Goal: Task Accomplishment & Management: Complete application form

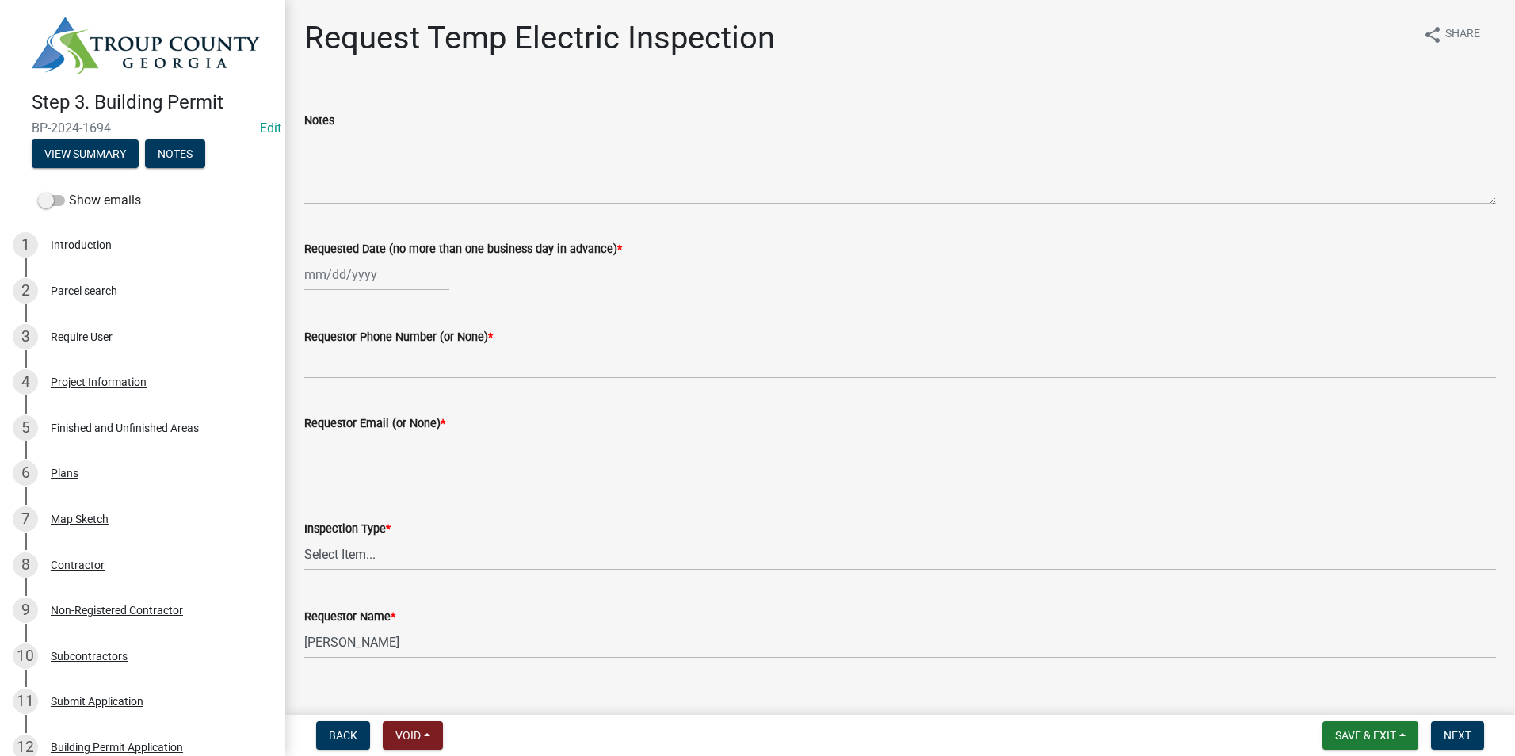
scroll to position [1109, 0]
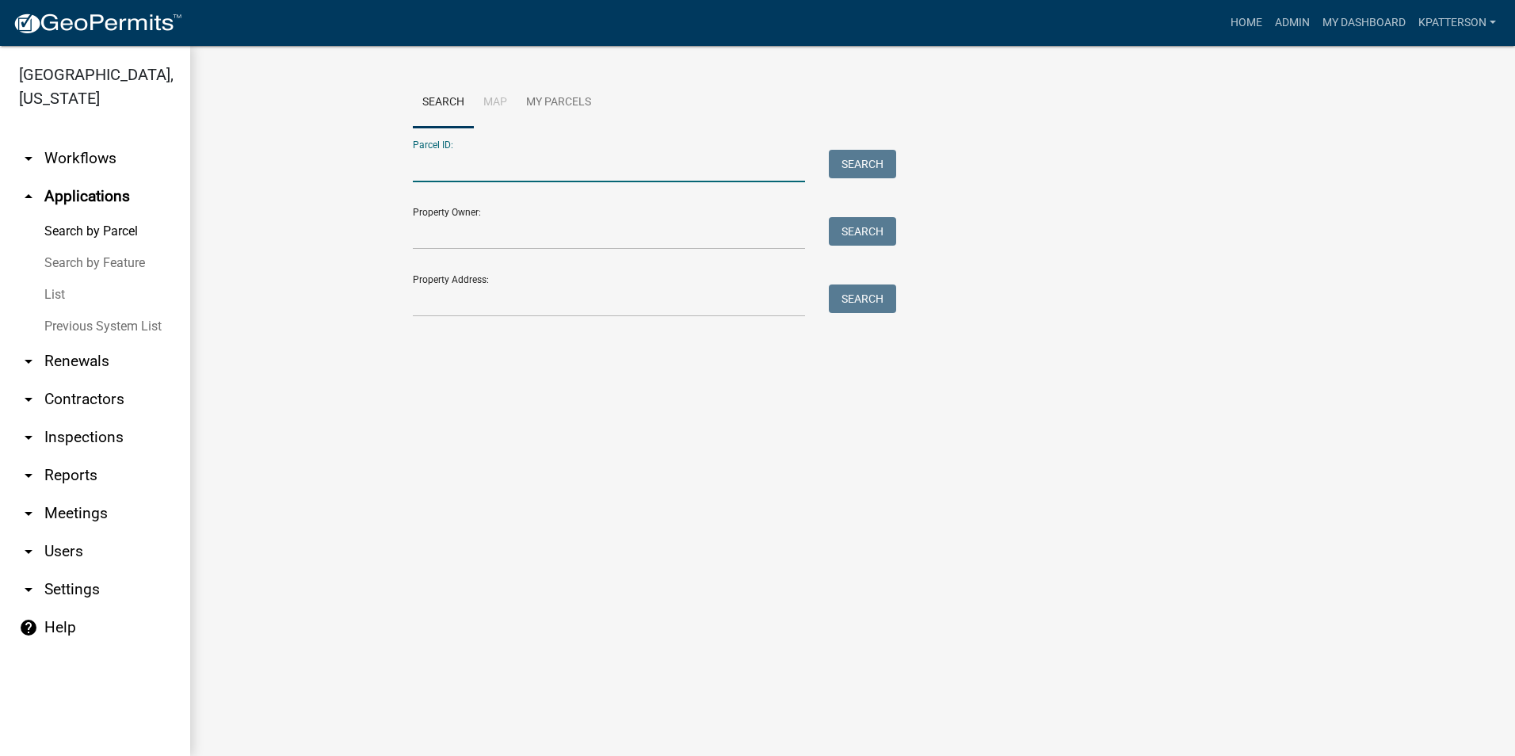
paste input "Parcel 0251 000059"
drag, startPoint x: 453, startPoint y: 166, endPoint x: 349, endPoint y: 175, distance: 105.0
click at [358, 185] on wm-workflow-application-search-view "Search Map My Parcels Parcel ID: Parcel 0251 000059 Search Property Owner: Sear…" at bounding box center [852, 205] width 1261 height 254
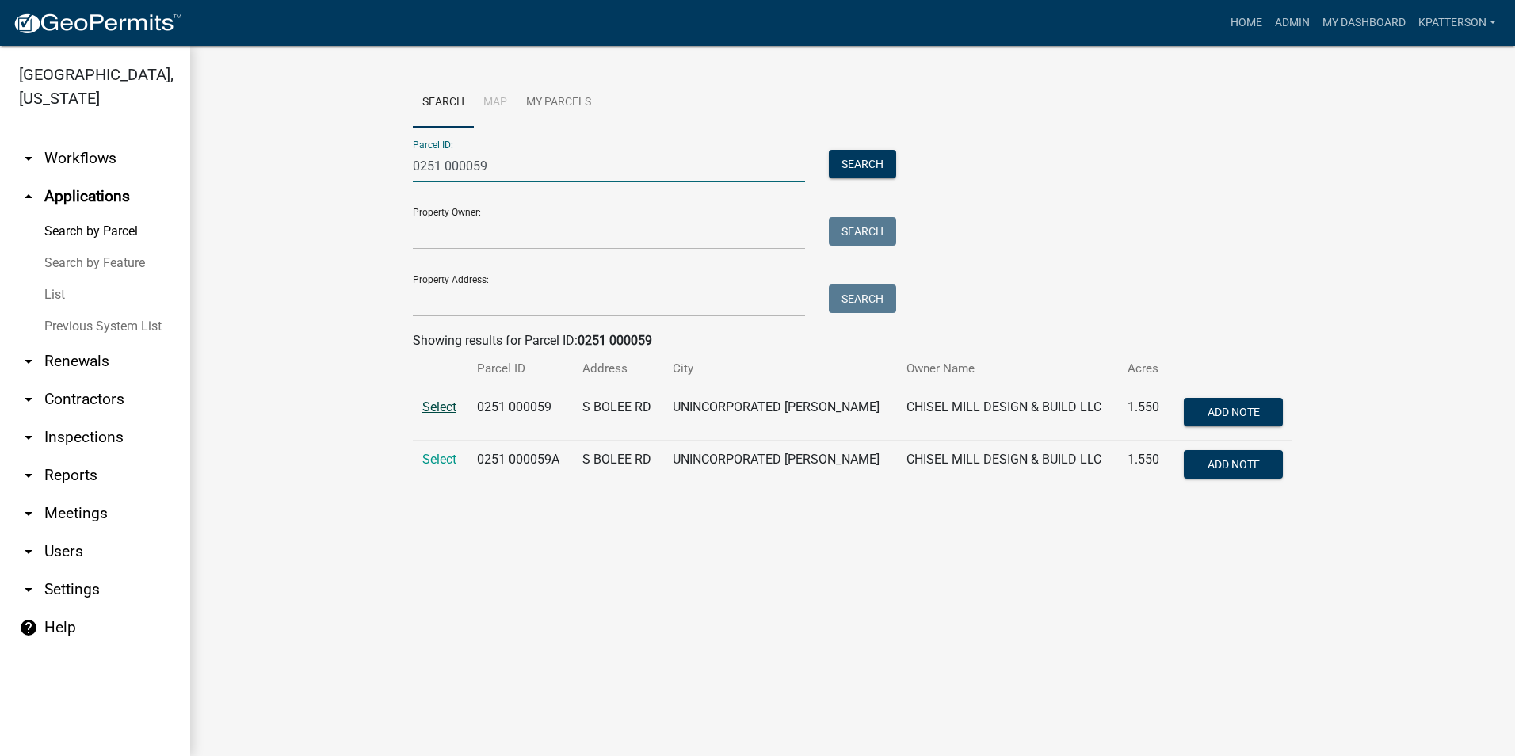
click at [437, 403] on span "Select" at bounding box center [439, 406] width 34 height 15
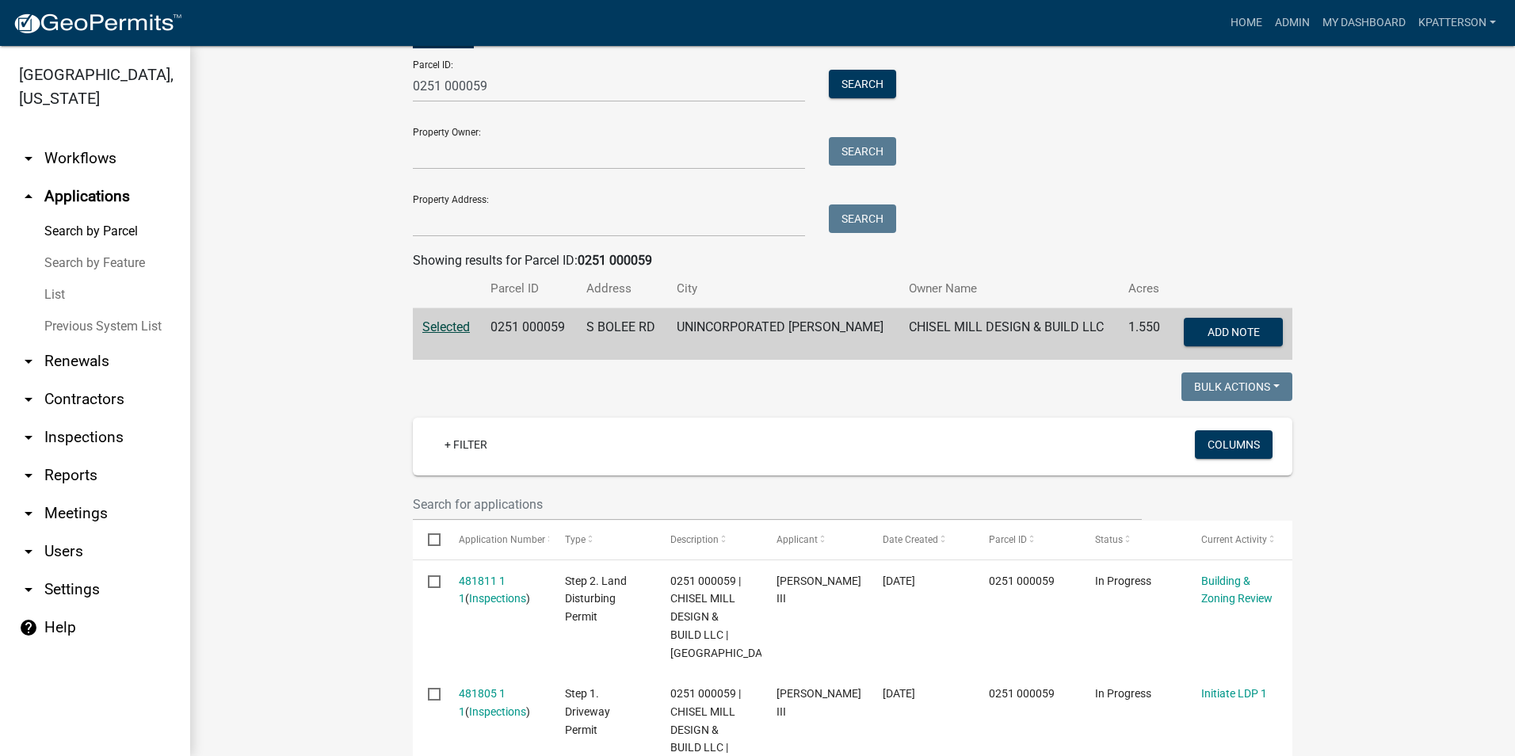
scroll to position [79, 0]
click at [497, 89] on input "0251 000059" at bounding box center [609, 87] width 392 height 32
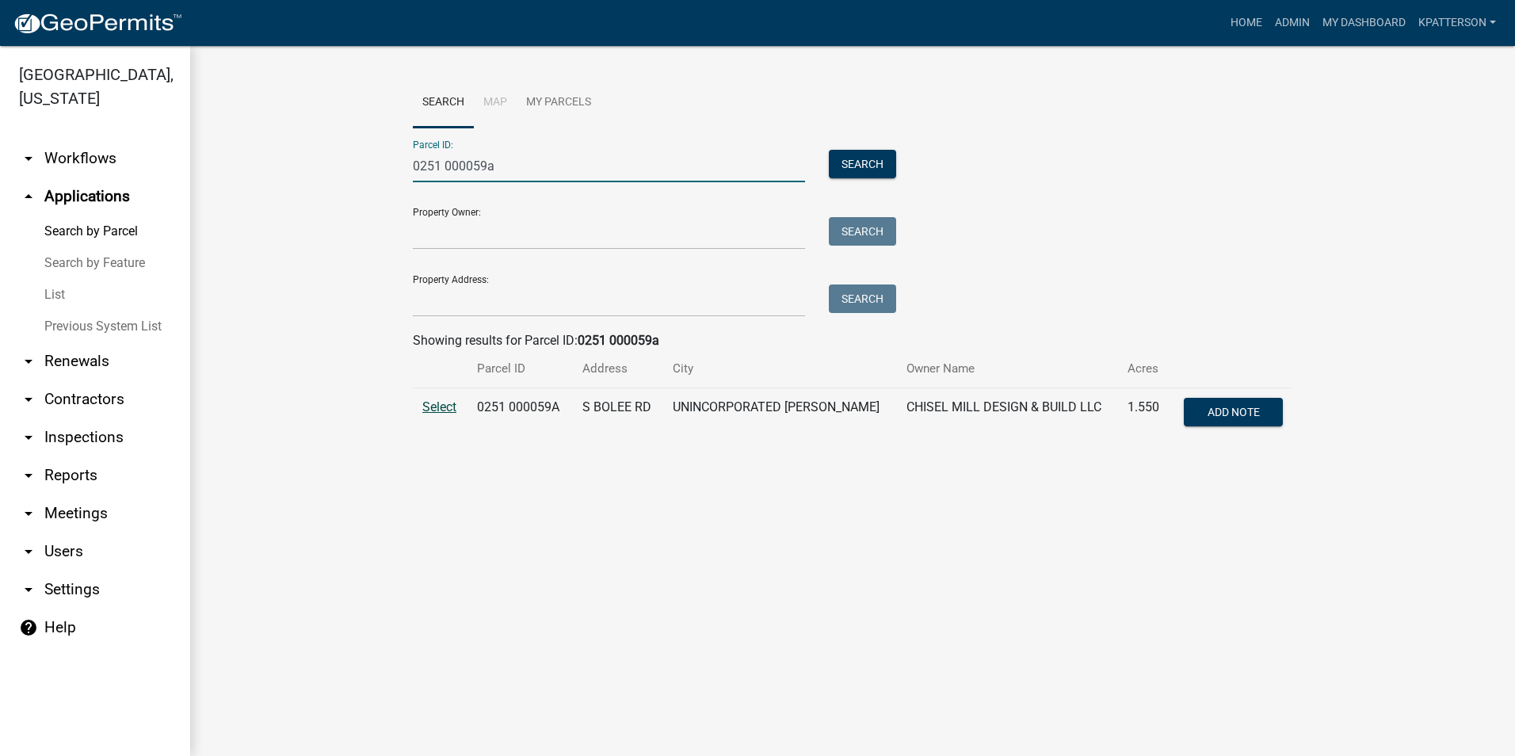
click at [442, 410] on span "Select" at bounding box center [439, 406] width 34 height 15
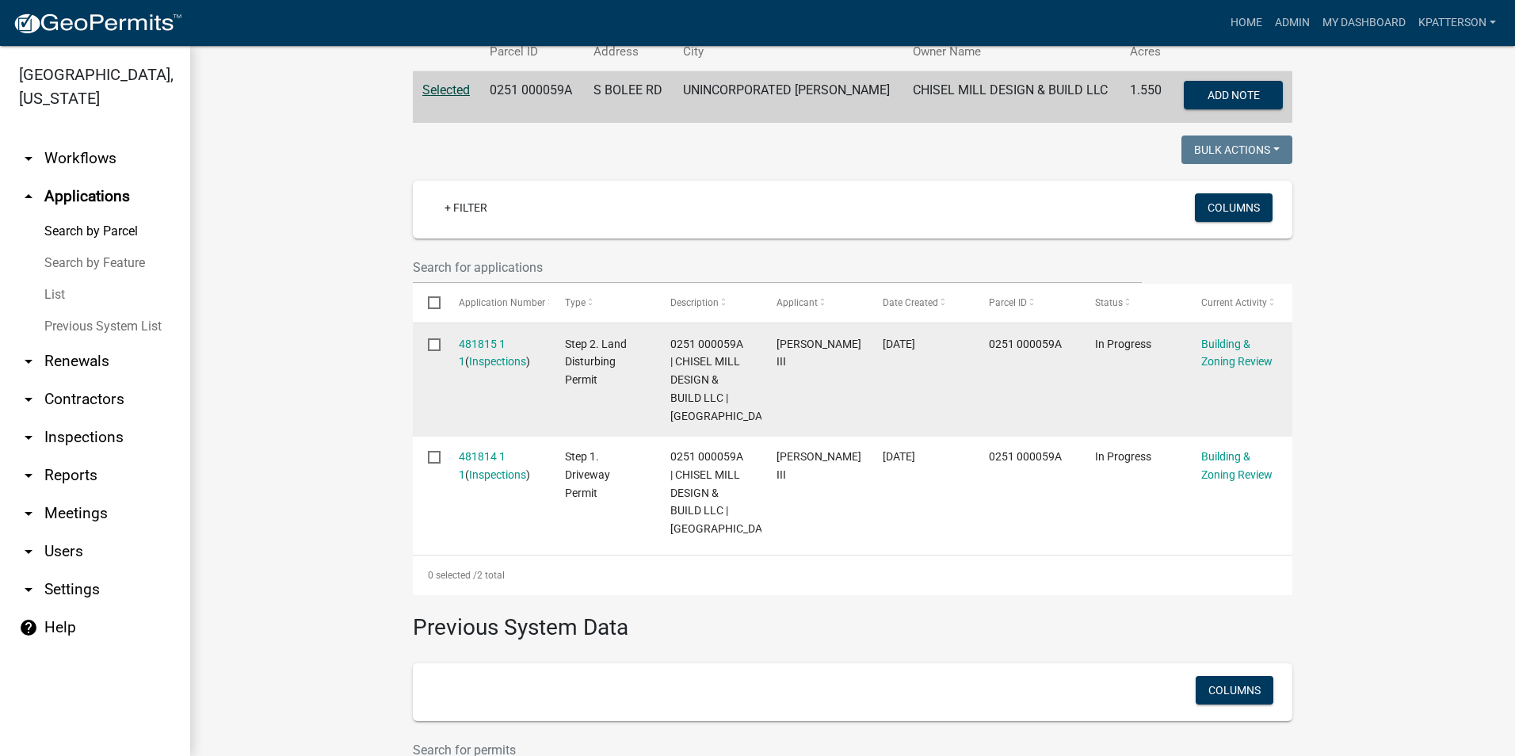
scroll to position [396, 0]
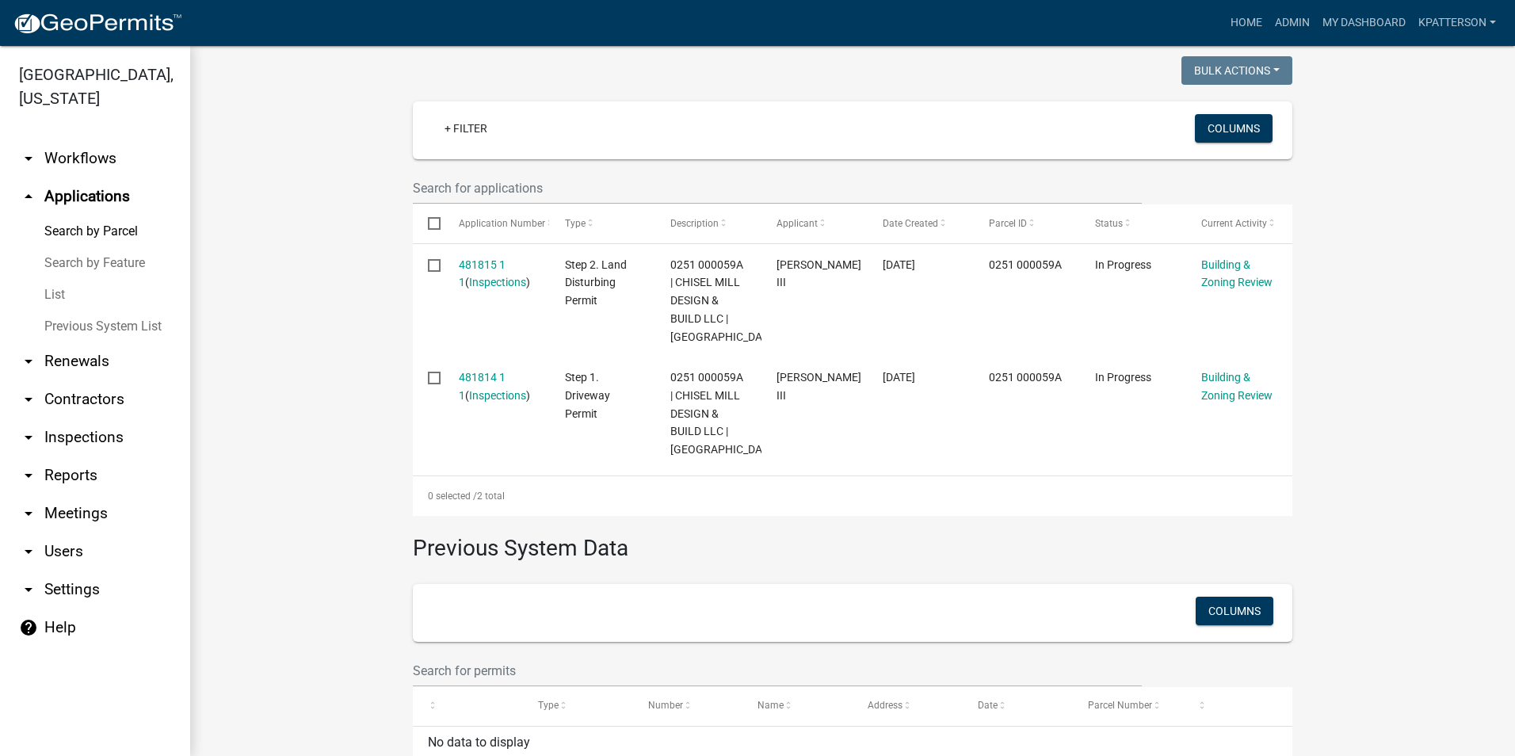
click at [70, 177] on link "arrow_drop_up Applications" at bounding box center [95, 196] width 190 height 38
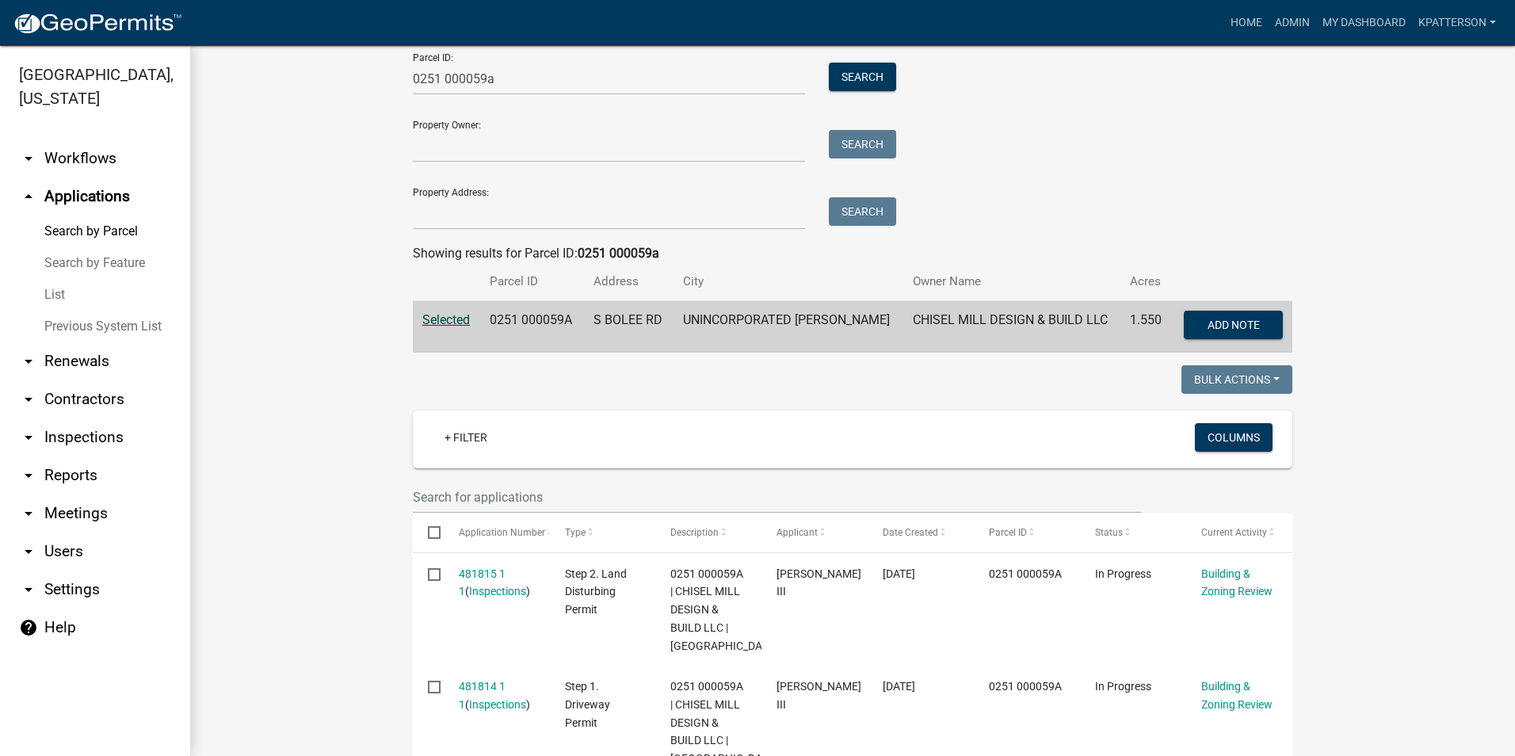
scroll to position [79, 0]
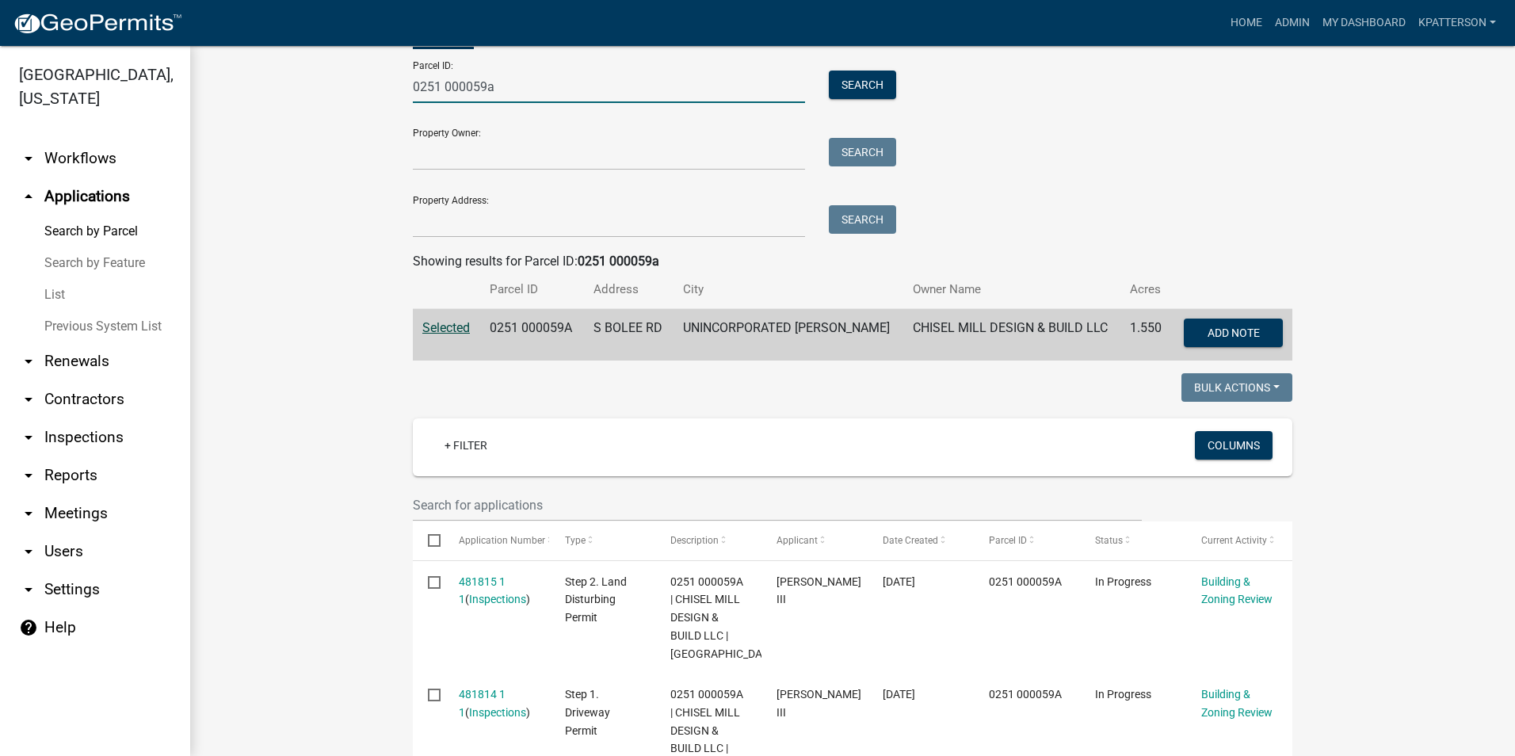
click at [510, 85] on input "0251 000059a" at bounding box center [609, 87] width 392 height 32
drag, startPoint x: 507, startPoint y: 87, endPoint x: 481, endPoint y: 115, distance: 38.1
click at [481, 115] on form "Parcel ID: 0251 000059a Search Property Owner: Search Property Address: Search" at bounding box center [650, 142] width 475 height 189
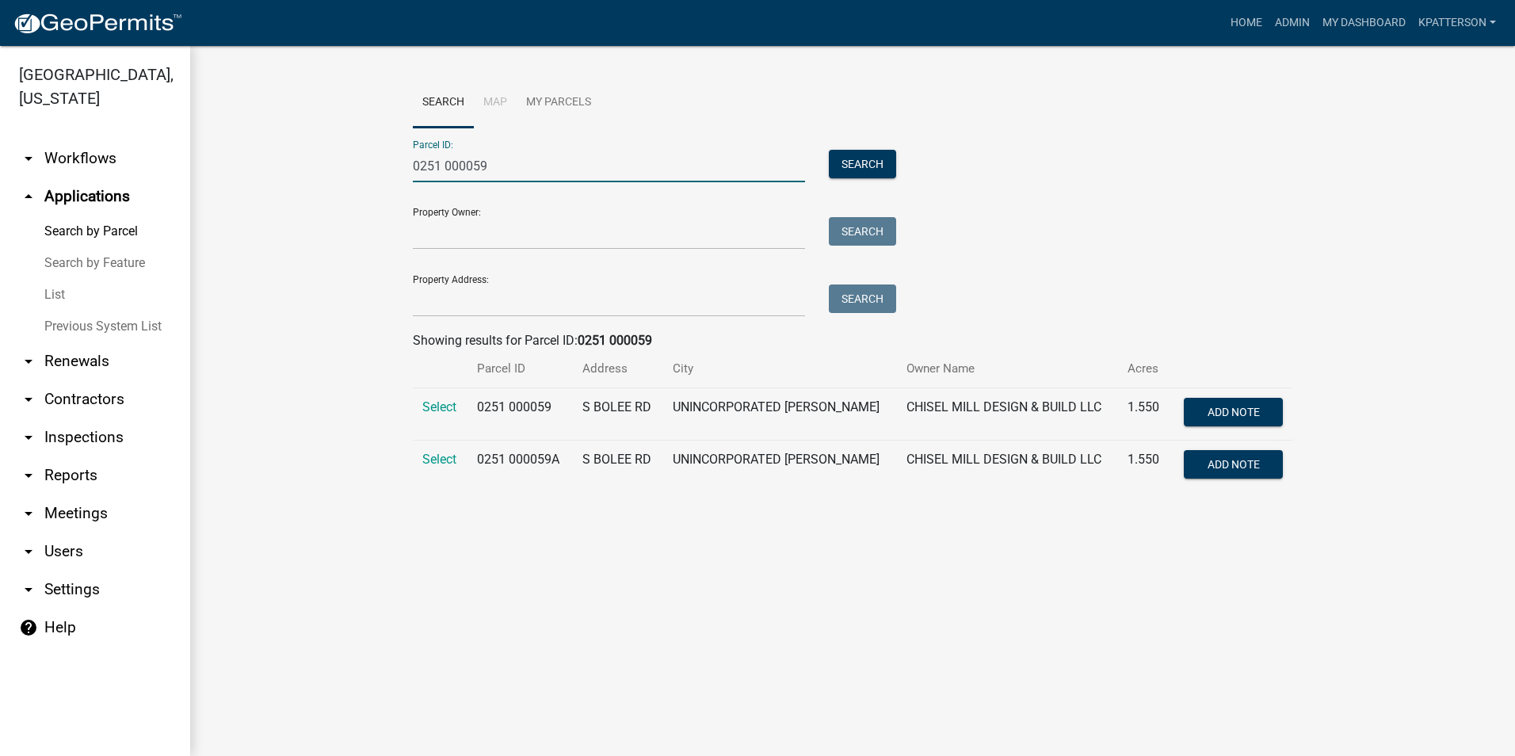
scroll to position [0, 0]
type input "0251 000059"
click at [443, 413] on span "Select" at bounding box center [439, 406] width 34 height 15
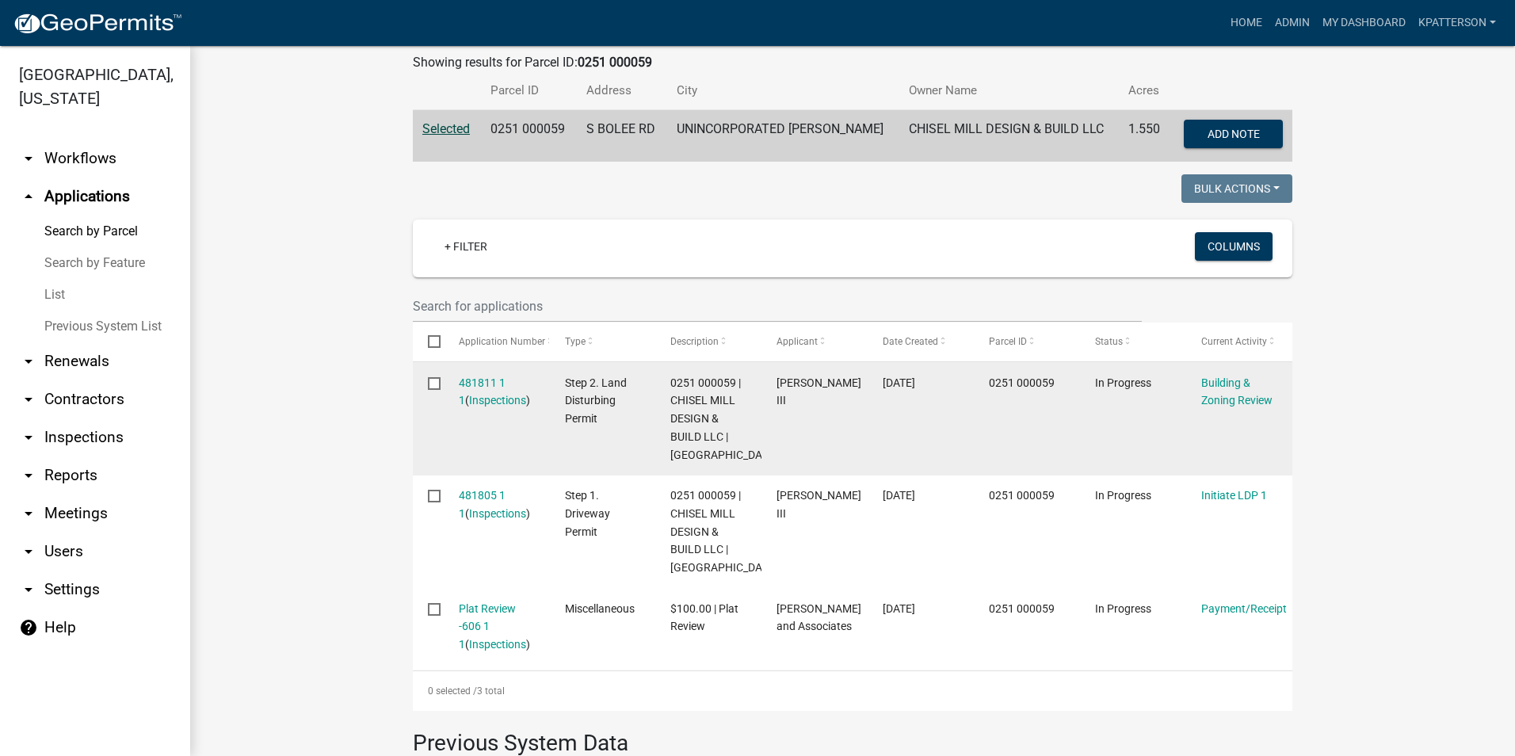
scroll to position [317, 0]
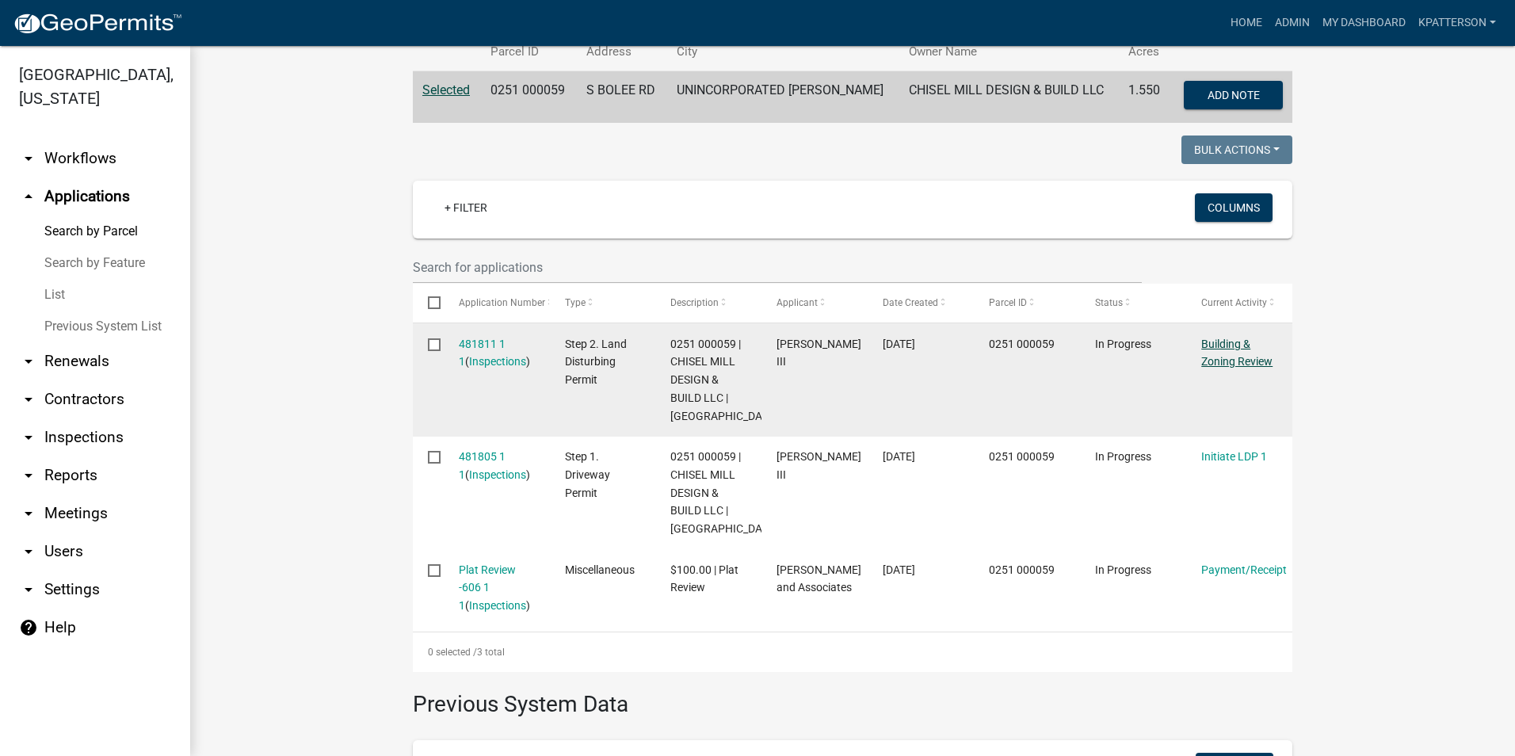
click at [1222, 360] on link "Building & Zoning Review" at bounding box center [1236, 353] width 71 height 31
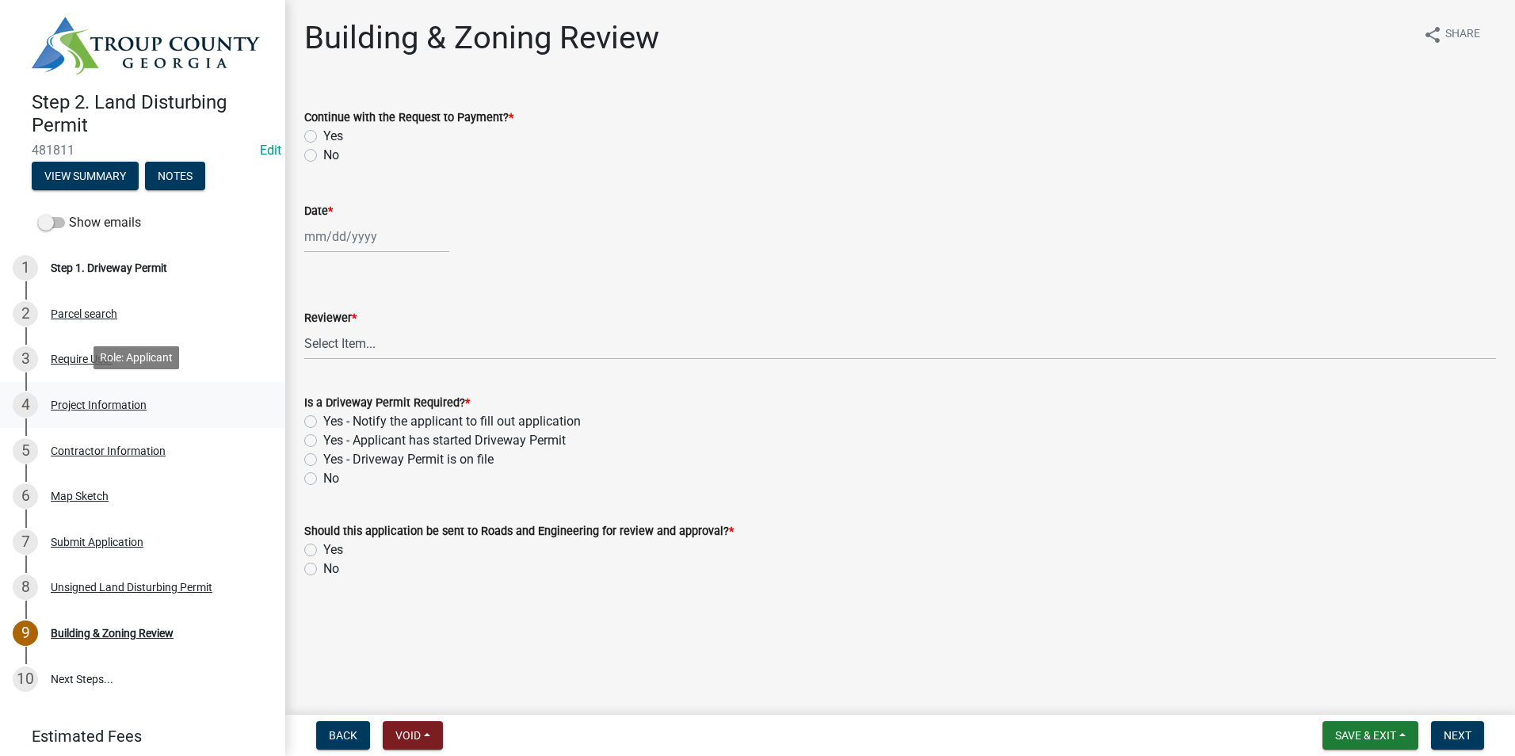
click at [139, 400] on div "Project Information" at bounding box center [99, 404] width 96 height 11
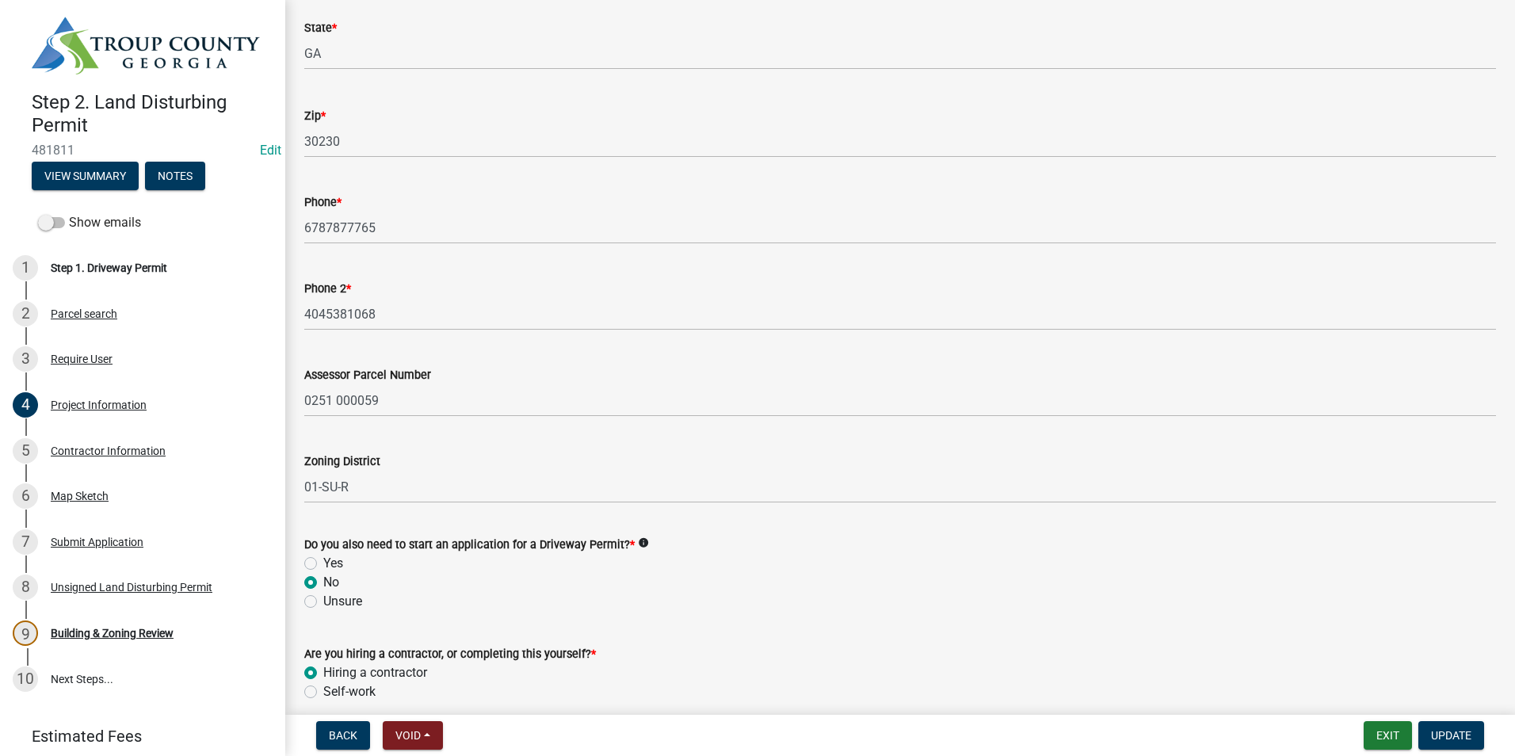
scroll to position [544, 0]
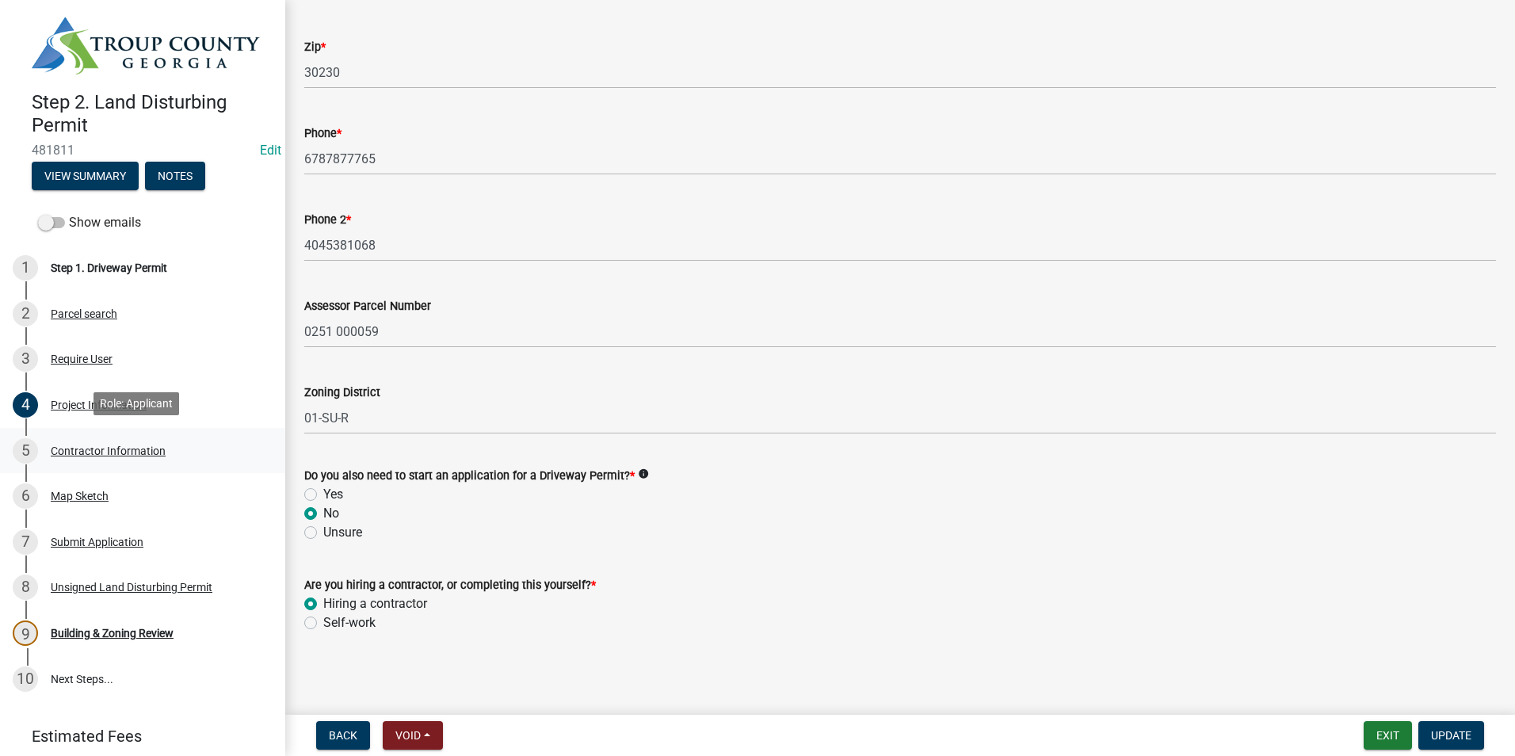
click at [158, 445] on div "Contractor Information" at bounding box center [108, 450] width 115 height 11
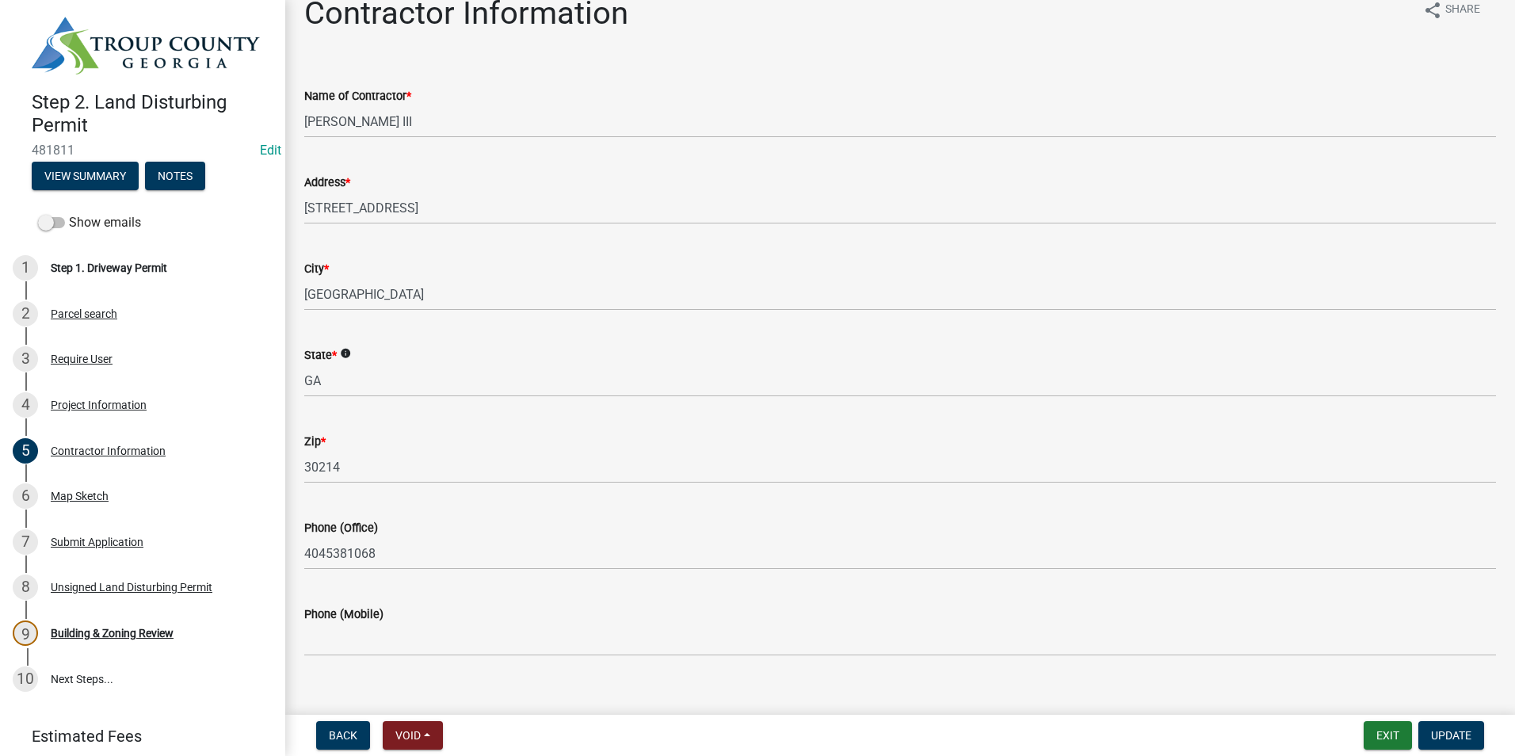
scroll to position [47, 0]
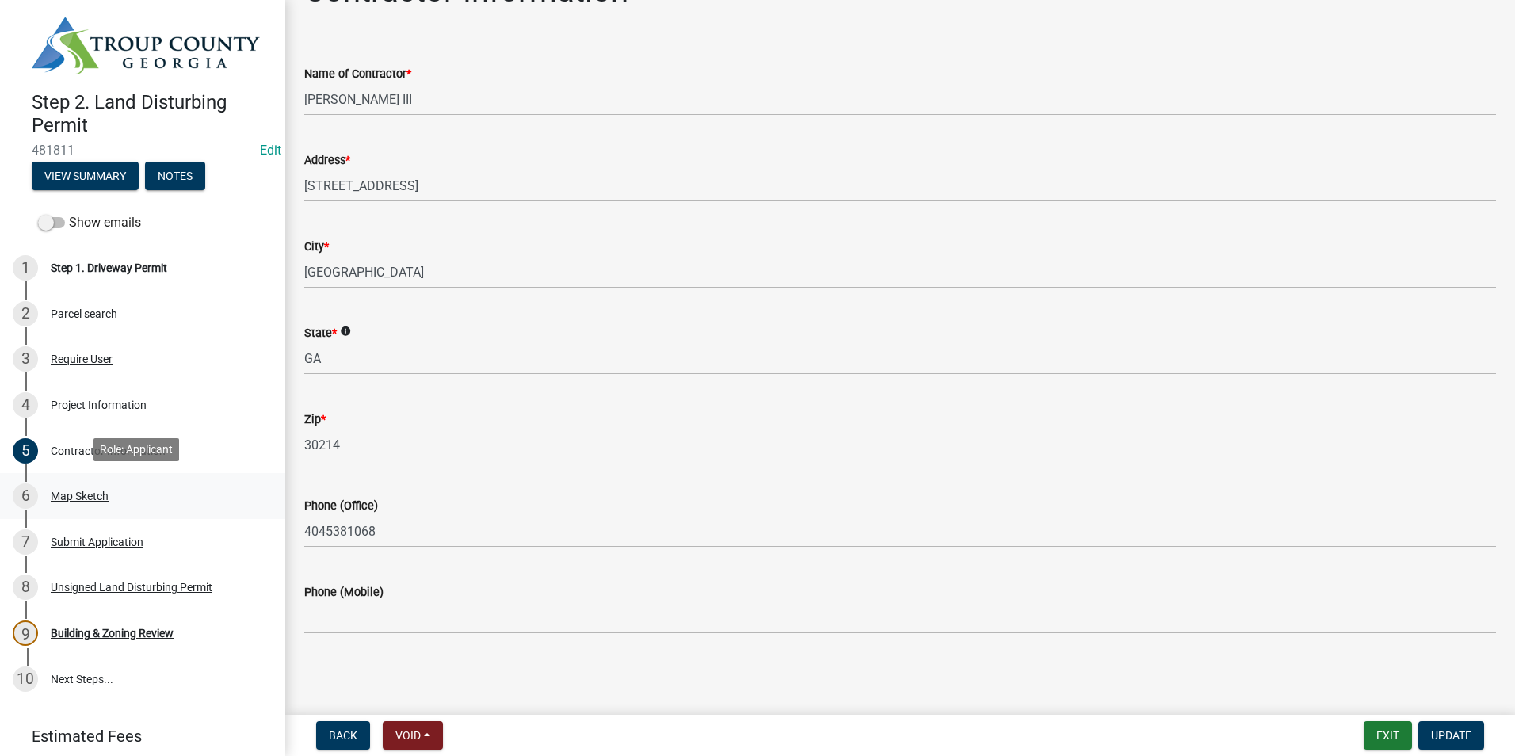
click at [125, 500] on div "6 Map Sketch" at bounding box center [136, 495] width 247 height 25
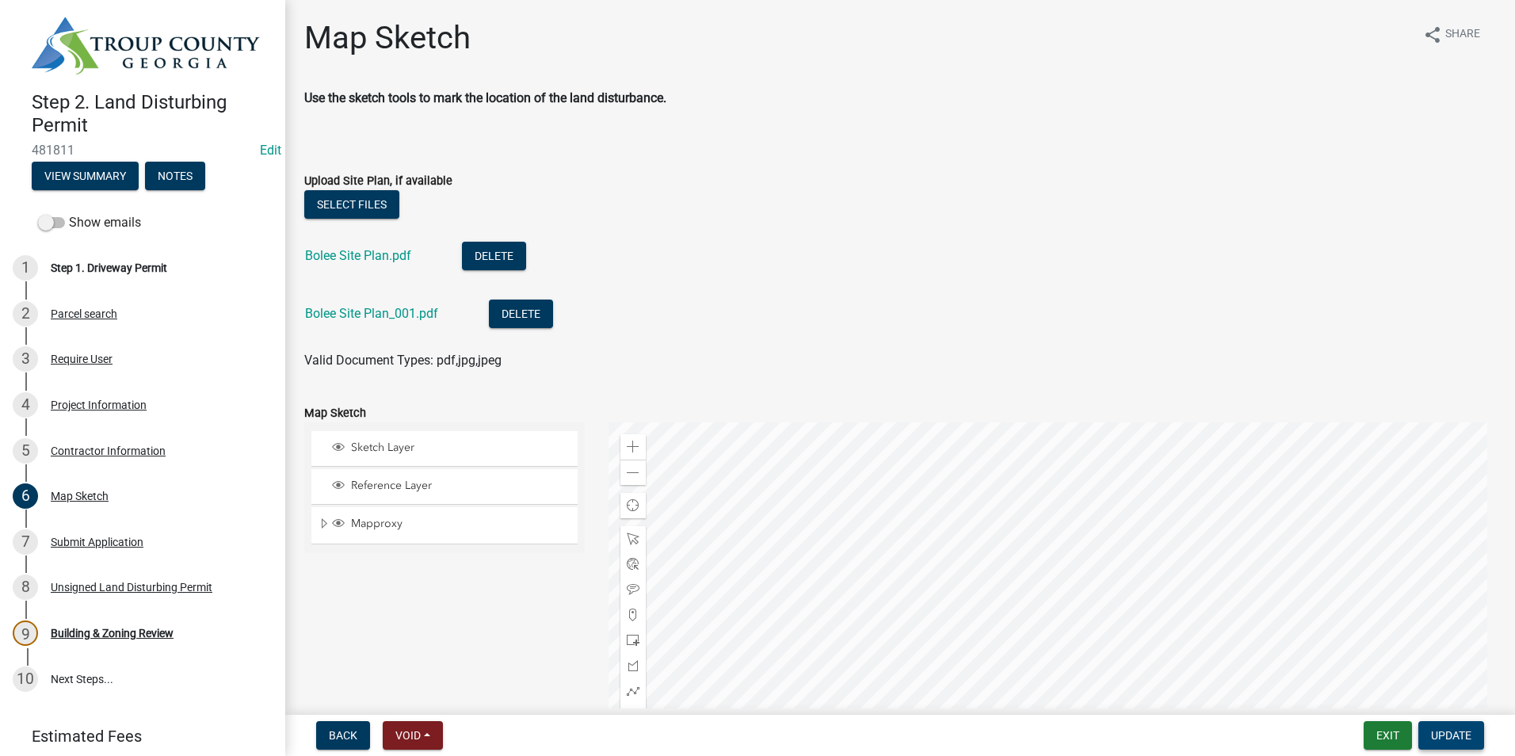
click at [1441, 731] on span "Update" at bounding box center [1451, 735] width 40 height 13
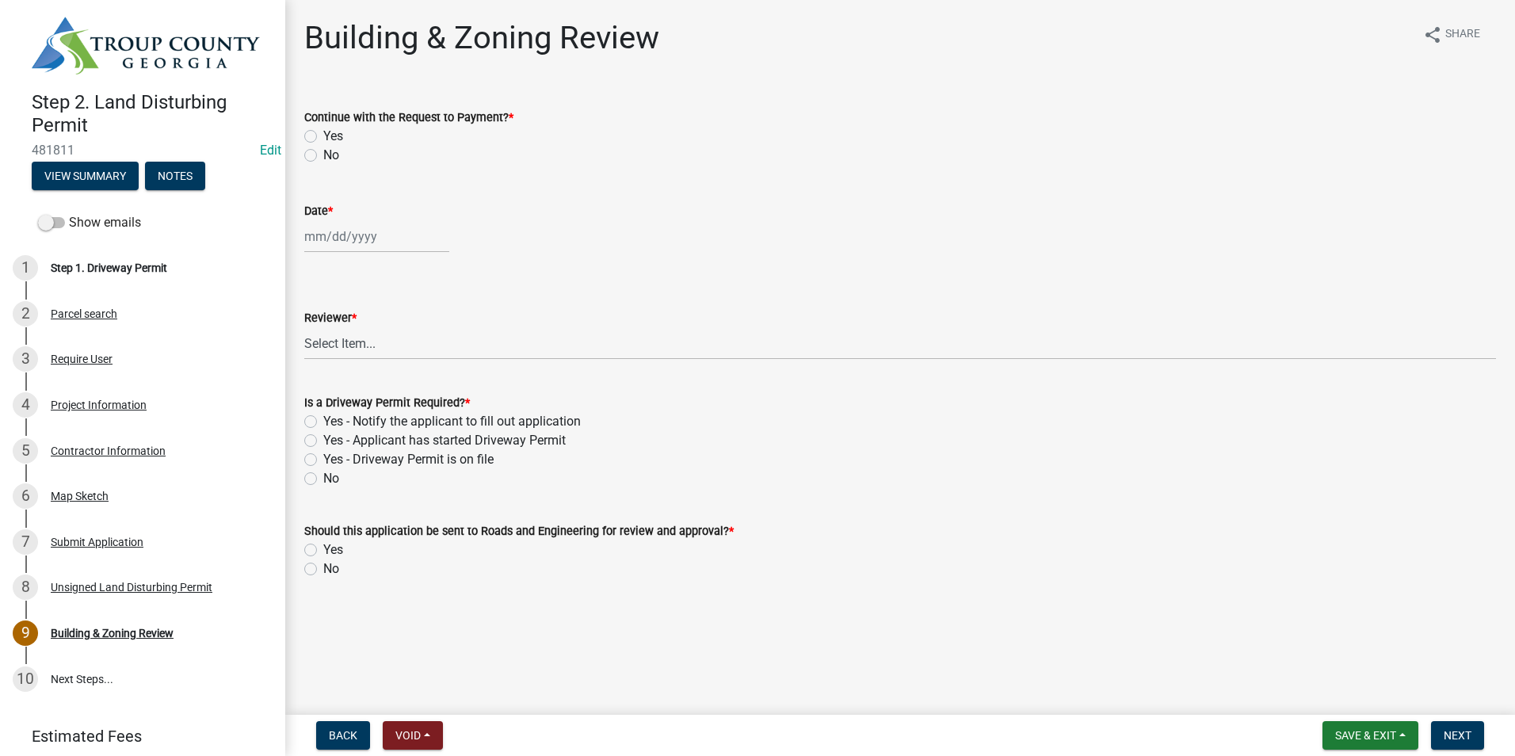
click at [323, 132] on label "Yes" at bounding box center [333, 136] width 20 height 19
click at [323, 132] on input "Yes" at bounding box center [328, 132] width 10 height 10
radio input "true"
select select "10"
select select "2025"
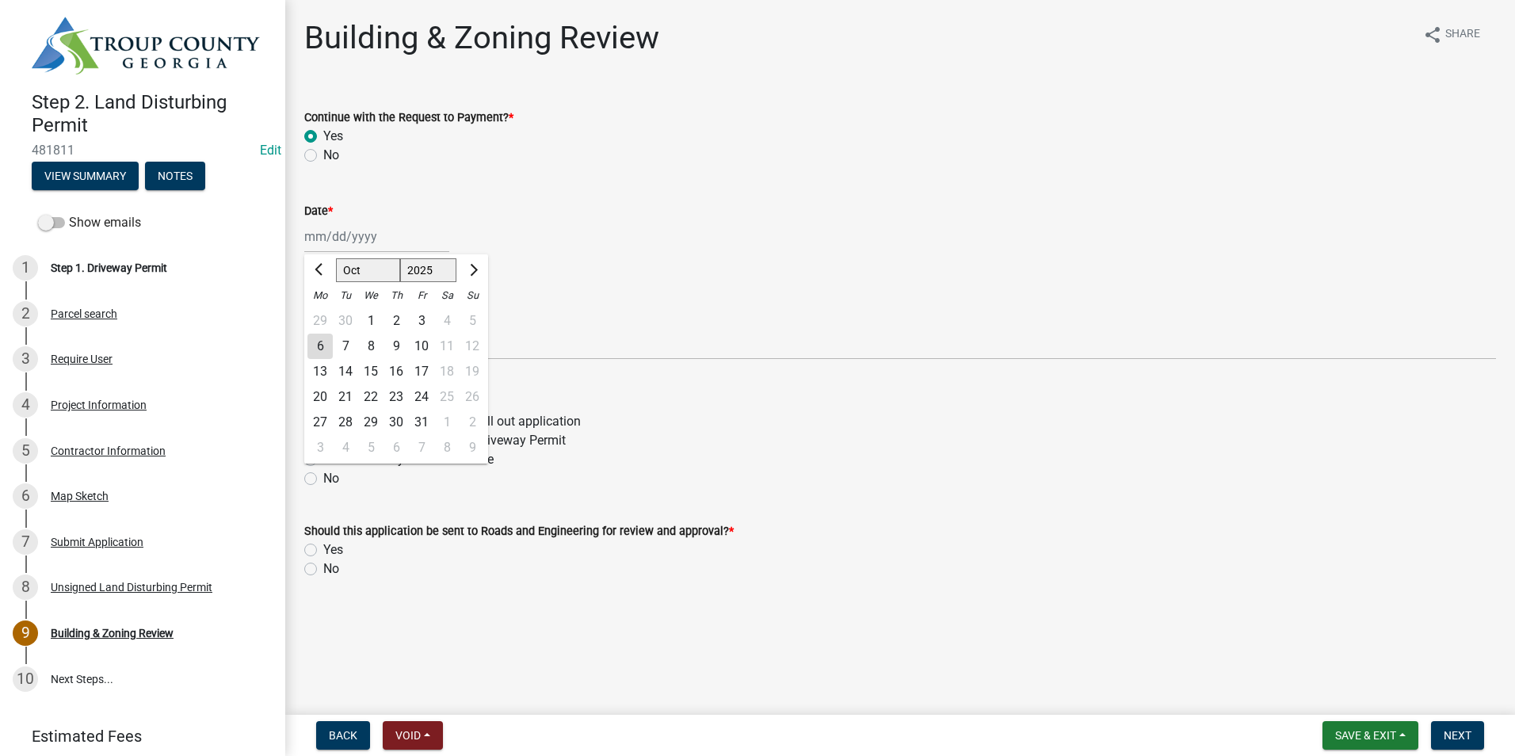
click at [349, 226] on div "[PERSON_NAME] Feb Mar Apr [PERSON_NAME][DATE] Oct Nov [DATE] 1526 1527 1528 152…" at bounding box center [376, 236] width 145 height 32
click at [327, 347] on div "6" at bounding box center [319, 346] width 25 height 25
type input "[DATE]"
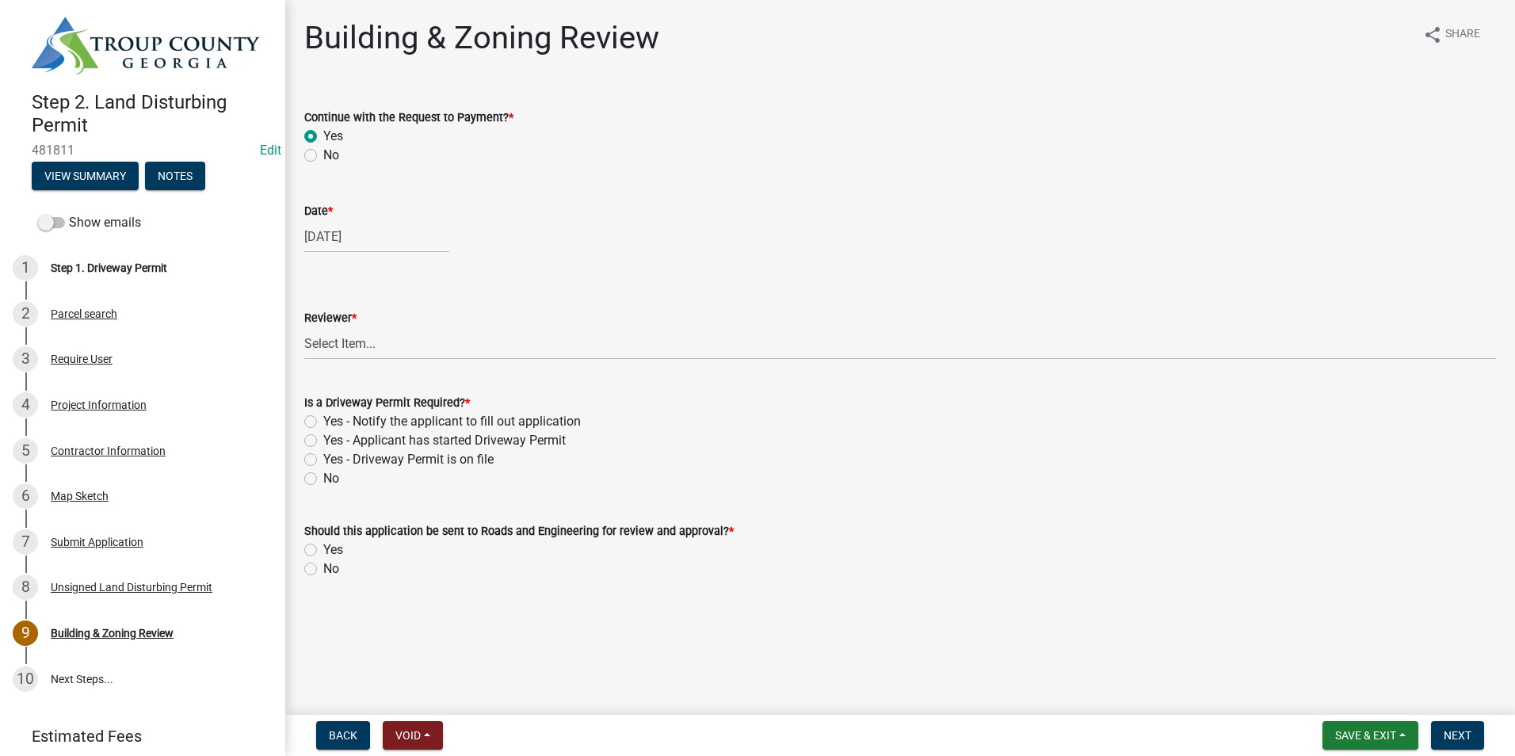
click at [342, 360] on wm-data-entity-input "Reviewer * Select Item... [PERSON_NAME] [PERSON_NAME] [PERSON_NAME] [PERSON_NAM…" at bounding box center [900, 320] width 1192 height 107
click at [351, 349] on select "Select Item... [PERSON_NAME] [PERSON_NAME] [PERSON_NAME] [PERSON_NAME]" at bounding box center [900, 343] width 1192 height 32
click at [304, 327] on select "Select Item... [PERSON_NAME] [PERSON_NAME] [PERSON_NAME] [PERSON_NAME]" at bounding box center [900, 343] width 1192 height 32
select select "2b86b0c4-e8a1-45ee-90a7-b8d4cb5b2682"
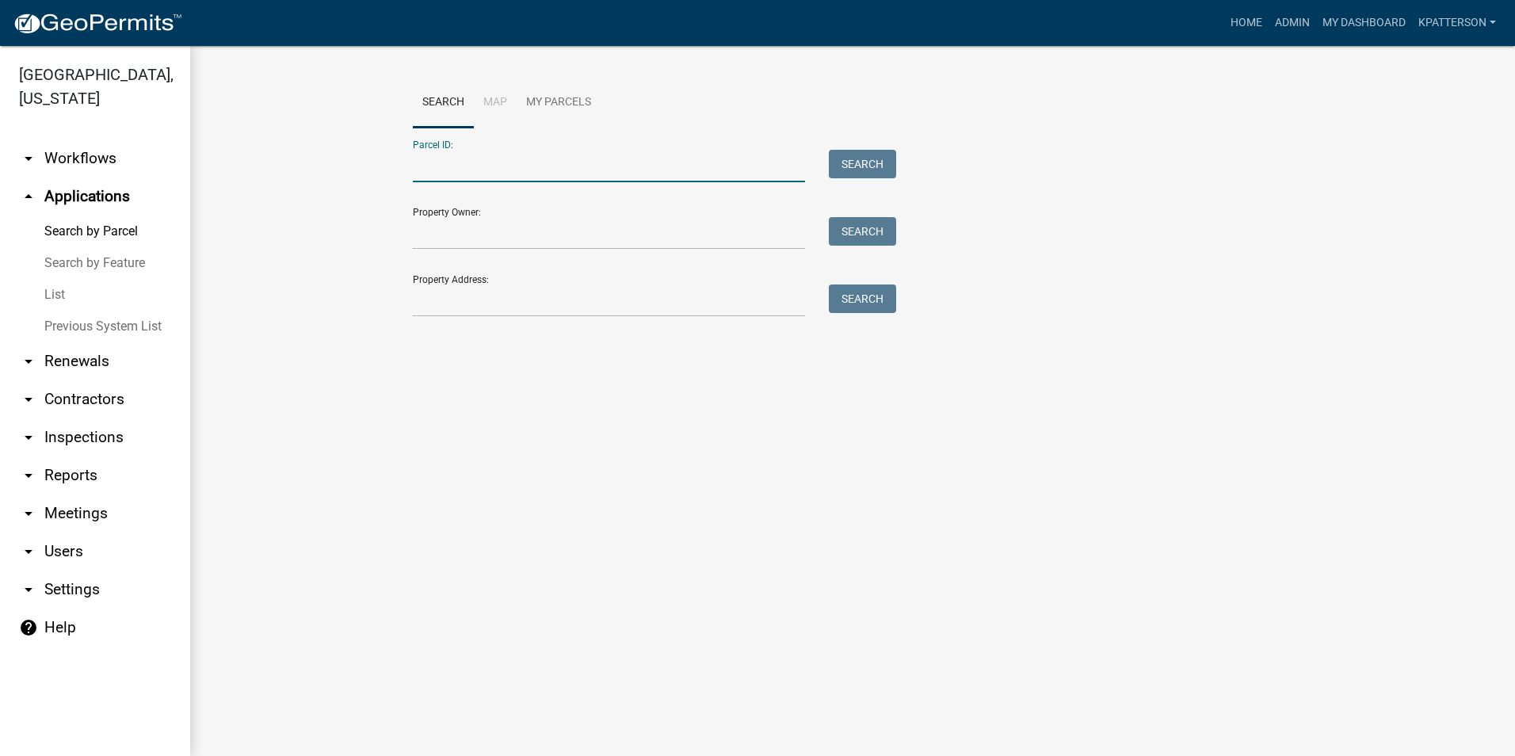
paste input "Parcel 0251 000059"
drag, startPoint x: 449, startPoint y: 168, endPoint x: 369, endPoint y: 188, distance: 82.4
click at [369, 188] on wm-workflow-application-search-view "Search Map My Parcels Parcel ID: Parcel 0251 000059 Search Property Owner: Sear…" at bounding box center [852, 205] width 1261 height 254
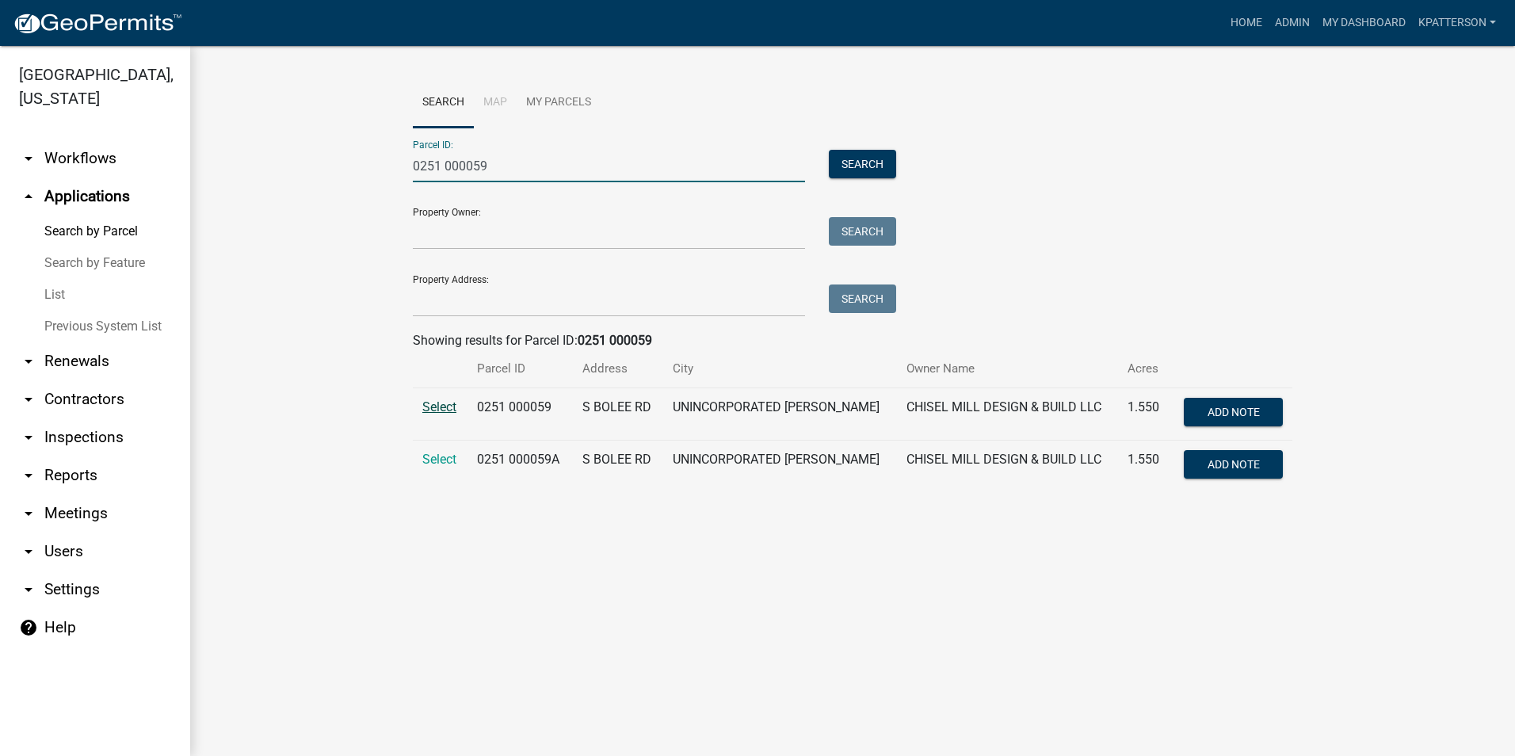
type input "0251 000059"
click at [435, 411] on span "Select" at bounding box center [439, 406] width 34 height 15
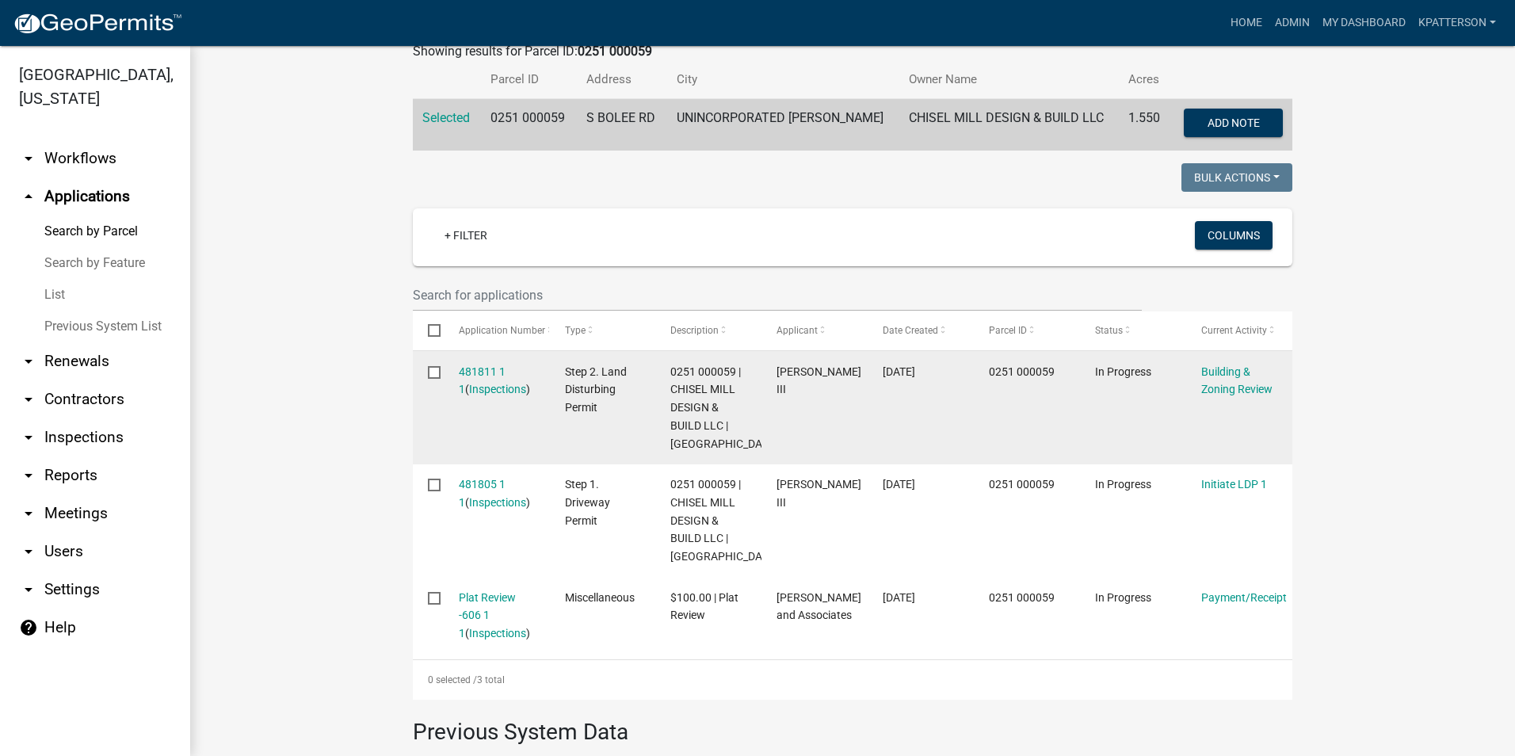
scroll to position [317, 0]
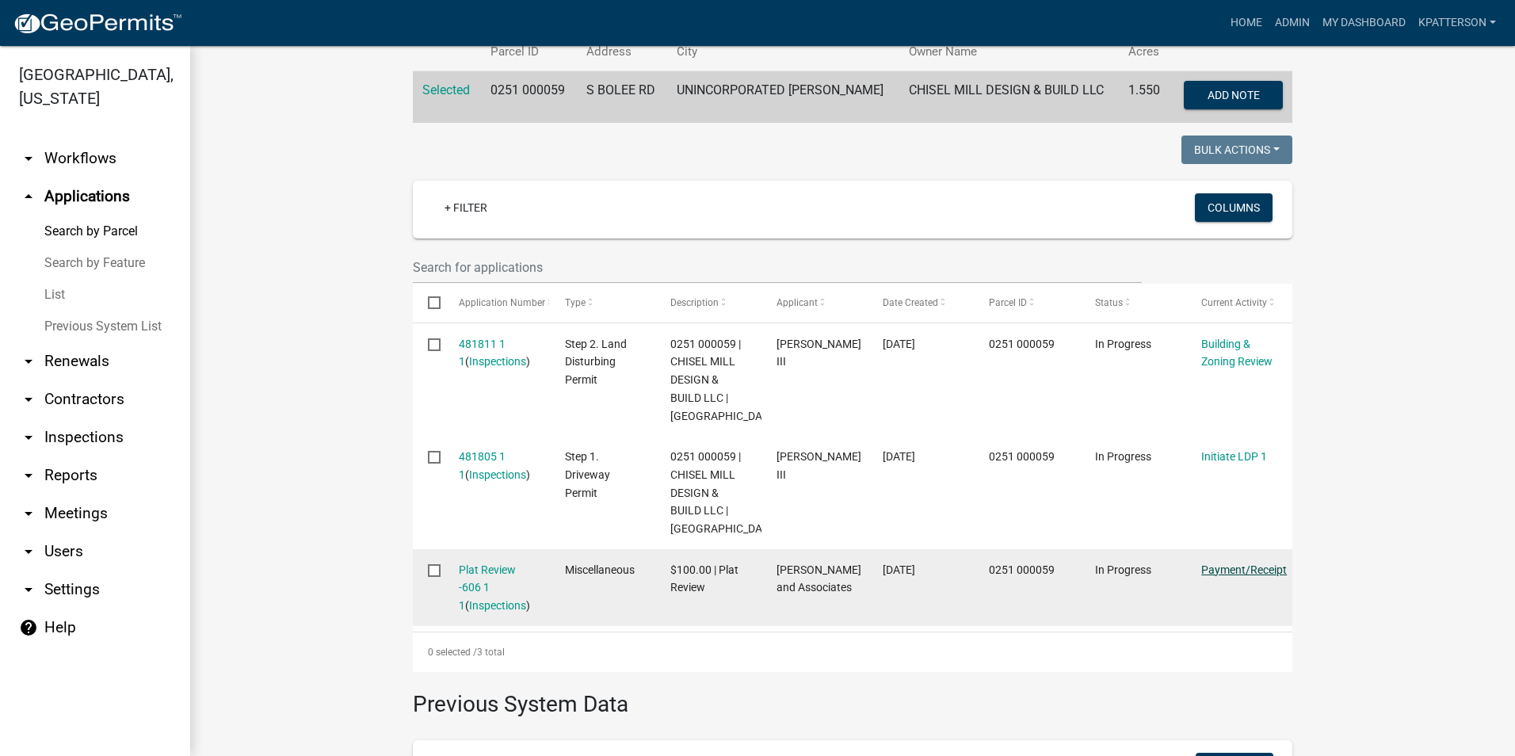
click at [1234, 566] on link "Payment/Receipt" at bounding box center [1244, 569] width 86 height 13
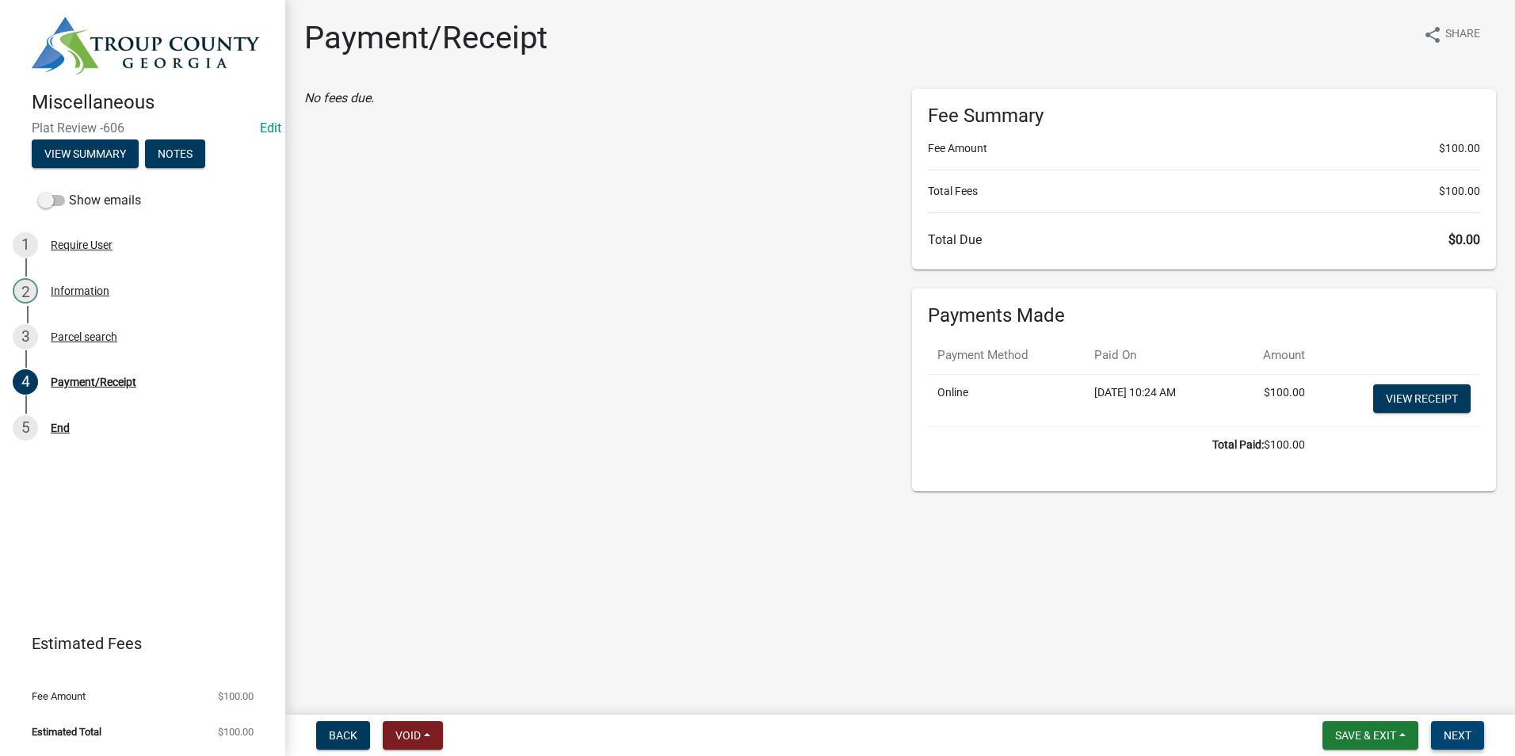
click at [1463, 732] on span "Next" at bounding box center [1458, 735] width 28 height 13
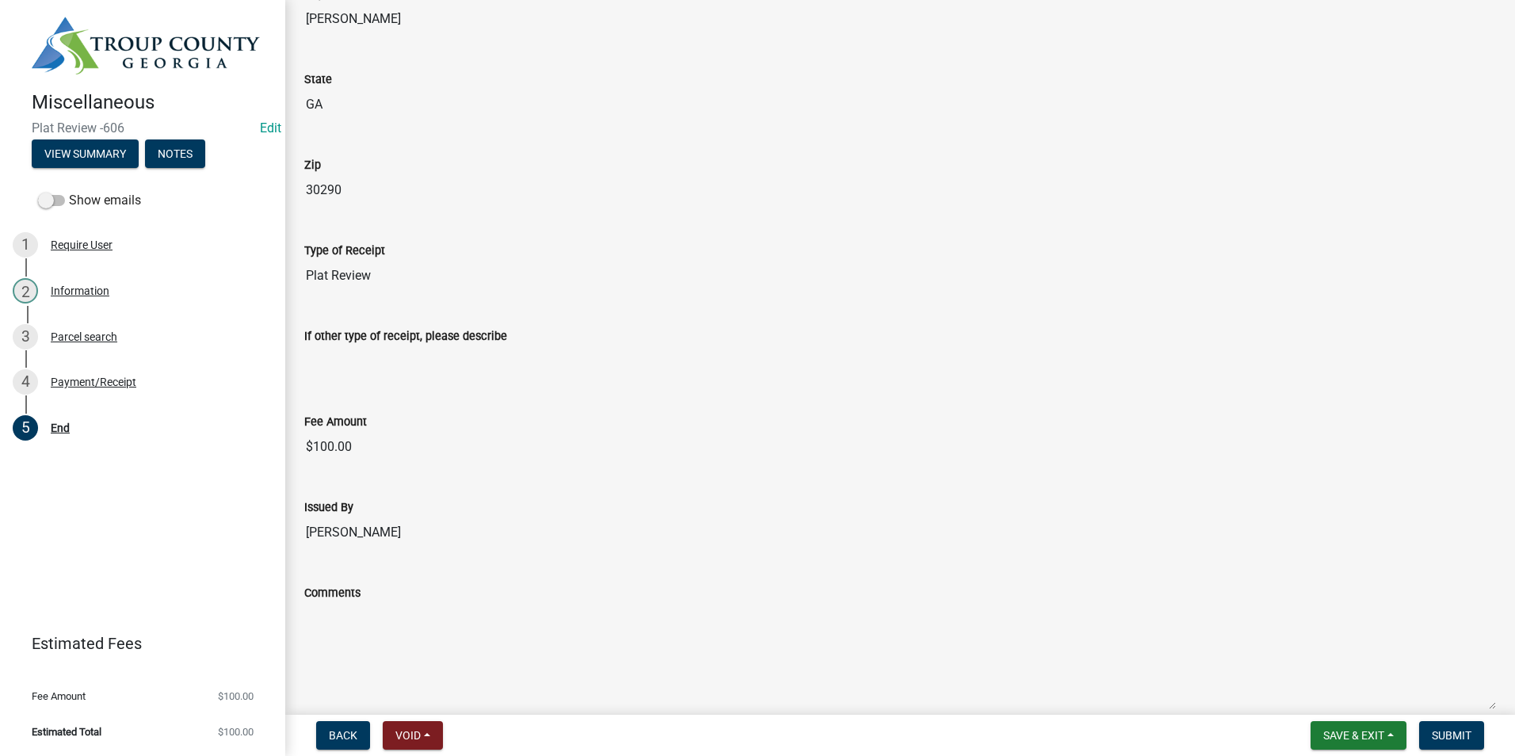
scroll to position [475, 0]
click at [1462, 738] on span "Submit" at bounding box center [1452, 735] width 40 height 13
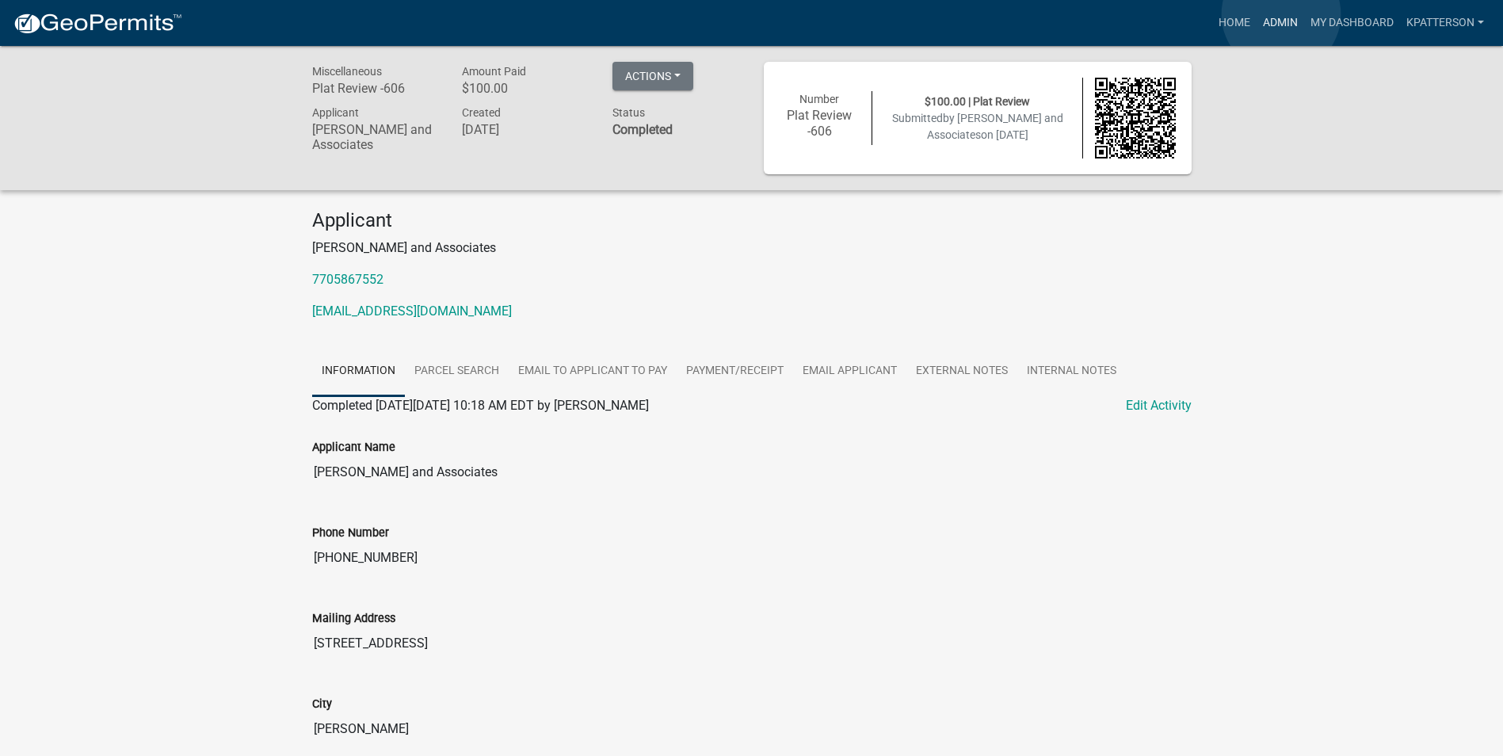
click at [1281, 14] on link "Admin" at bounding box center [1281, 23] width 48 height 30
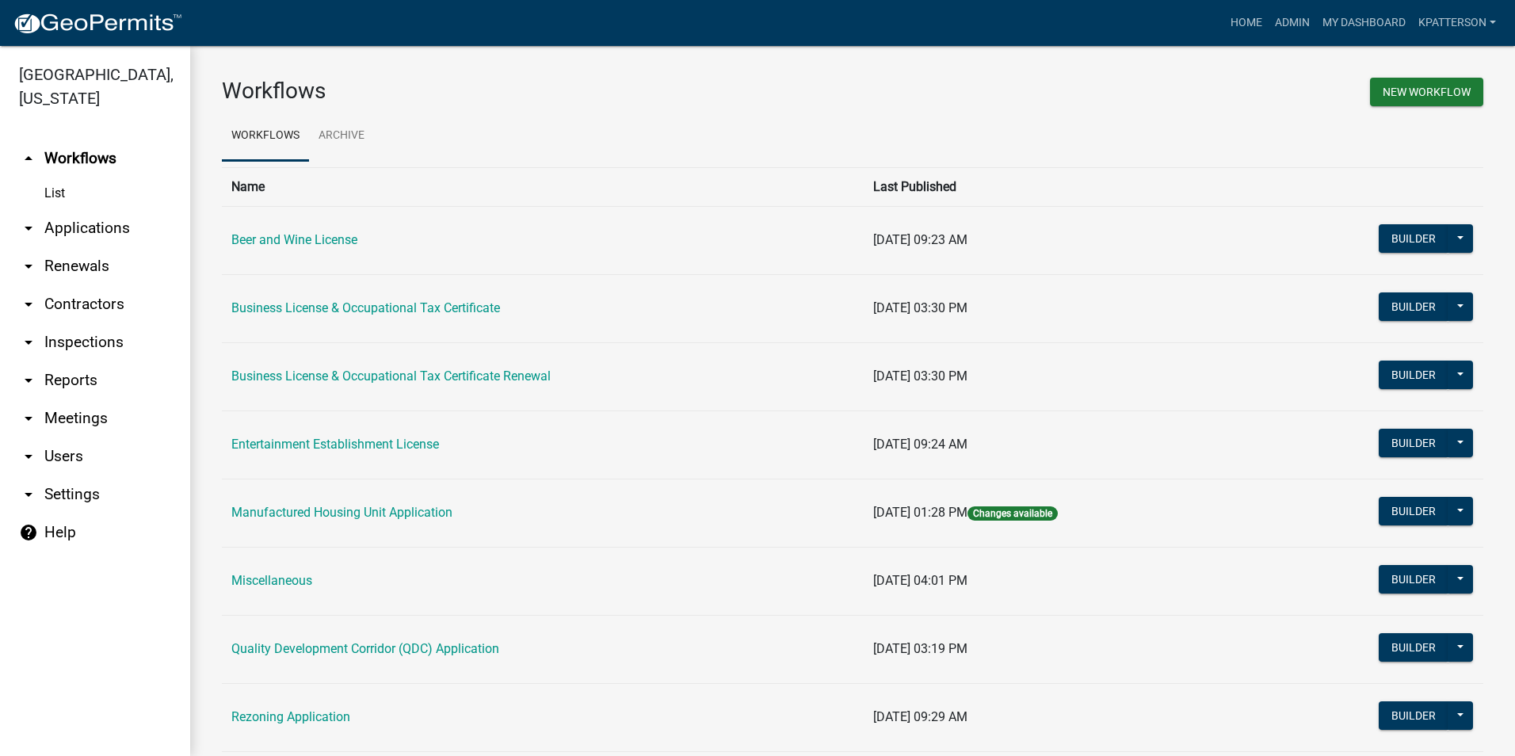
click at [94, 215] on link "arrow_drop_down Applications" at bounding box center [95, 228] width 190 height 38
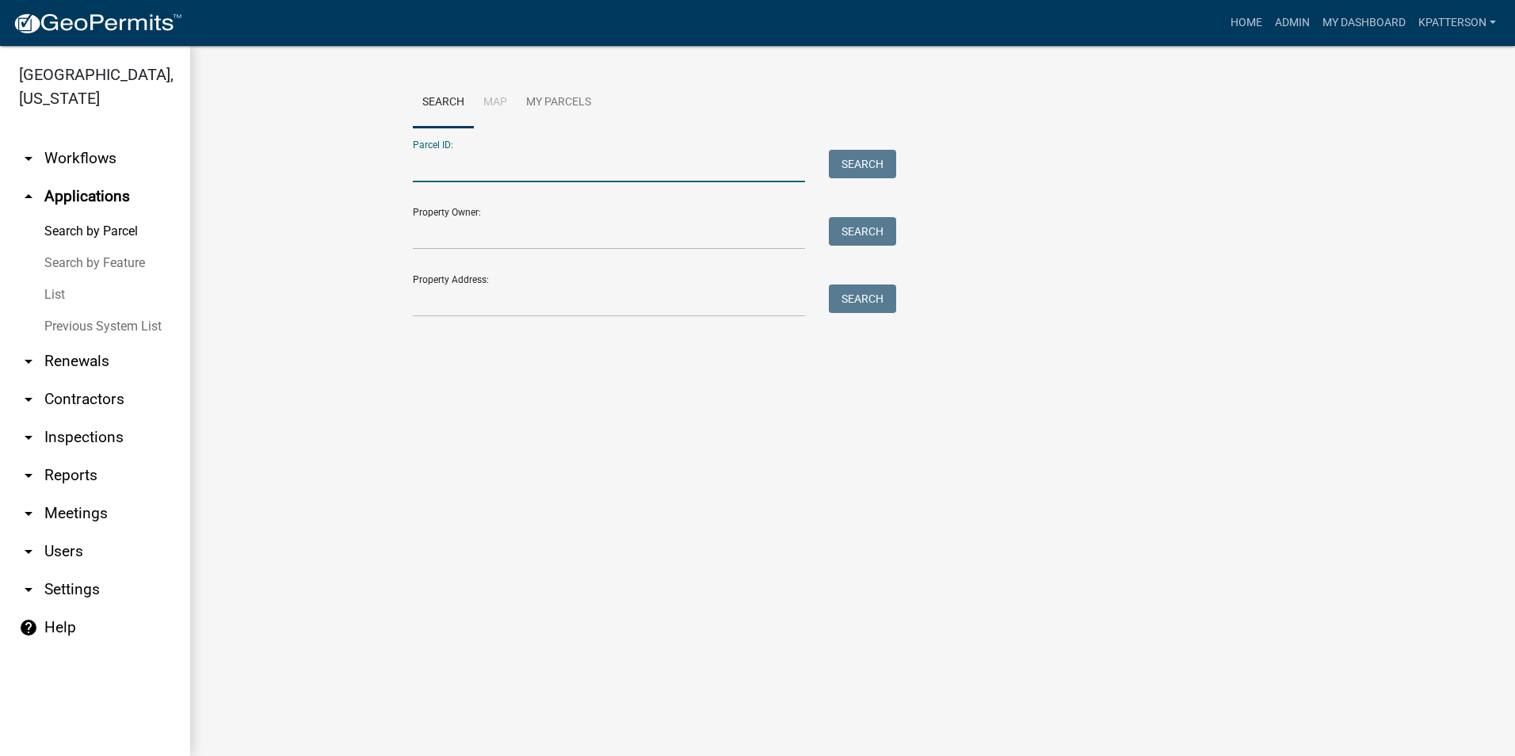
paste input "Parcel 0251 000059"
drag, startPoint x: 450, startPoint y: 166, endPoint x: 377, endPoint y: 172, distance: 73.1
click at [377, 172] on wm-workflow-application-search-view "Search Map My Parcels Parcel ID: Parcel 0251 000059 Search Property Owner: Sear…" at bounding box center [852, 205] width 1261 height 254
type input "0251 000059"
click at [867, 158] on button "Search" at bounding box center [862, 164] width 67 height 29
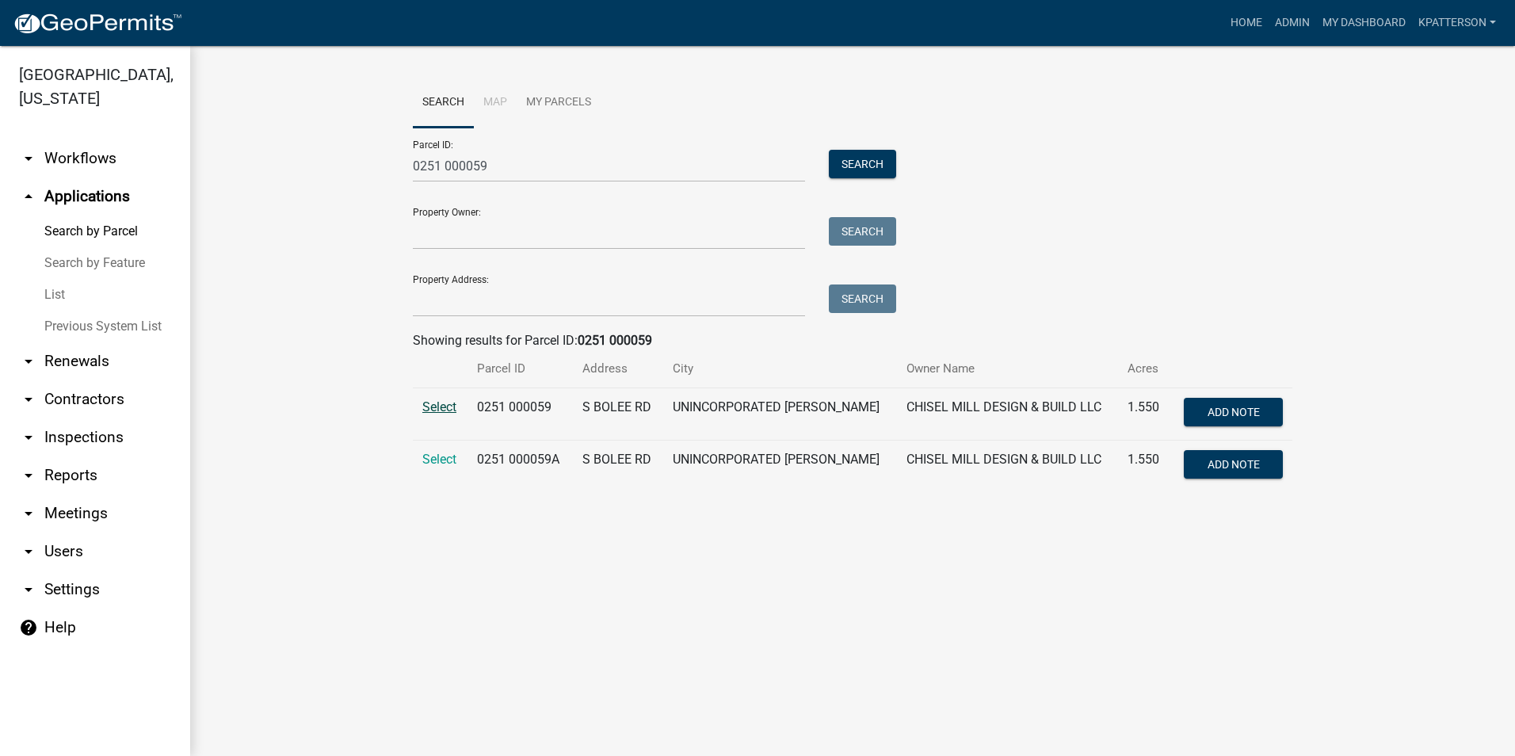
click at [431, 405] on span "Select" at bounding box center [439, 406] width 34 height 15
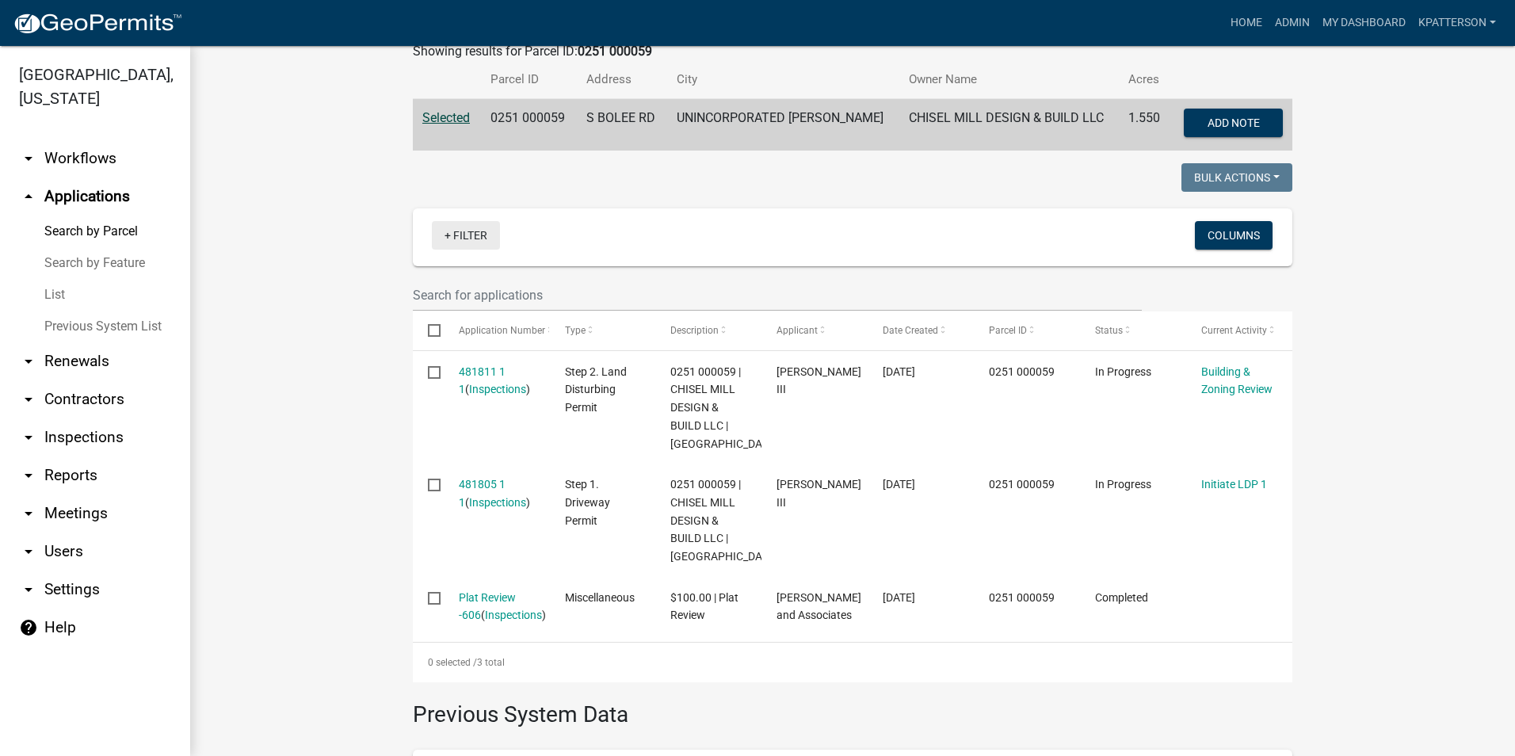
scroll to position [317, 0]
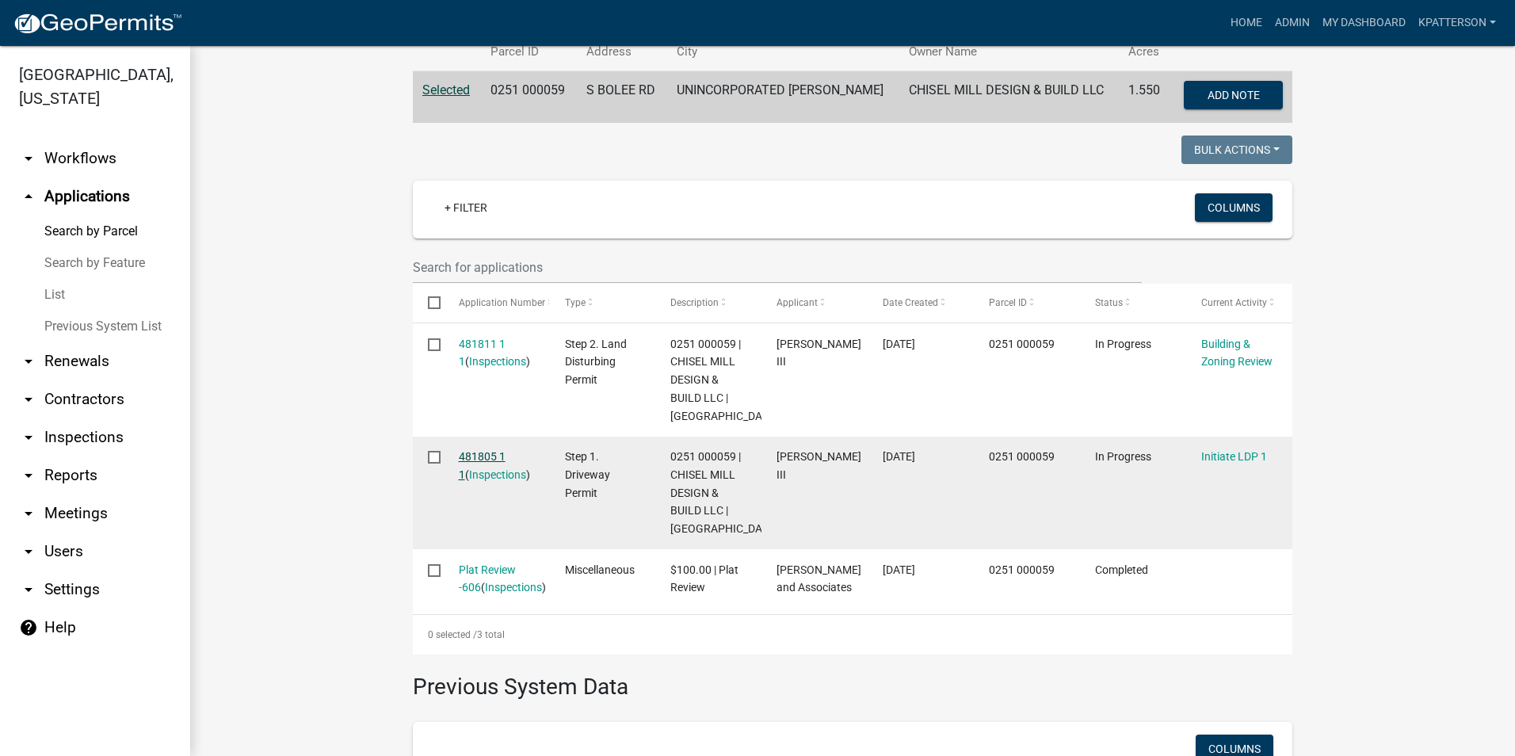
click at [488, 451] on link "481805 1 1" at bounding box center [482, 465] width 47 height 31
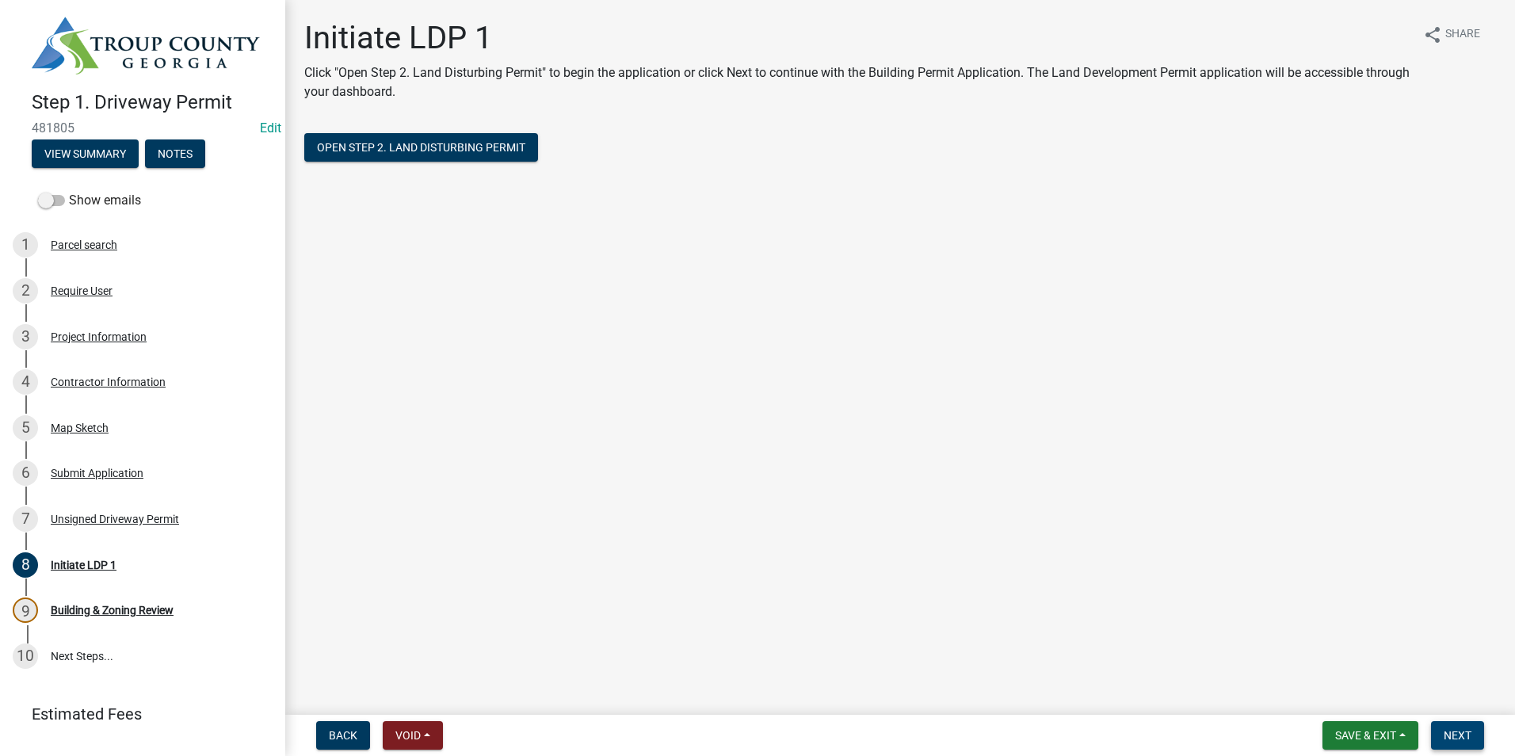
click at [1464, 741] on span "Next" at bounding box center [1458, 735] width 28 height 13
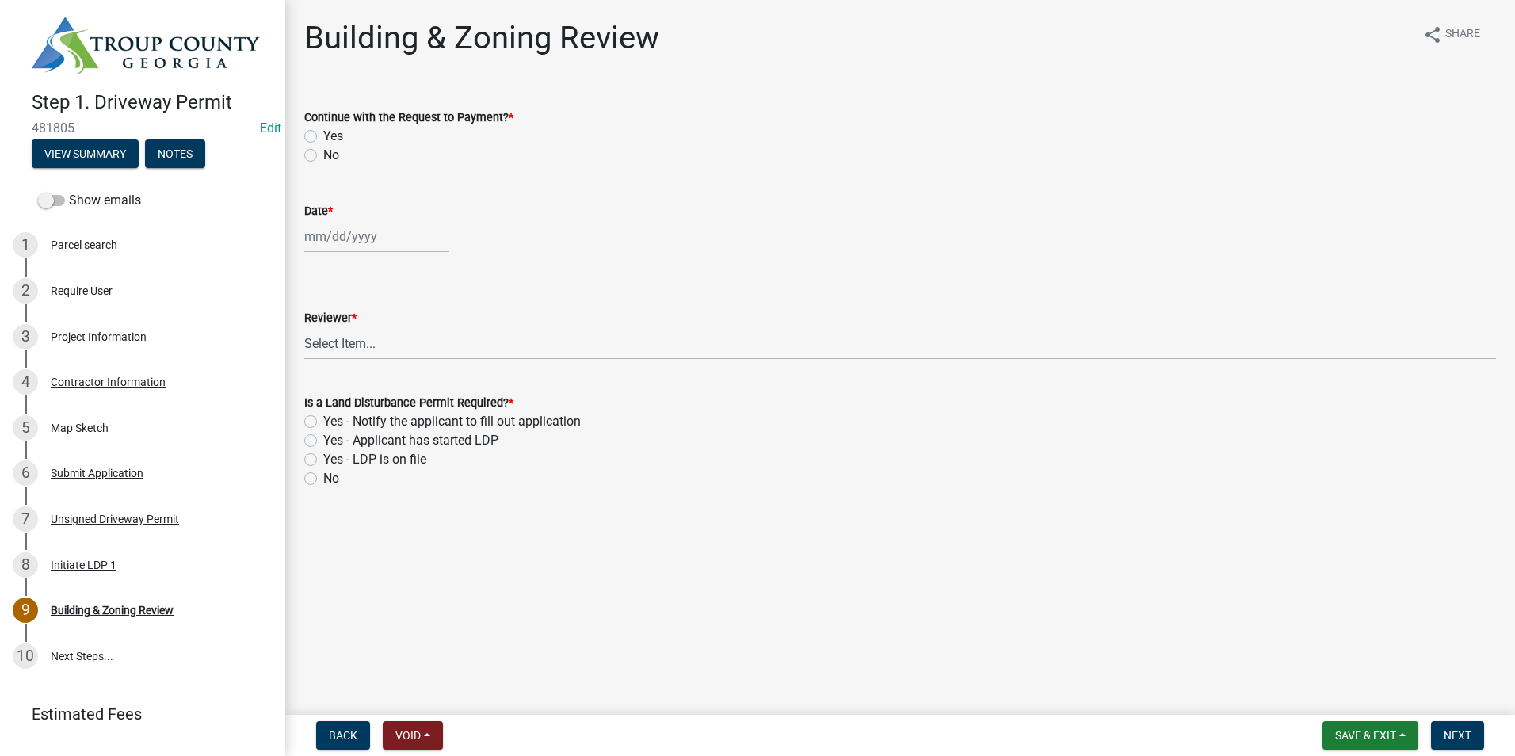
click at [323, 133] on label "Yes" at bounding box center [333, 136] width 20 height 19
click at [323, 133] on input "Yes" at bounding box center [328, 132] width 10 height 10
radio input "true"
click at [352, 241] on div at bounding box center [376, 236] width 145 height 32
select select "10"
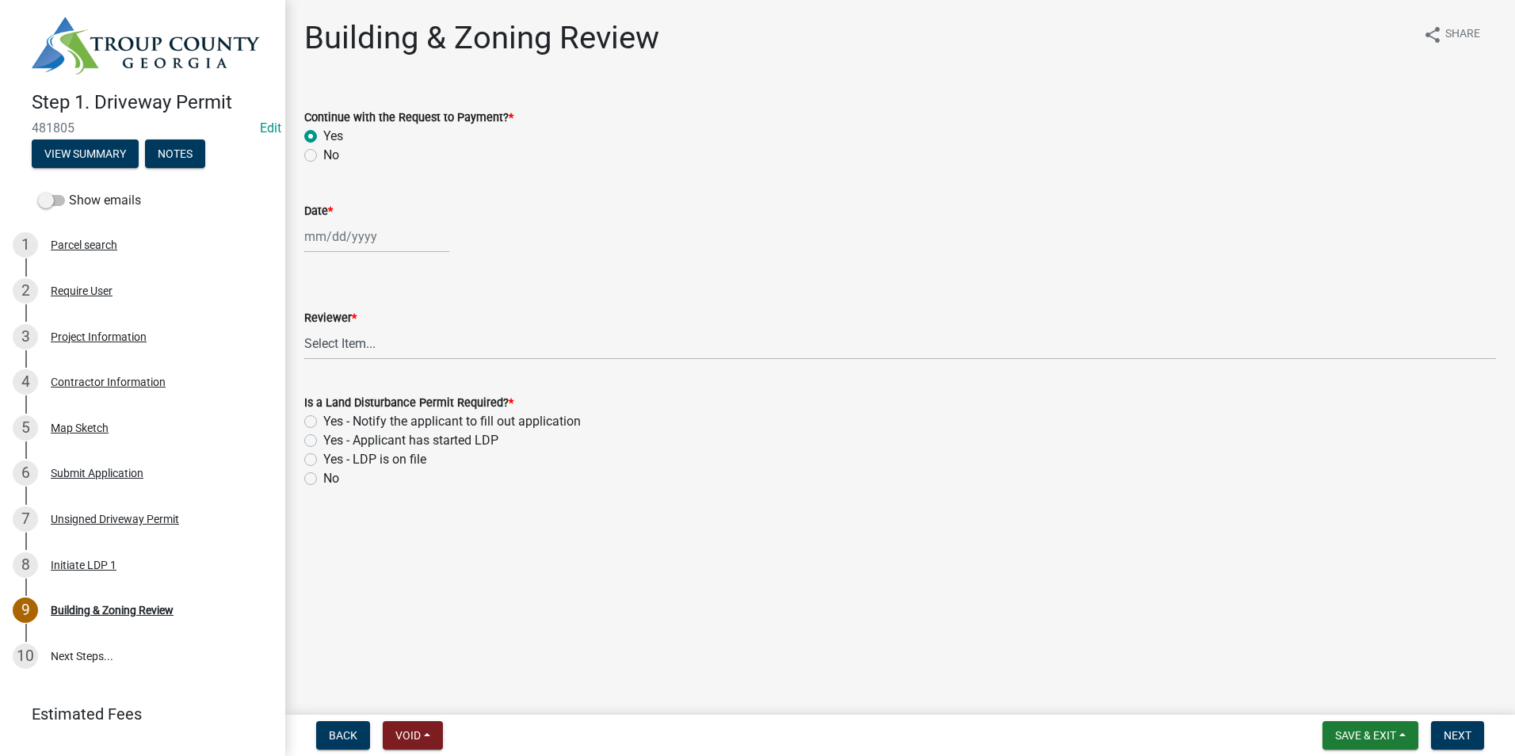
select select "2025"
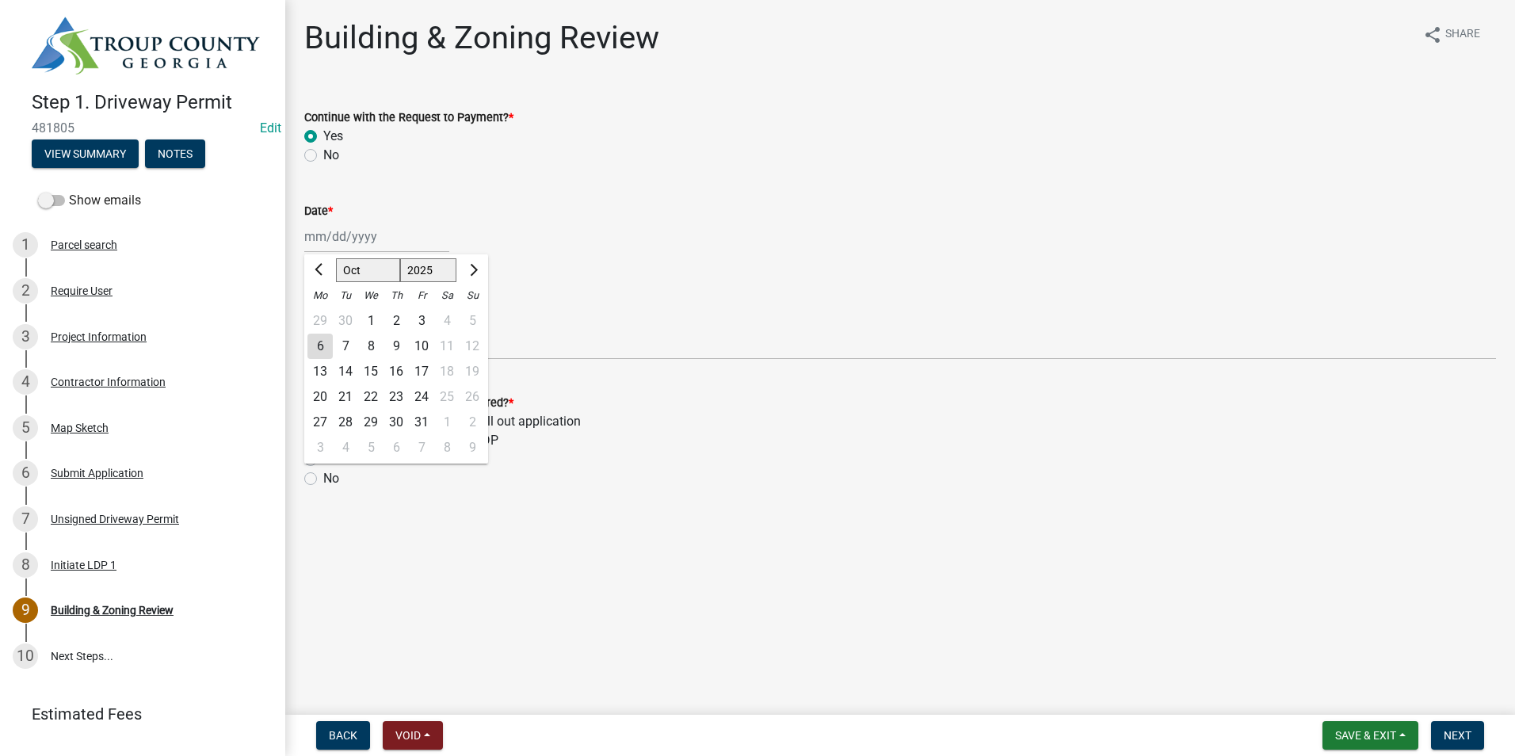
click at [316, 349] on div "6" at bounding box center [319, 346] width 25 height 25
type input "[DATE]"
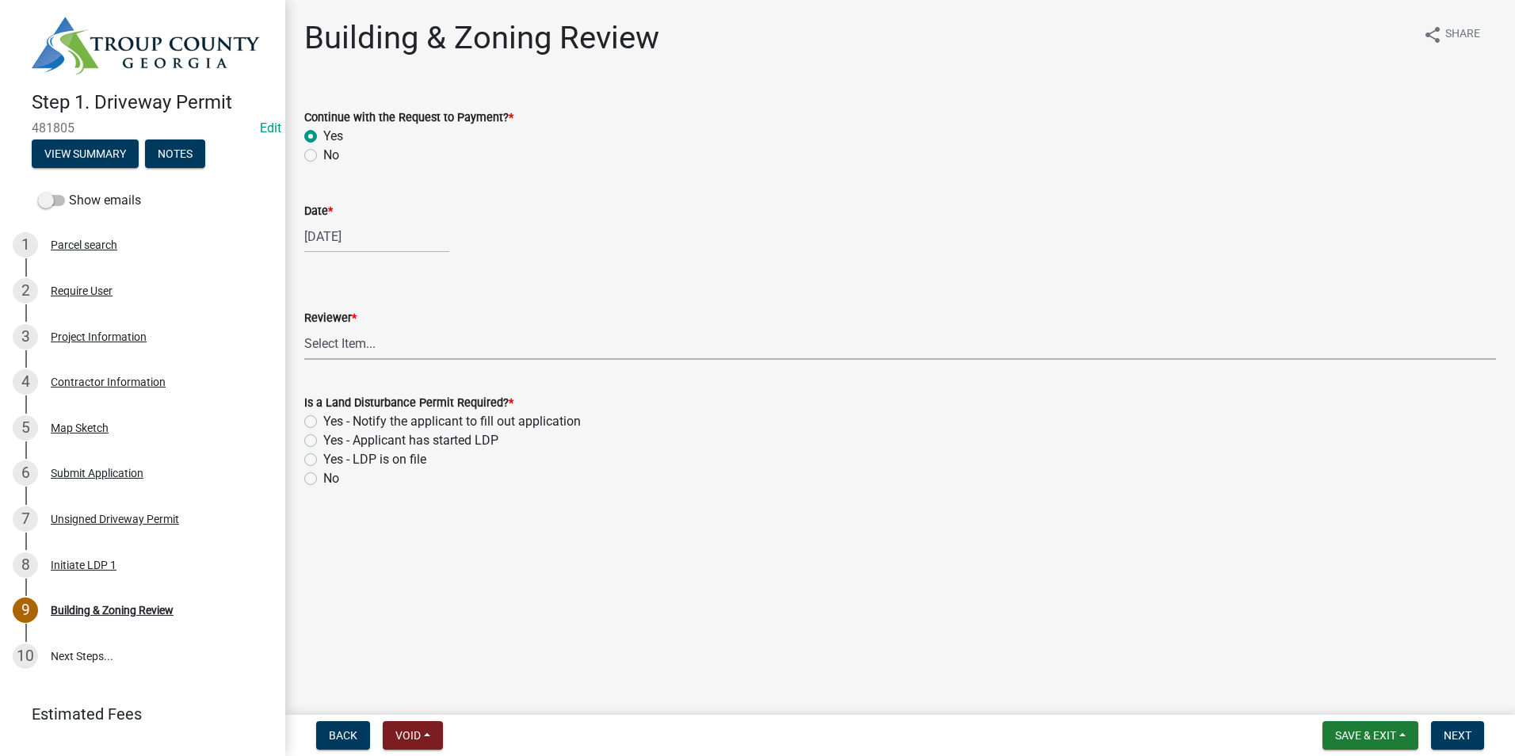
click at [337, 343] on select "Select Item... [PERSON_NAME] [PERSON_NAME] [PERSON_NAME] [PERSON_NAME]" at bounding box center [900, 343] width 1192 height 32
click at [304, 327] on select "Select Item... [PERSON_NAME] [PERSON_NAME] [PERSON_NAME] [PERSON_NAME]" at bounding box center [900, 343] width 1192 height 32
select select "2b86b0c4-e8a1-45ee-90a7-b8d4cb5b2682"
click at [323, 441] on label "Yes - Applicant has started LDP" at bounding box center [410, 440] width 175 height 19
click at [323, 441] on input "Yes - Applicant has started LDP" at bounding box center [328, 436] width 10 height 10
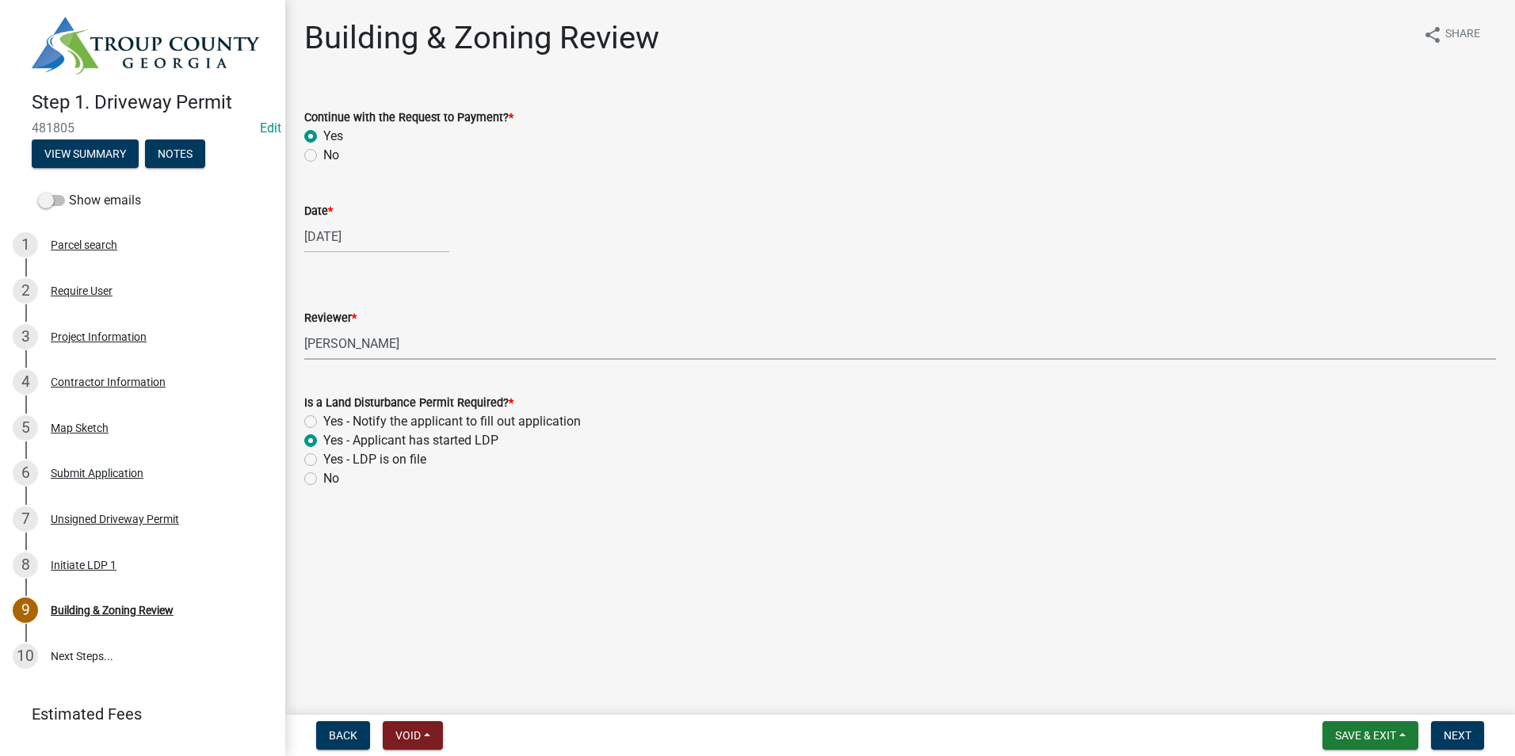
radio input "true"
click at [1465, 734] on span "Next" at bounding box center [1458, 735] width 28 height 13
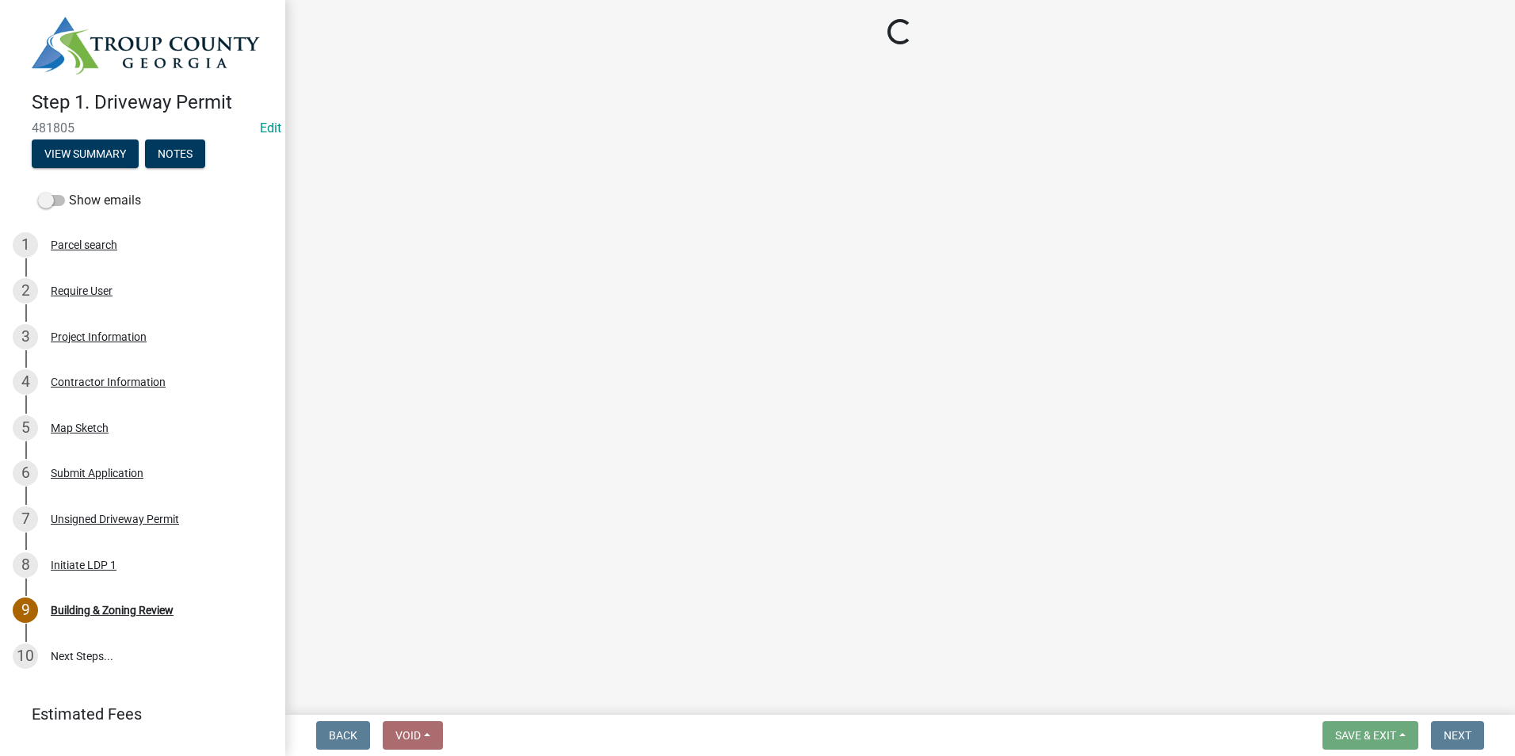
select select "3: 3"
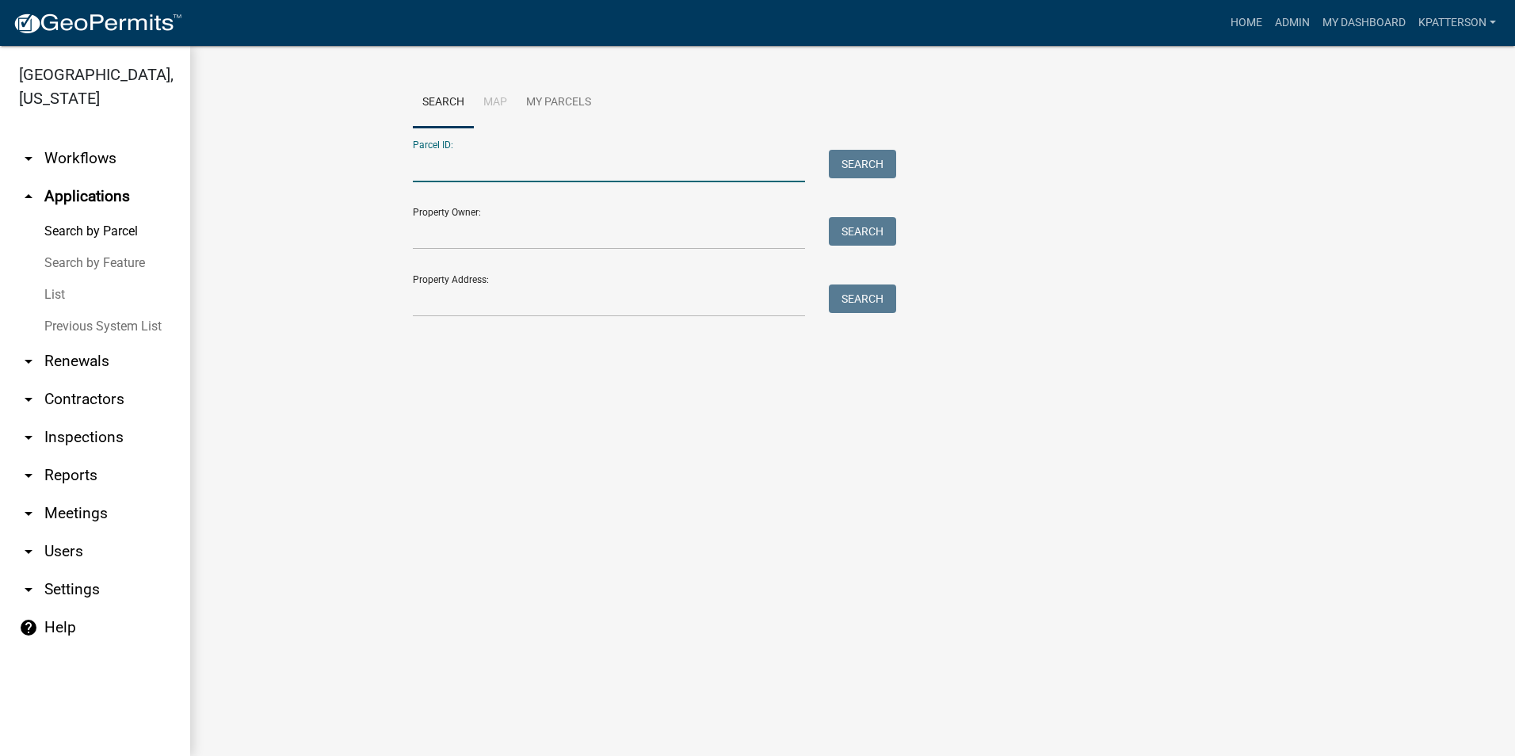
paste input "Parcel 0251 000059"
drag, startPoint x: 455, startPoint y: 167, endPoint x: 288, endPoint y: 167, distance: 166.4
click at [294, 180] on wm-workflow-application-search-view "Search Map My Parcels Parcel ID: Parcel 0251 000059 Search Property Owner: Sear…" at bounding box center [852, 205] width 1261 height 254
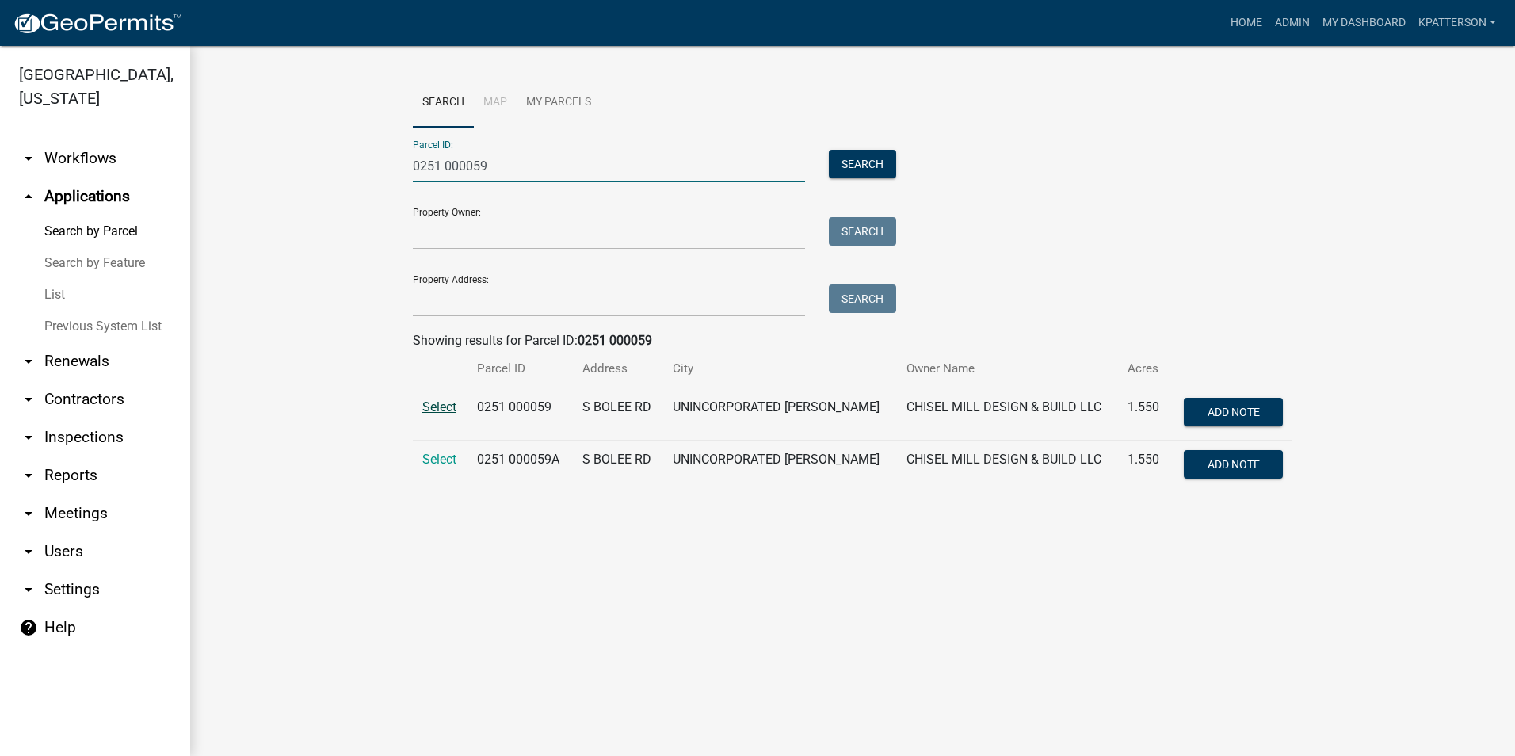
type input "0251 000059"
click at [441, 407] on span "Select" at bounding box center [439, 406] width 34 height 15
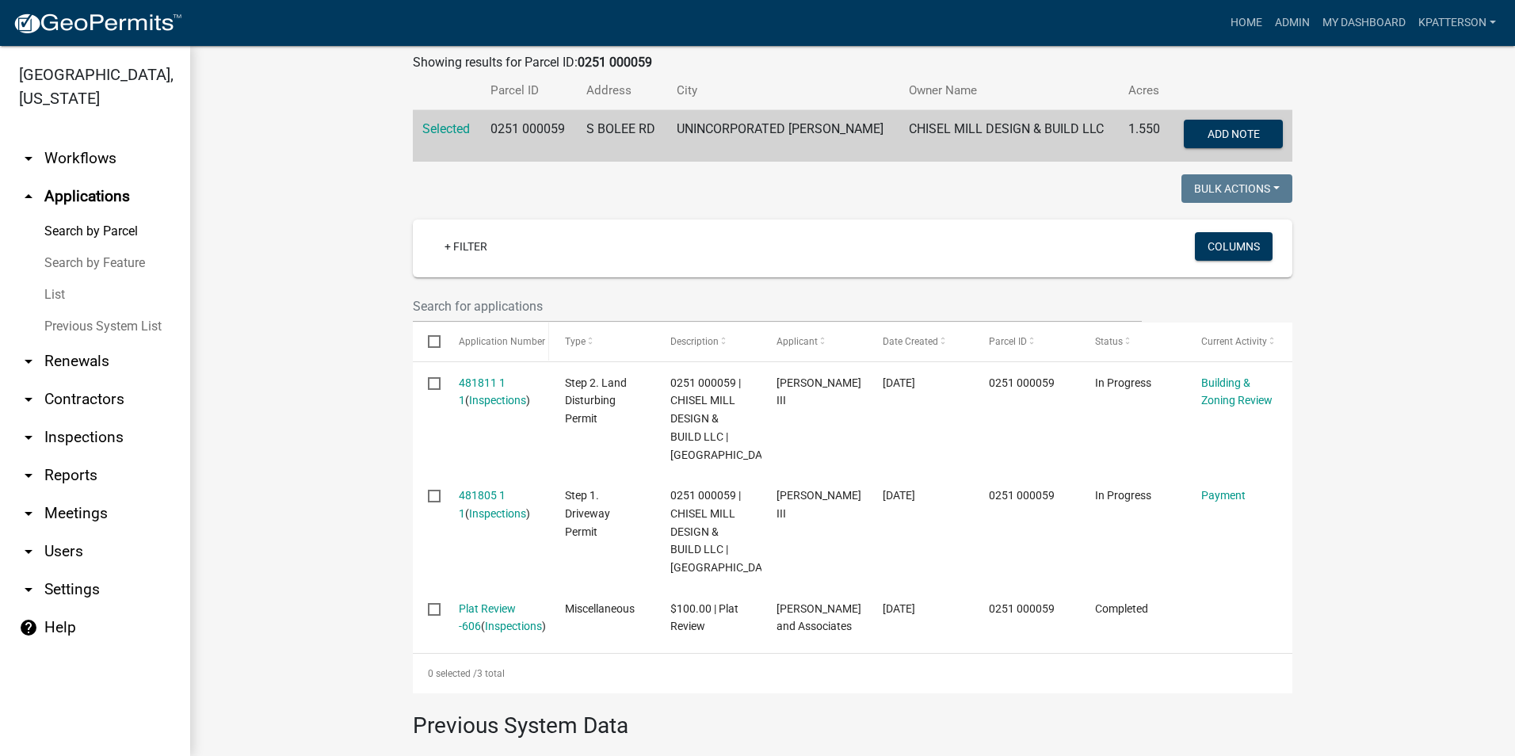
scroll to position [317, 0]
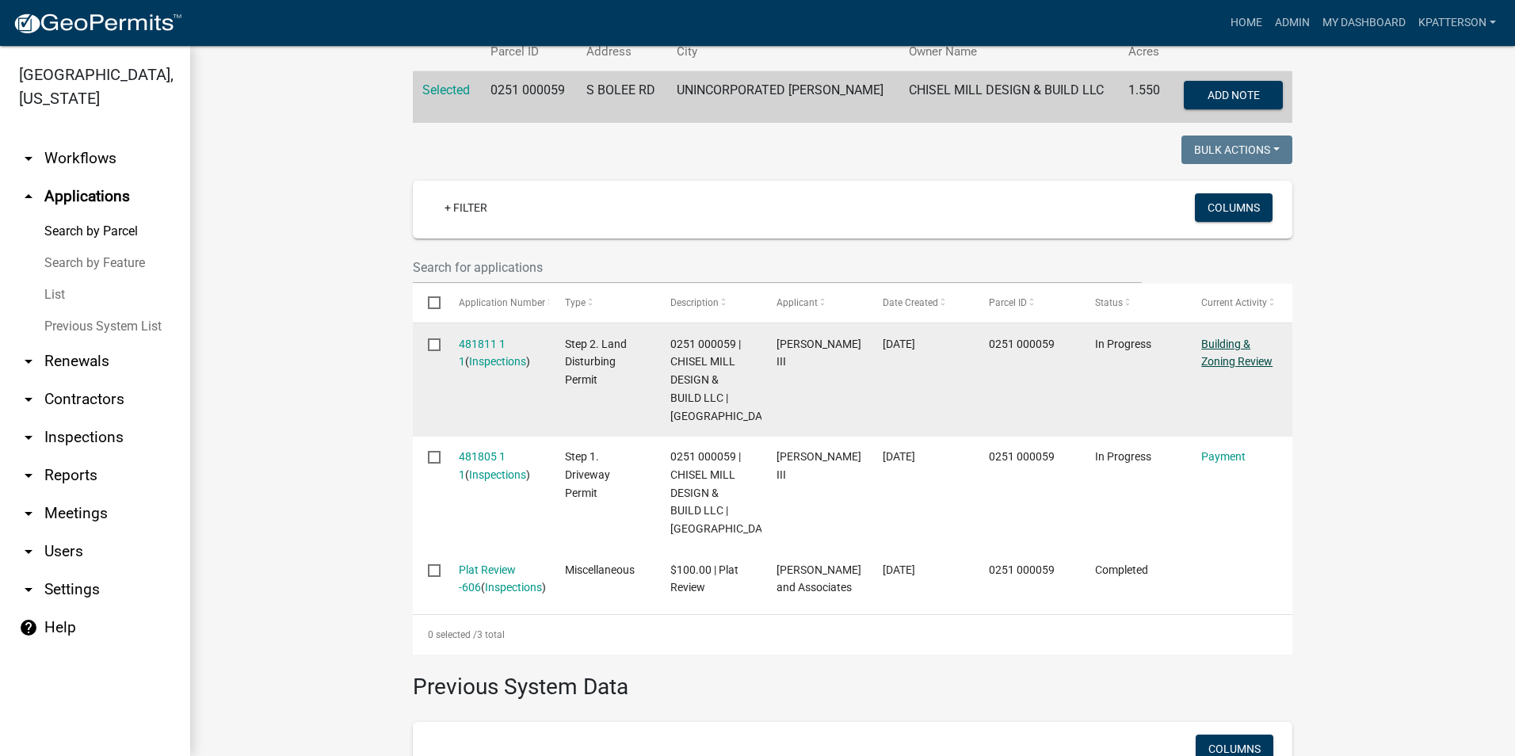
click at [1233, 362] on link "Building & Zoning Review" at bounding box center [1236, 353] width 71 height 31
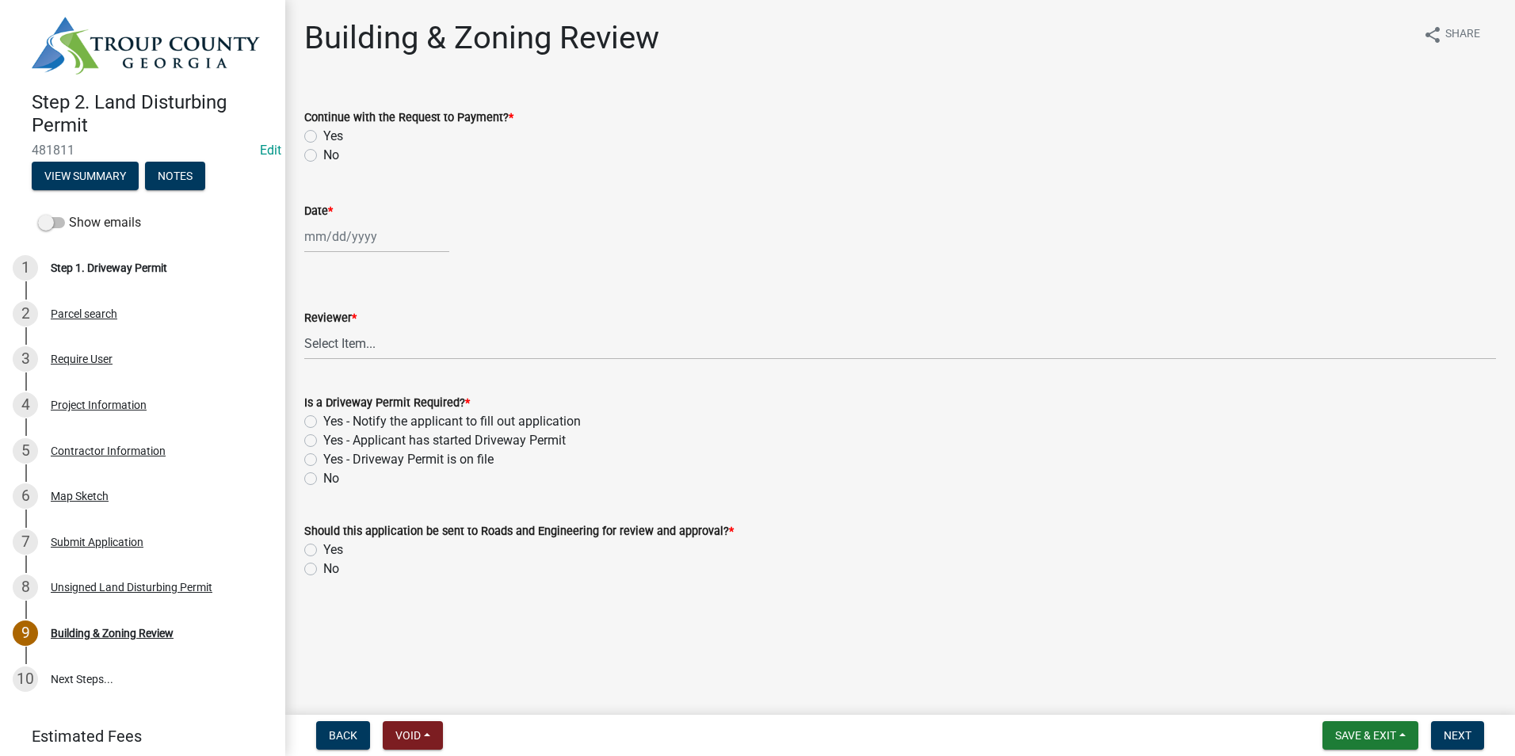
click at [323, 139] on label "Yes" at bounding box center [333, 136] width 20 height 19
click at [323, 137] on input "Yes" at bounding box center [328, 132] width 10 height 10
radio input "true"
click at [367, 241] on div at bounding box center [376, 236] width 145 height 32
select select "10"
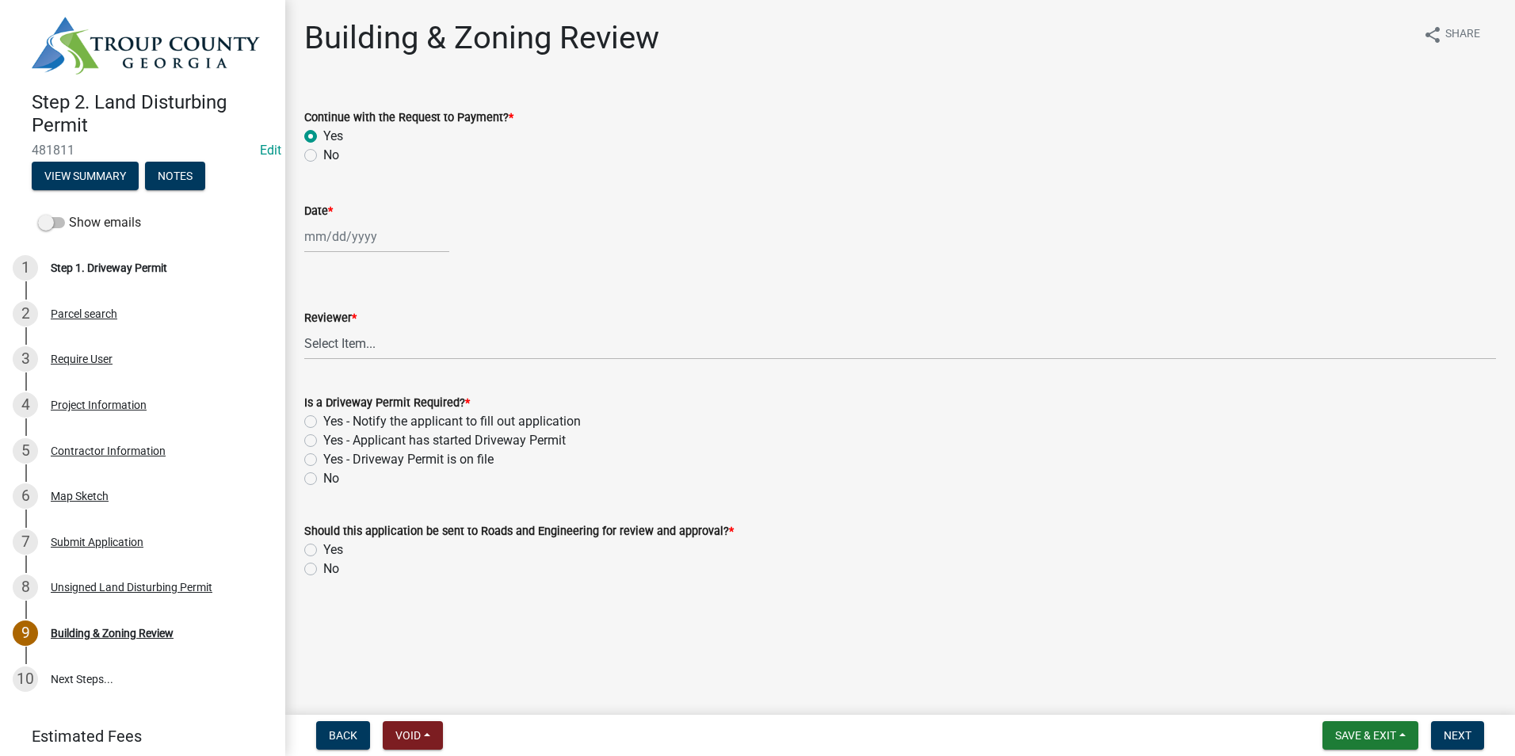
select select "2025"
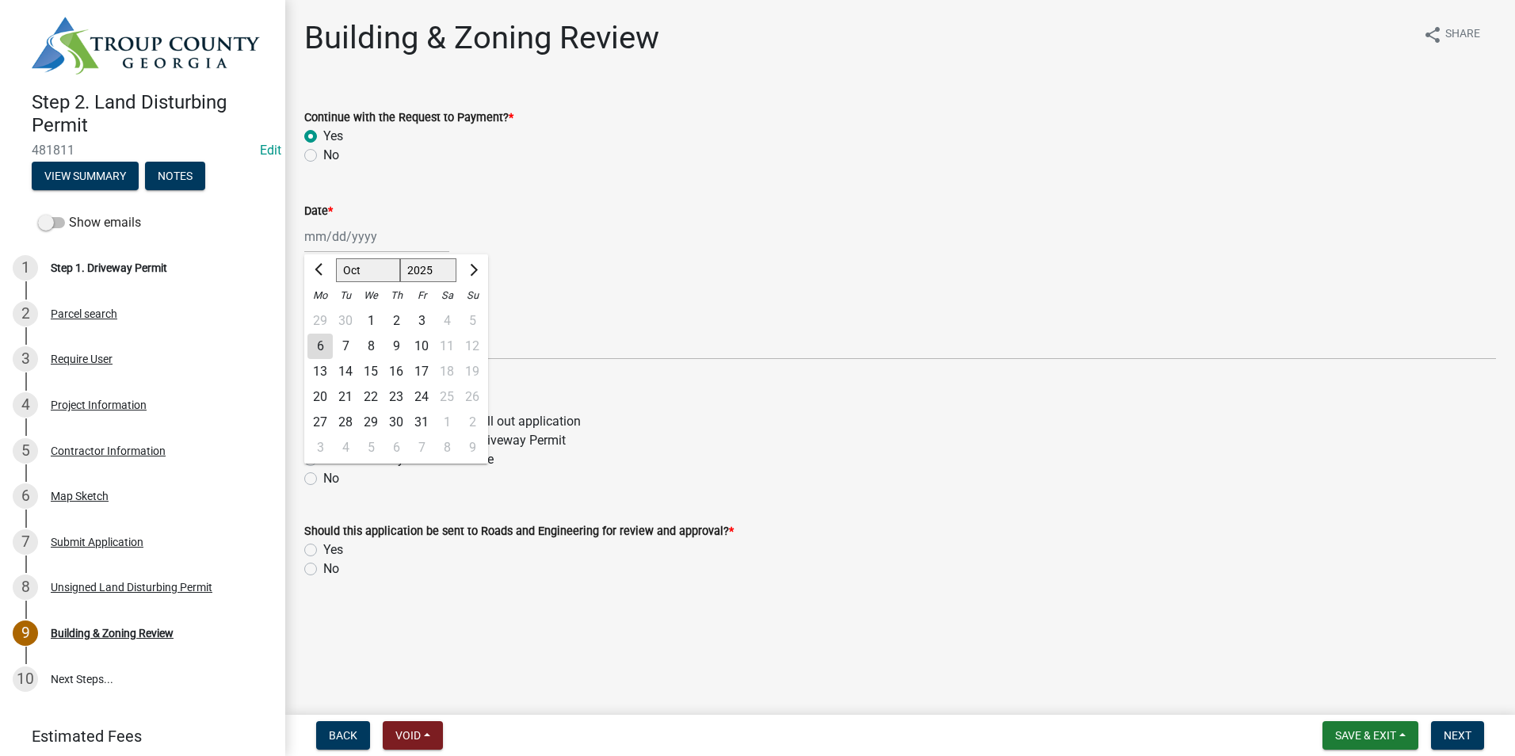
click at [326, 345] on div "6" at bounding box center [319, 346] width 25 height 25
type input "[DATE]"
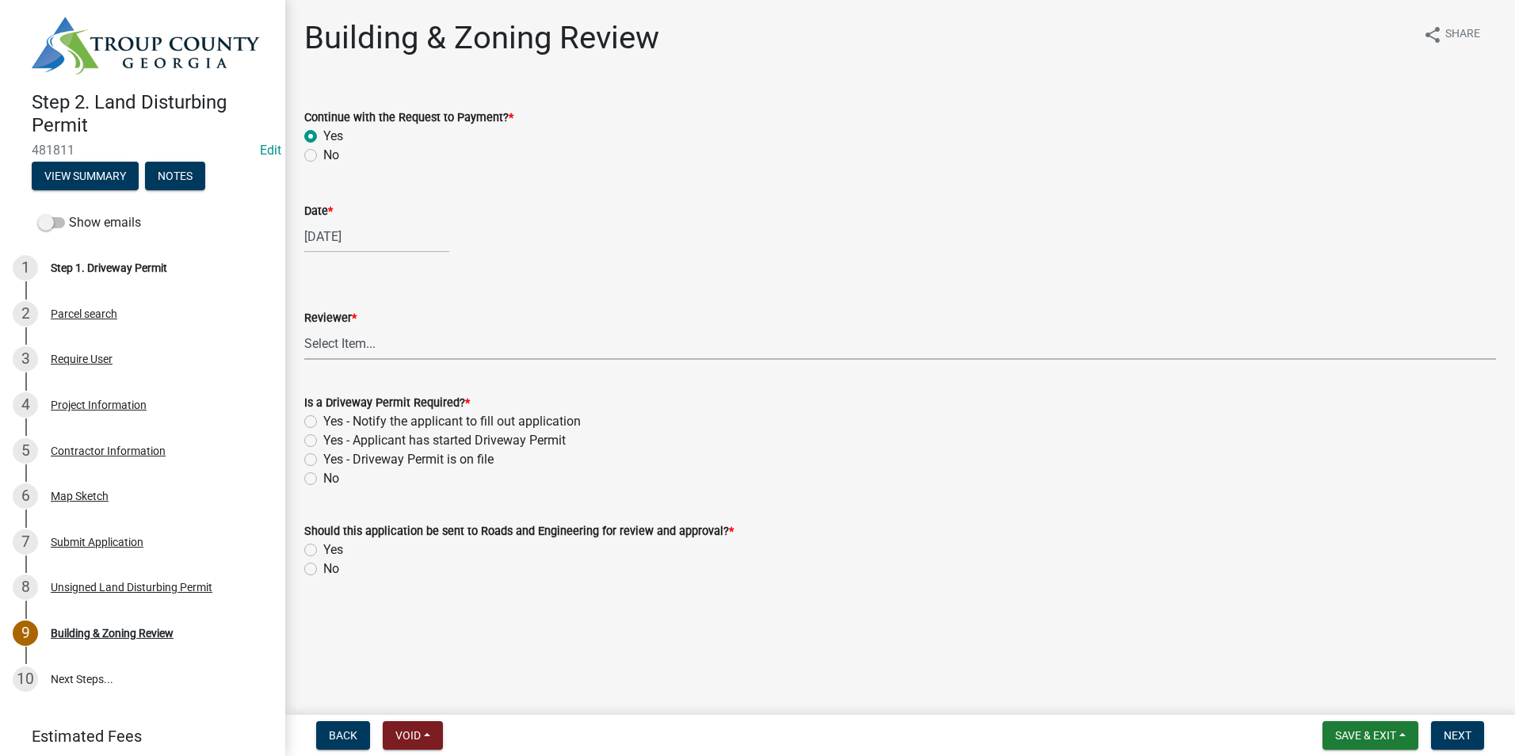
click at [371, 349] on select "Select Item... [PERSON_NAME] [PERSON_NAME] [PERSON_NAME] [PERSON_NAME]" at bounding box center [900, 343] width 1192 height 32
click at [304, 327] on select "Select Item... [PERSON_NAME] [PERSON_NAME] [PERSON_NAME] [PERSON_NAME]" at bounding box center [900, 343] width 1192 height 32
select select "2b86b0c4-e8a1-45ee-90a7-b8d4cb5b2682"
click at [323, 443] on label "Yes - Applicant has started Driveway Permit" at bounding box center [444, 440] width 242 height 19
click at [323, 441] on input "Yes - Applicant has started Driveway Permit" at bounding box center [328, 436] width 10 height 10
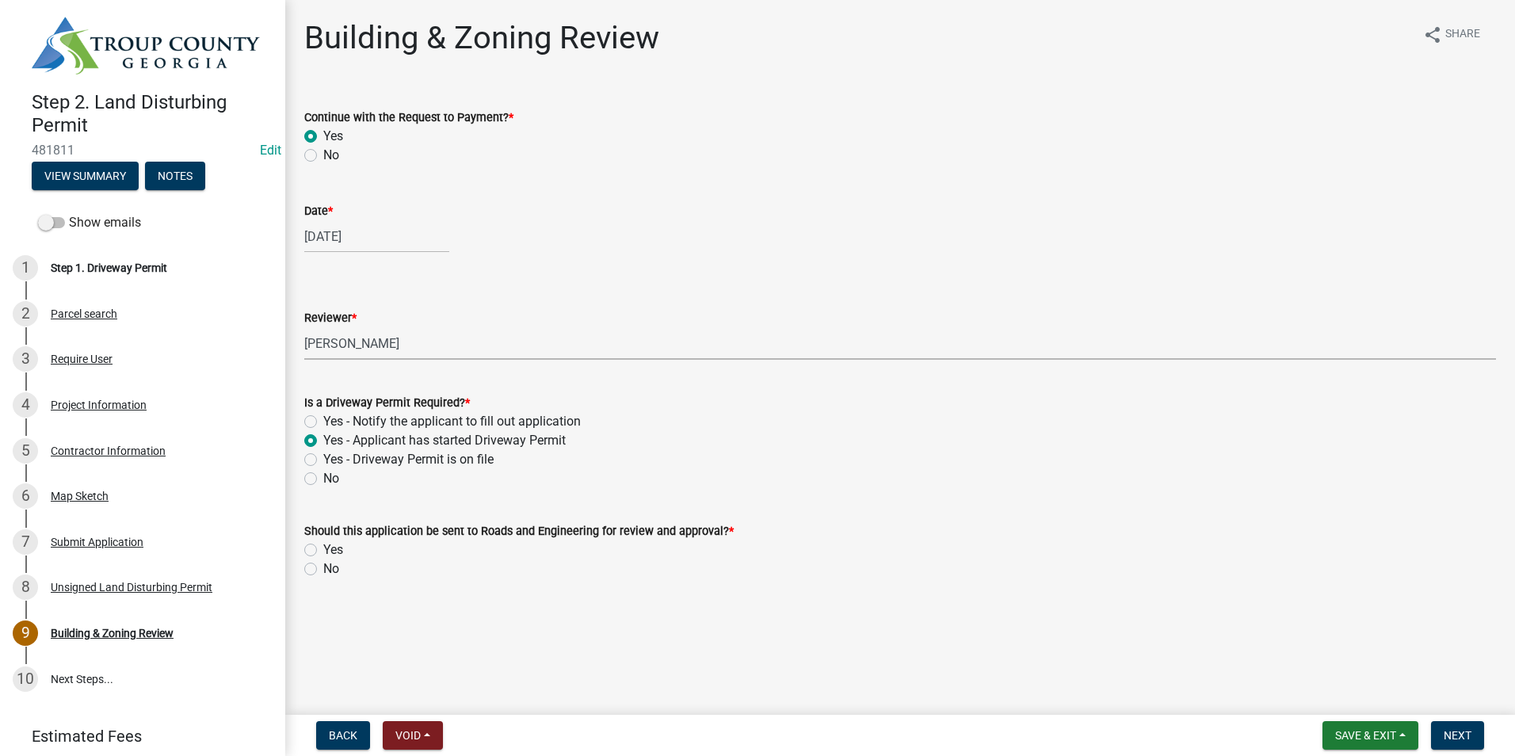
radio input "true"
click at [323, 551] on label "Yes" at bounding box center [333, 549] width 20 height 19
click at [323, 551] on input "Yes" at bounding box center [328, 545] width 10 height 10
radio input "true"
click at [1449, 738] on span "Next" at bounding box center [1458, 735] width 28 height 13
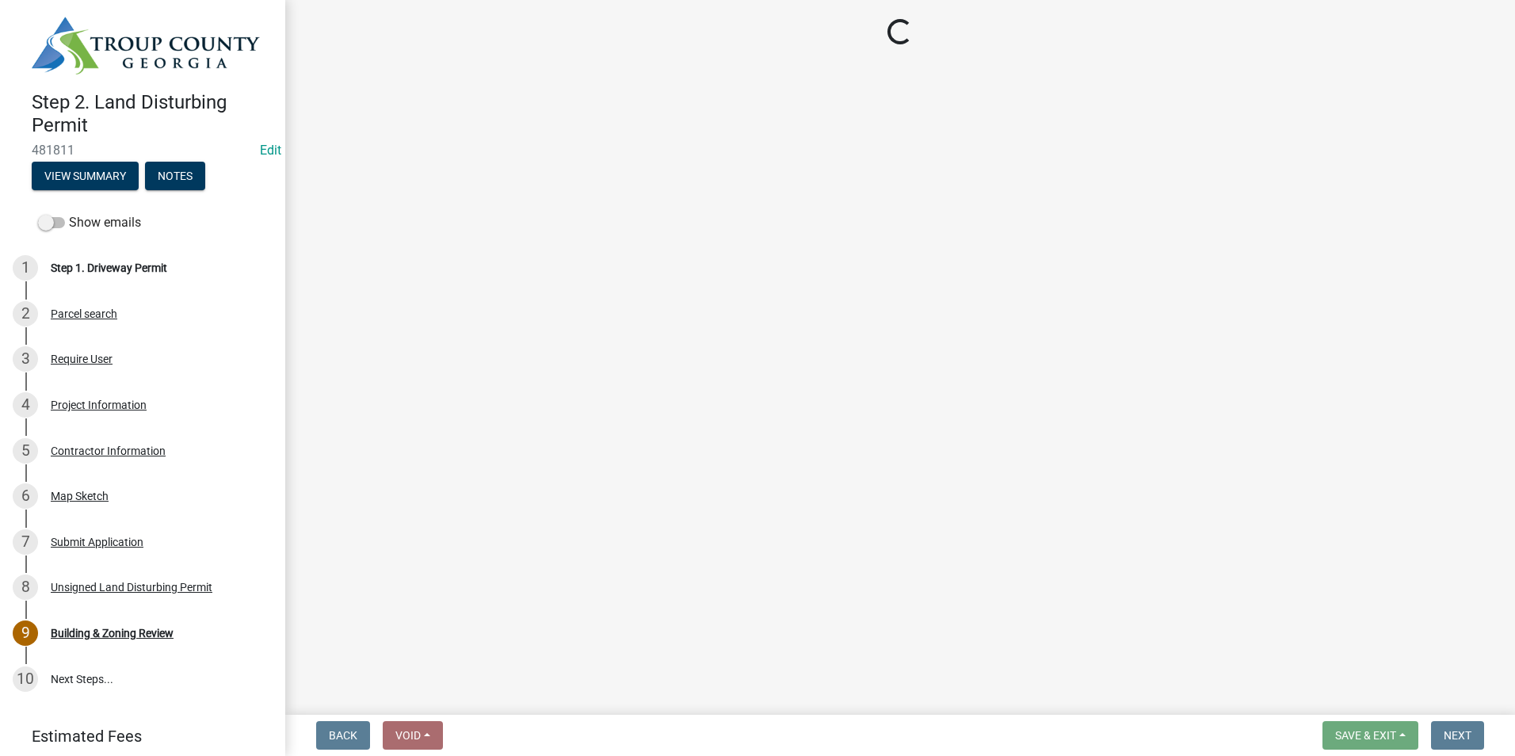
select select "3: 3"
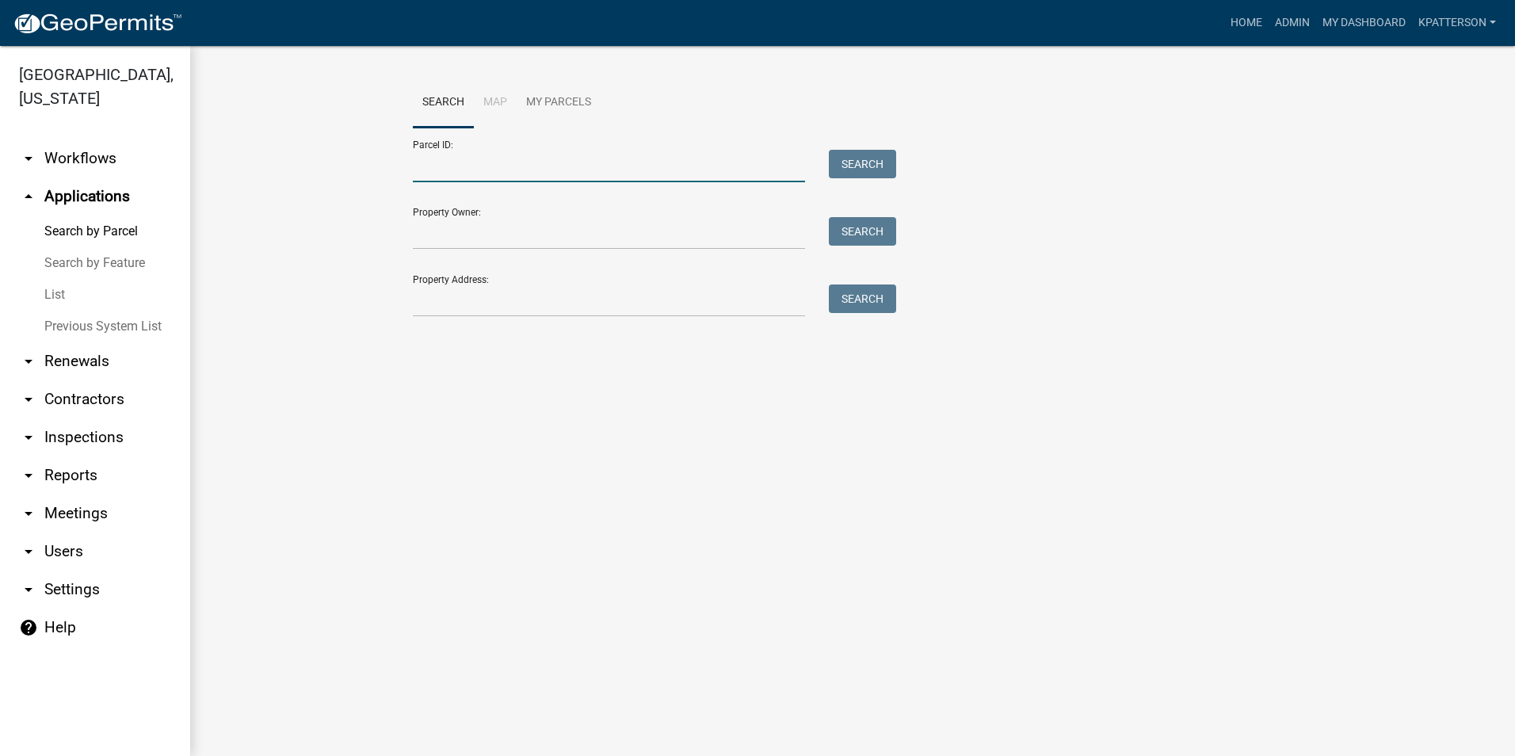
click at [456, 158] on input "Parcel ID:" at bounding box center [609, 166] width 392 height 32
paste input "Parcel 0251 000059"
drag, startPoint x: 452, startPoint y: 166, endPoint x: 345, endPoint y: 180, distance: 107.1
click at [345, 180] on wm-workflow-application-search-view "Search Map My Parcels Parcel ID: Parcel 0251 000059 Search Property Owner: Sear…" at bounding box center [852, 205] width 1261 height 254
type input "0251 000059"
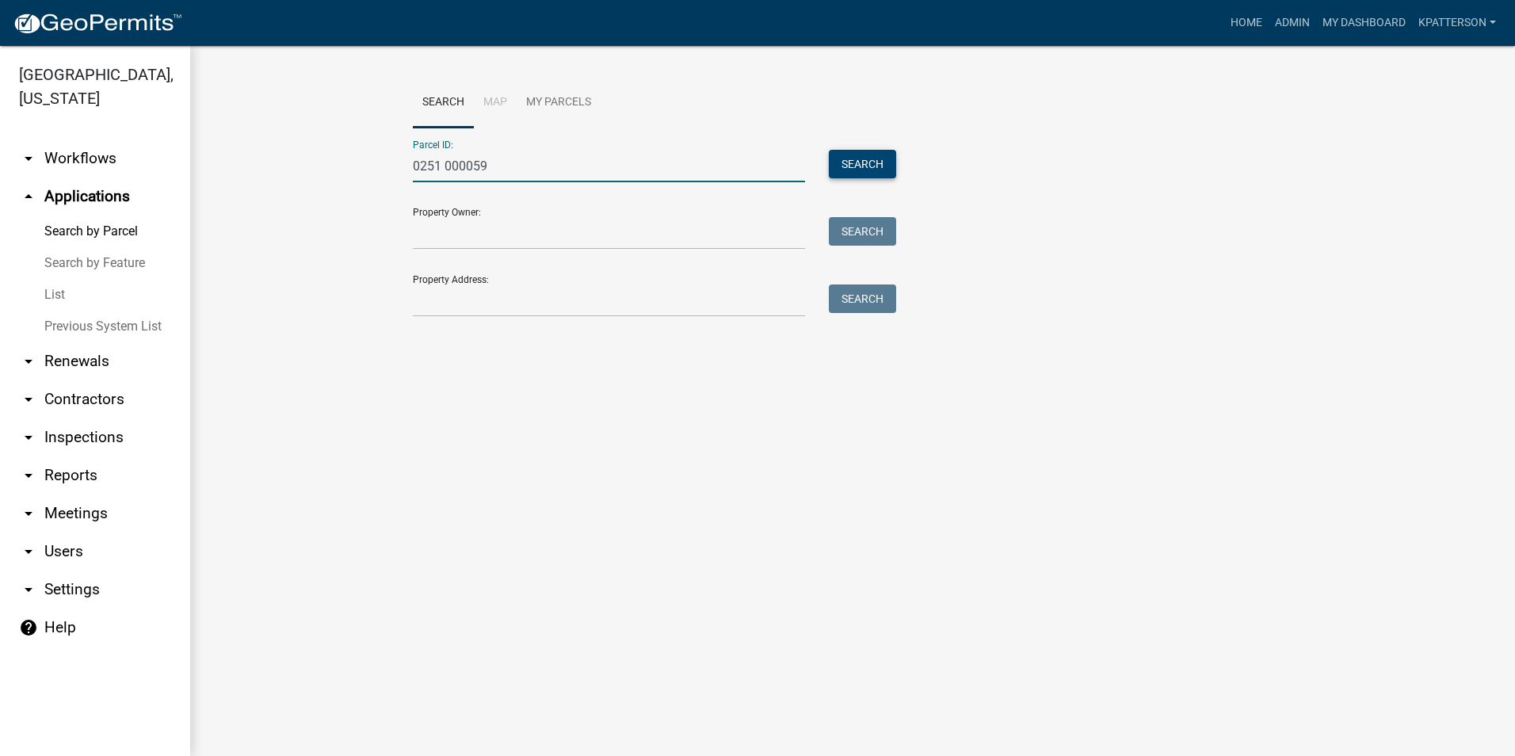
click at [845, 158] on button "Search" at bounding box center [862, 164] width 67 height 29
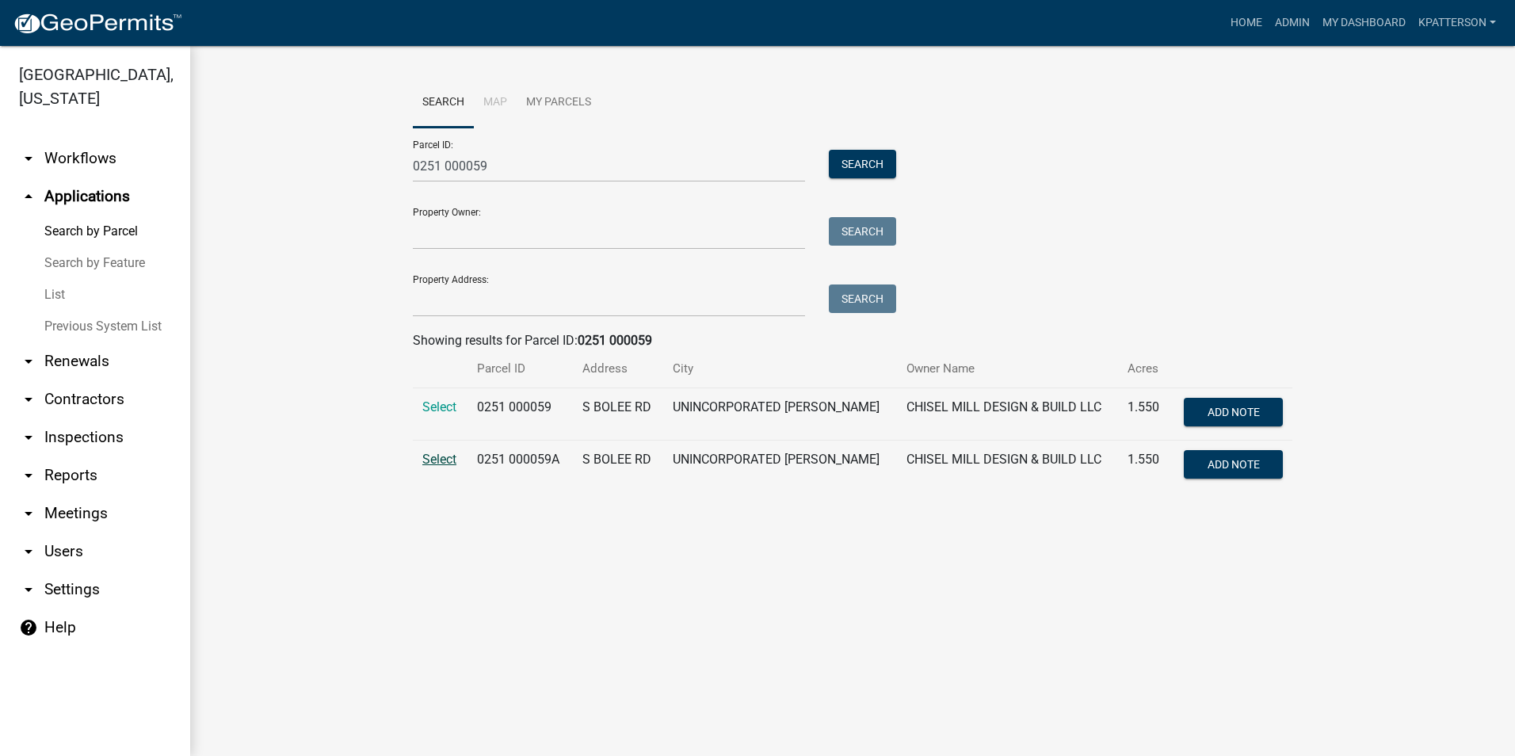
click at [447, 463] on span "Select" at bounding box center [439, 459] width 34 height 15
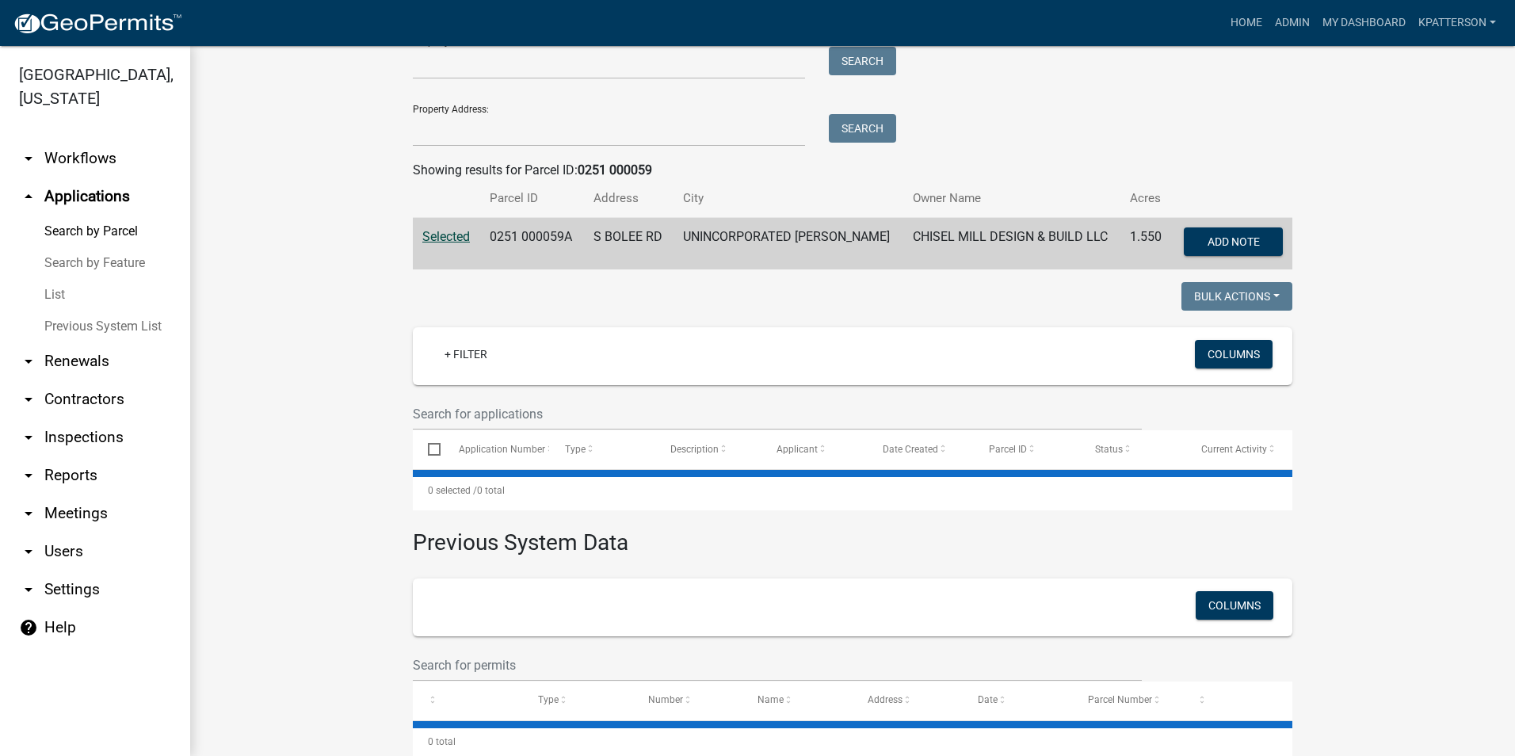
scroll to position [207, 0]
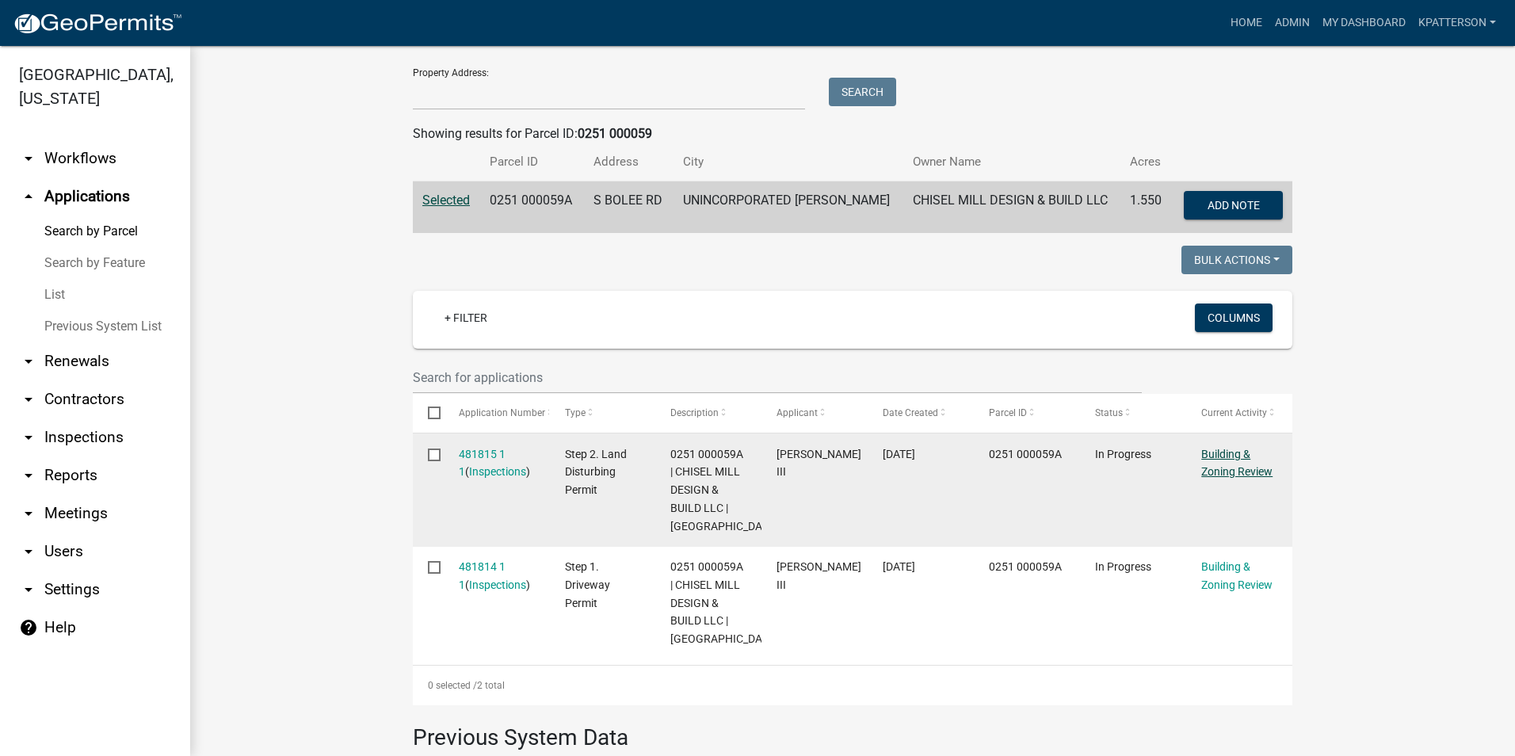
click at [1201, 467] on link "Building & Zoning Review" at bounding box center [1236, 463] width 71 height 31
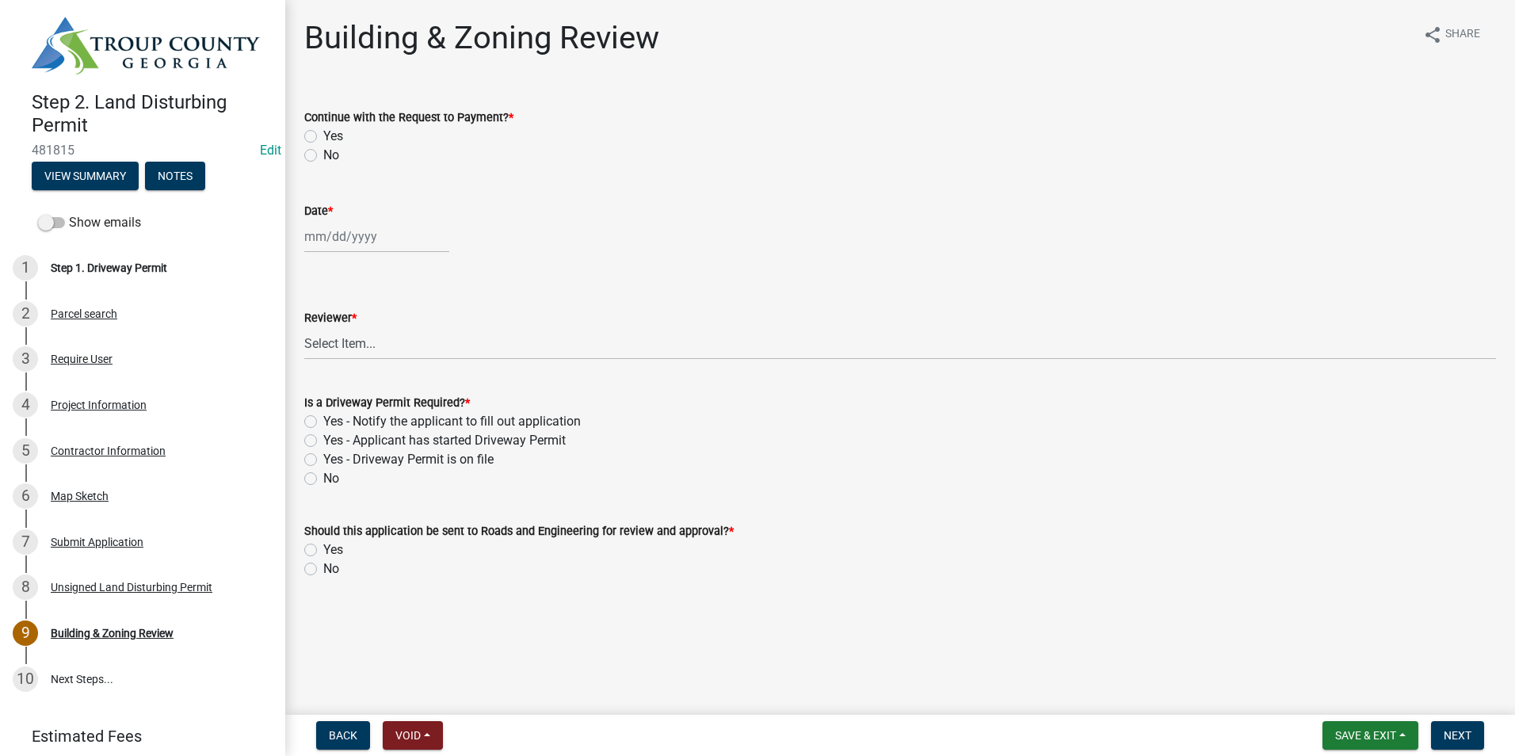
click at [323, 135] on label "Yes" at bounding box center [333, 136] width 20 height 19
click at [323, 135] on input "Yes" at bounding box center [328, 132] width 10 height 10
radio input "true"
select select "10"
select select "2025"
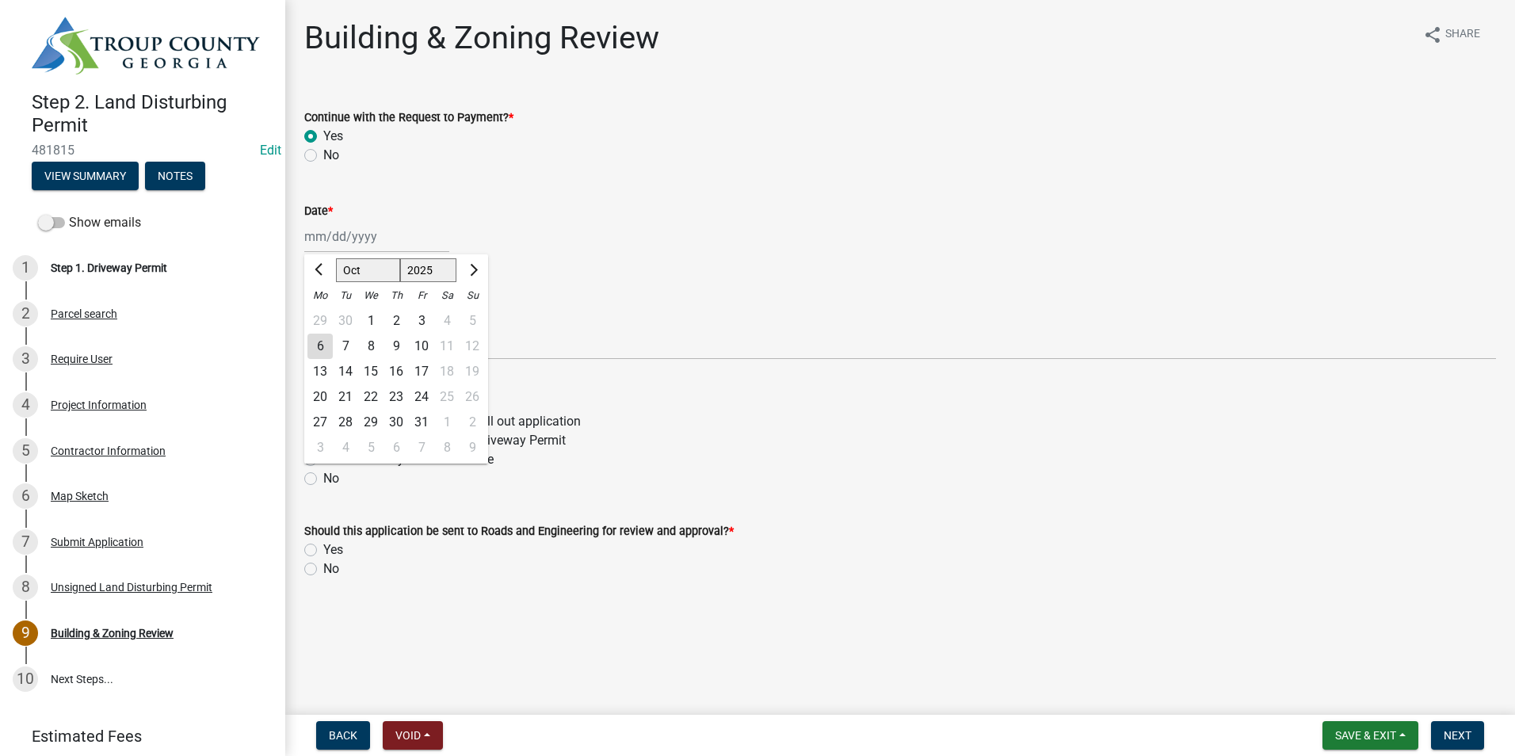
click at [340, 233] on div "[PERSON_NAME] Feb Mar Apr [PERSON_NAME][DATE] Oct Nov [DATE] 1526 1527 1528 152…" at bounding box center [376, 236] width 145 height 32
click at [318, 351] on div "6" at bounding box center [319, 346] width 25 height 25
type input "[DATE]"
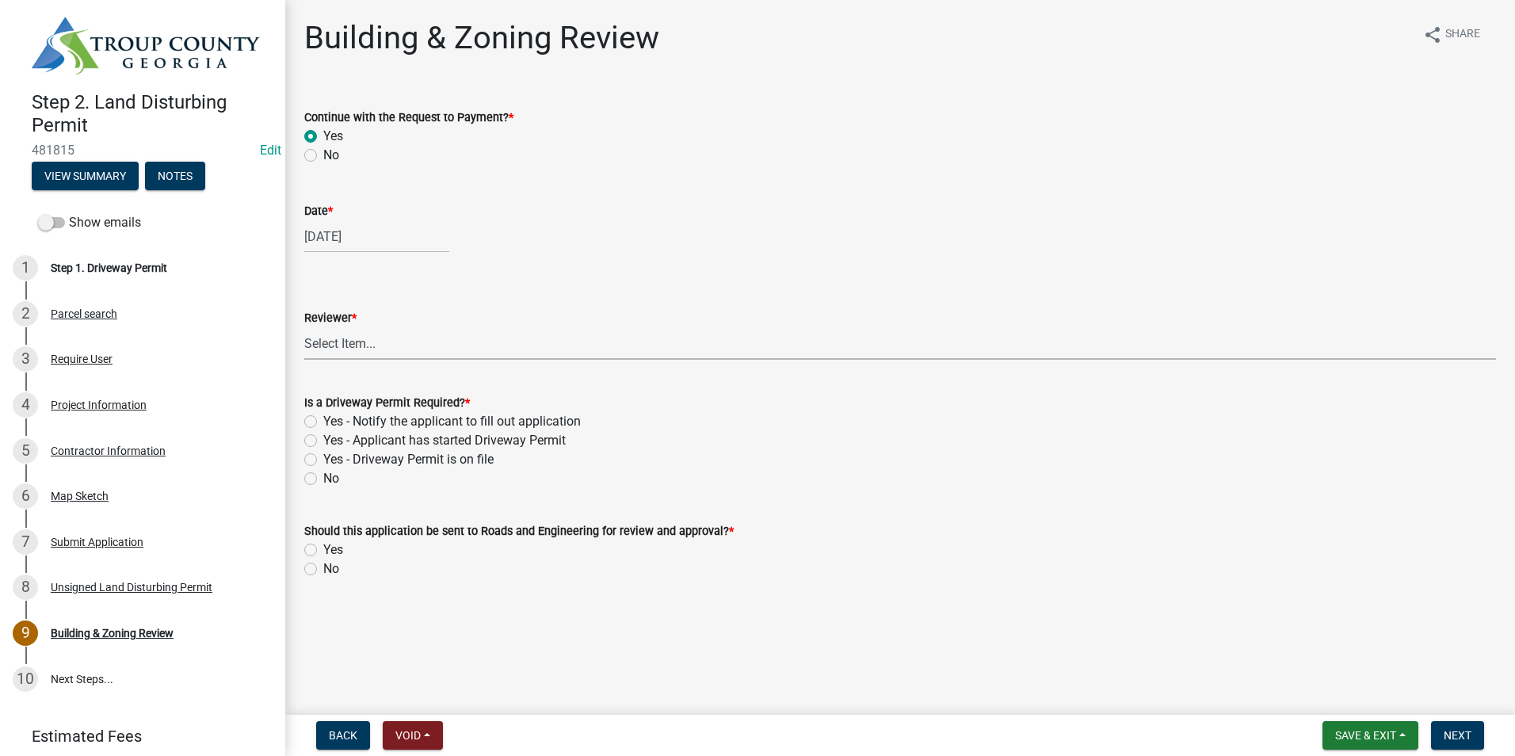
click at [346, 354] on select "Select Item... [PERSON_NAME] [PERSON_NAME] [PERSON_NAME] [PERSON_NAME]" at bounding box center [900, 343] width 1192 height 32
click at [304, 327] on select "Select Item... [PERSON_NAME] [PERSON_NAME] [PERSON_NAME] [PERSON_NAME]" at bounding box center [900, 343] width 1192 height 32
select select "2b86b0c4-e8a1-45ee-90a7-b8d4cb5b2682"
click at [323, 434] on label "Yes - Applicant has started Driveway Permit" at bounding box center [444, 440] width 242 height 19
click at [323, 434] on input "Yes - Applicant has started Driveway Permit" at bounding box center [328, 436] width 10 height 10
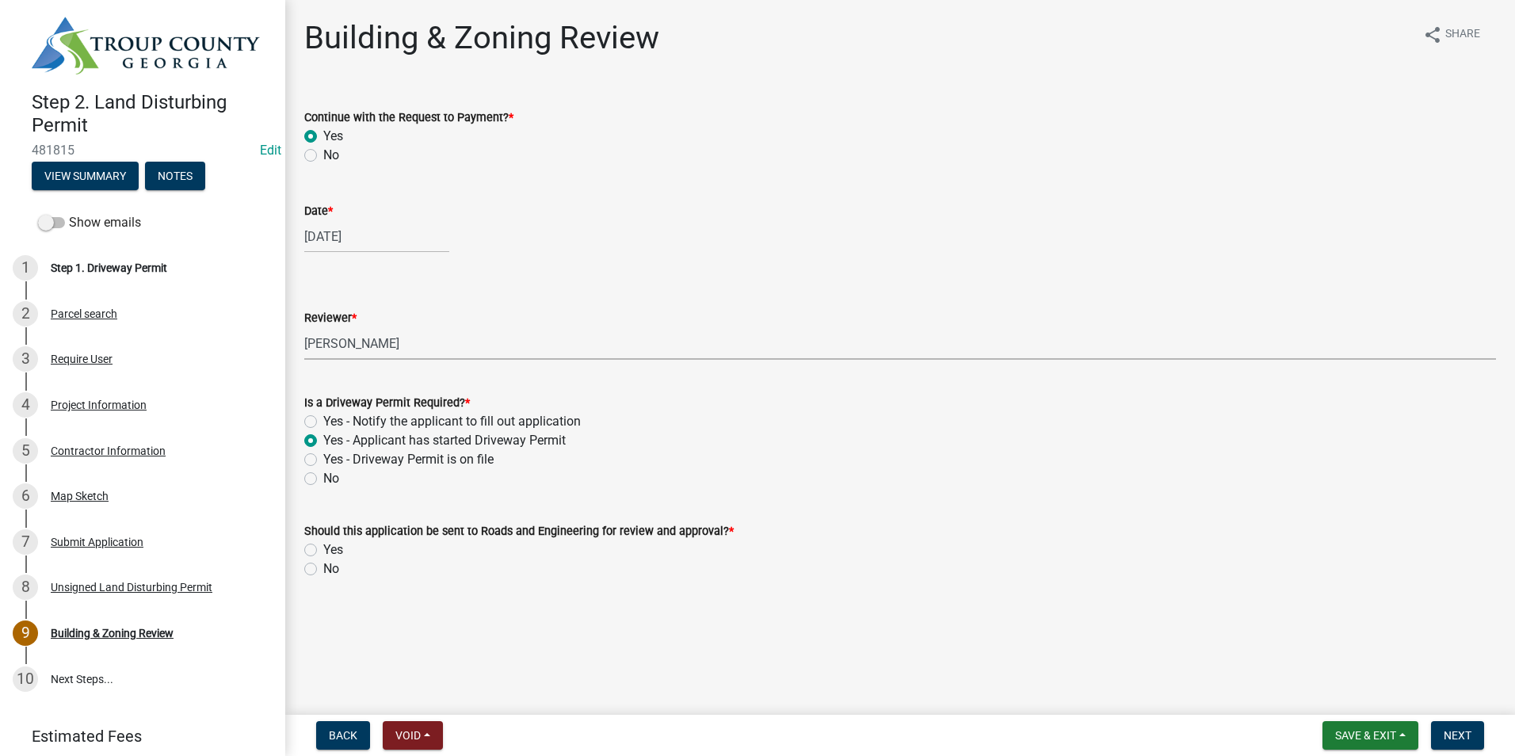
radio input "true"
click at [323, 551] on label "Yes" at bounding box center [333, 549] width 20 height 19
click at [323, 551] on input "Yes" at bounding box center [328, 545] width 10 height 10
radio input "true"
drag, startPoint x: 1454, startPoint y: 731, endPoint x: 1441, endPoint y: 717, distance: 19.1
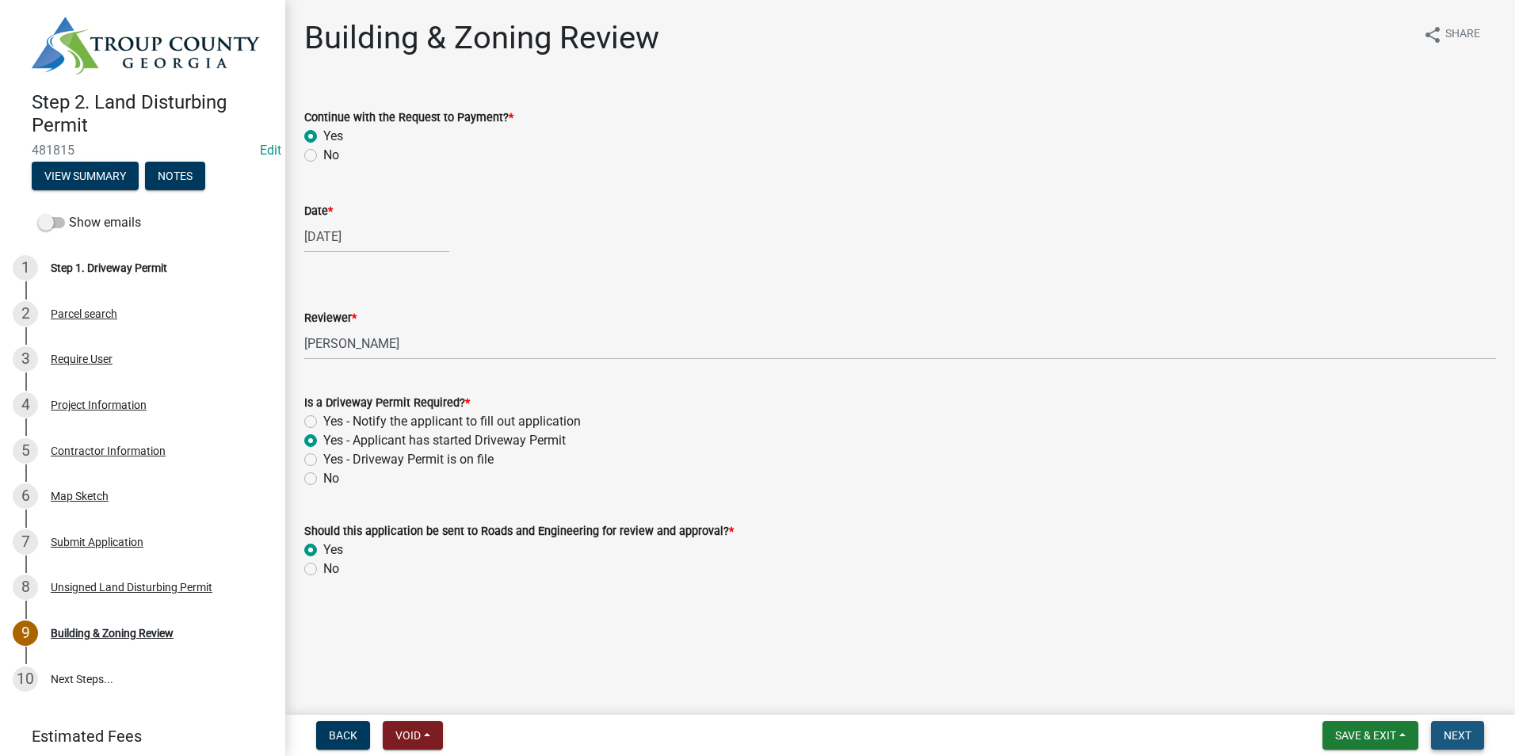
click at [1453, 731] on span "Next" at bounding box center [1458, 735] width 28 height 13
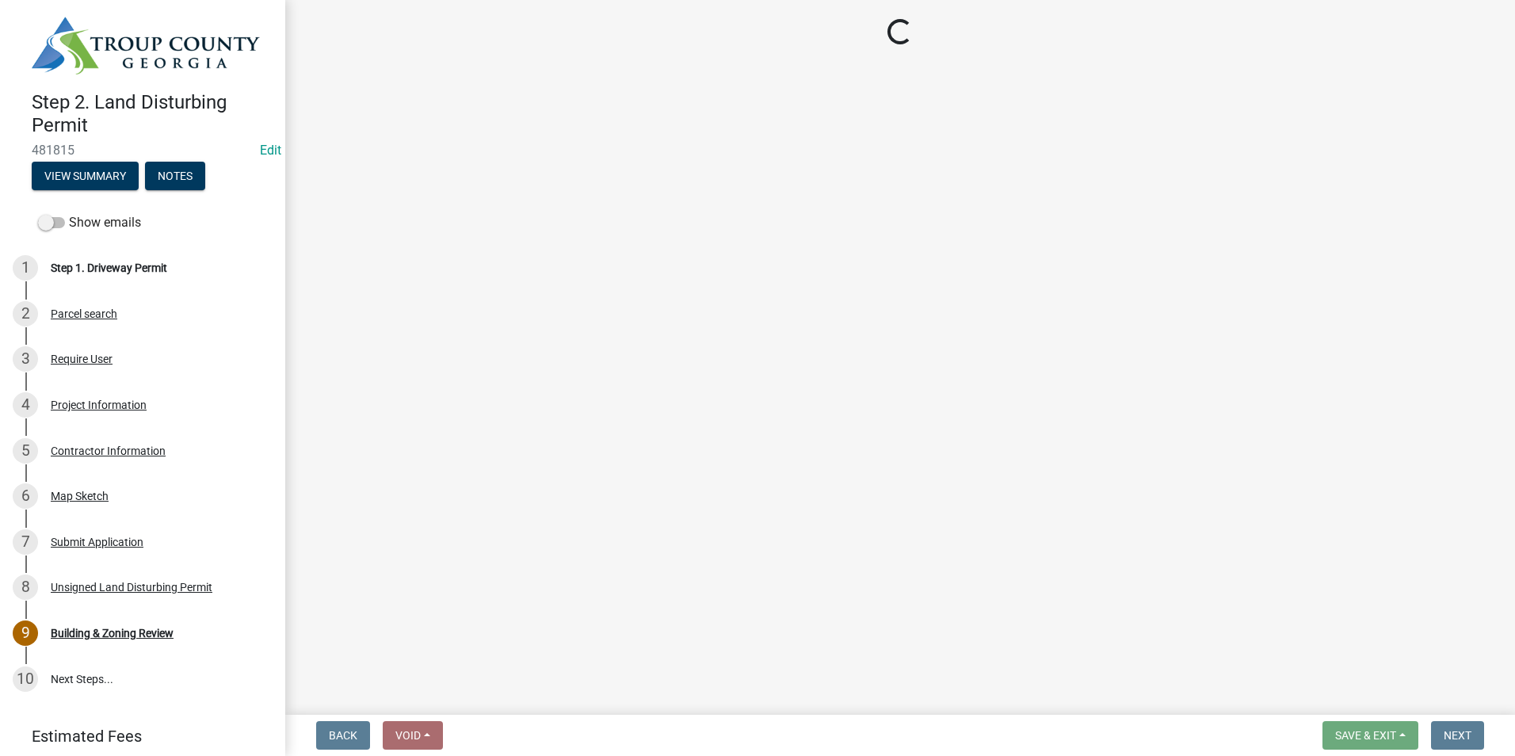
select select "3: 3"
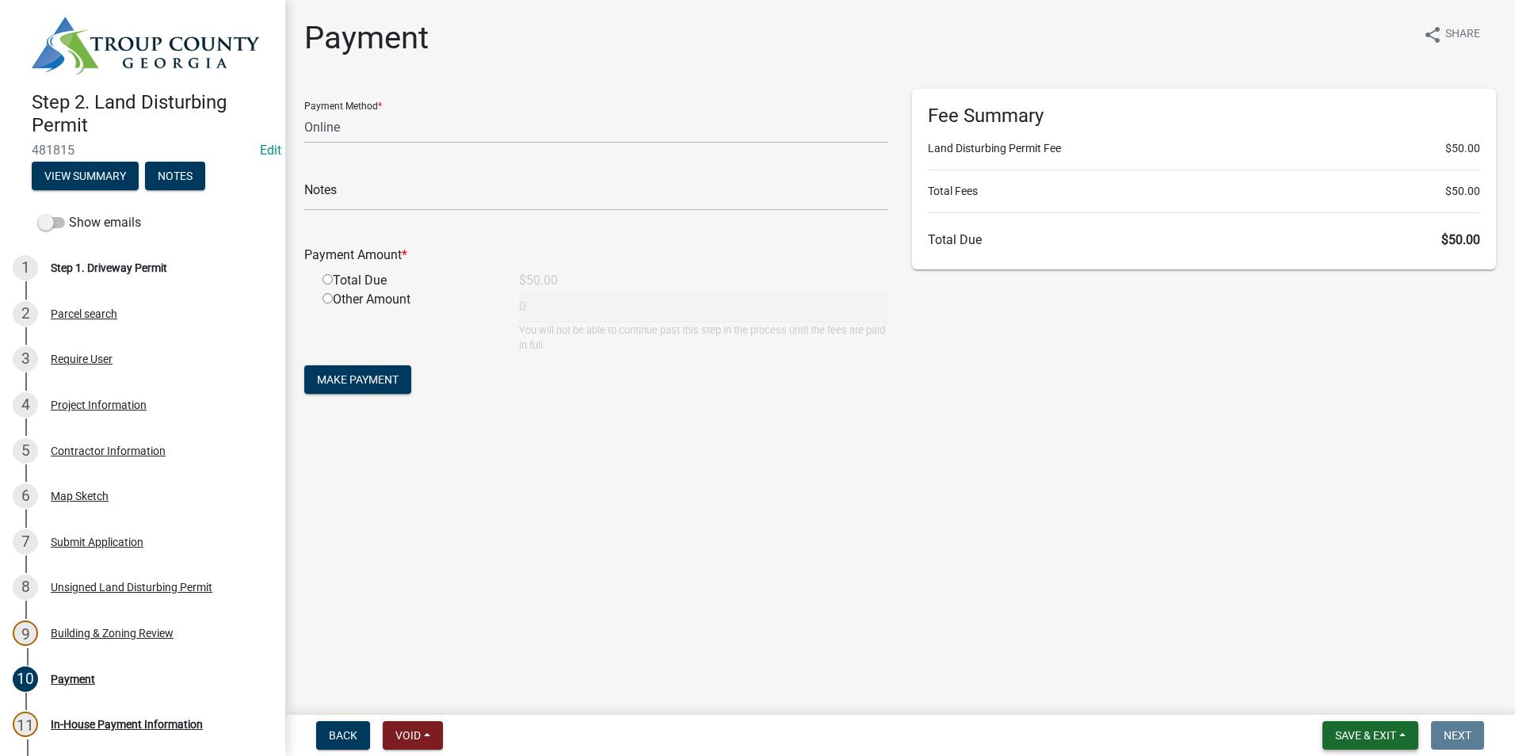
click at [1388, 738] on span "Save & Exit" at bounding box center [1365, 735] width 61 height 13
drag, startPoint x: 1375, startPoint y: 696, endPoint x: 1356, endPoint y: 681, distance: 24.9
click at [1374, 696] on button "Save & Exit" at bounding box center [1354, 694] width 127 height 38
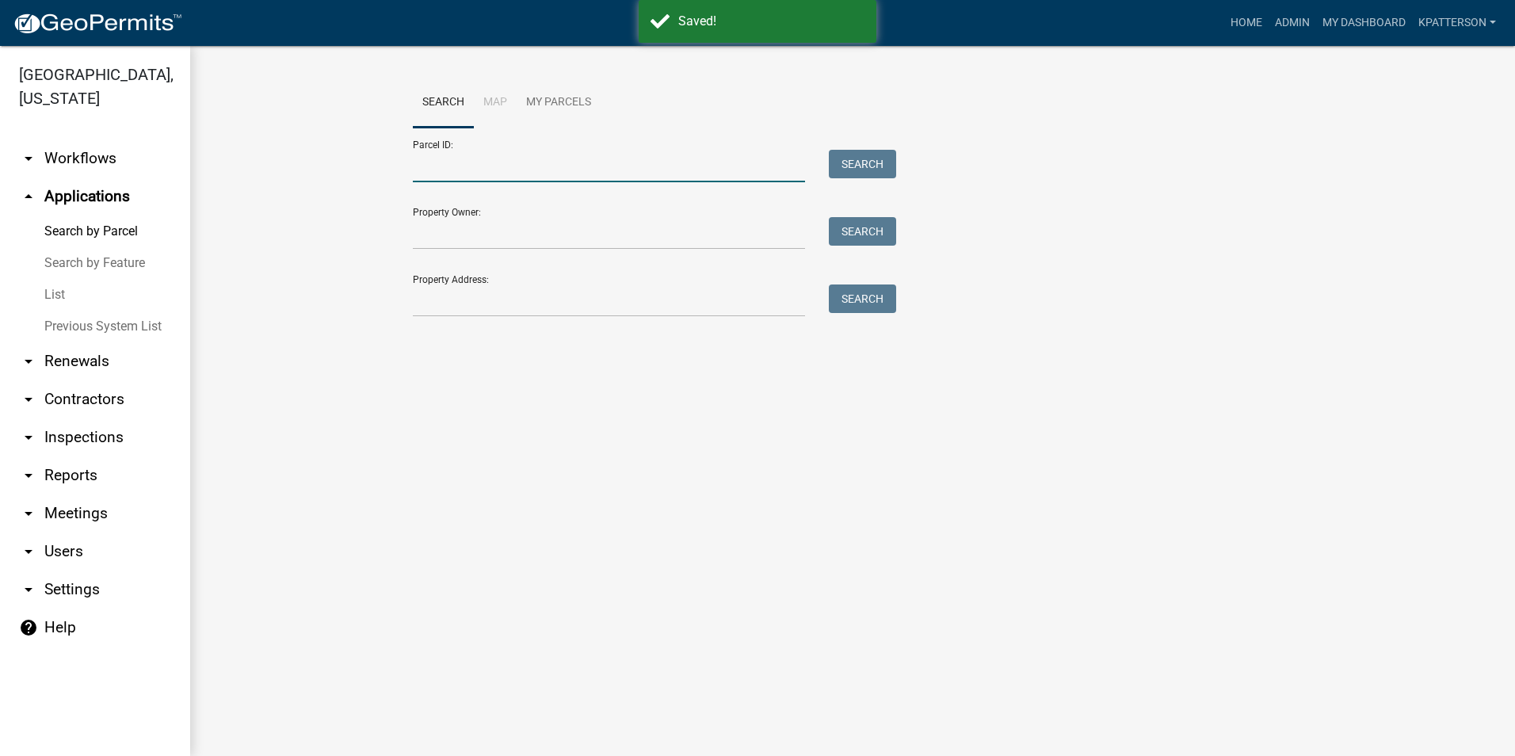
drag, startPoint x: 456, startPoint y: 141, endPoint x: 439, endPoint y: 163, distance: 27.7
paste input "Parcel 0251 000059"
drag, startPoint x: 452, startPoint y: 168, endPoint x: 354, endPoint y: 196, distance: 102.1
click at [358, 196] on wm-workflow-application-search-view "Search Map My Parcels Parcel ID: Parcel 0251 000059 Search Property Owner: Sear…" at bounding box center [852, 205] width 1261 height 254
click at [501, 173] on input "0251 000059" at bounding box center [609, 166] width 392 height 32
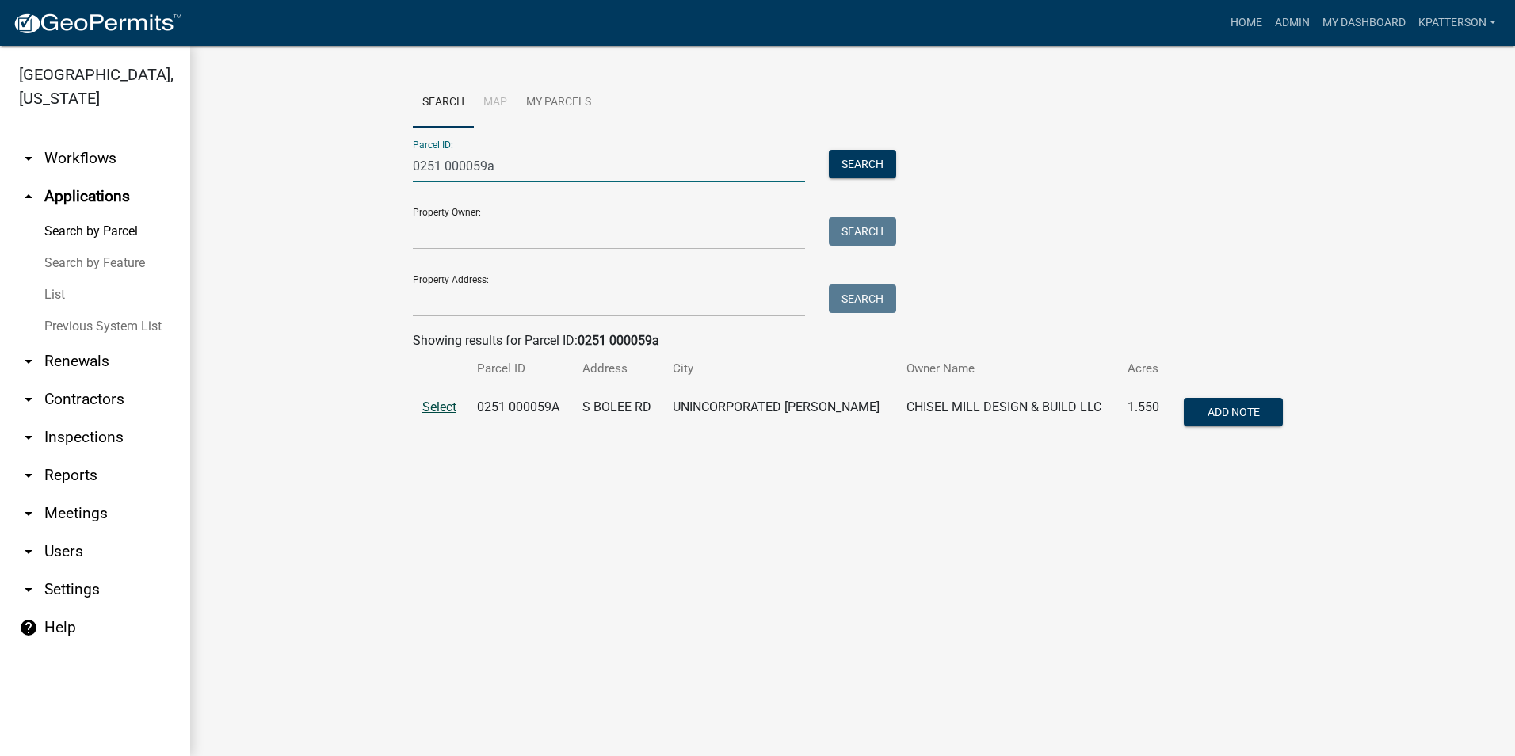
type input "0251 000059a"
click at [435, 405] on span "Select" at bounding box center [439, 406] width 34 height 15
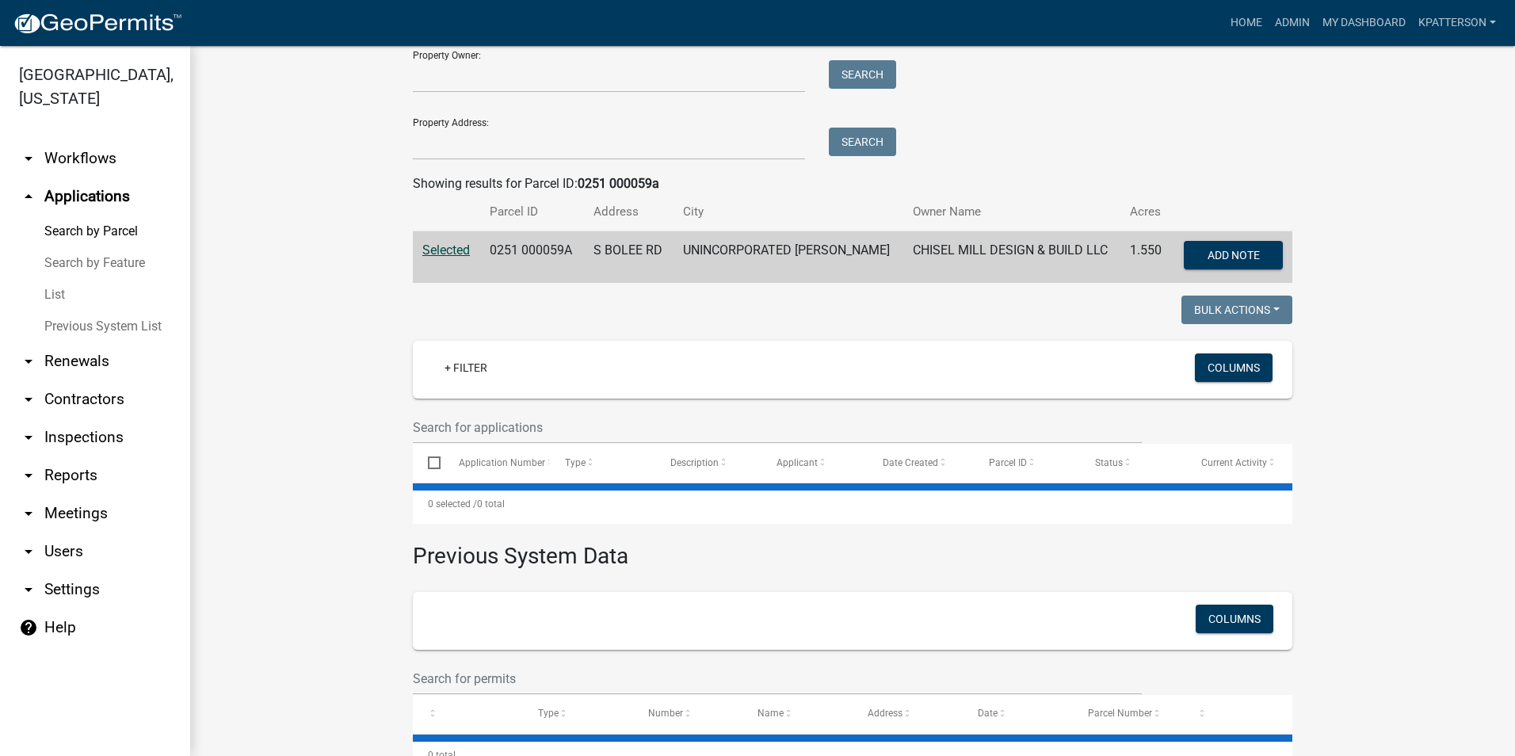
scroll to position [207, 0]
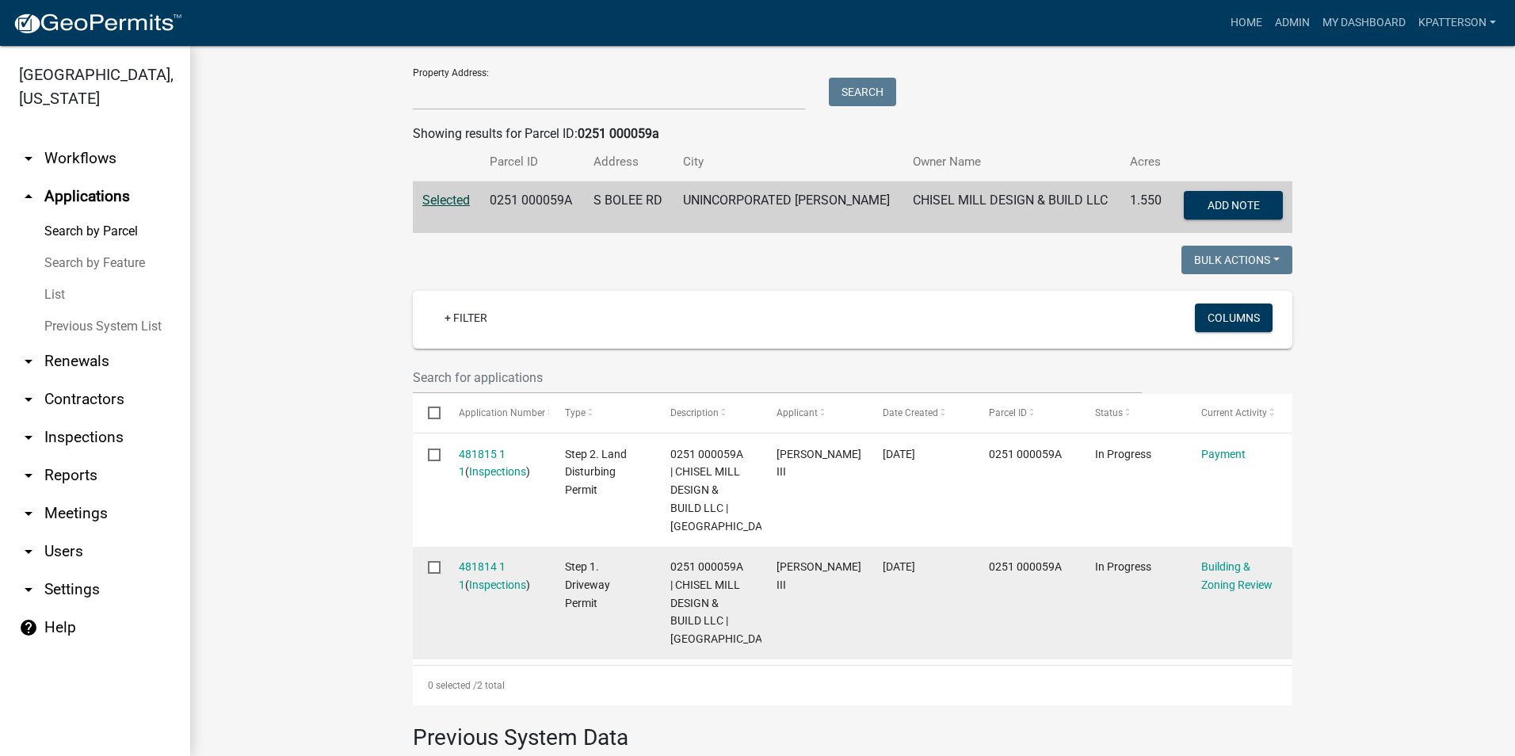
click at [1242, 575] on div "Building & Zoning Review" at bounding box center [1239, 576] width 76 height 36
click at [1230, 575] on div "Building & Zoning Review" at bounding box center [1239, 576] width 76 height 36
click at [1230, 582] on link "Building & Zoning Review" at bounding box center [1236, 575] width 71 height 31
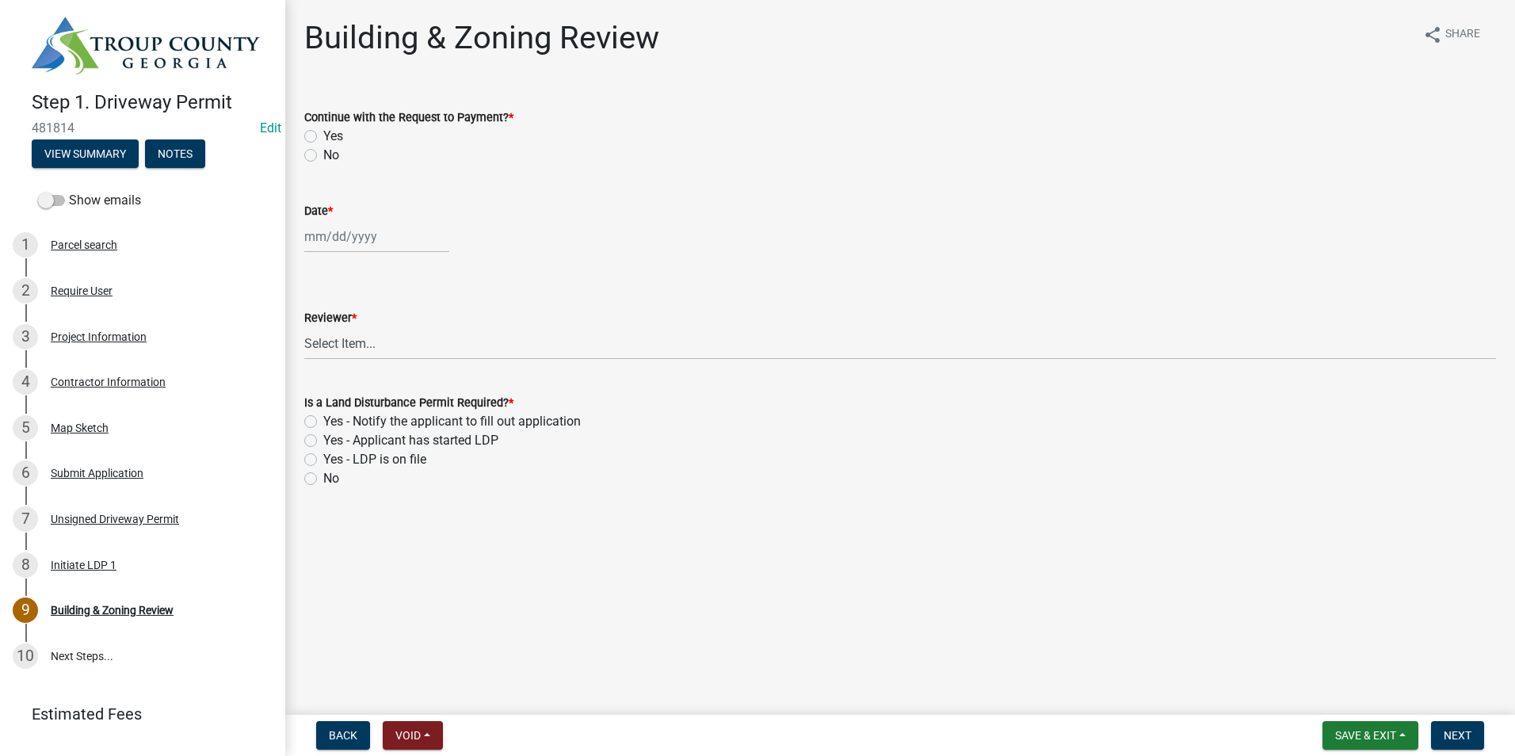
click at [323, 132] on label "Yes" at bounding box center [333, 136] width 20 height 19
click at [323, 132] on input "Yes" at bounding box center [328, 132] width 10 height 10
radio input "true"
click at [339, 245] on div at bounding box center [376, 236] width 145 height 32
select select "10"
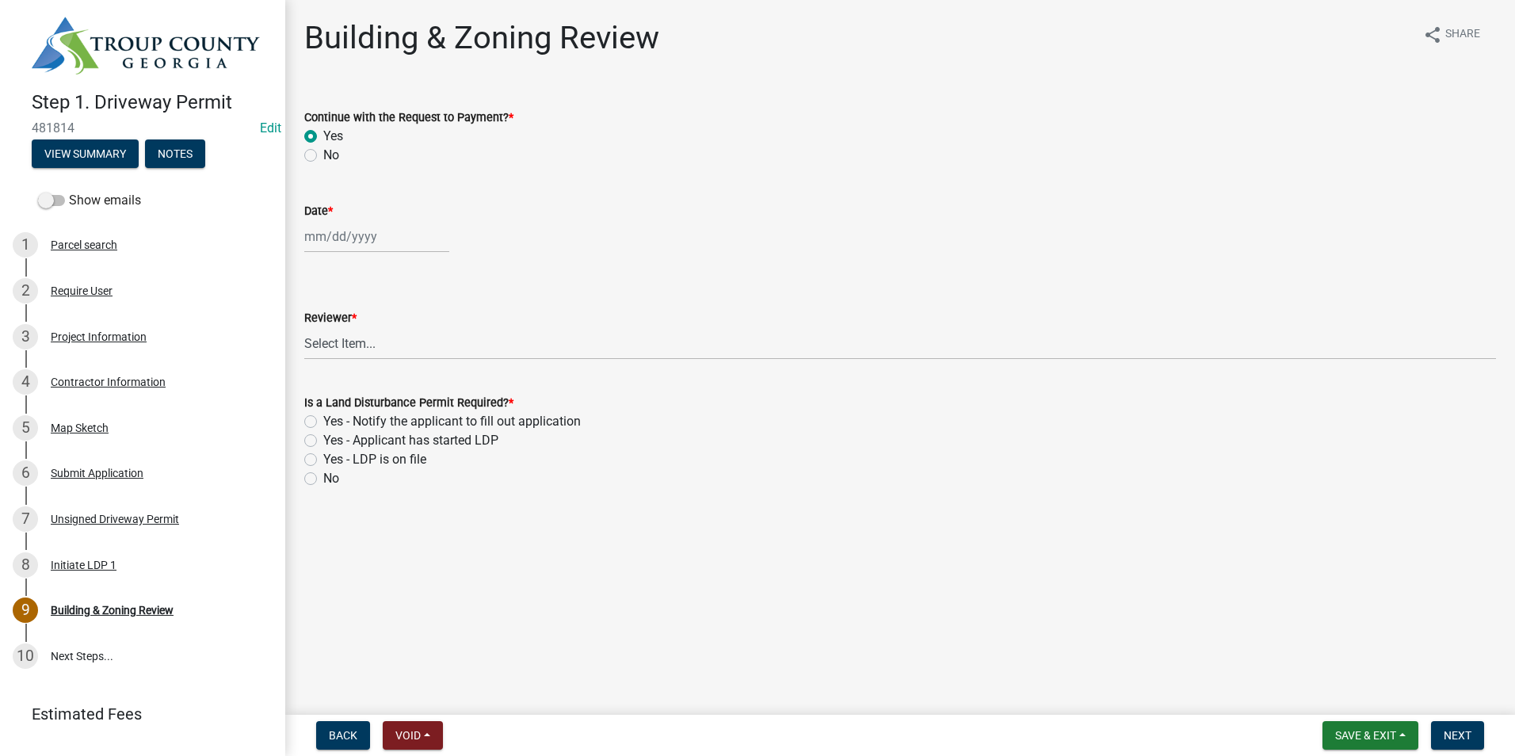
select select "2025"
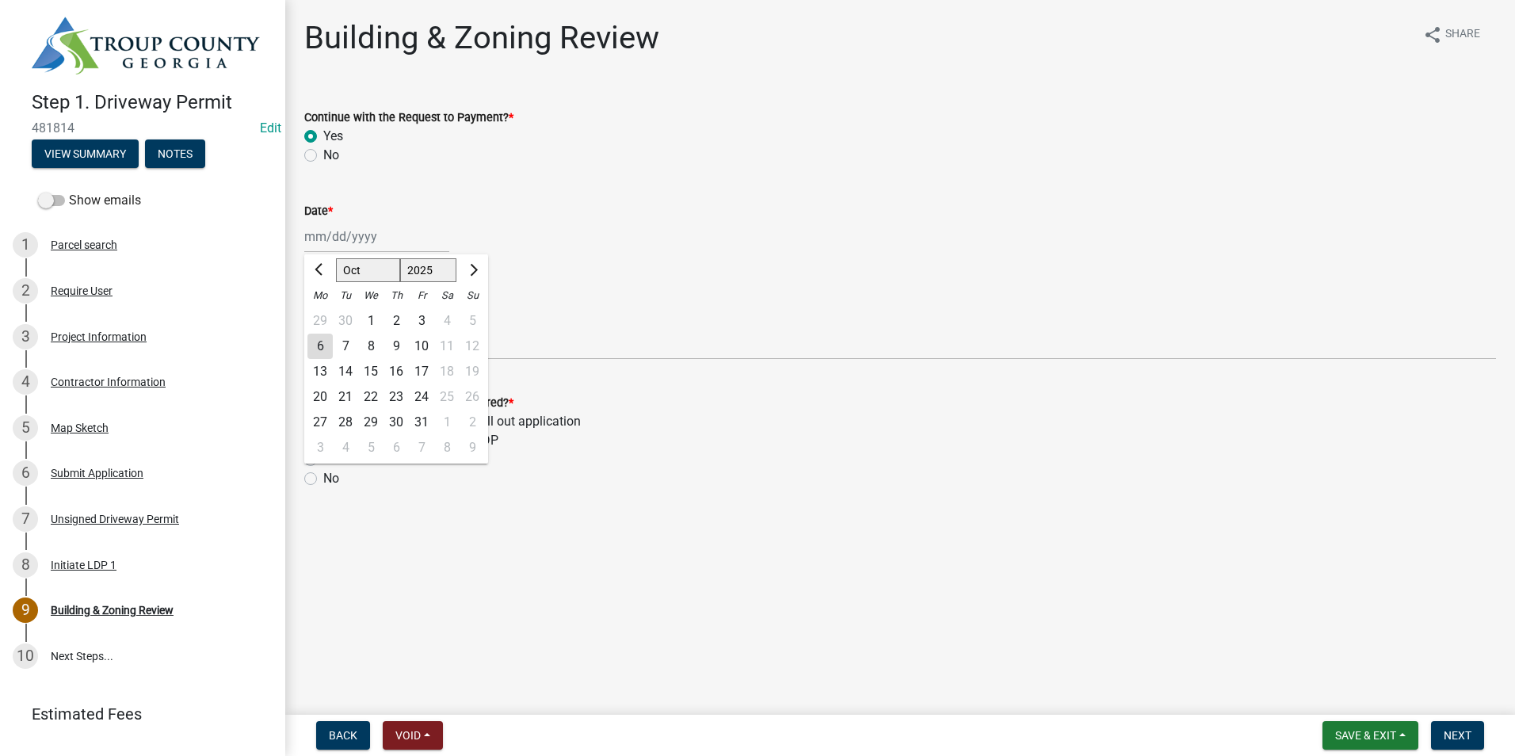
click at [322, 344] on div "6" at bounding box center [319, 346] width 25 height 25
type input "[DATE]"
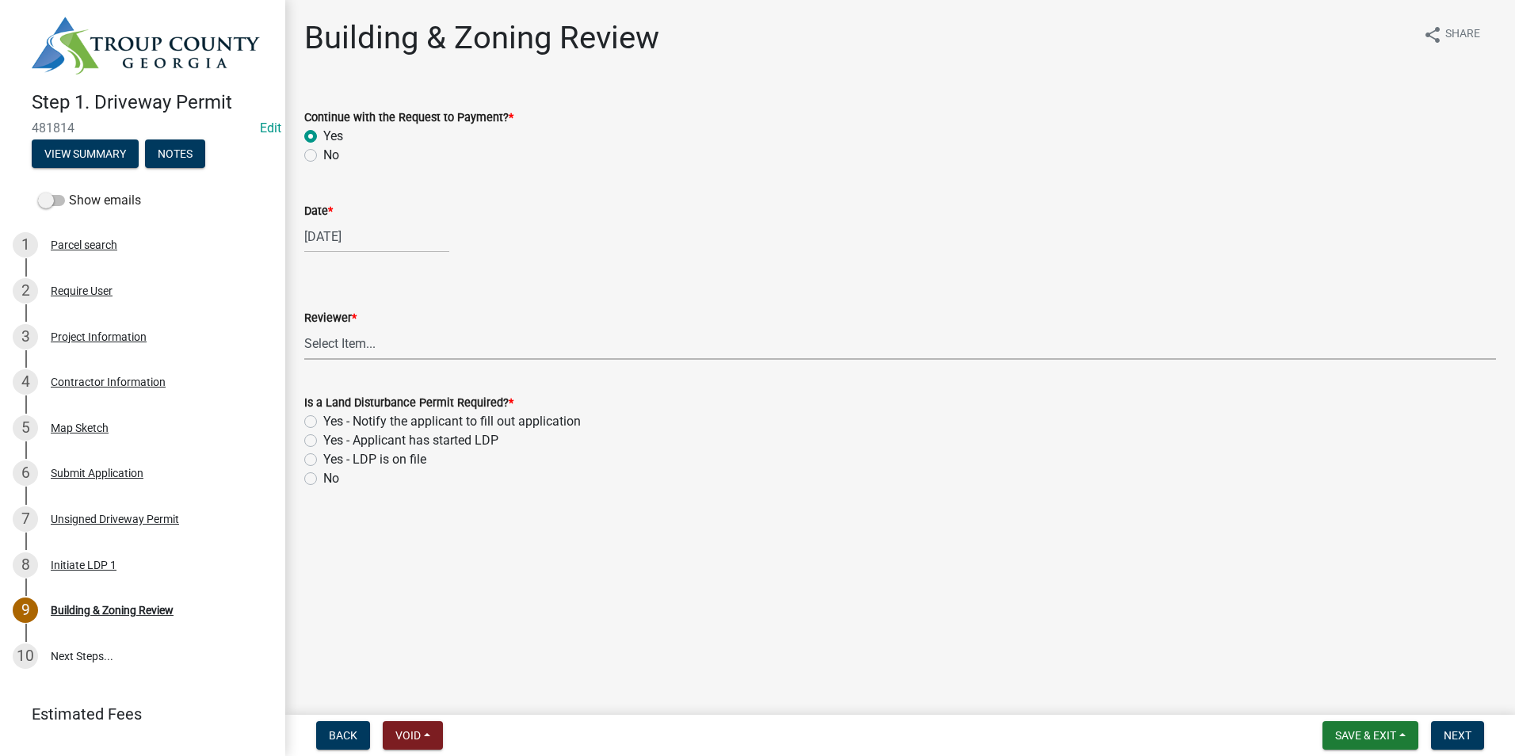
click at [393, 345] on select "Select Item... [PERSON_NAME] [PERSON_NAME] [PERSON_NAME] [PERSON_NAME]" at bounding box center [900, 343] width 1192 height 32
click at [304, 327] on select "Select Item... [PERSON_NAME] [PERSON_NAME] [PERSON_NAME] [PERSON_NAME]" at bounding box center [900, 343] width 1192 height 32
select select "2b86b0c4-e8a1-45ee-90a7-b8d4cb5b2682"
click at [323, 444] on label "Yes - Applicant has started LDP" at bounding box center [410, 440] width 175 height 19
click at [323, 441] on input "Yes - Applicant has started LDP" at bounding box center [328, 436] width 10 height 10
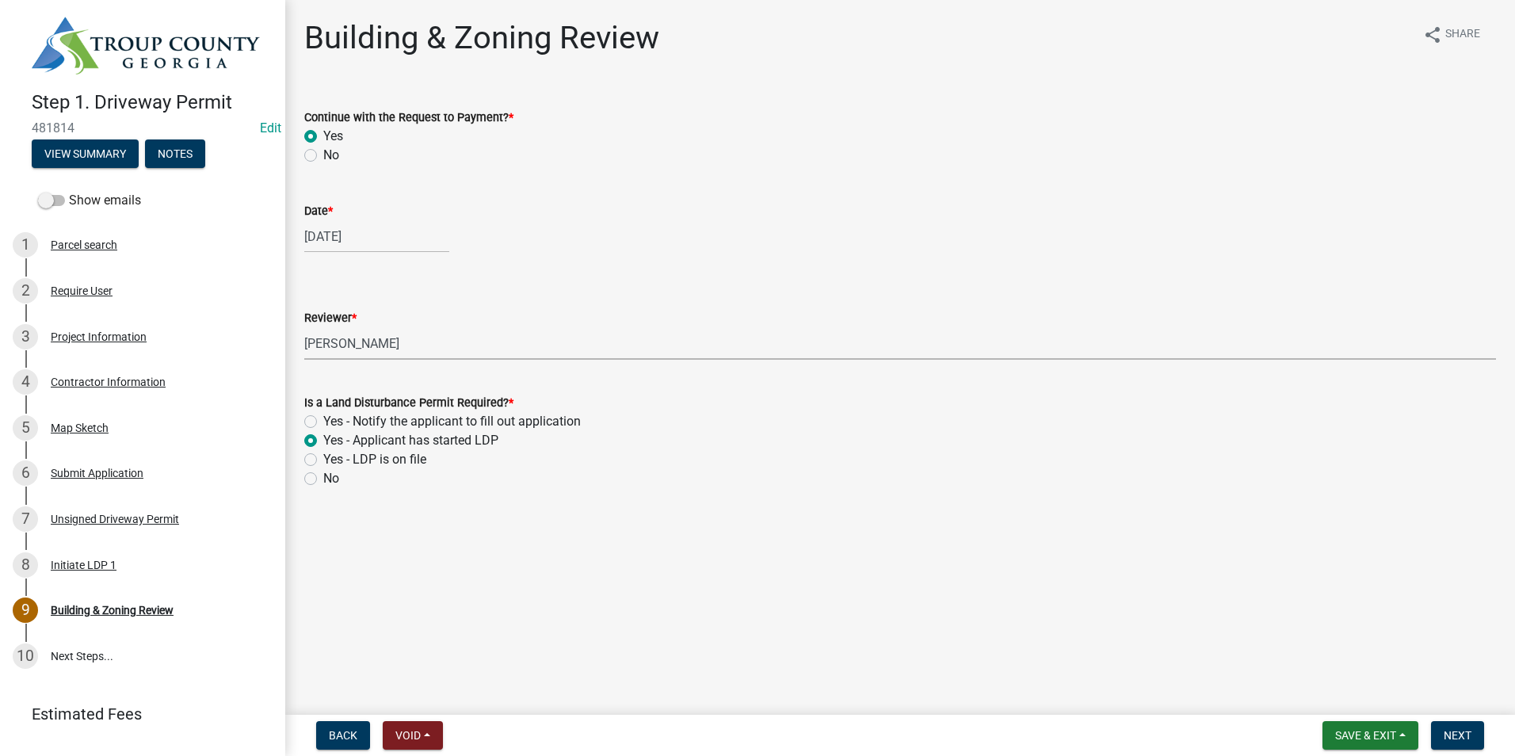
radio input "true"
click at [1455, 723] on button "Next" at bounding box center [1457, 735] width 53 height 29
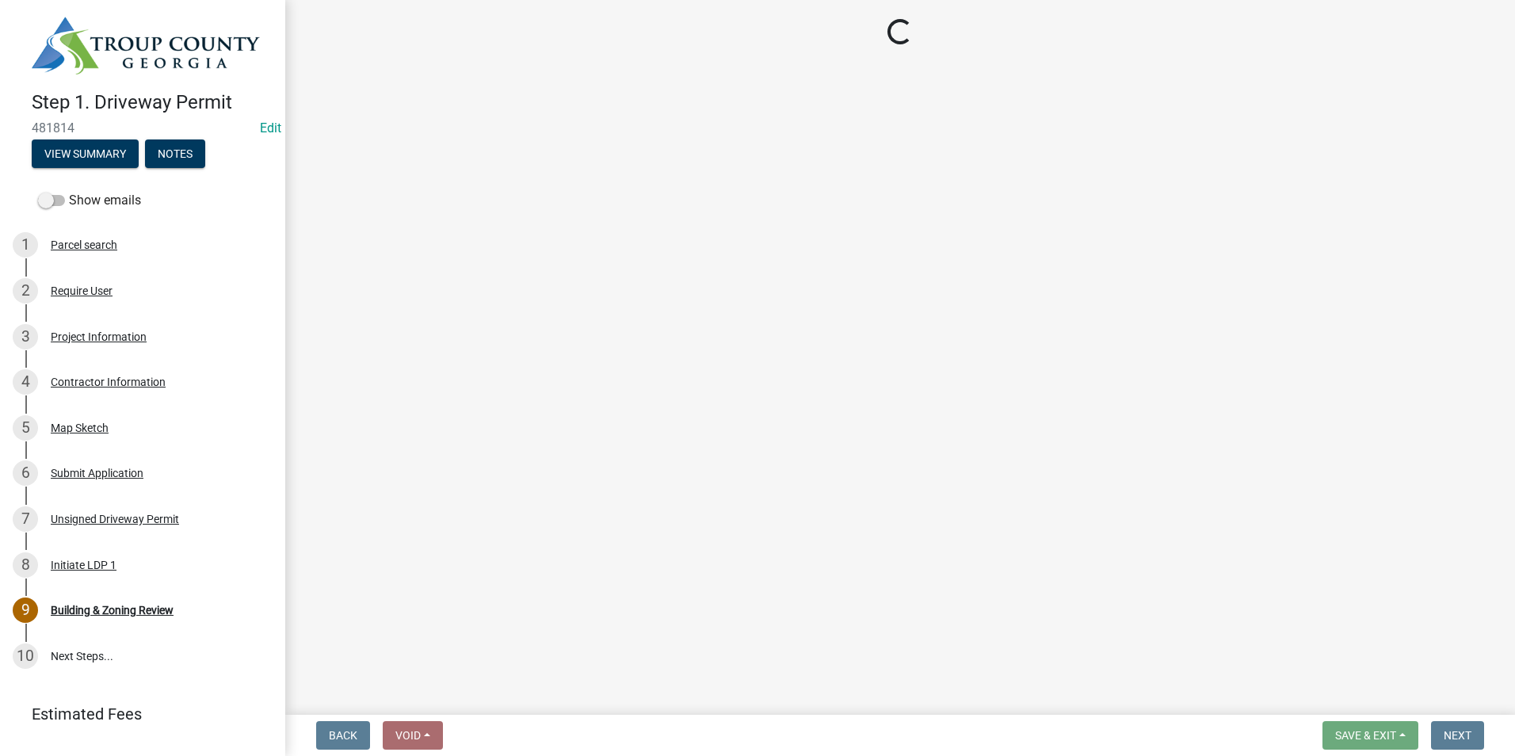
select select "3: 3"
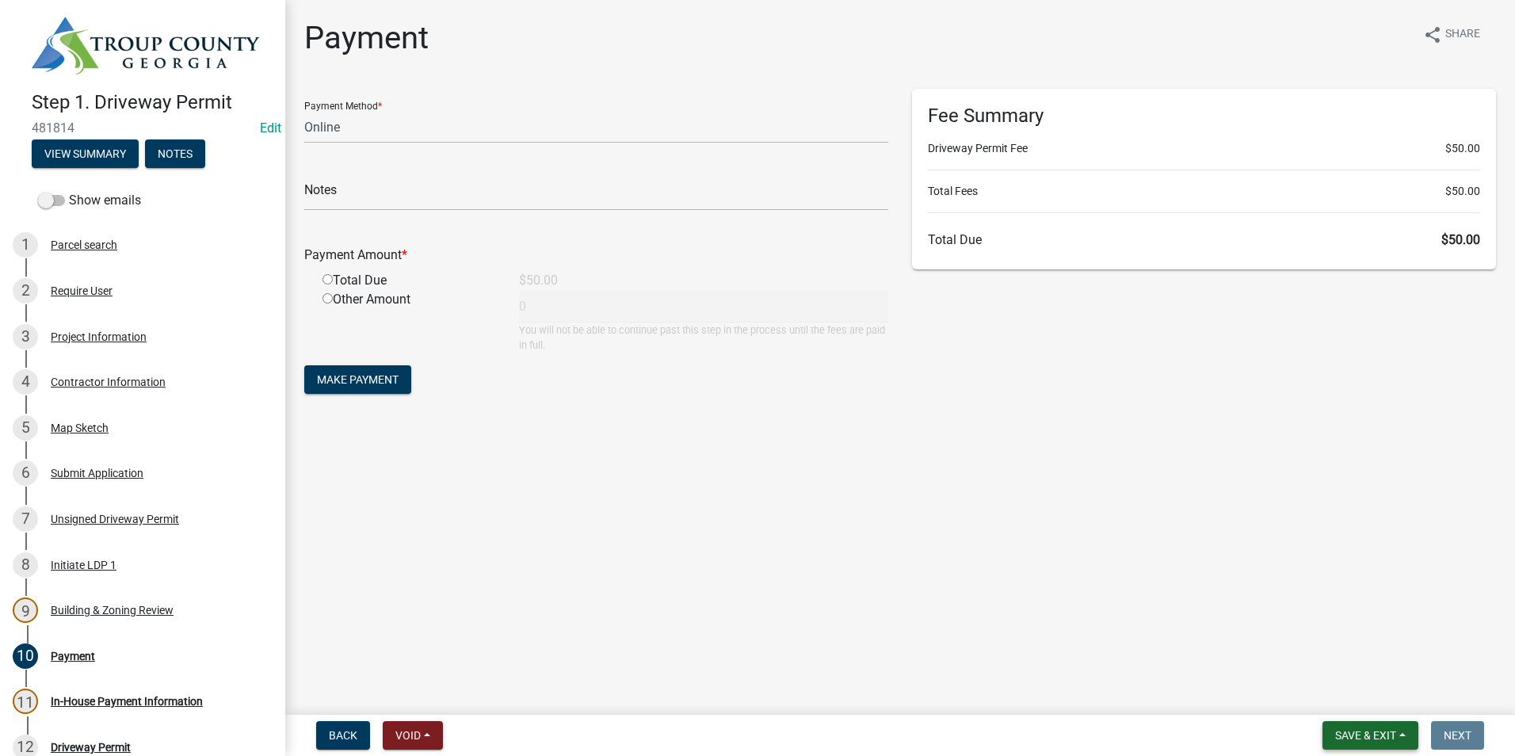
click at [1361, 738] on span "Save & Exit" at bounding box center [1365, 735] width 61 height 13
click at [1347, 696] on button "Save & Exit" at bounding box center [1354, 694] width 127 height 38
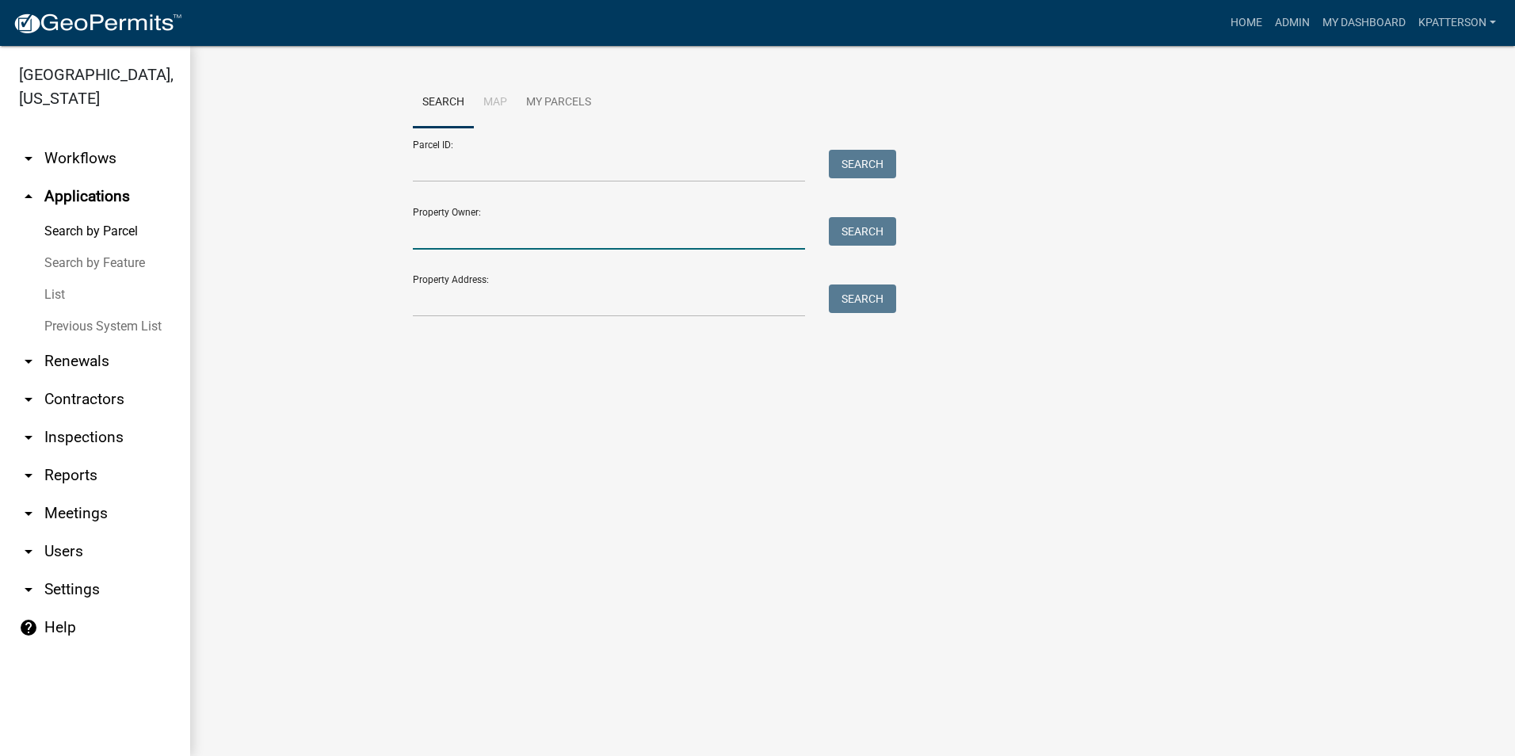
click at [498, 223] on input "Property Owner:" at bounding box center [609, 233] width 392 height 32
type input "[PERSON_NAME]"
drag, startPoint x: 477, startPoint y: 227, endPoint x: 260, endPoint y: 215, distance: 217.4
click at [260, 215] on wm-workflow-application-search-view "Search Map My Parcels Parcel ID: Search Property Owner: [PERSON_NAME] Search Pr…" at bounding box center [852, 230] width 1261 height 304
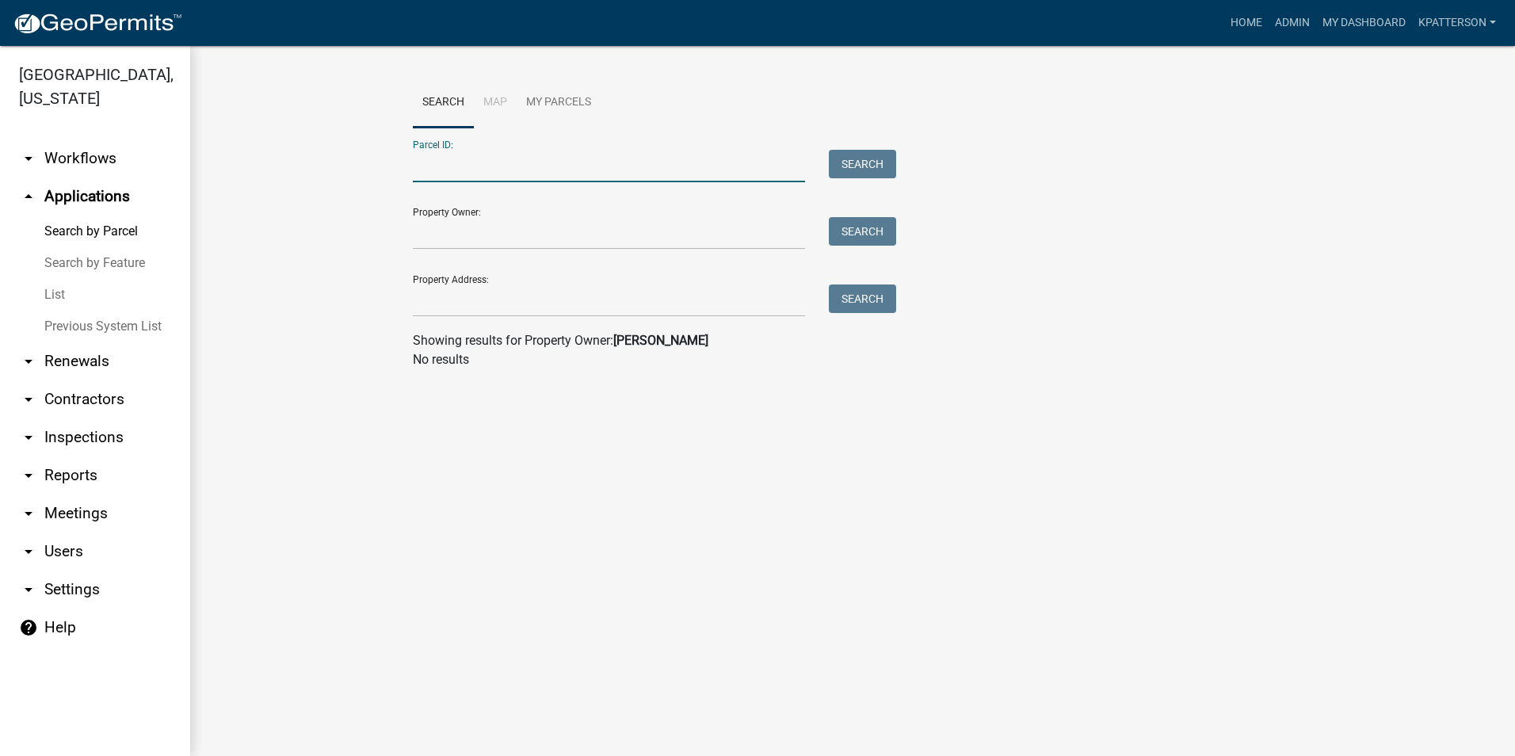
paste input "0780 000080A"
click at [438, 167] on input "0780 000080A" at bounding box center [609, 166] width 392 height 32
type input "0780 000080A"
click at [887, 162] on button "Search" at bounding box center [862, 164] width 67 height 29
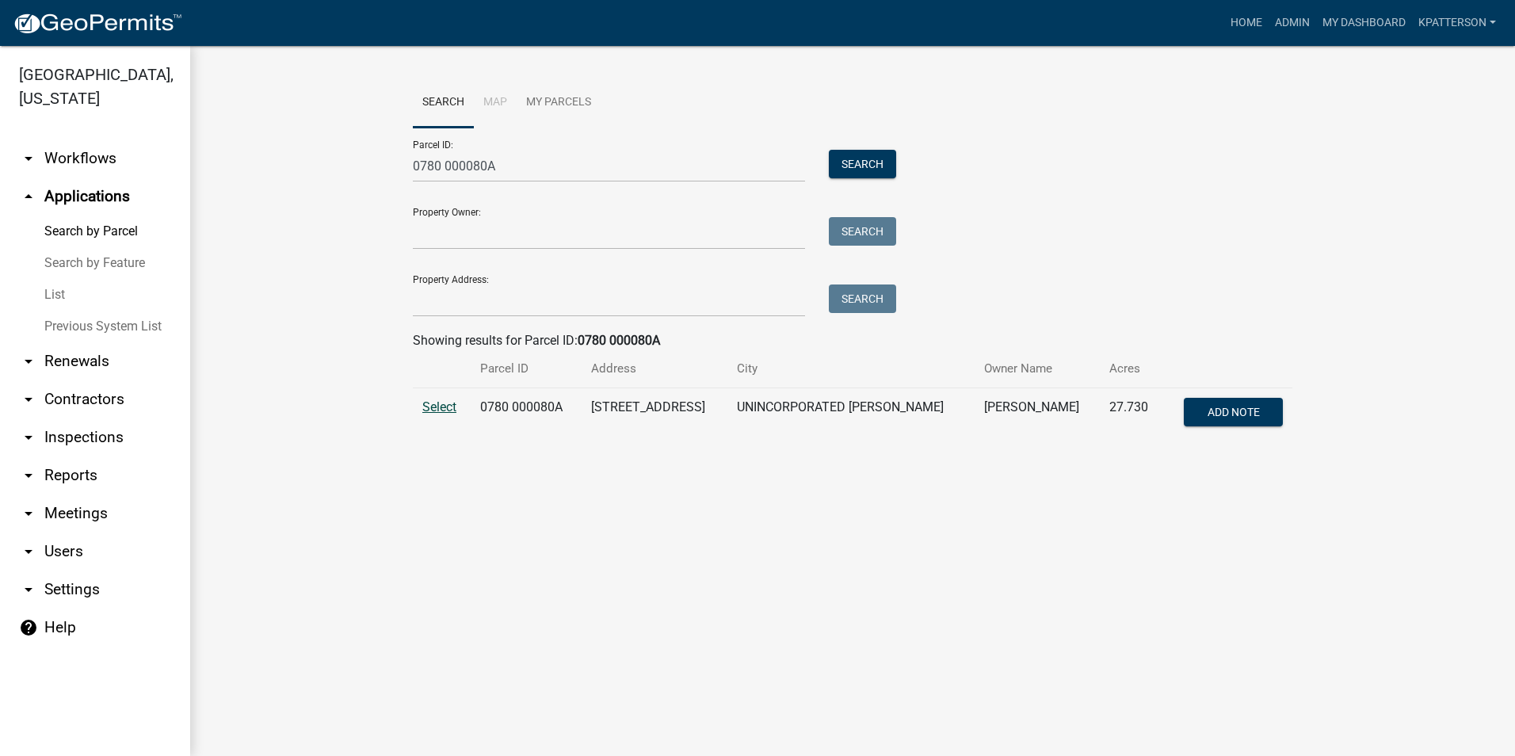
click at [446, 401] on span "Select" at bounding box center [439, 406] width 34 height 15
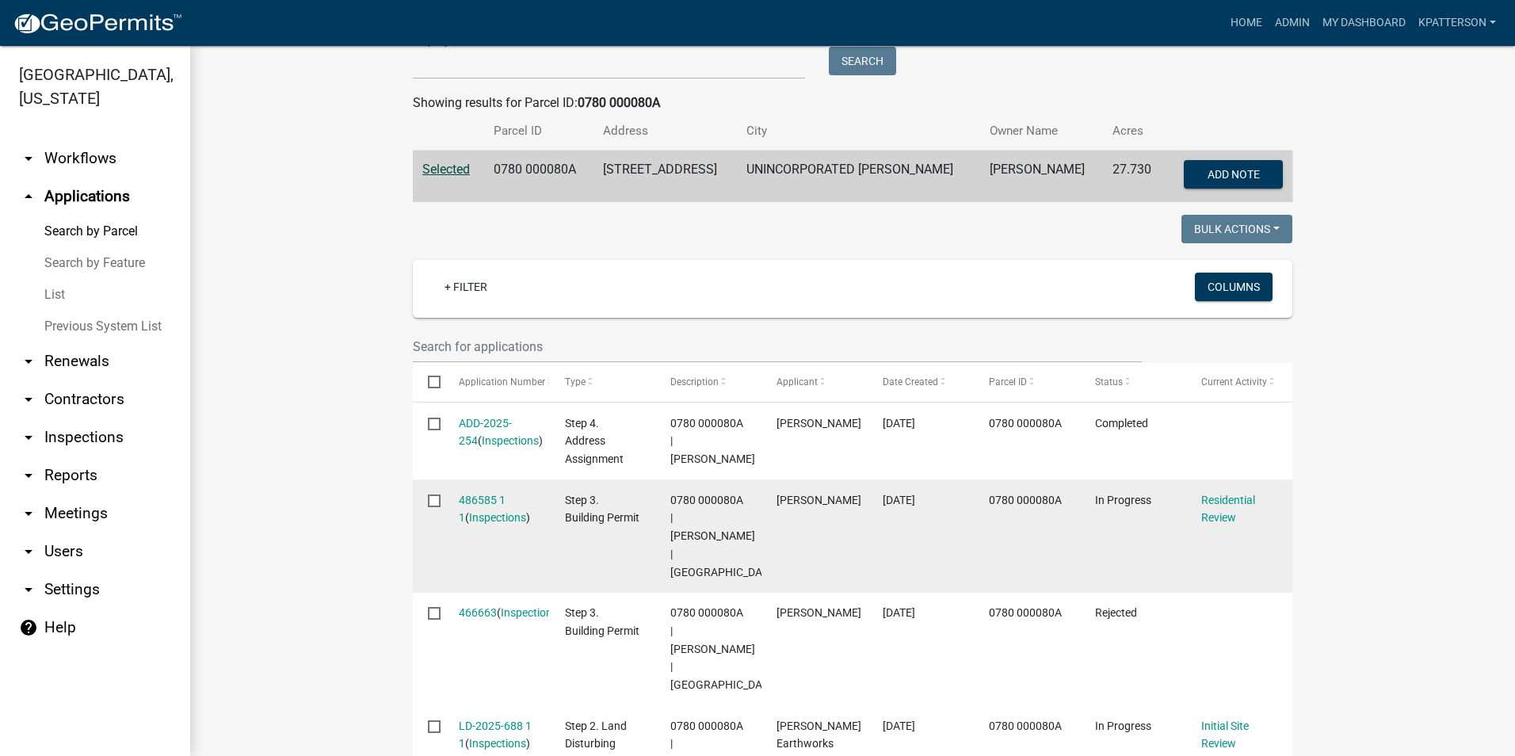
scroll to position [317, 0]
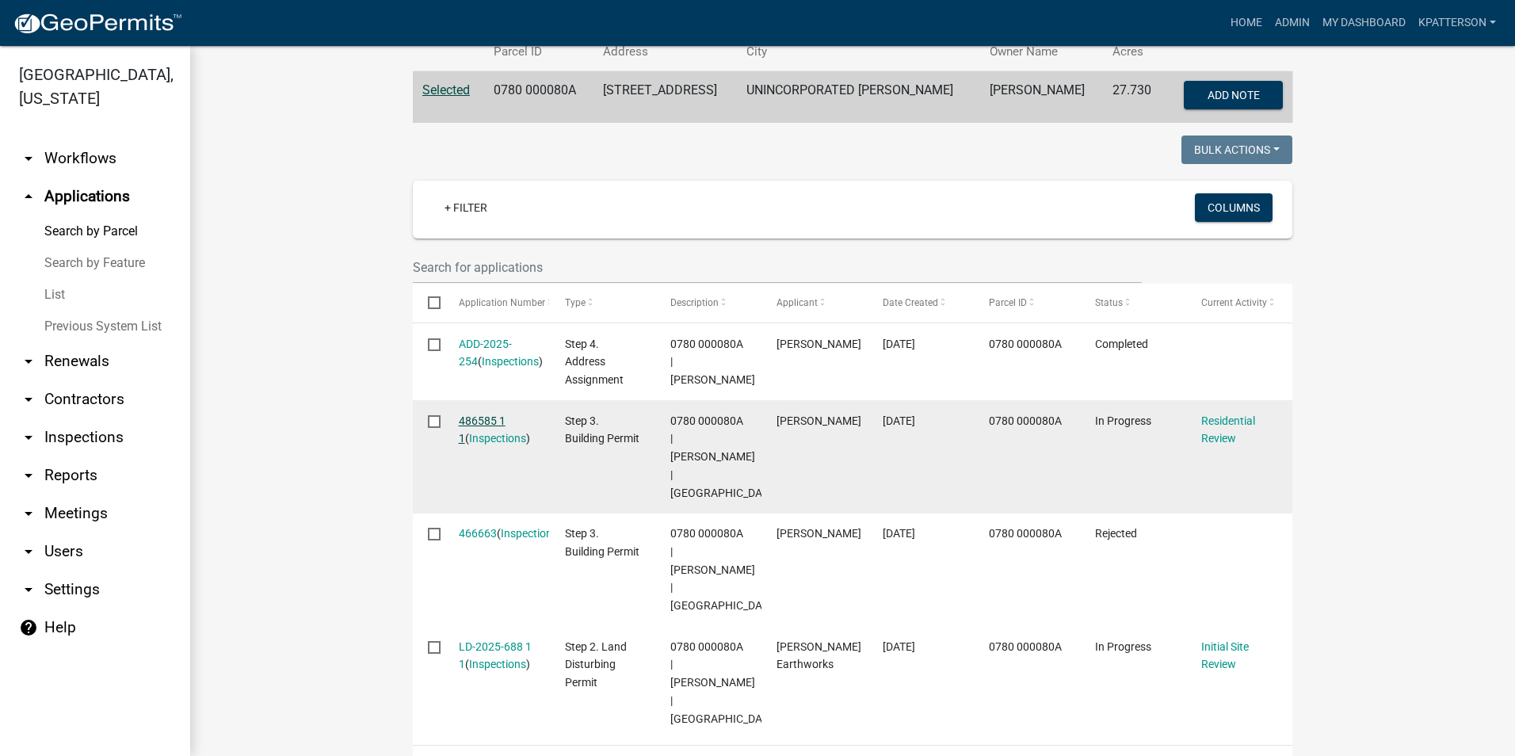
click at [497, 418] on link "486585 1 1" at bounding box center [482, 429] width 47 height 31
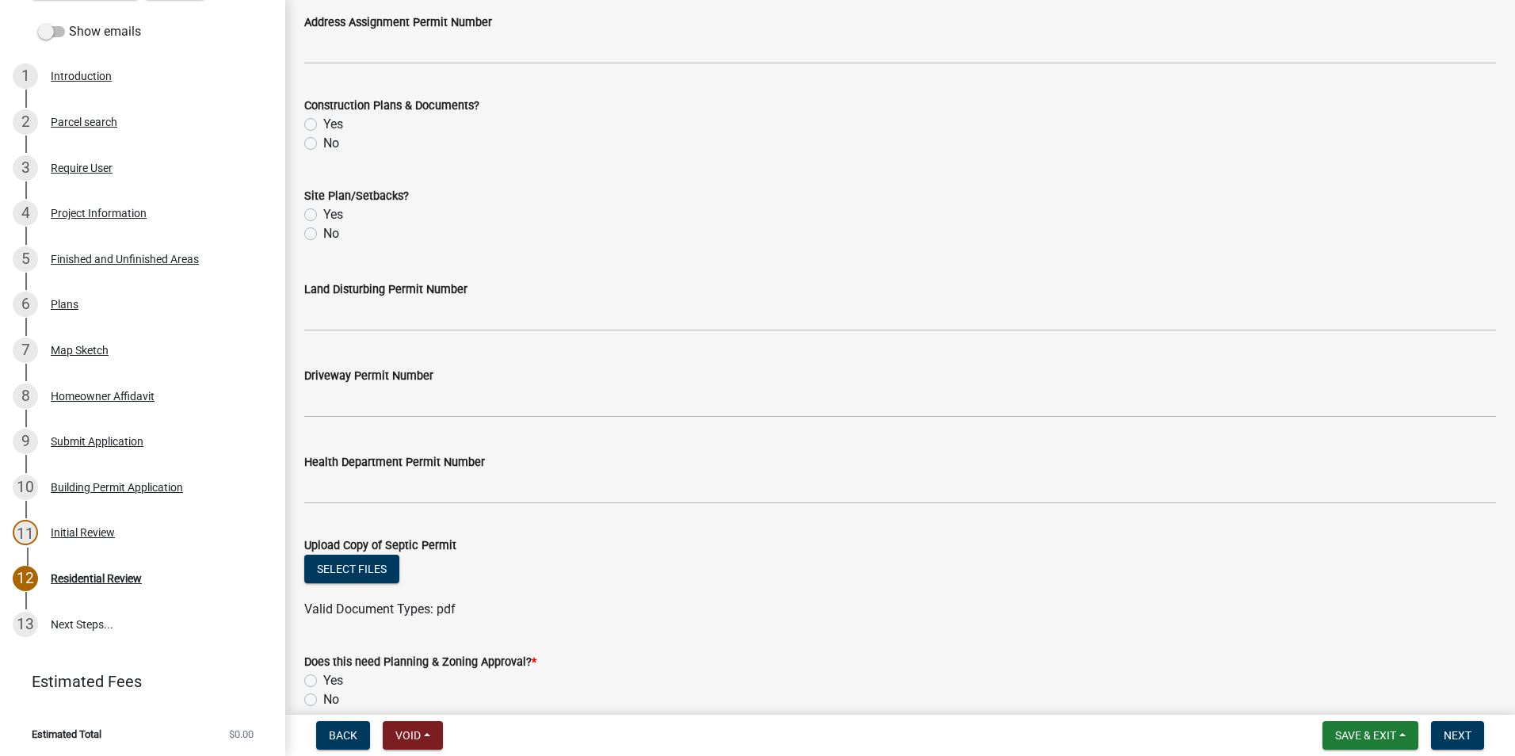
scroll to position [553, 0]
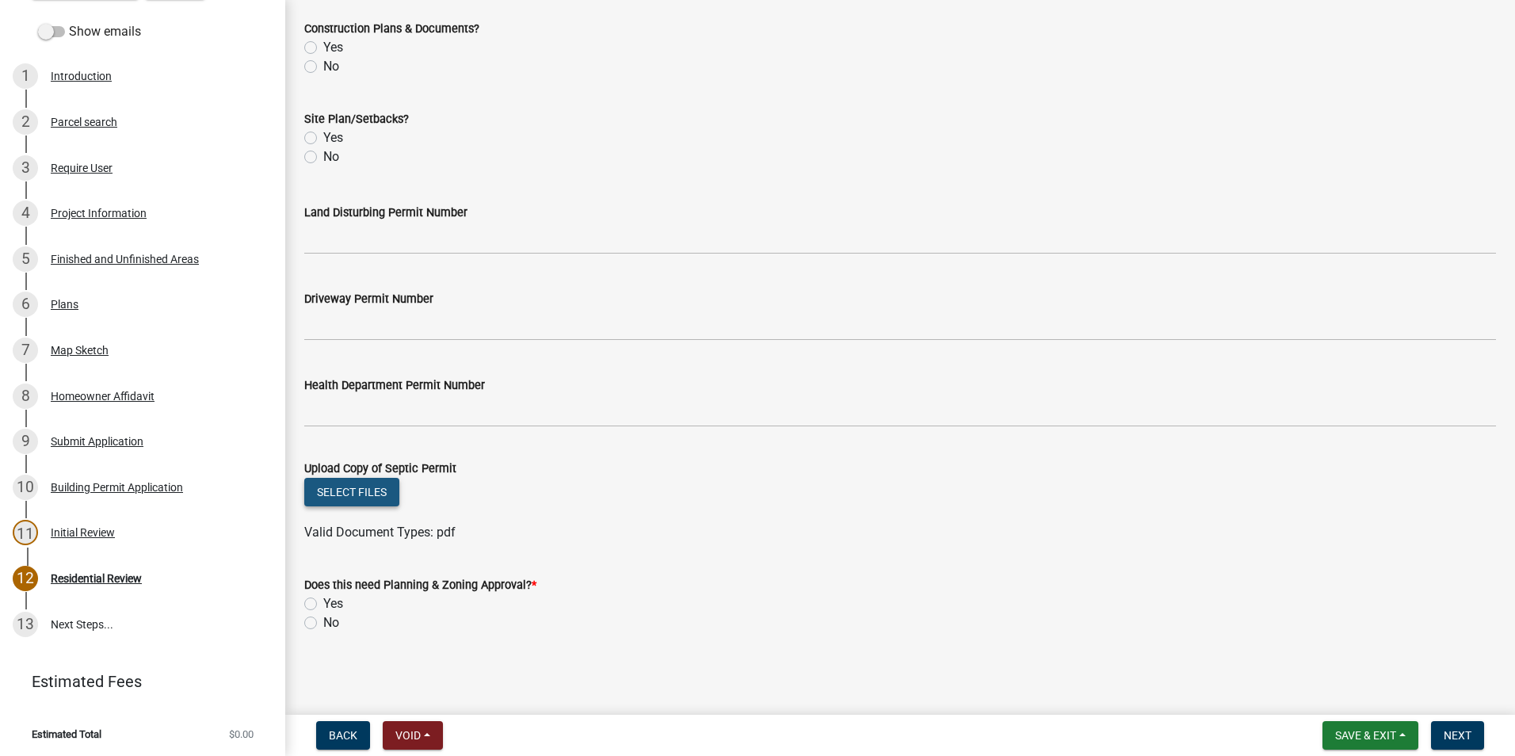
click at [365, 482] on button "Select files" at bounding box center [351, 492] width 95 height 29
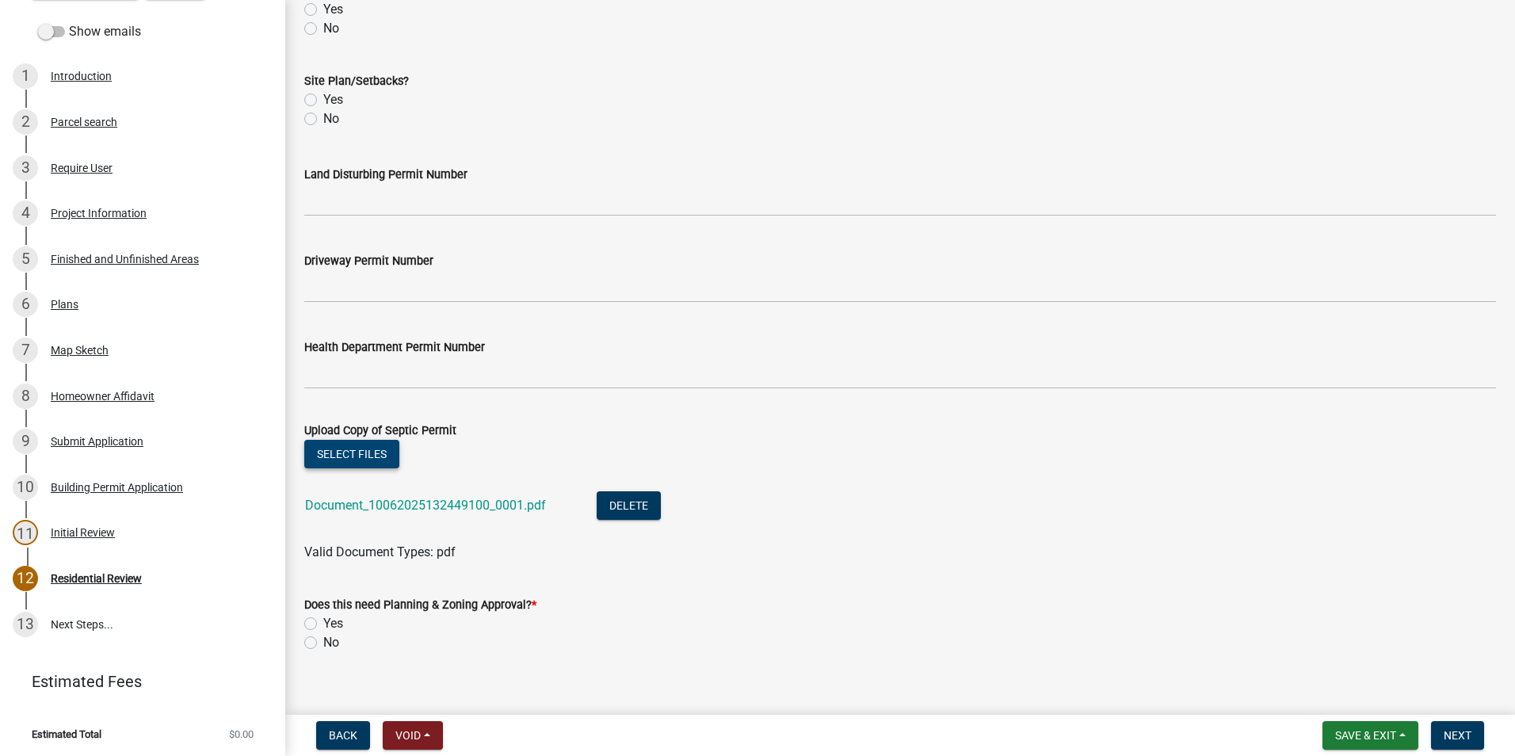
scroll to position [611, 0]
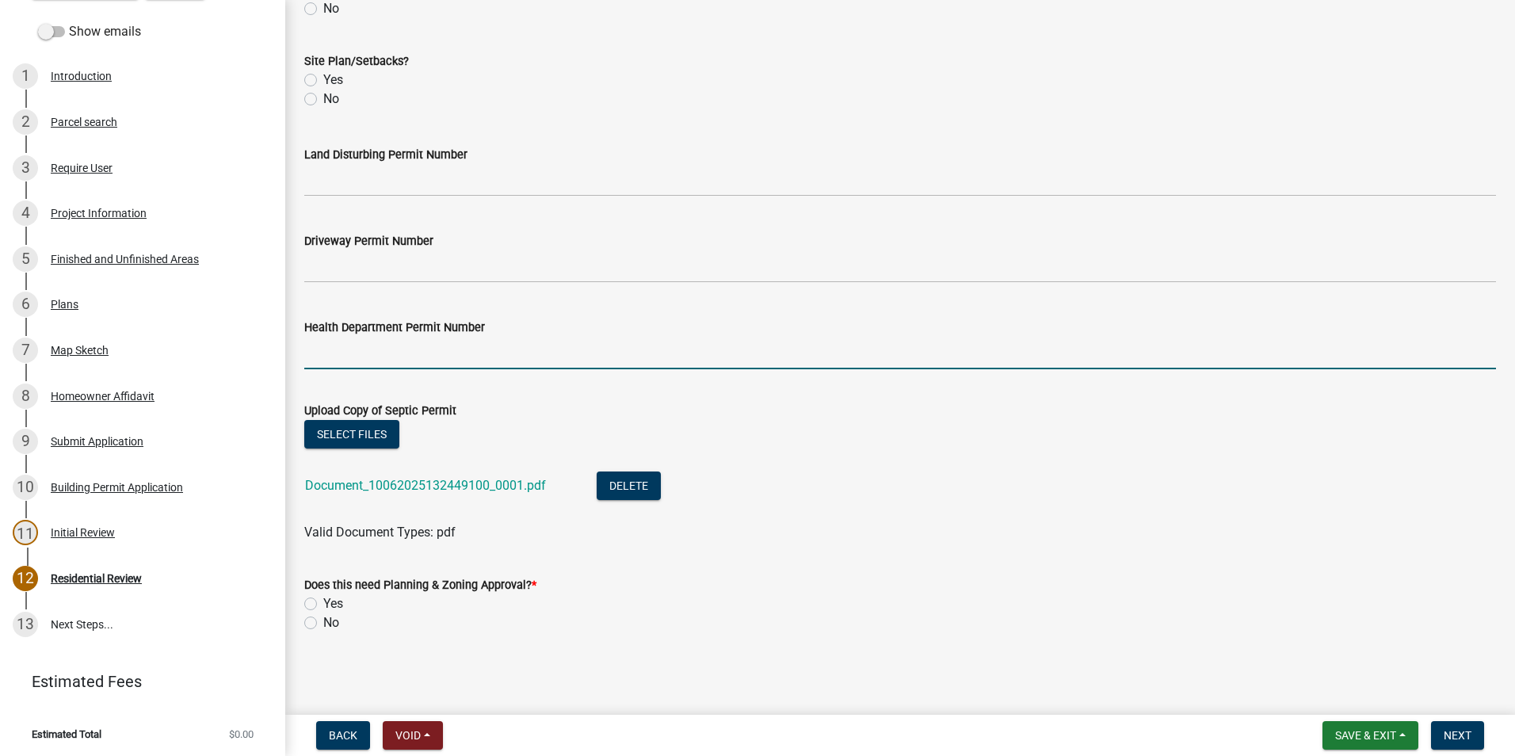
click at [376, 357] on input "Health Department Permit Number" at bounding box center [900, 353] width 1192 height 32
type input "OSC14104406"
click at [1381, 734] on span "Save & Exit" at bounding box center [1365, 735] width 61 height 13
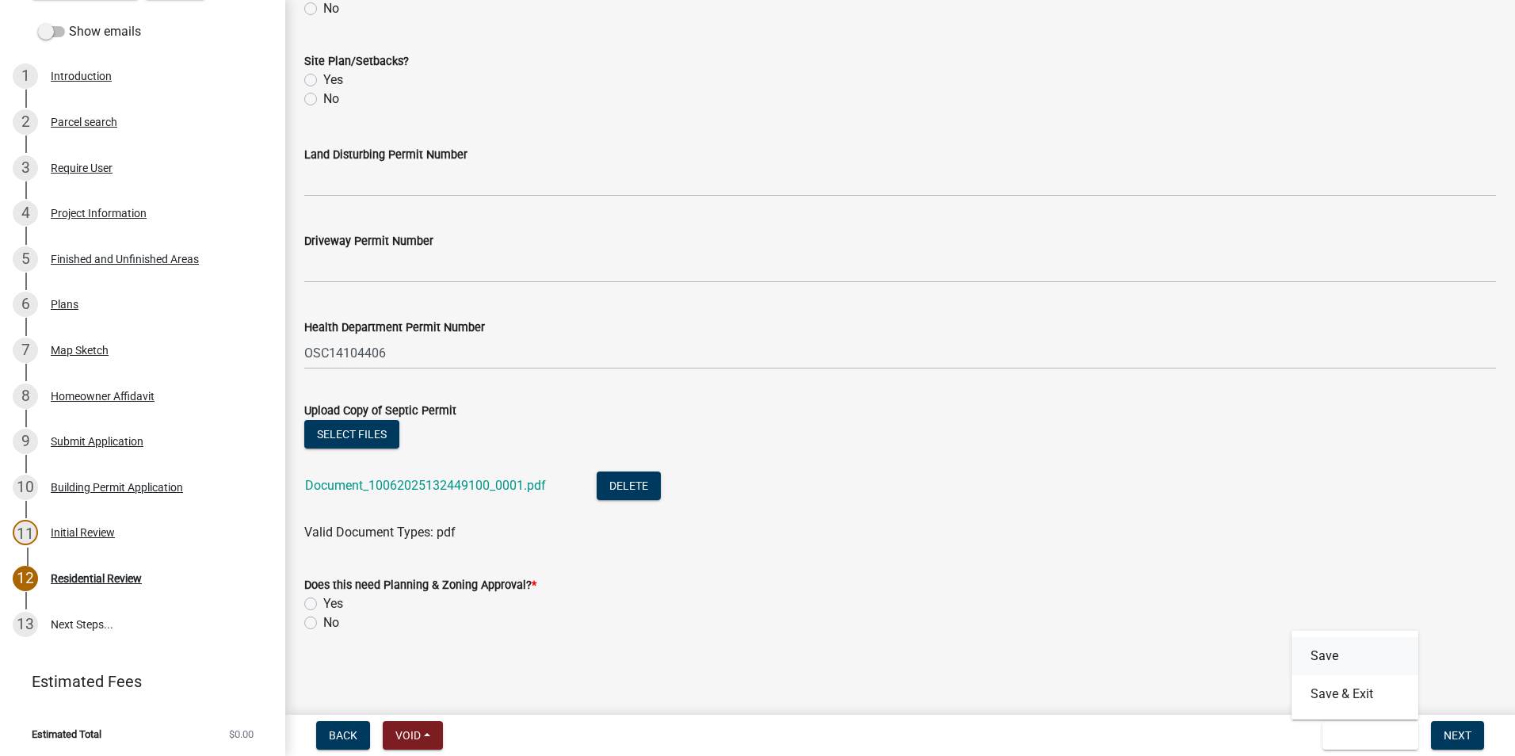
click at [1364, 661] on button "Save" at bounding box center [1354, 656] width 127 height 38
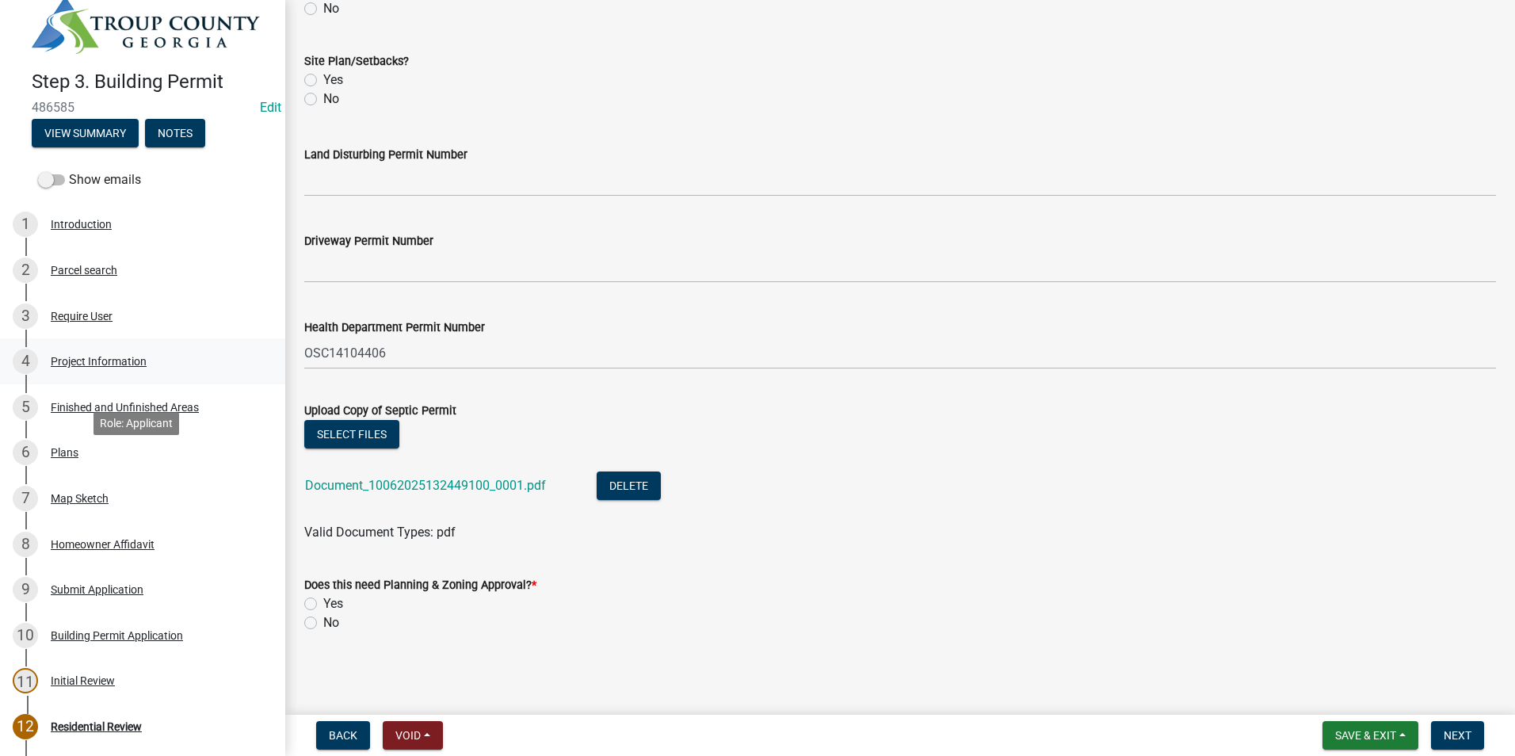
scroll to position [0, 0]
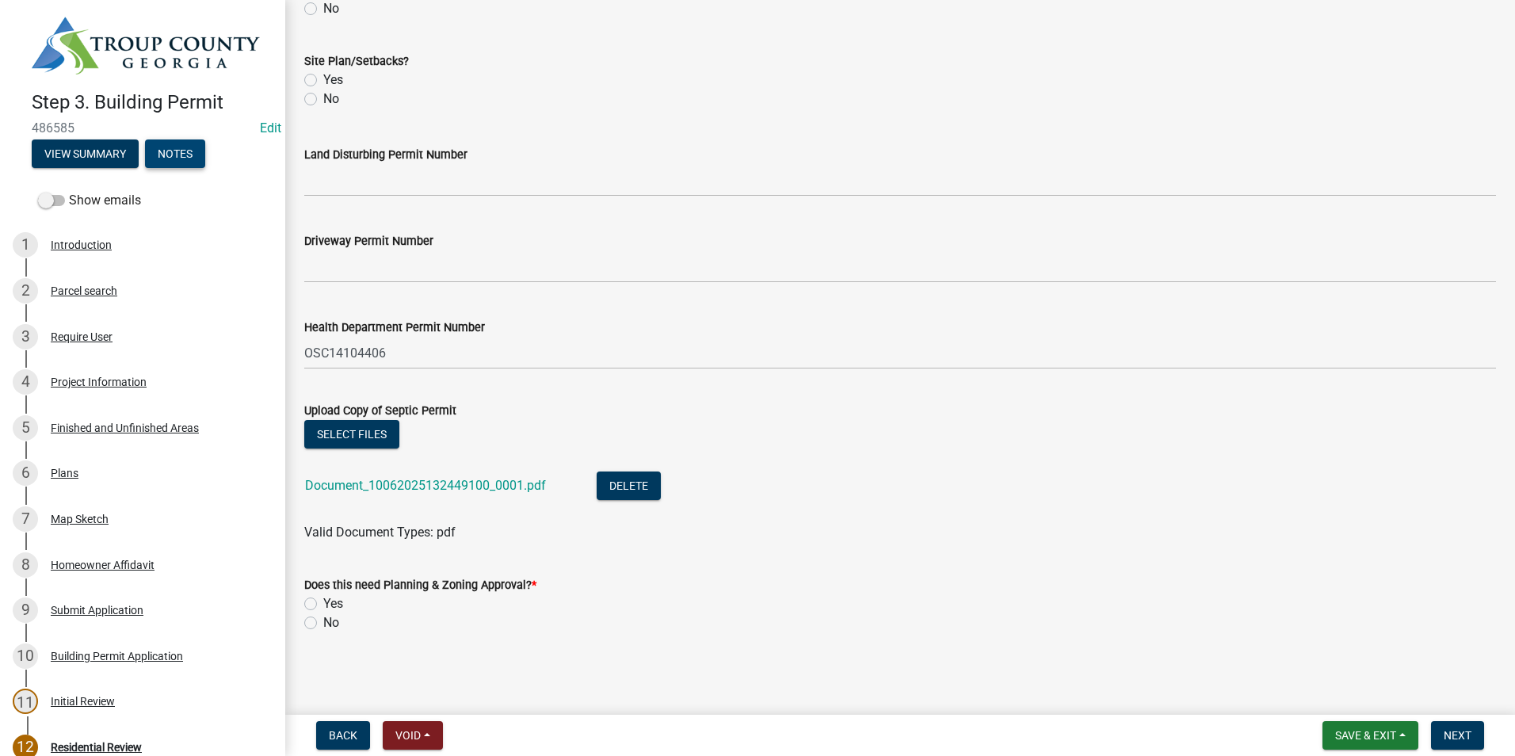
click at [162, 145] on button "Notes" at bounding box center [175, 153] width 60 height 29
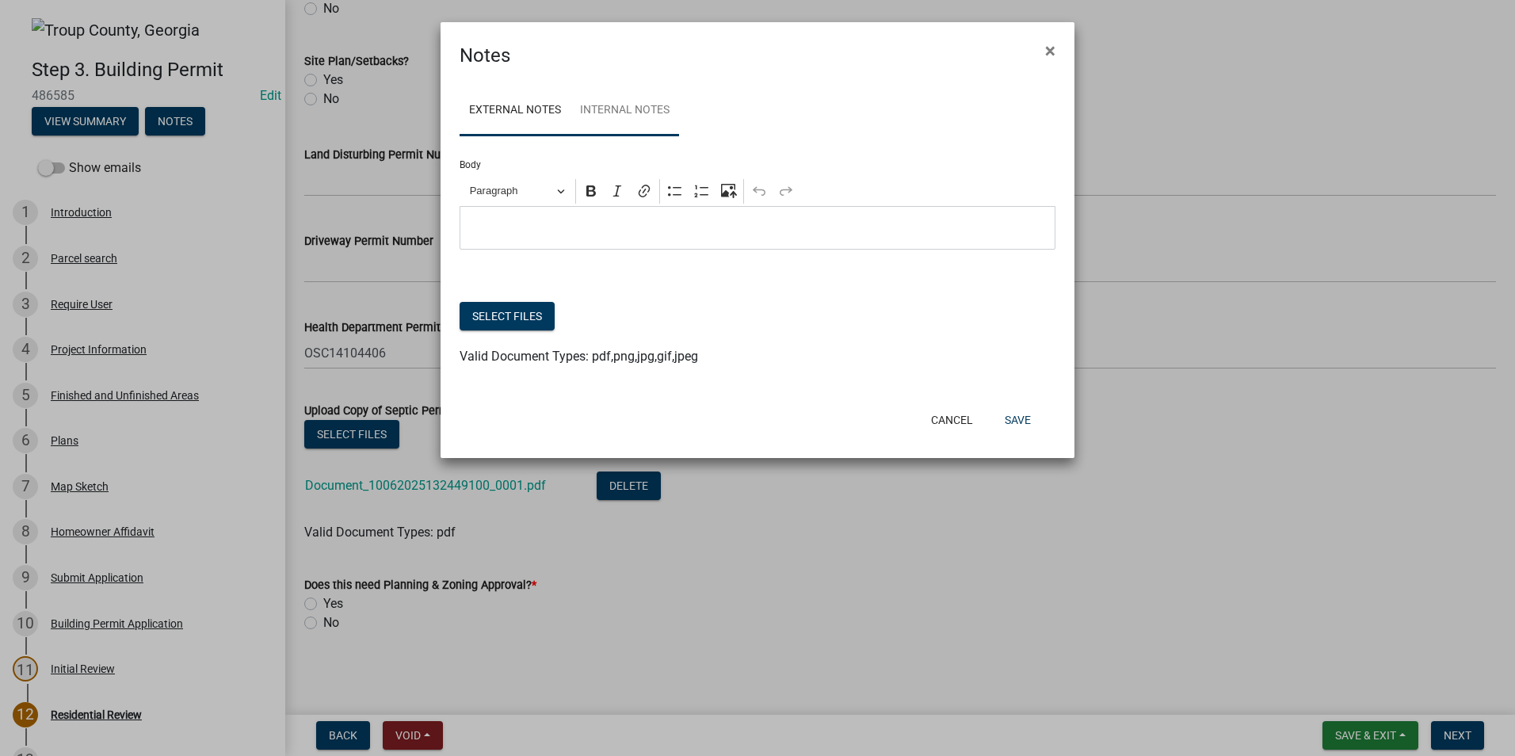
click at [625, 116] on link "Internal Notes" at bounding box center [624, 111] width 109 height 51
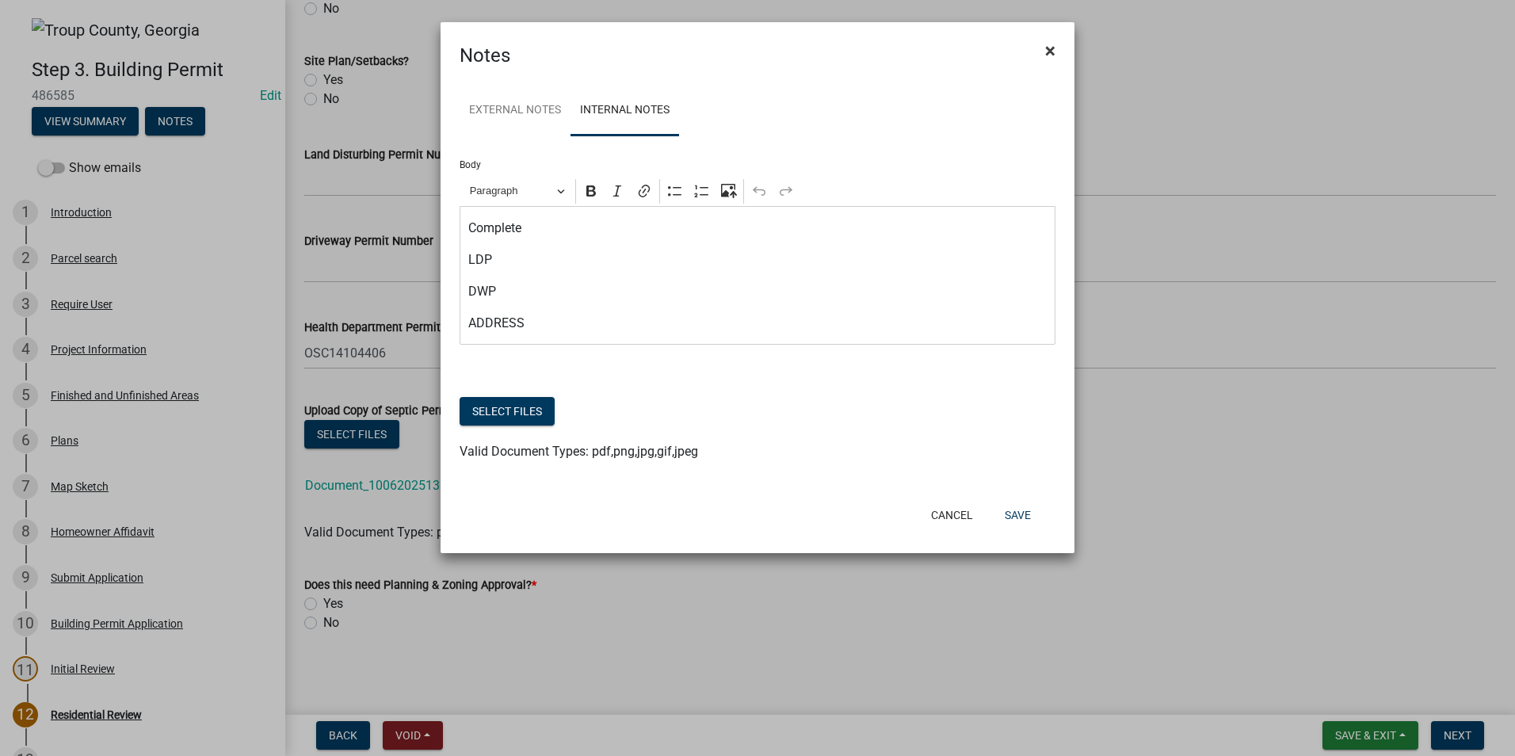
click at [1053, 48] on span "×" at bounding box center [1050, 51] width 10 height 22
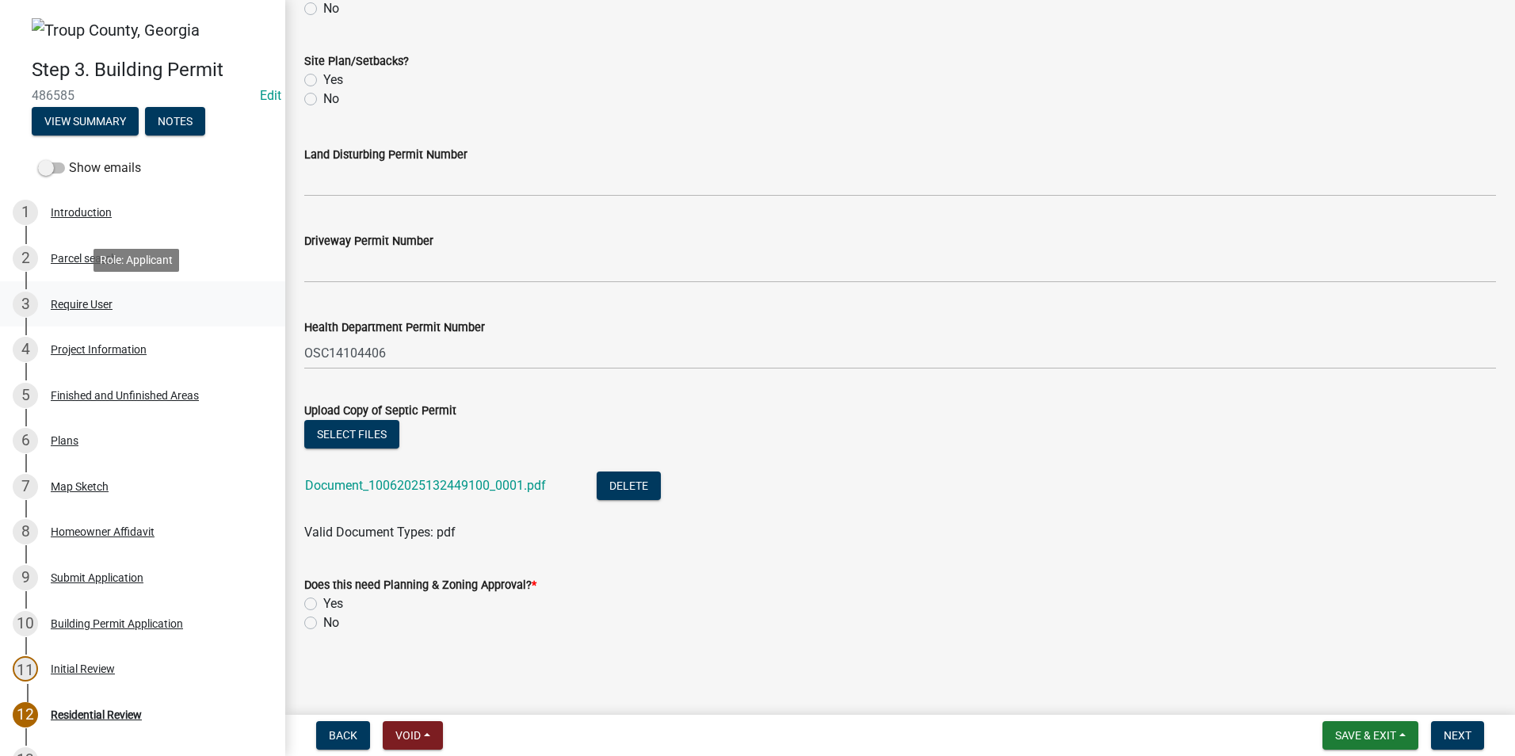
click at [93, 311] on div "3 Require User" at bounding box center [136, 304] width 247 height 25
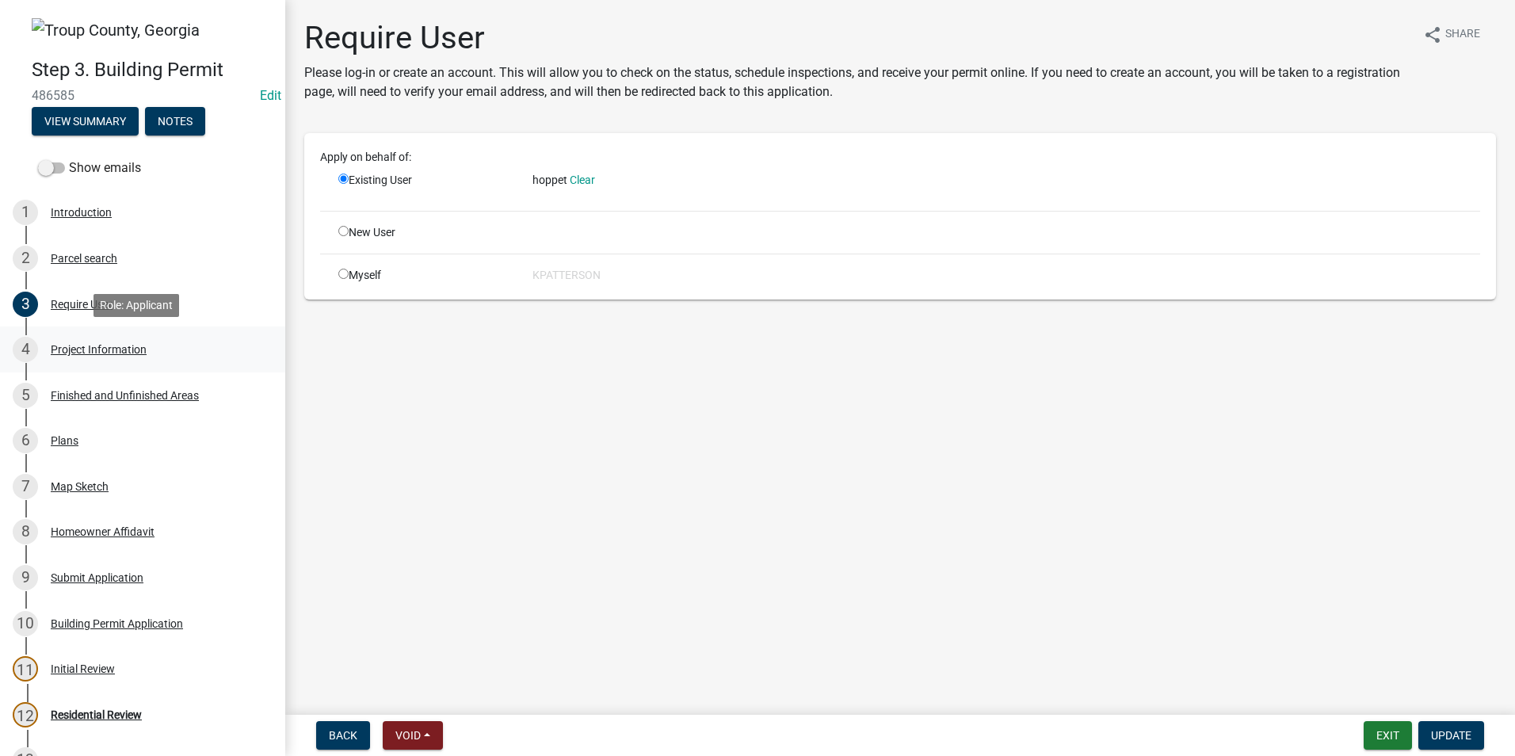
click at [117, 353] on div "Project Information" at bounding box center [99, 349] width 96 height 11
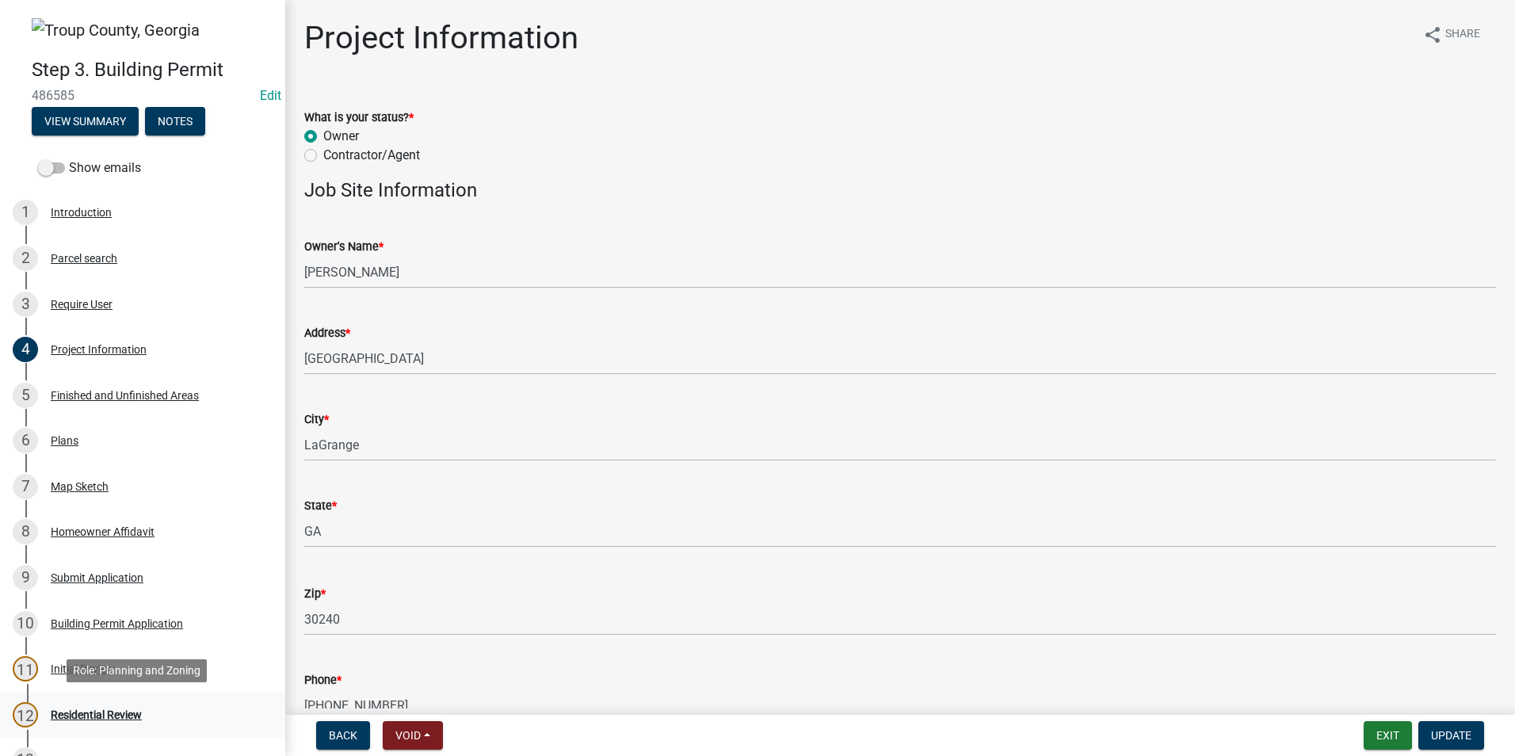
click at [124, 707] on div "12 Residential Review" at bounding box center [136, 714] width 247 height 25
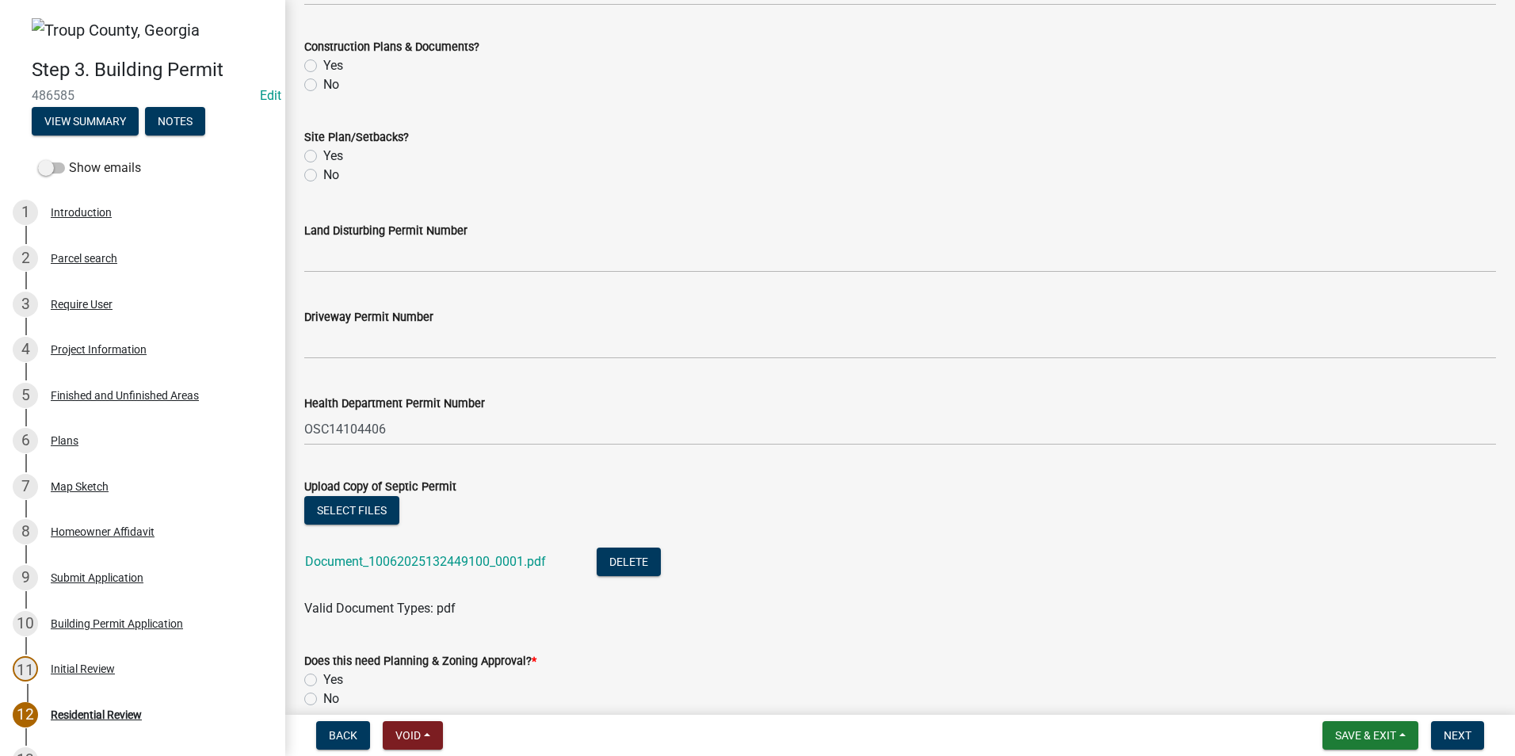
scroll to position [611, 0]
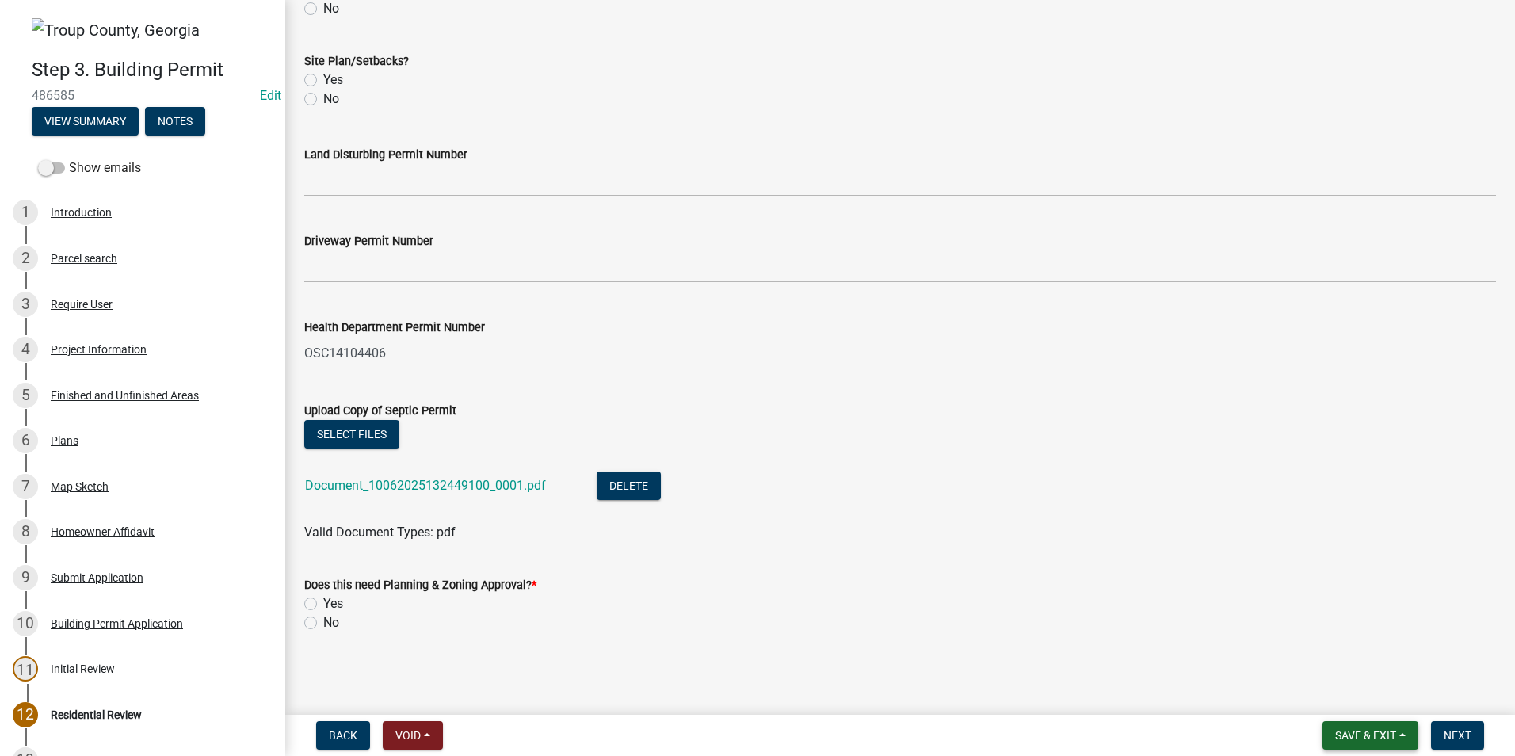
click at [1398, 735] on button "Save & Exit" at bounding box center [1370, 735] width 96 height 29
click at [1386, 688] on button "Save & Exit" at bounding box center [1354, 694] width 127 height 38
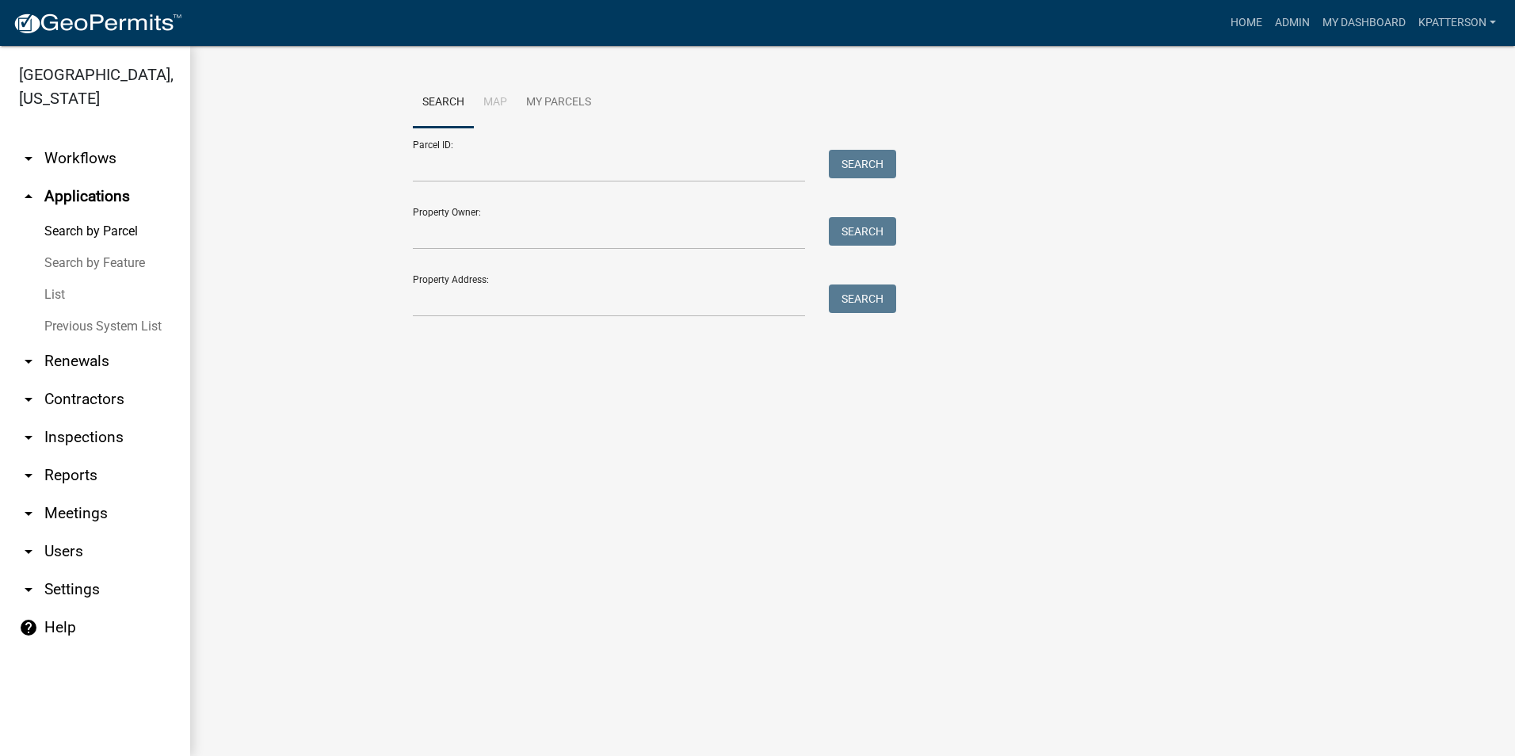
click at [68, 342] on link "arrow_drop_down Renewals" at bounding box center [95, 361] width 190 height 38
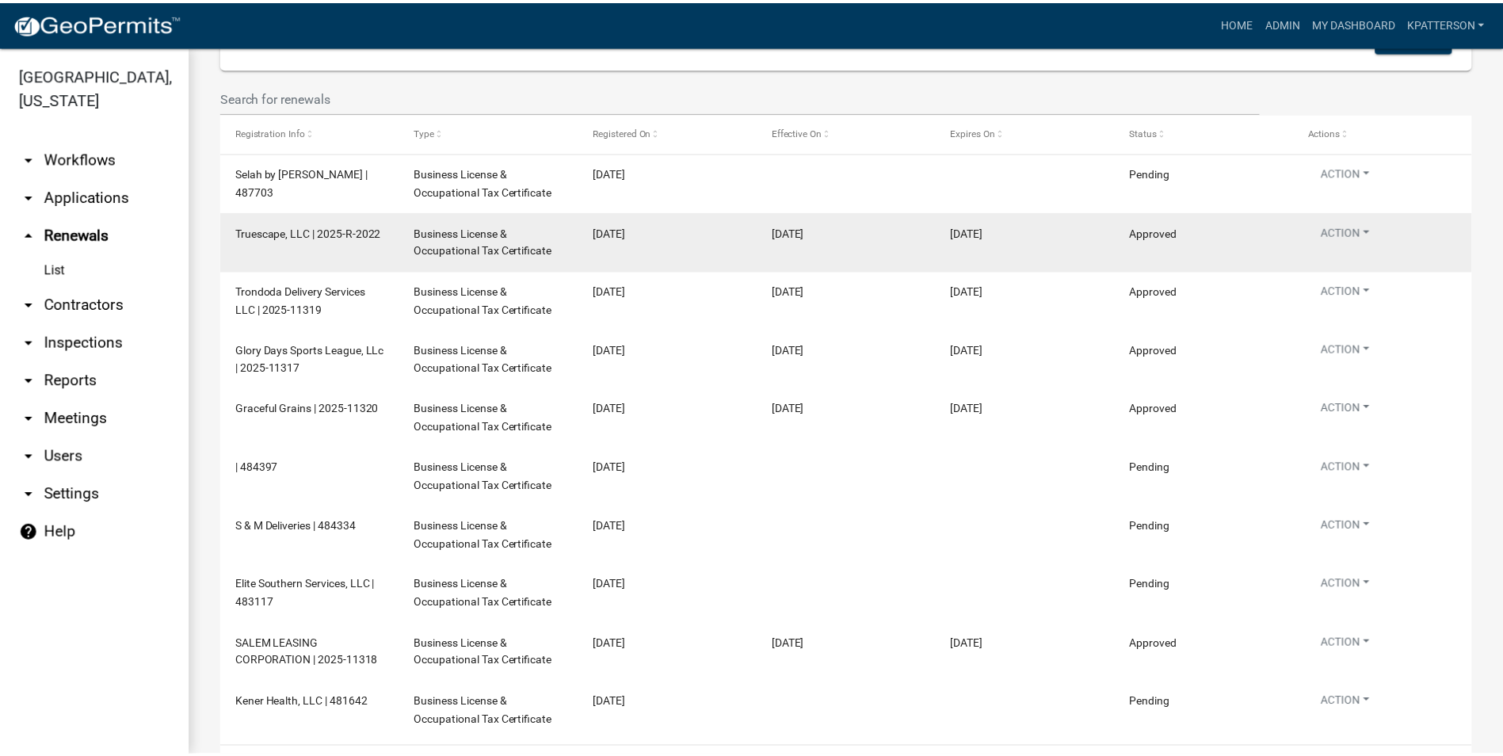
scroll to position [158, 0]
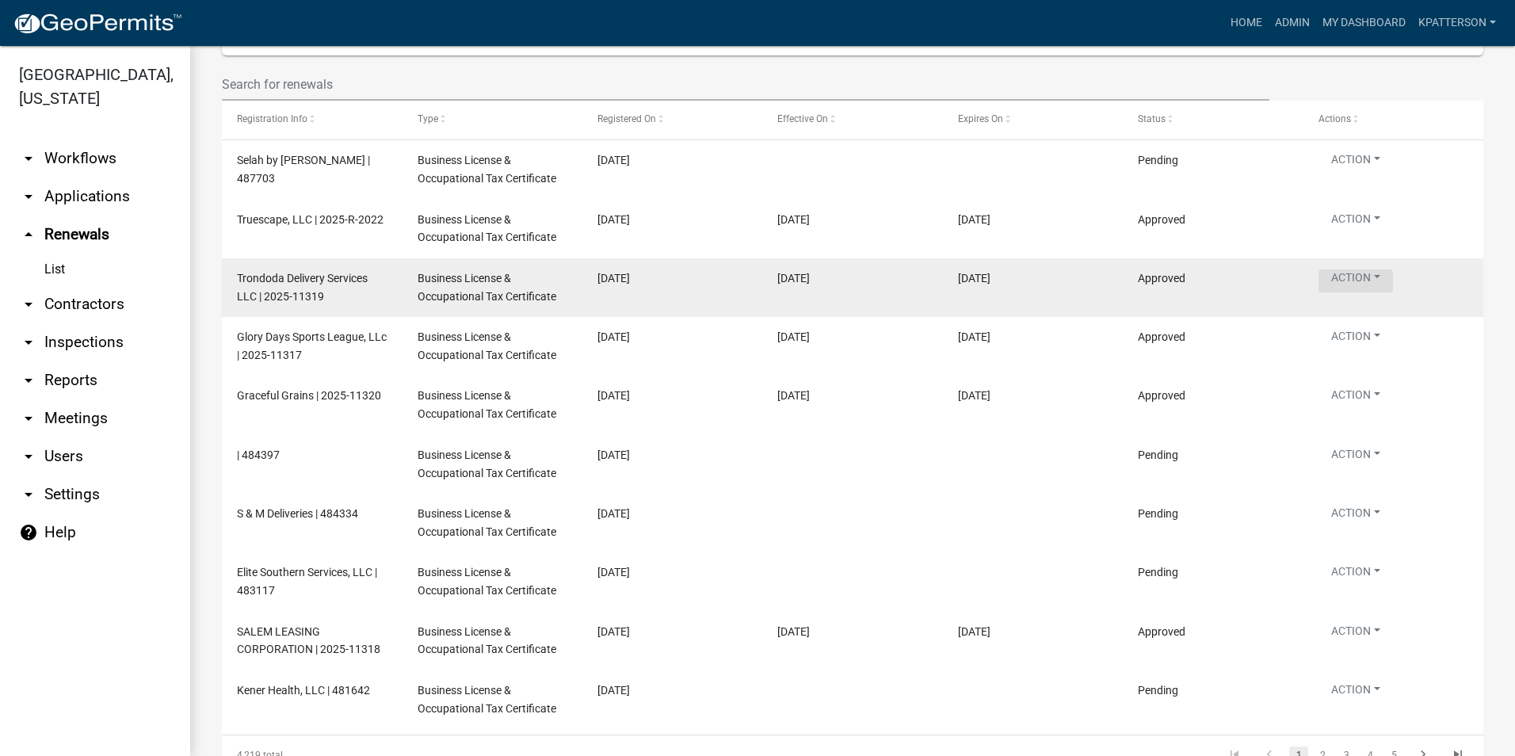
click at [1358, 282] on button "Action" at bounding box center [1355, 280] width 74 height 23
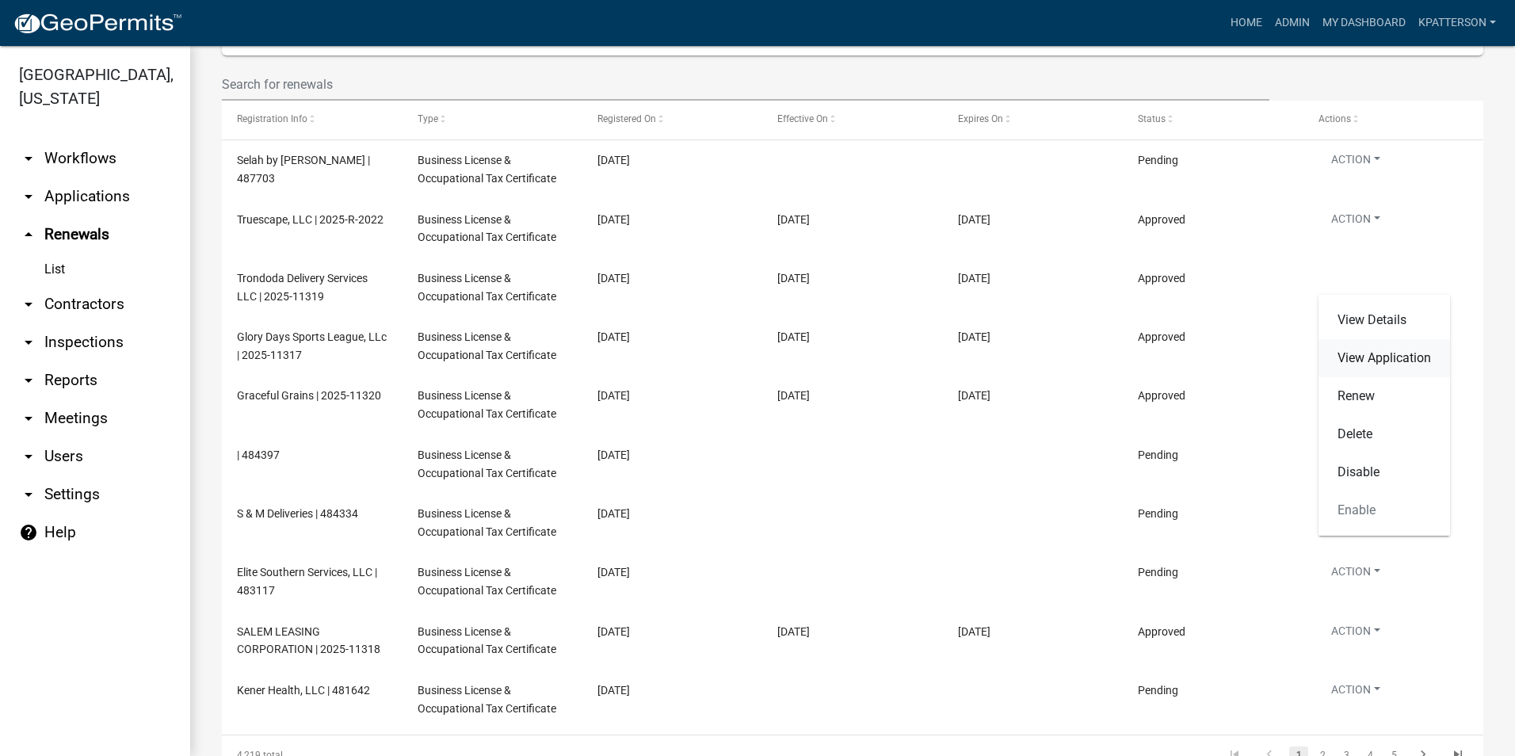
click at [1370, 358] on link "View Application" at bounding box center [1384, 358] width 132 height 38
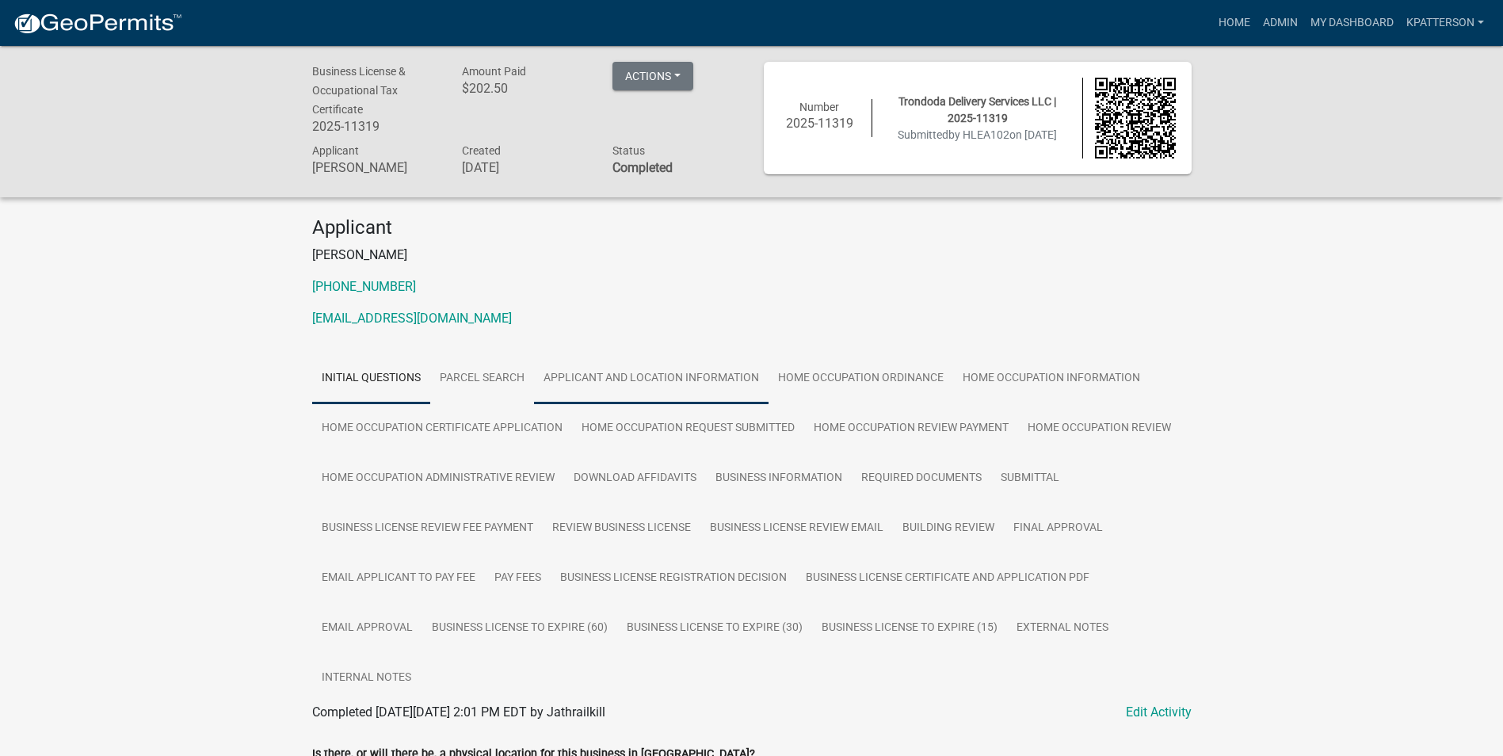
scroll to position [79, 0]
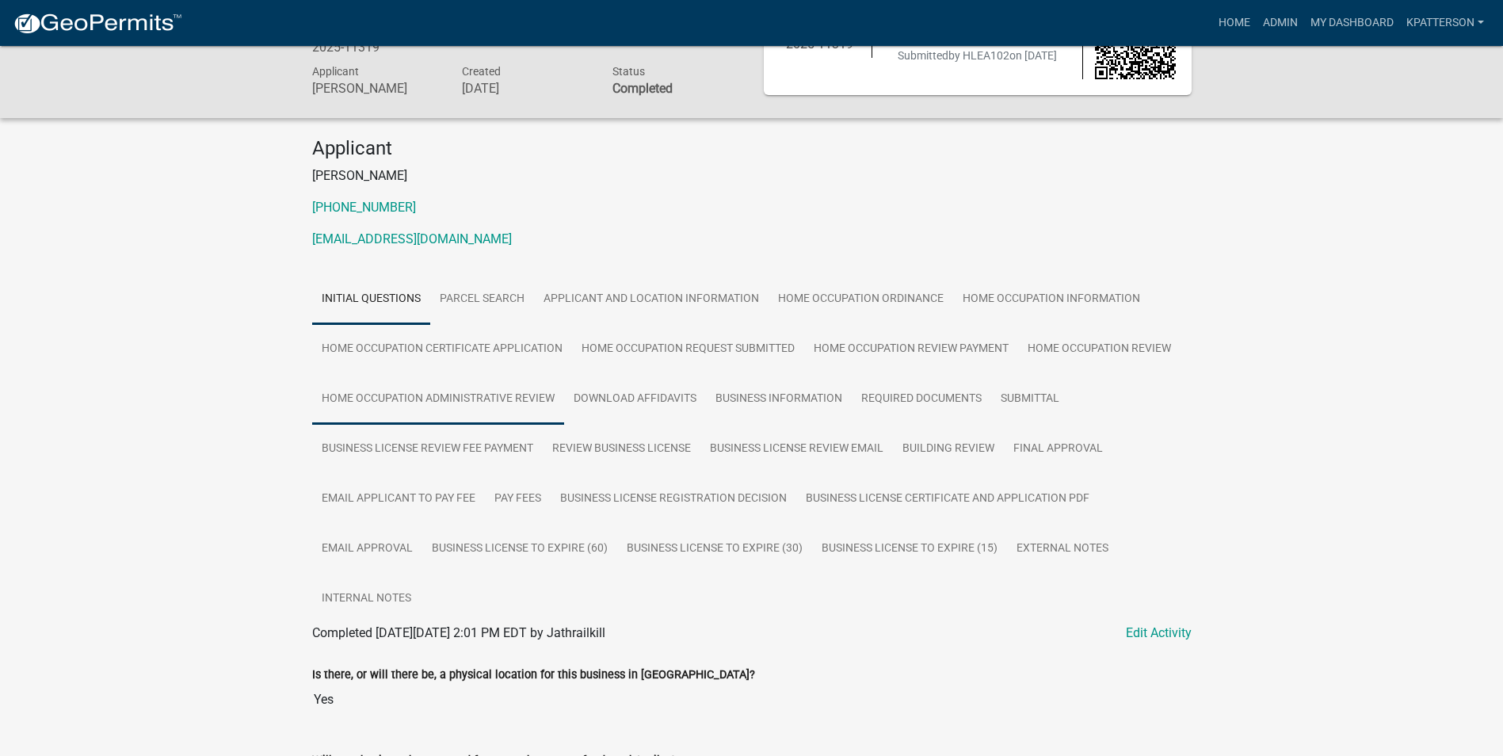
click at [514, 395] on link "Home Occupation Administrative Review" at bounding box center [438, 399] width 252 height 51
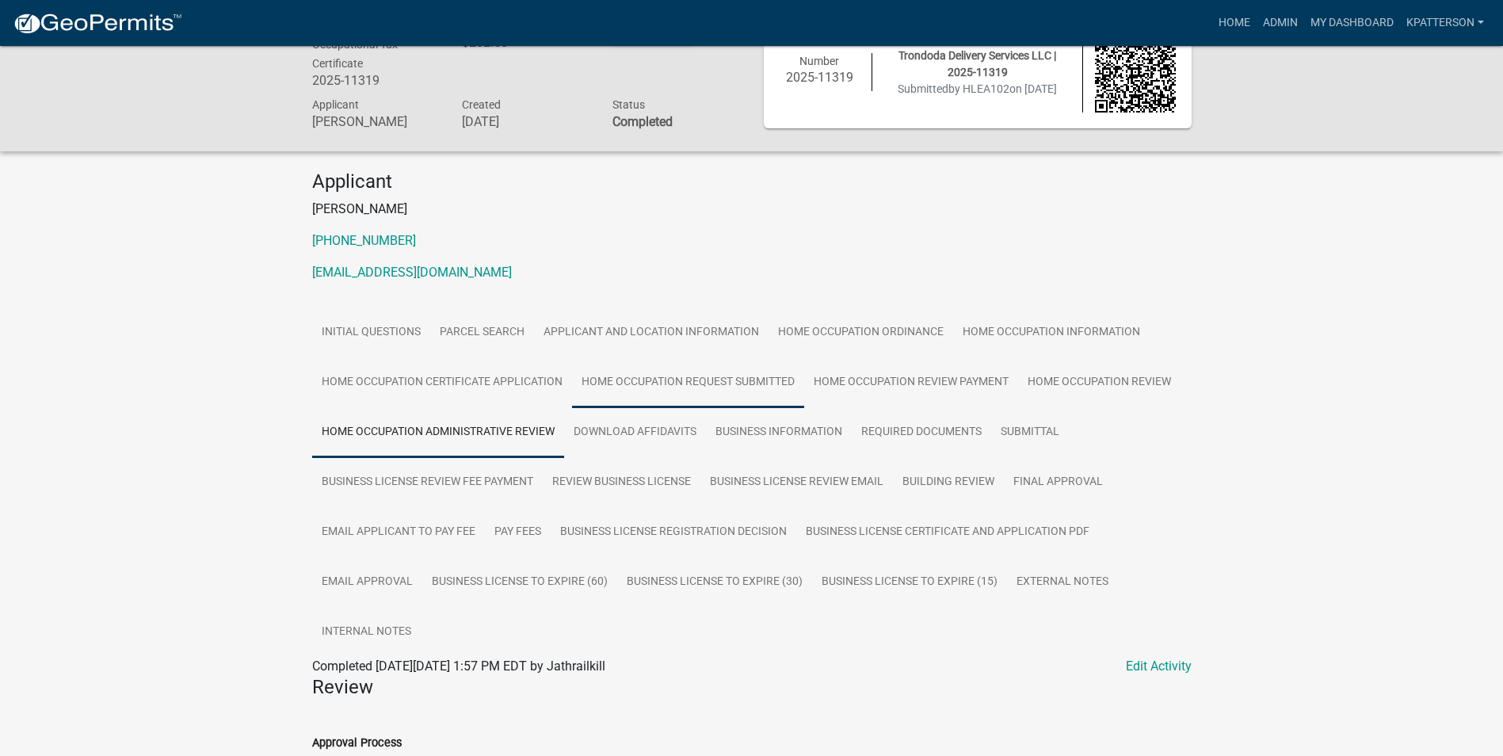
scroll to position [60, 0]
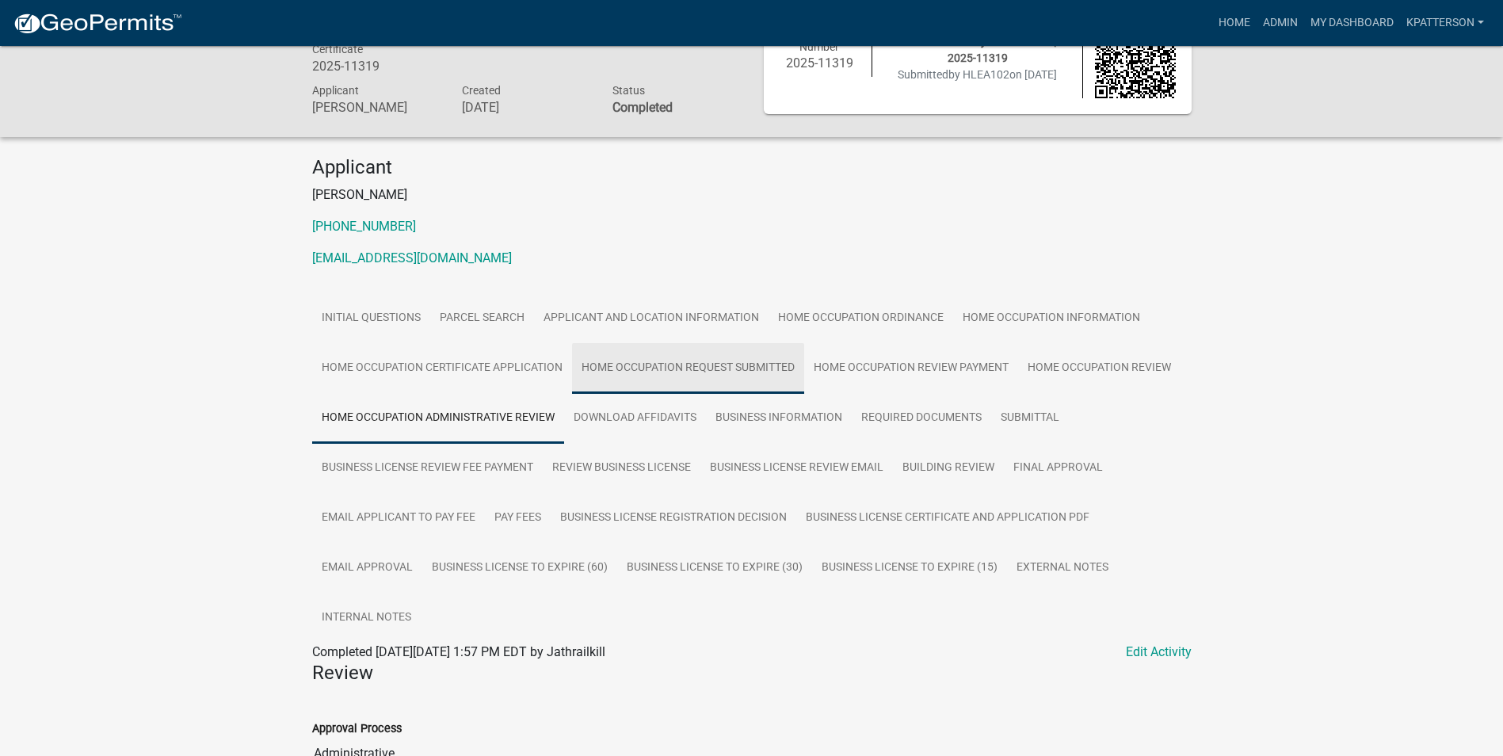
click at [675, 361] on link "Home Occupation Request Submitted" at bounding box center [688, 368] width 232 height 51
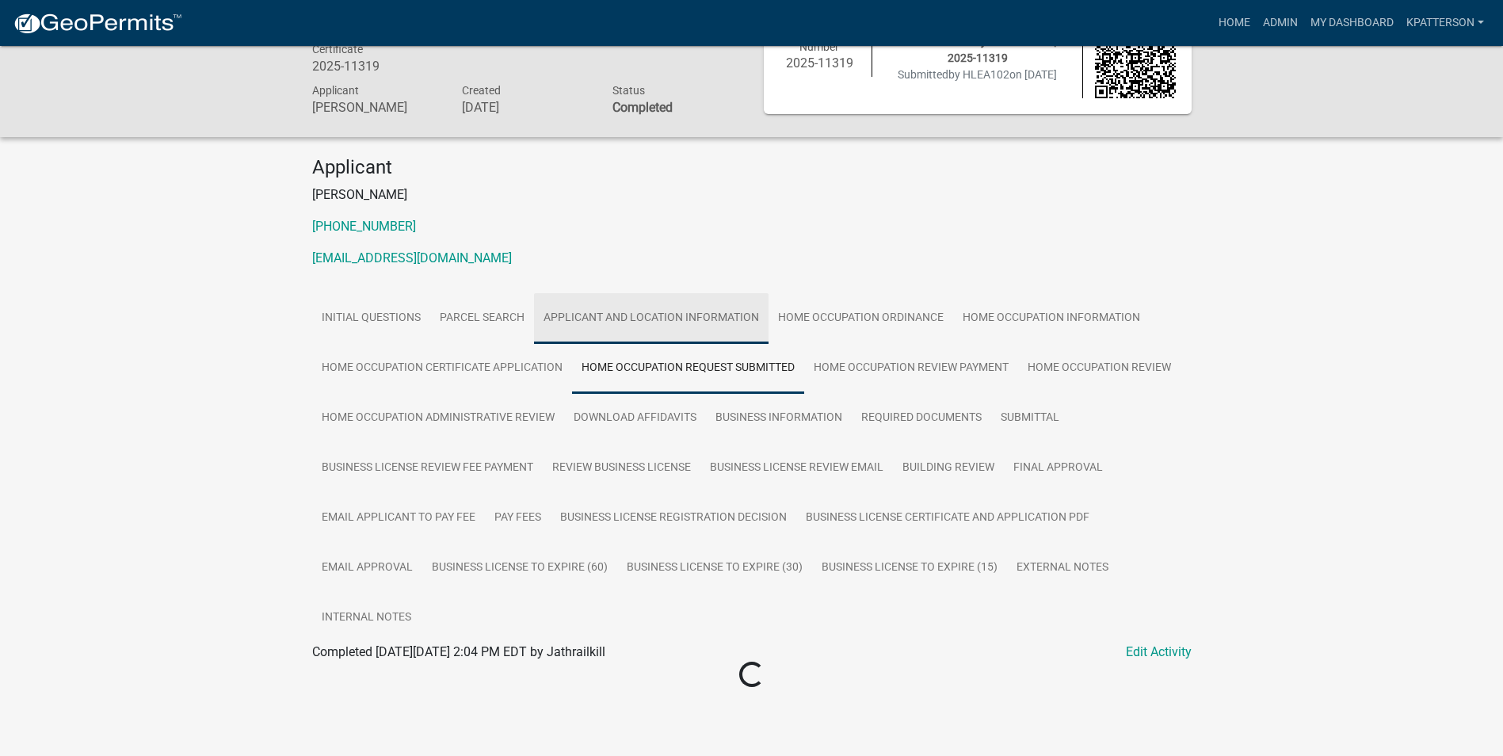
click at [673, 332] on link "Applicant and Location Information" at bounding box center [651, 318] width 235 height 51
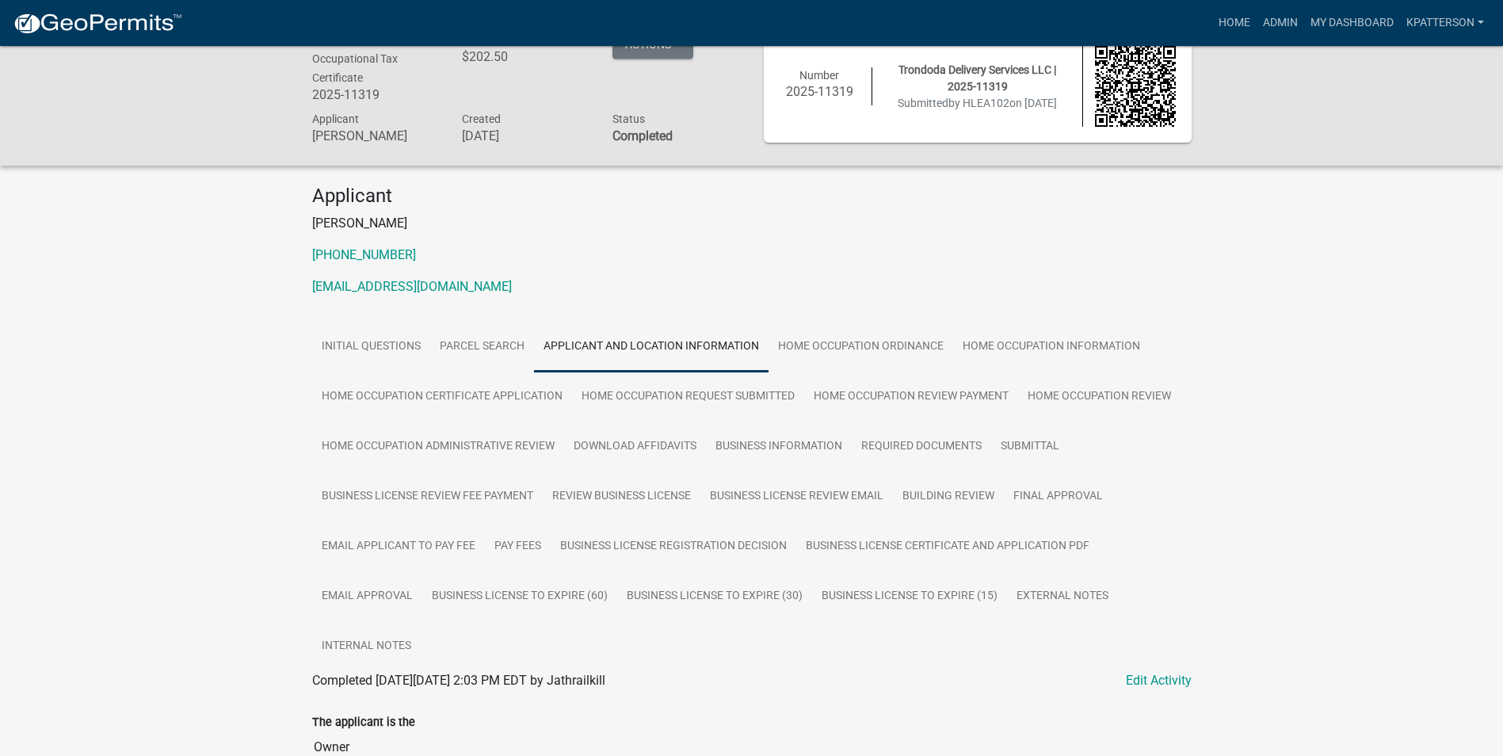
scroll to position [0, 0]
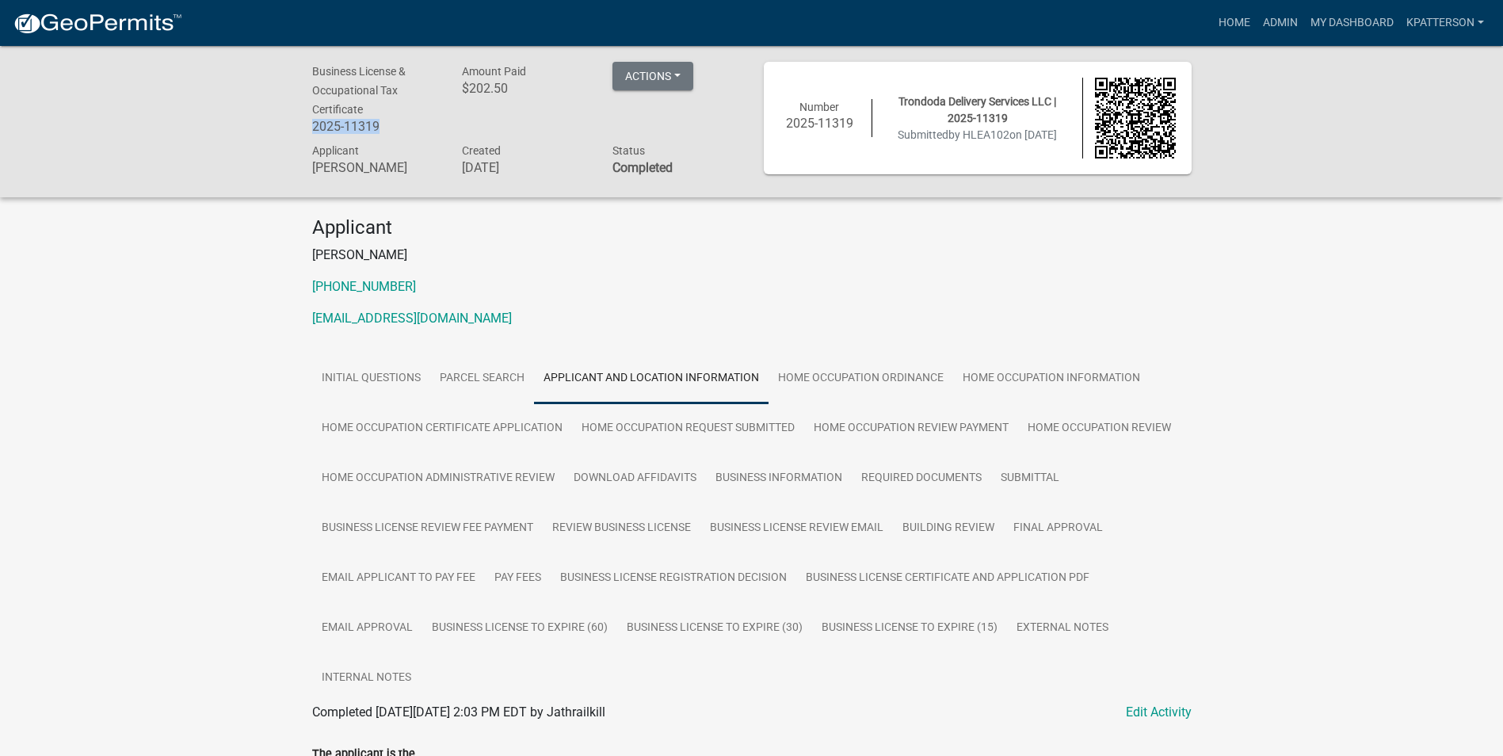
drag, startPoint x: 381, startPoint y: 122, endPoint x: 302, endPoint y: 135, distance: 80.2
click at [302, 135] on div "Business License & Occupational Tax Certificate 2025-11319" at bounding box center [375, 101] width 151 height 78
drag, startPoint x: 302, startPoint y: 135, endPoint x: 367, endPoint y: 126, distance: 65.5
copy h6 "2025-11319"
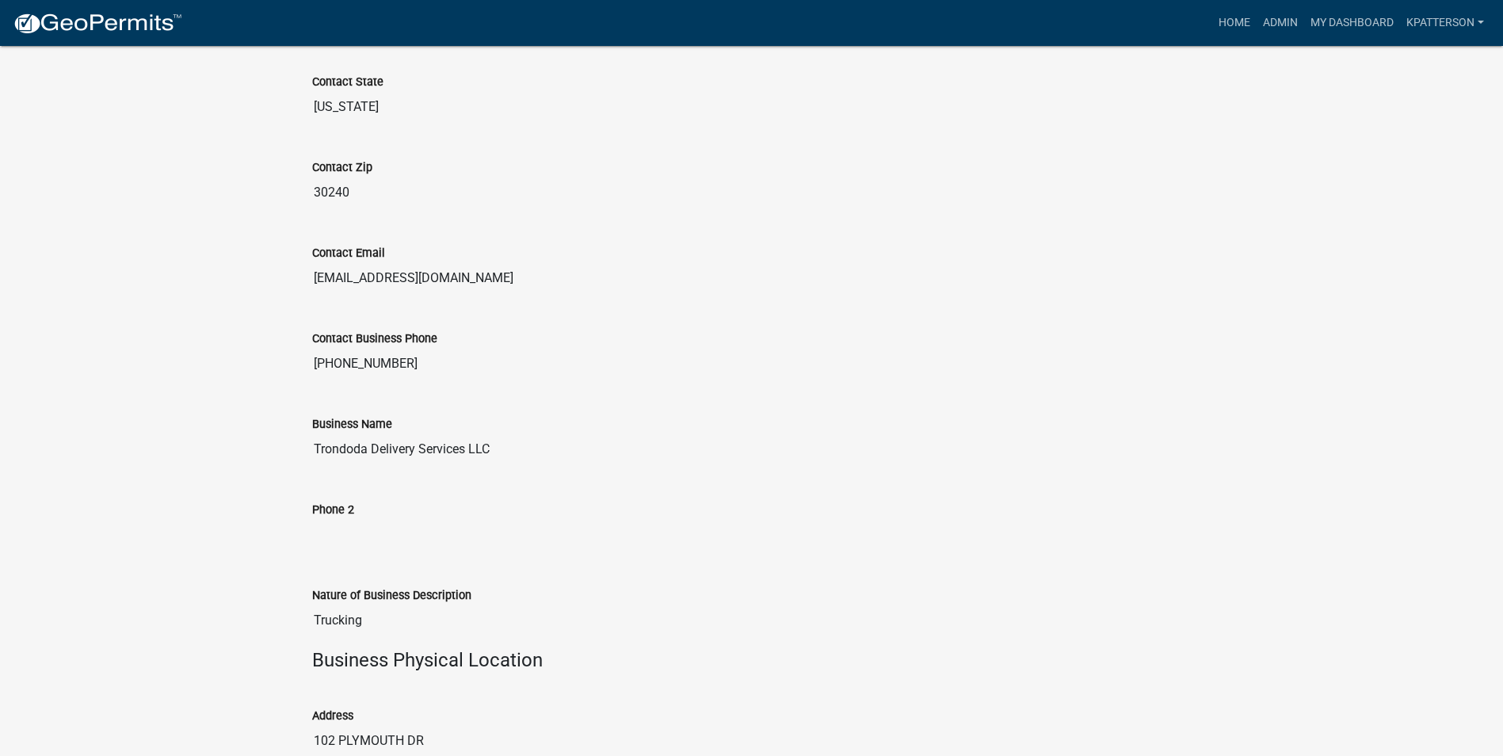
scroll to position [1188, 0]
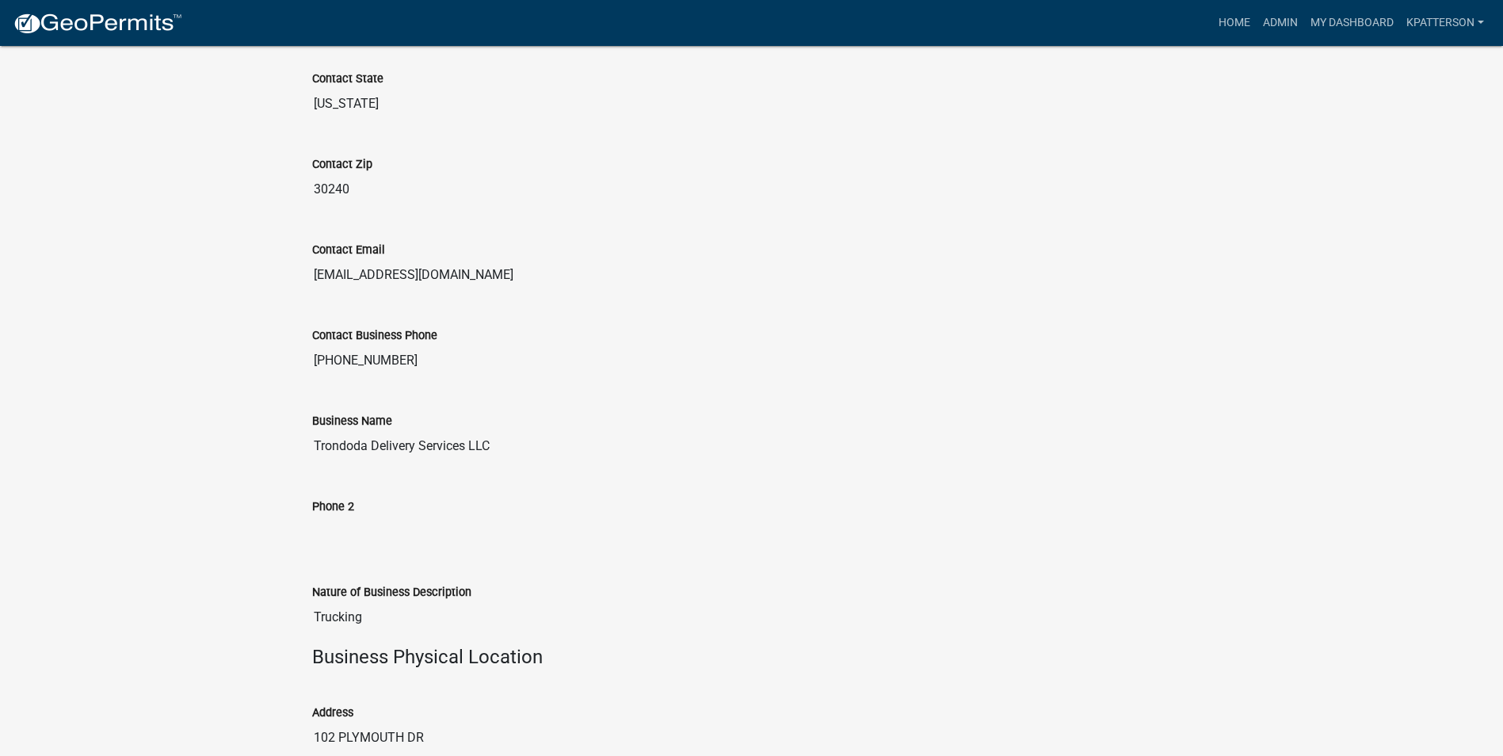
drag, startPoint x: 502, startPoint y: 448, endPoint x: 307, endPoint y: 470, distance: 195.3
click at [307, 470] on div "Business Name Trondoda Delivery Services LLC" at bounding box center [751, 432] width 903 height 86
drag, startPoint x: 307, startPoint y: 470, endPoint x: 459, endPoint y: 446, distance: 153.2
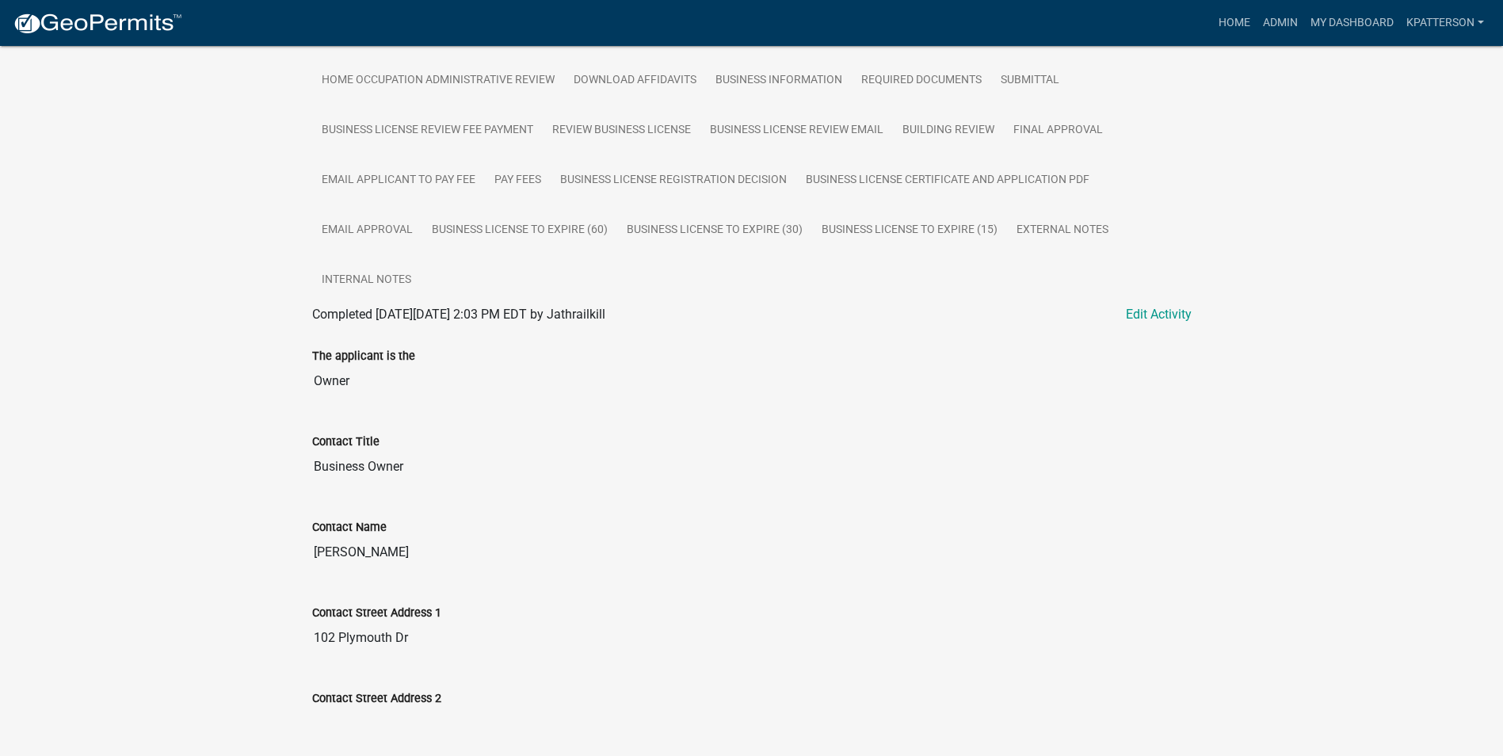
scroll to position [396, 0]
drag, startPoint x: 383, startPoint y: 551, endPoint x: 277, endPoint y: 568, distance: 107.5
drag, startPoint x: 277, startPoint y: 568, endPoint x: 358, endPoint y: 550, distance: 82.8
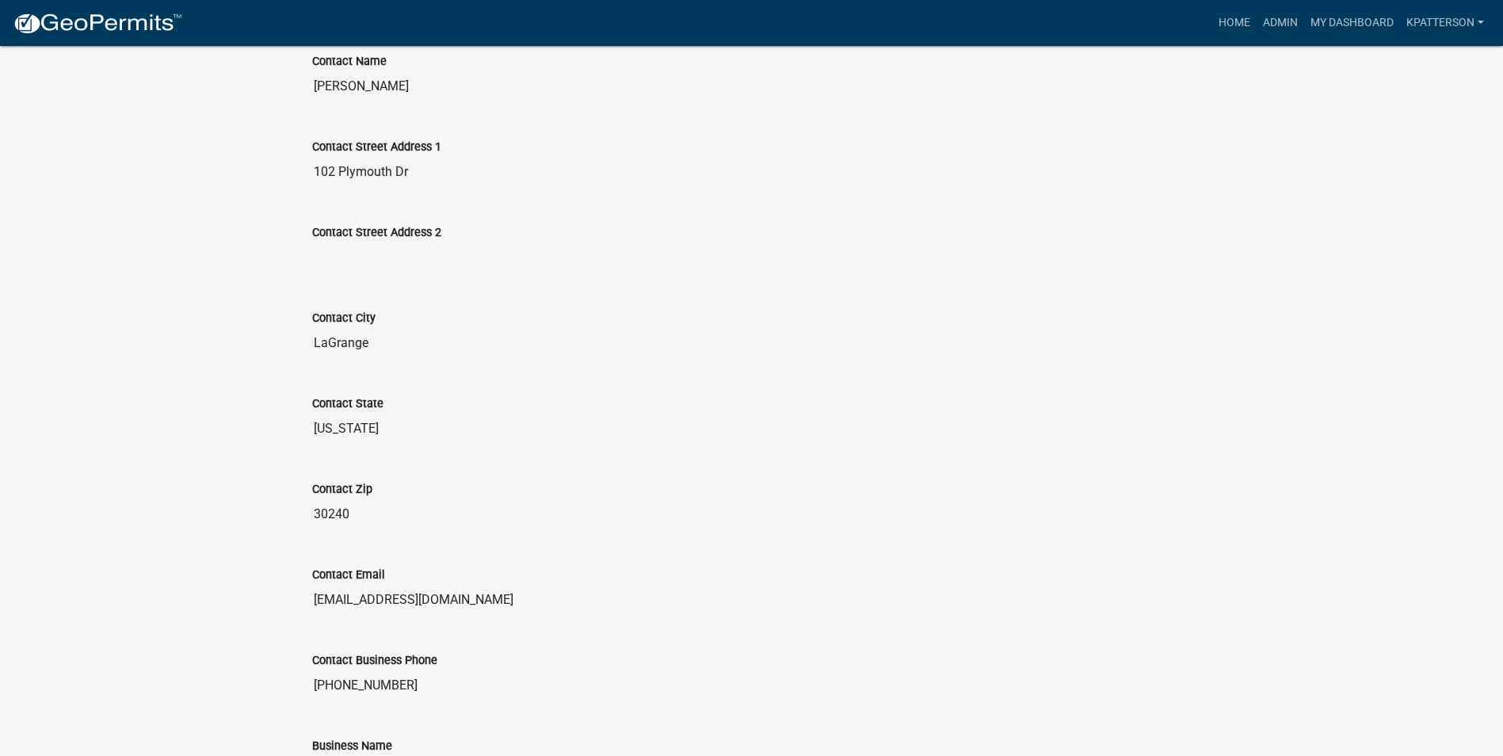
scroll to position [872, 0]
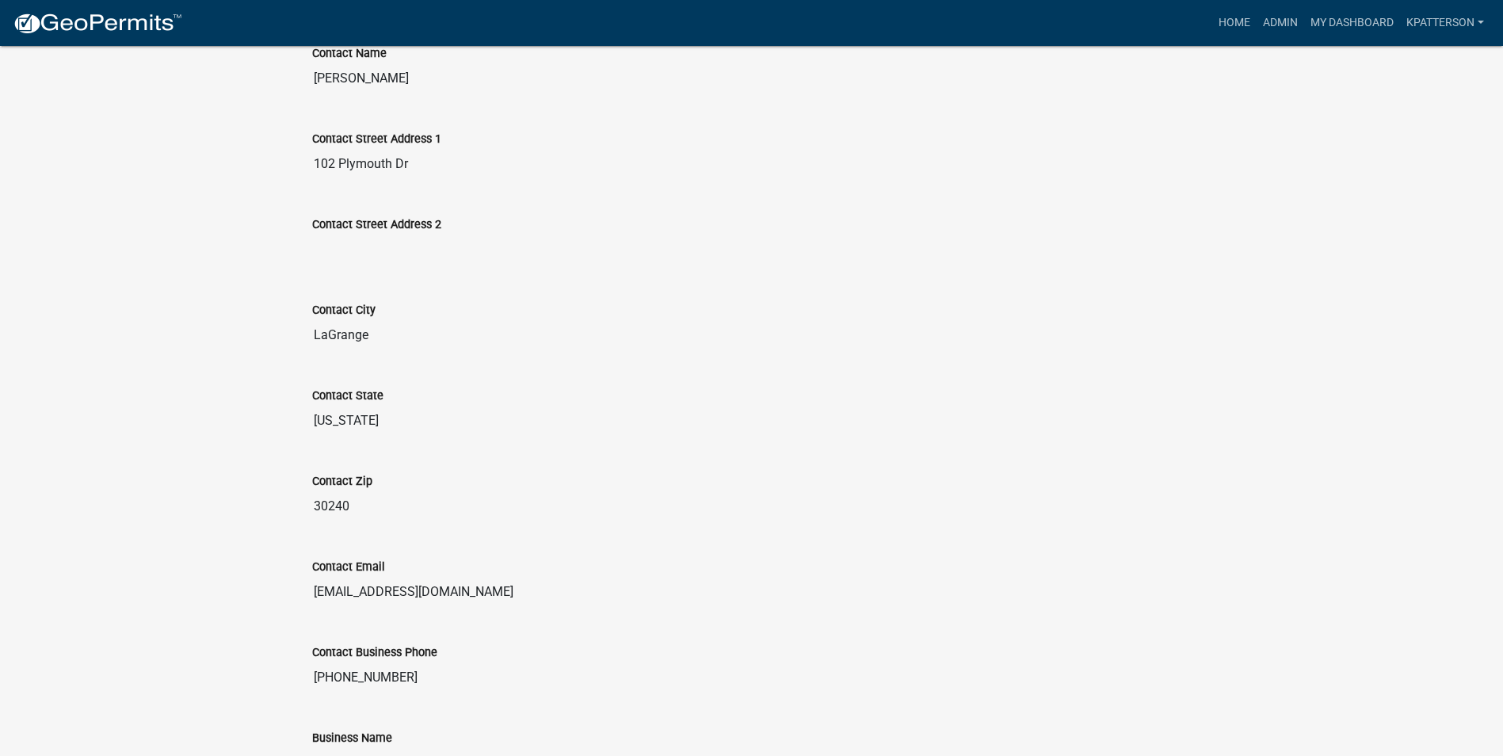
drag, startPoint x: 471, startPoint y: 593, endPoint x: 305, endPoint y: 597, distance: 166.4
click at [305, 597] on div "Contact Email [EMAIL_ADDRESS][DOMAIN_NAME]" at bounding box center [751, 578] width 903 height 86
drag, startPoint x: 305, startPoint y: 597, endPoint x: 402, endPoint y: 589, distance: 96.9
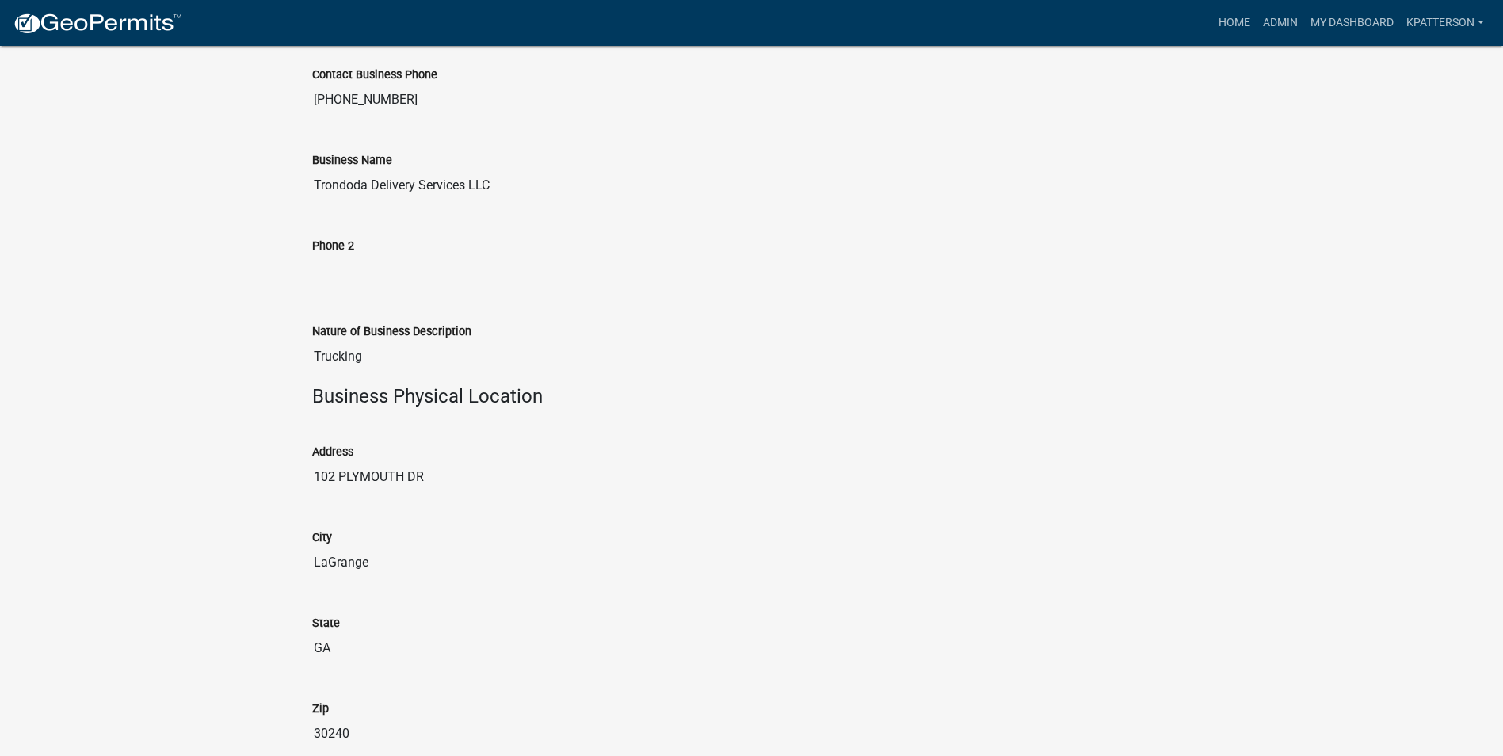
scroll to position [1225, 0]
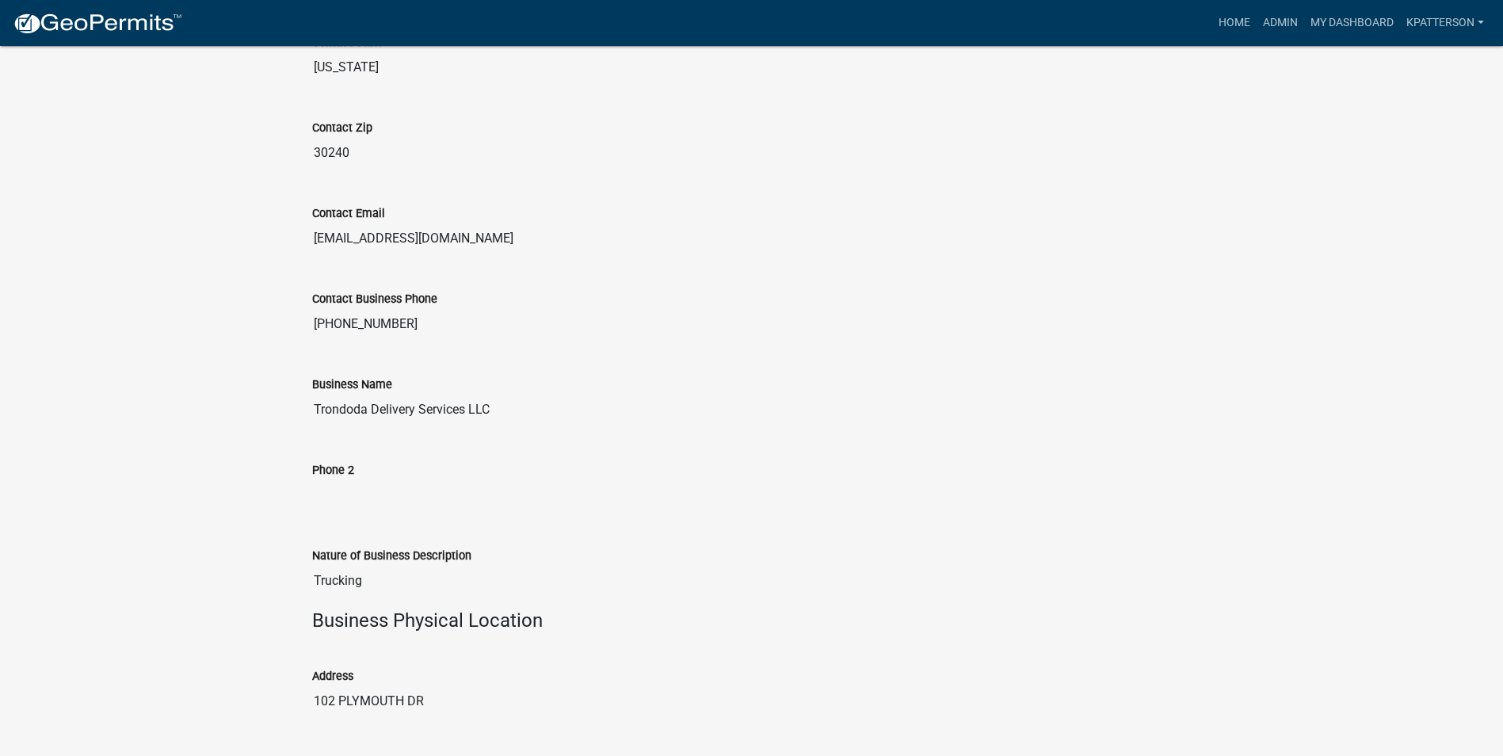
drag, startPoint x: 398, startPoint y: 324, endPoint x: 306, endPoint y: 328, distance: 92.0
click at [306, 328] on div "Contact Business Phone [PHONE_NUMBER]" at bounding box center [751, 310] width 903 height 86
drag, startPoint x: 306, startPoint y: 328, endPoint x: 376, endPoint y: 323, distance: 70.7
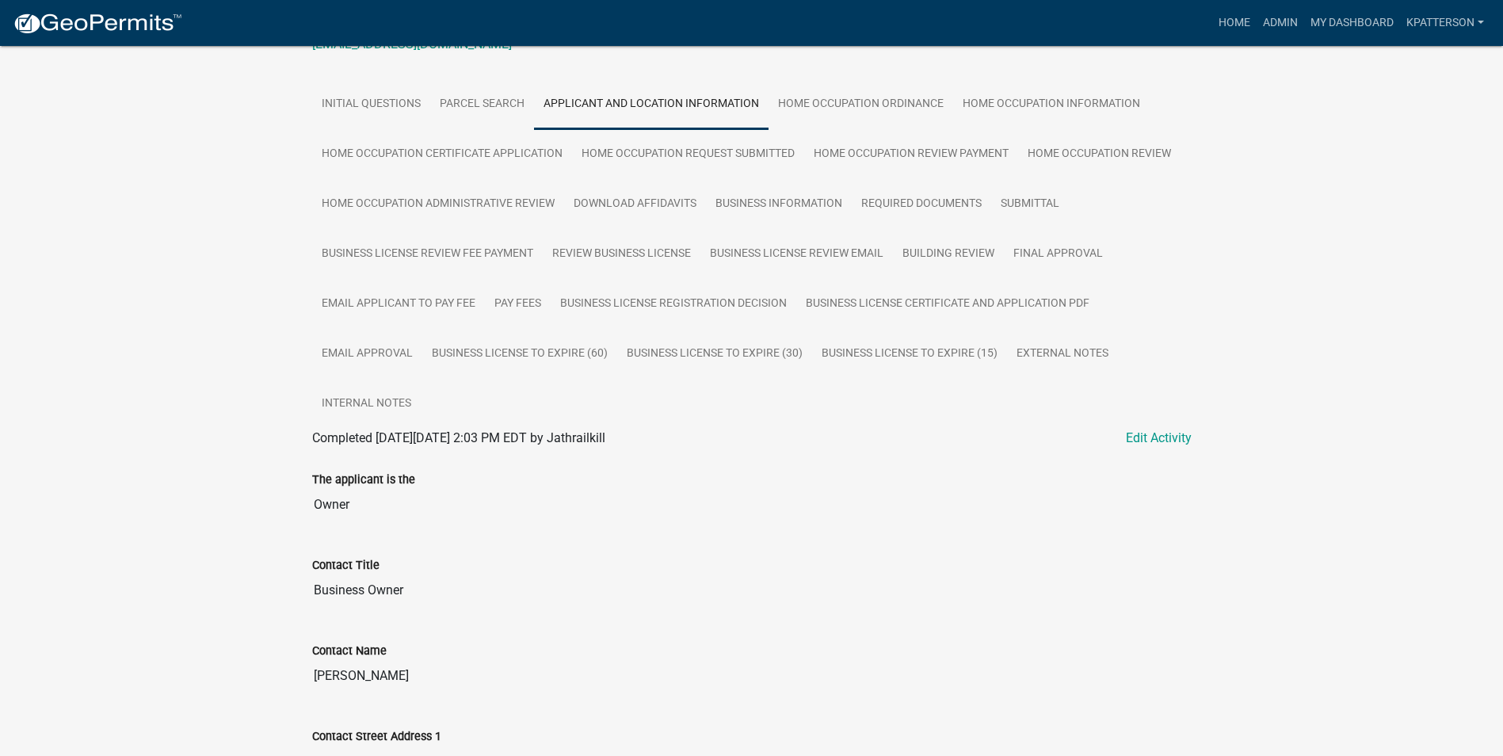
scroll to position [36, 0]
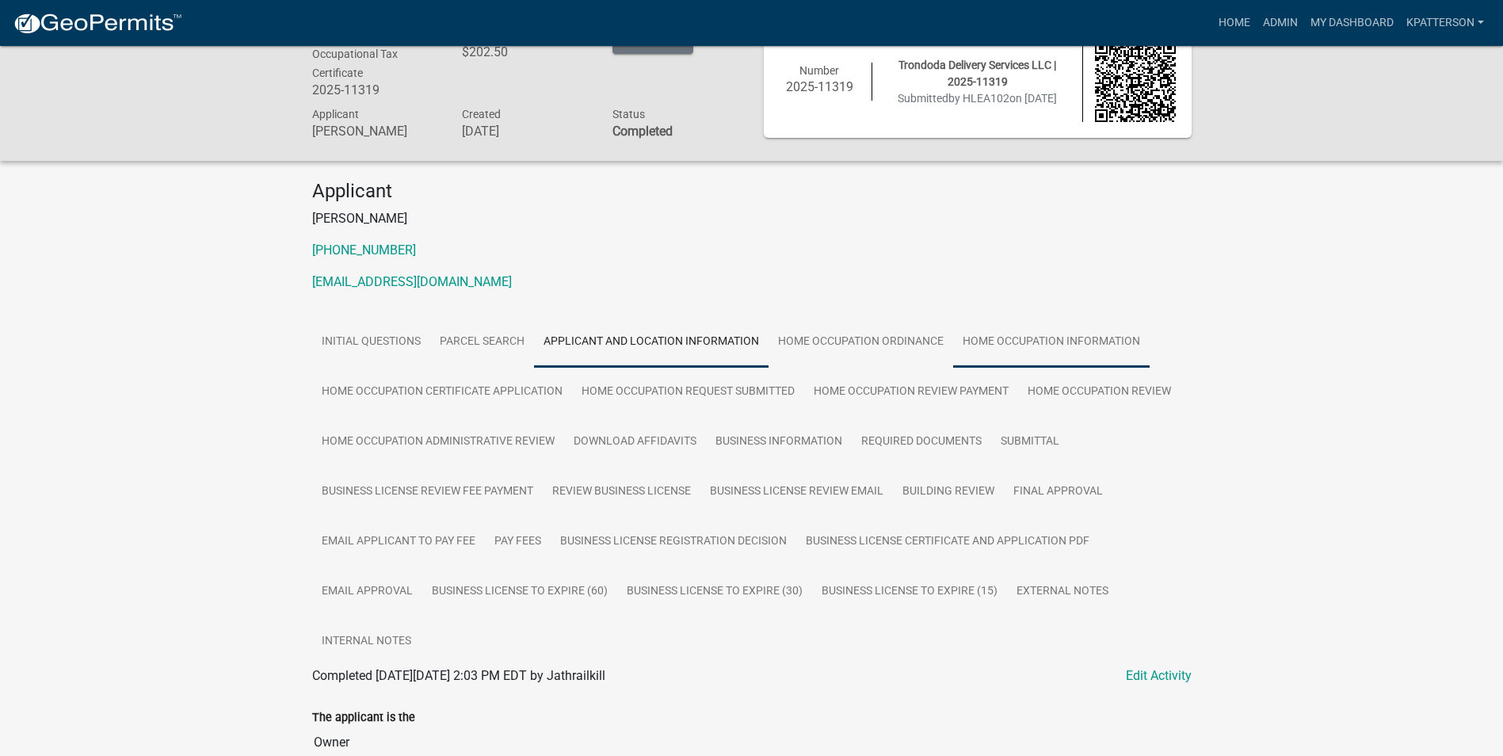
click at [990, 345] on link "Home Occupation Information" at bounding box center [1051, 342] width 196 height 51
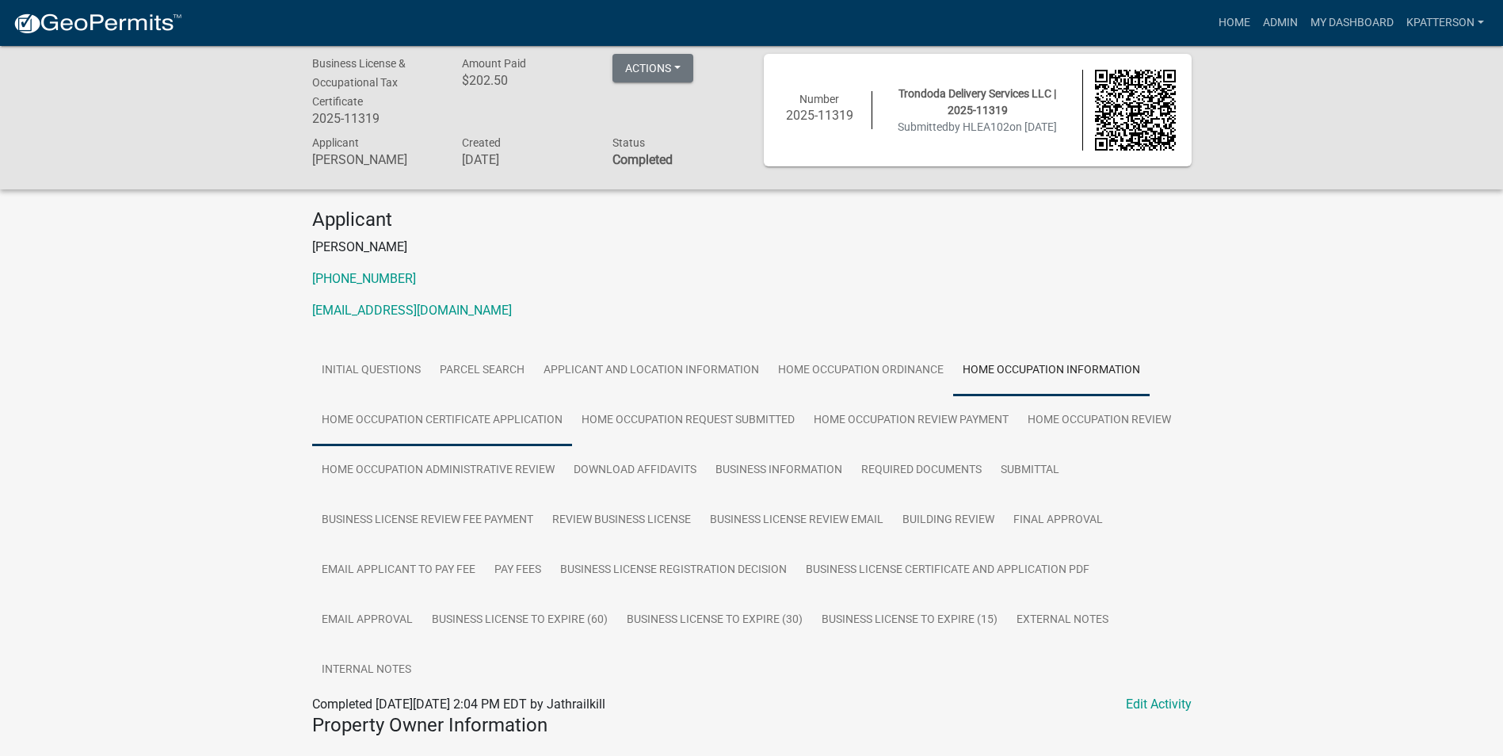
scroll to position [0, 0]
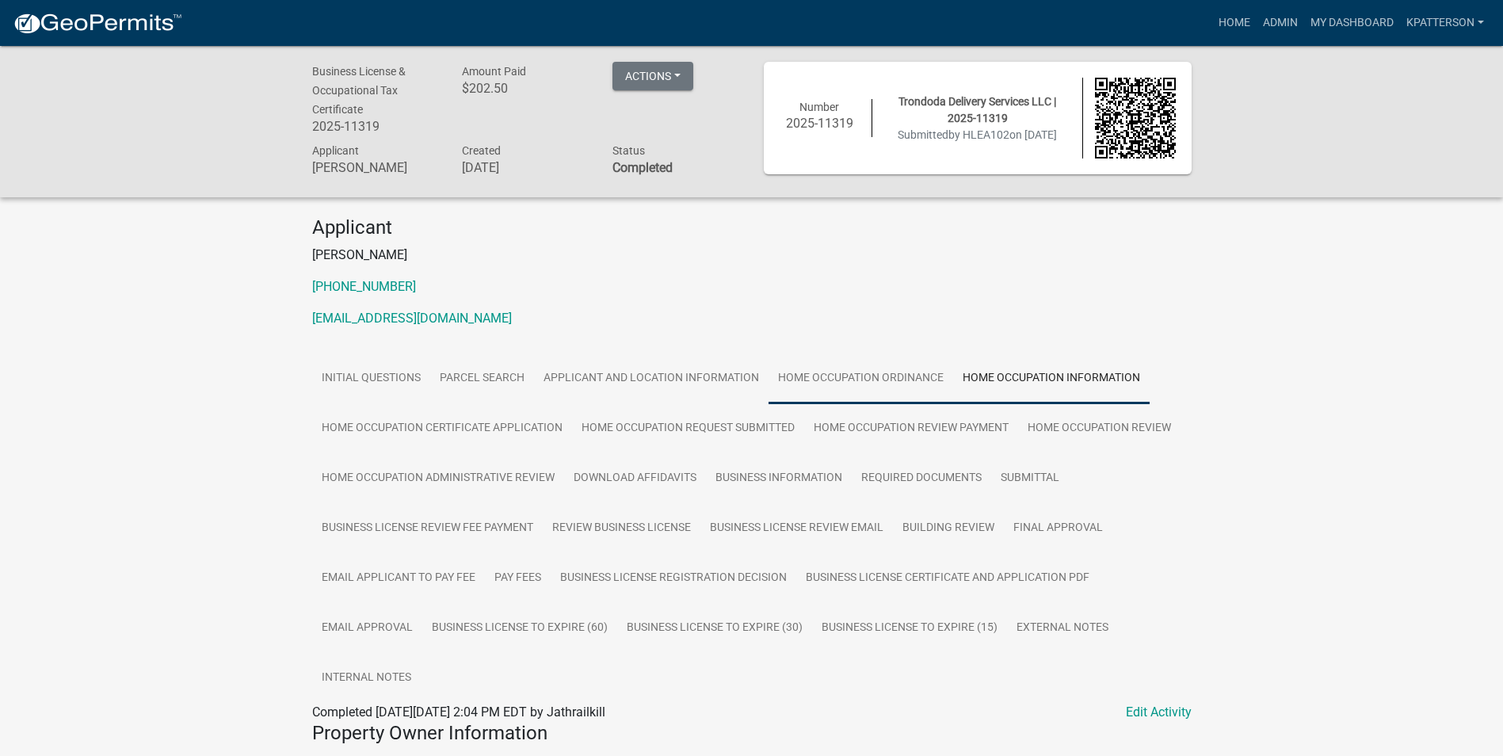
click at [827, 383] on link "Home Occupation Ordinance" at bounding box center [861, 378] width 185 height 51
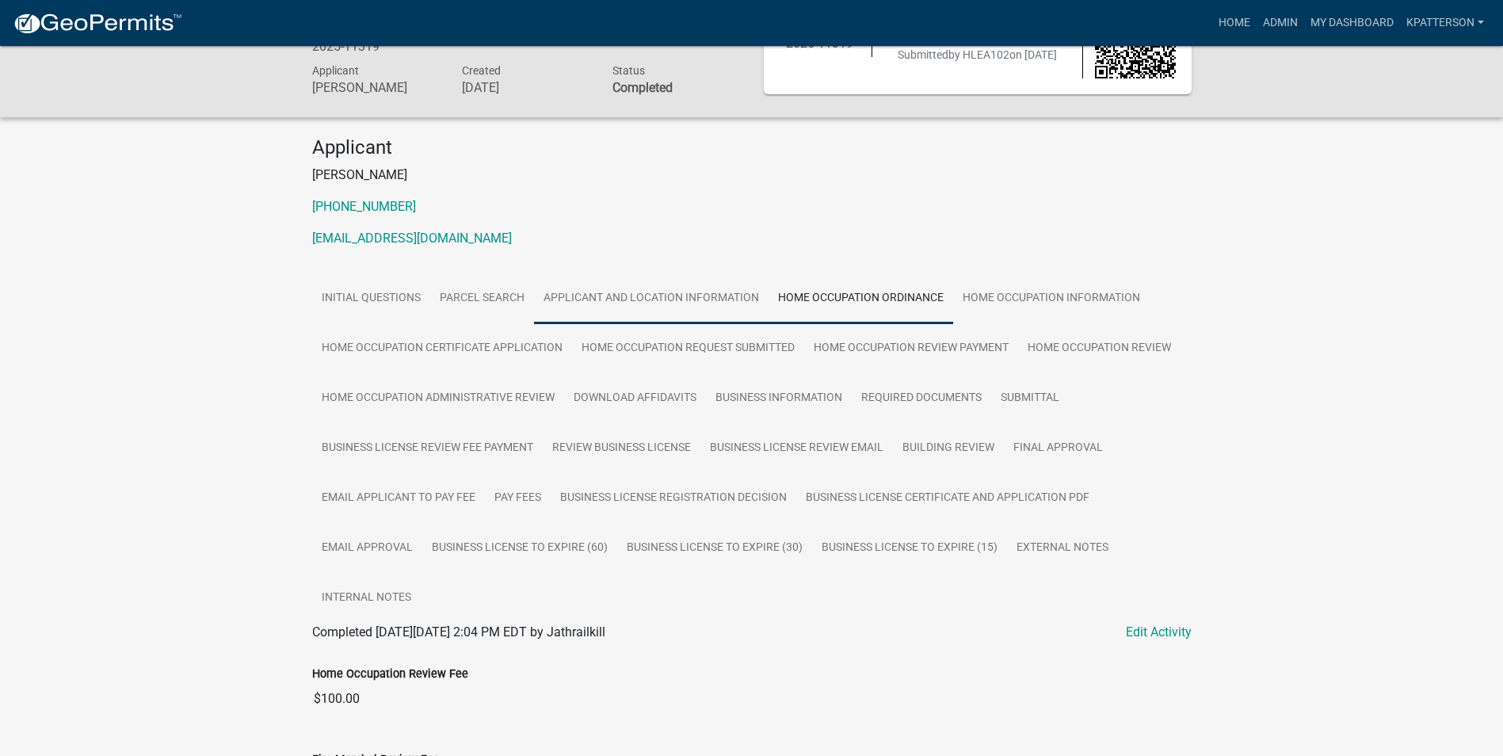
scroll to position [79, 0]
click at [1007, 402] on link "Submittal" at bounding box center [1030, 399] width 78 height 51
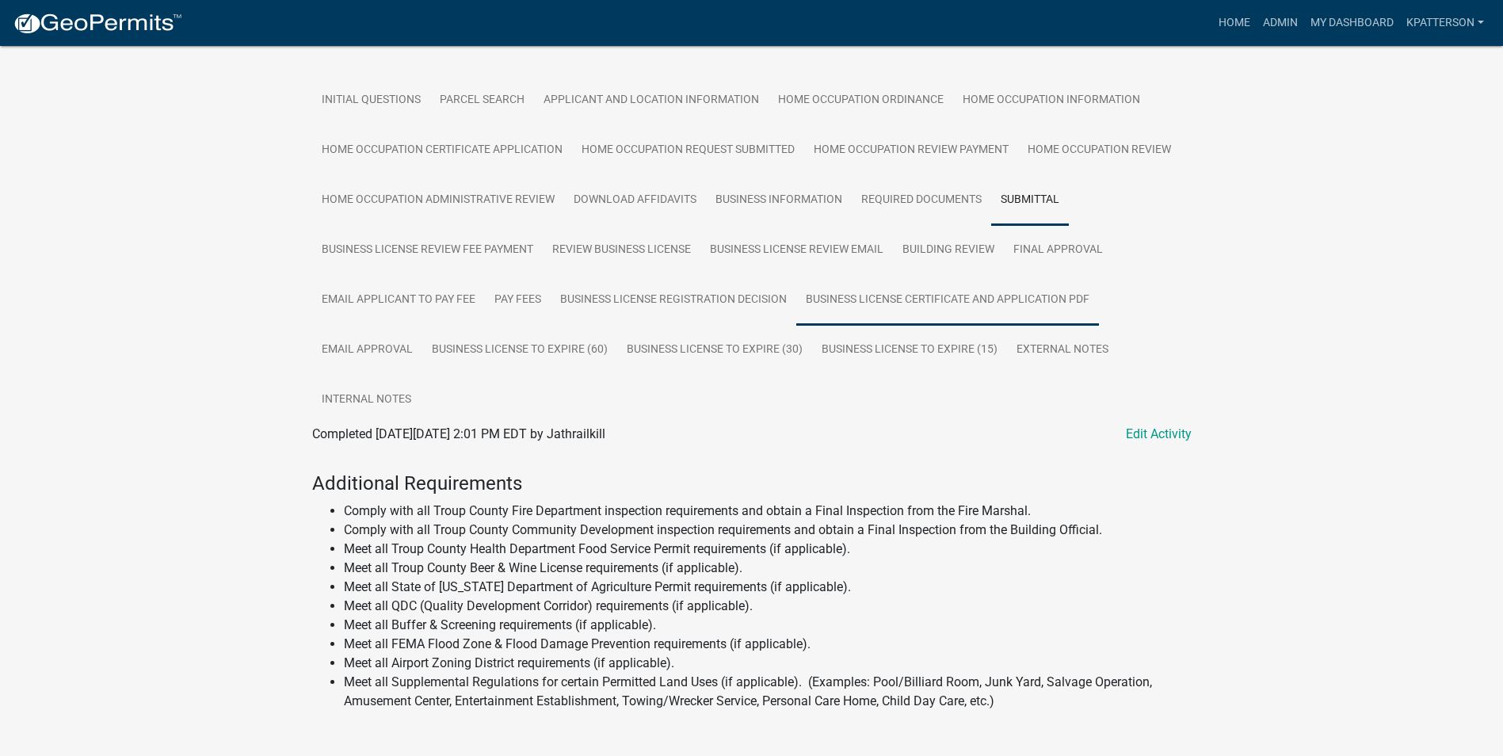
scroll to position [139, 0]
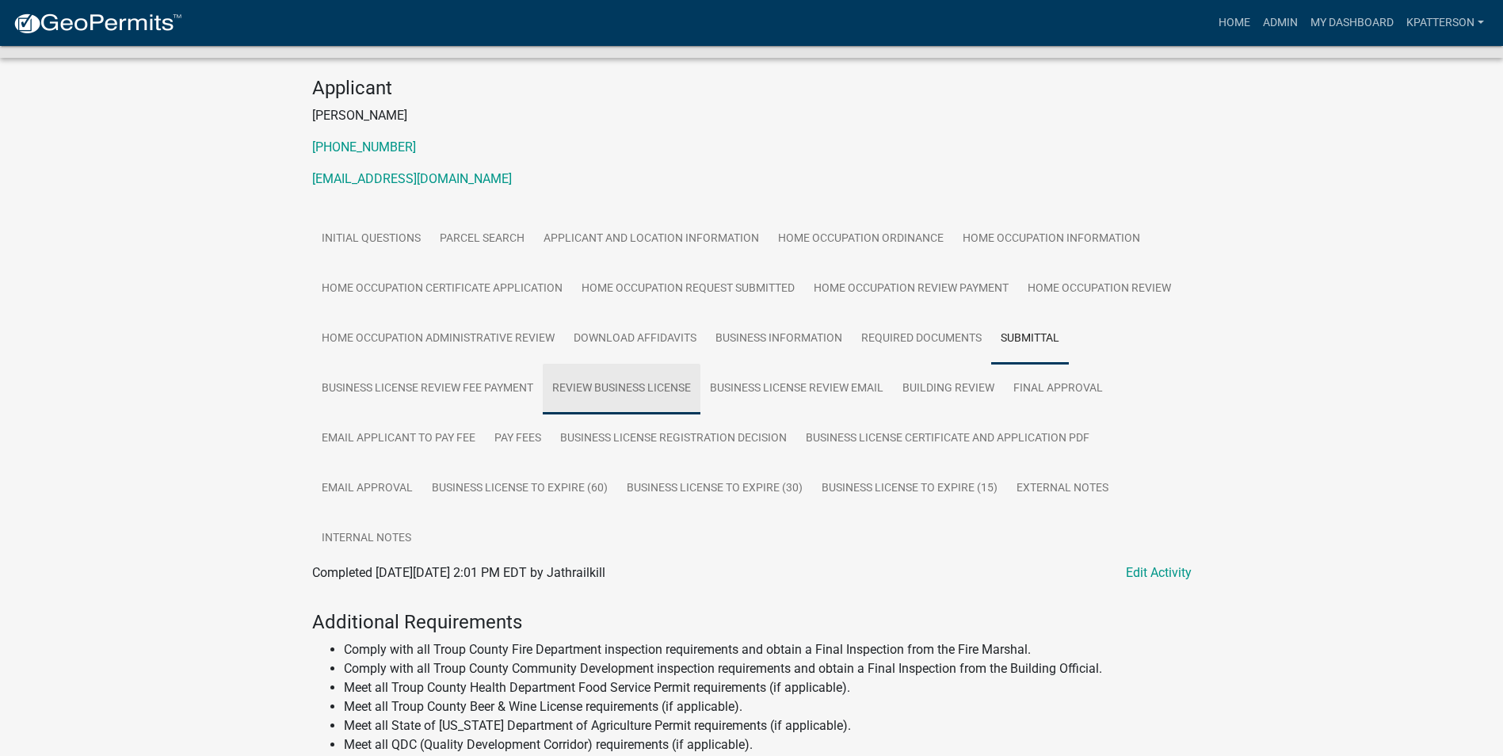
click at [586, 392] on link "Review Business License" at bounding box center [622, 389] width 158 height 51
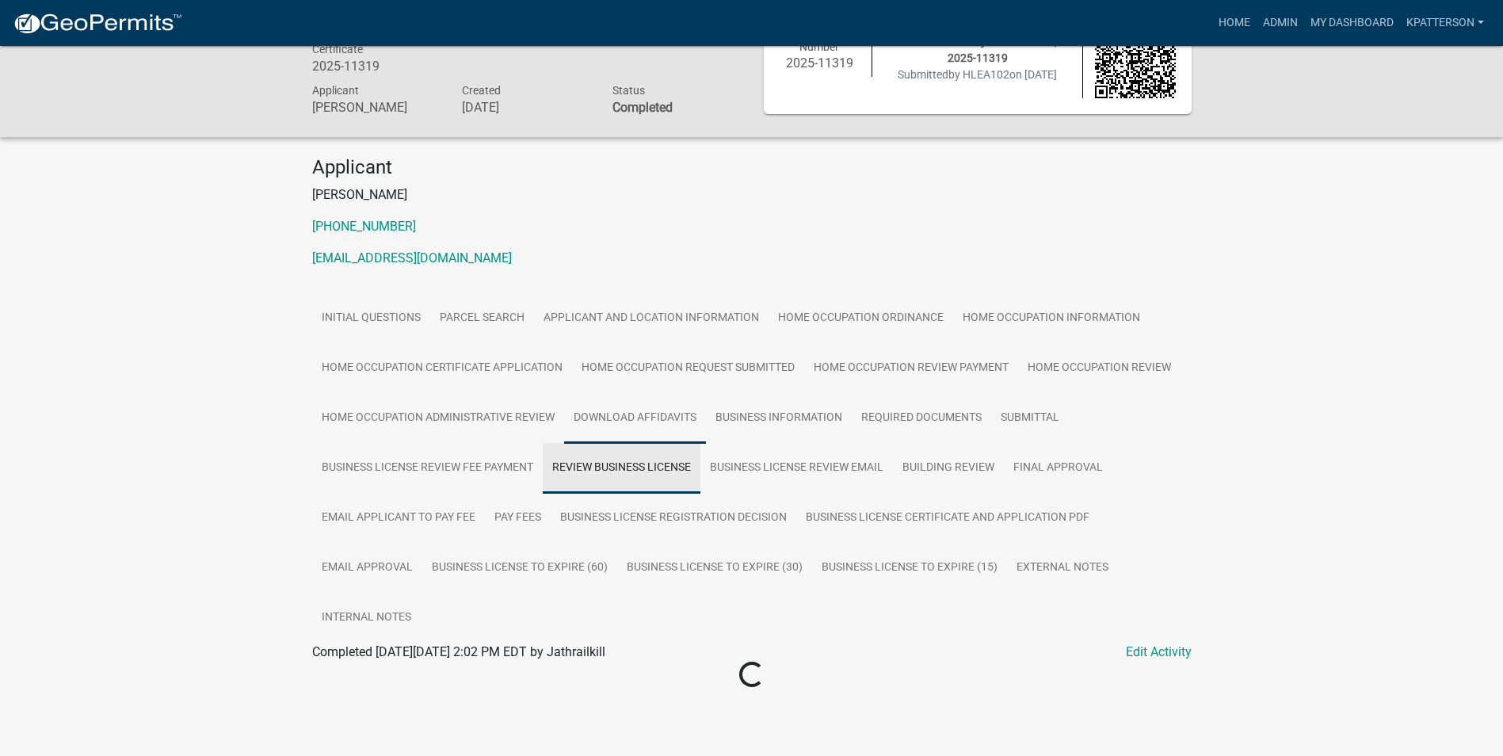
scroll to position [46, 0]
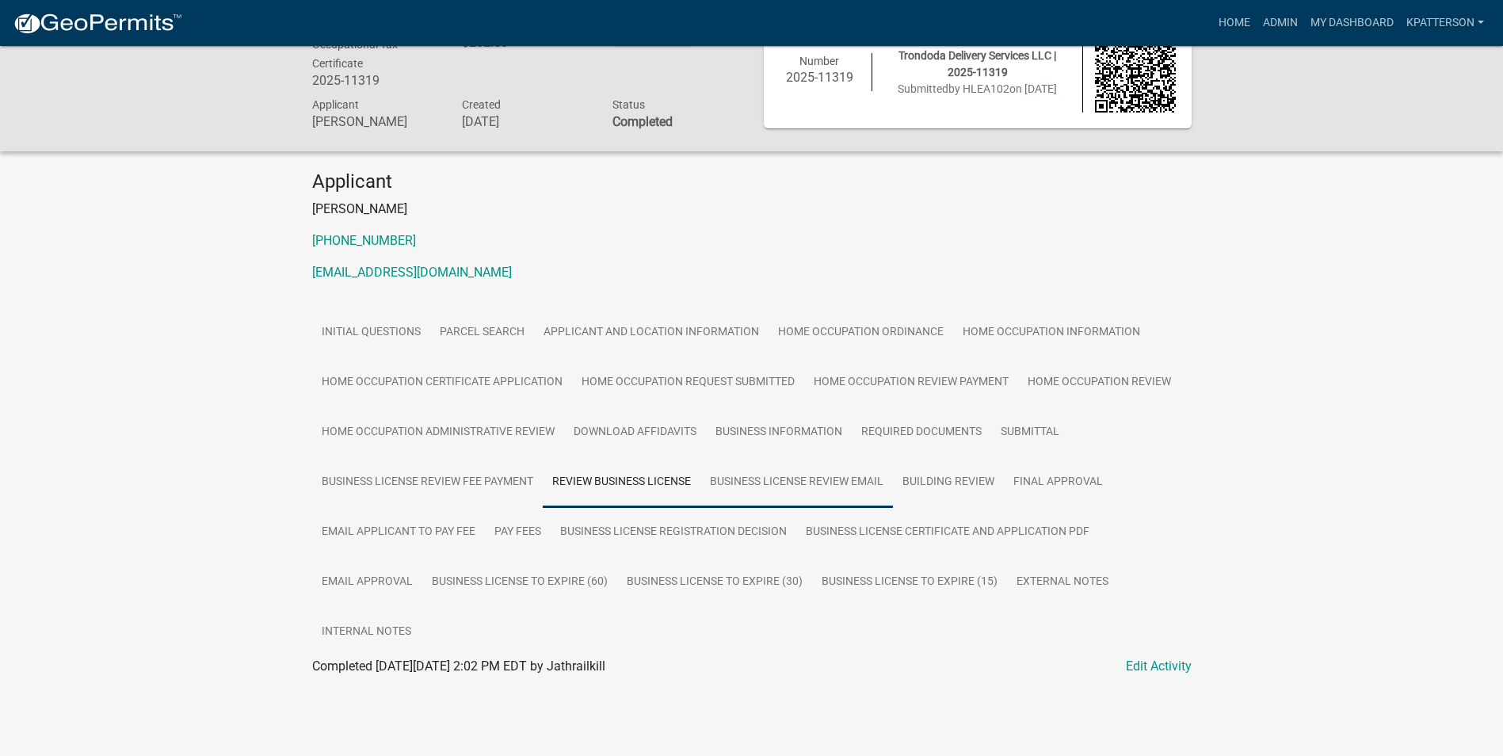
click at [744, 488] on link "Business License Review Email" at bounding box center [796, 482] width 193 height 51
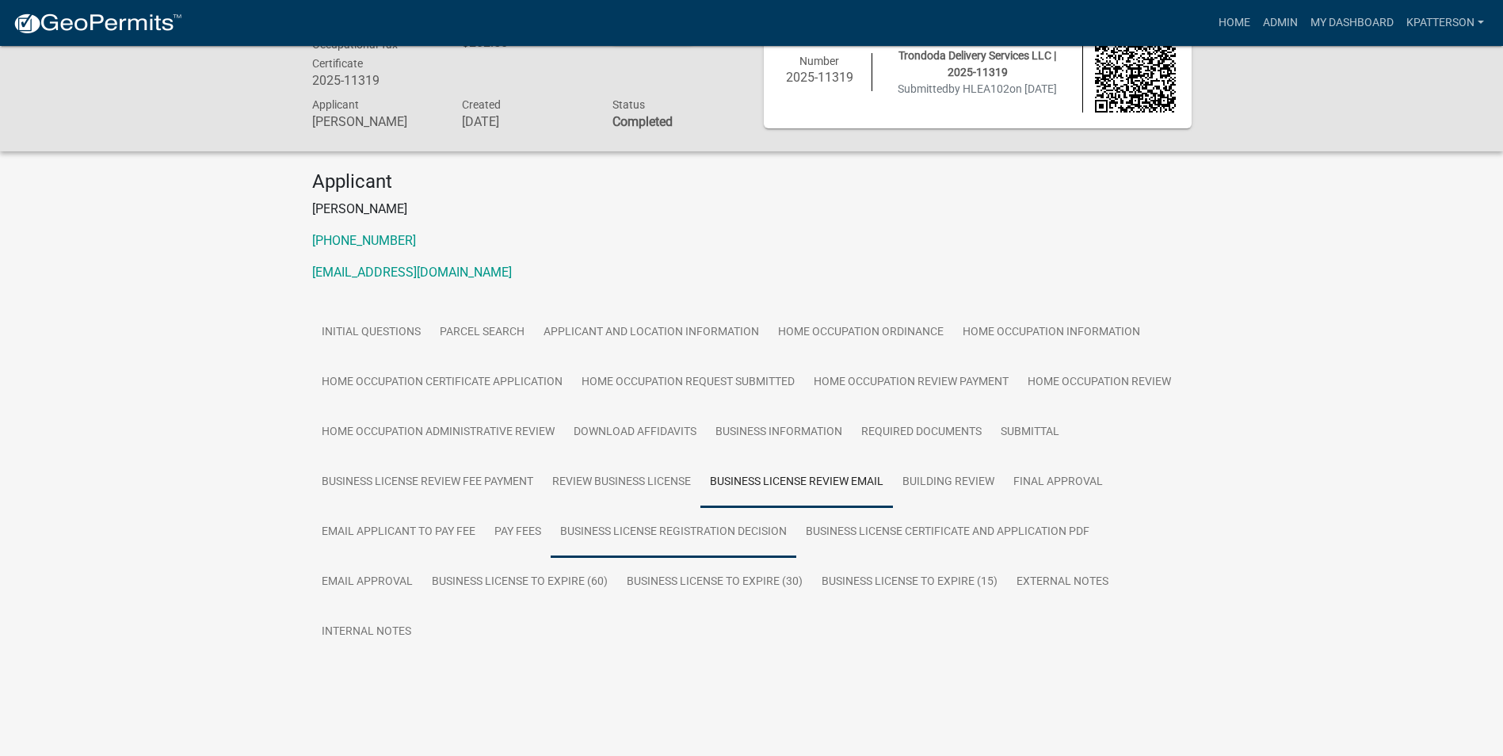
scroll to position [60, 0]
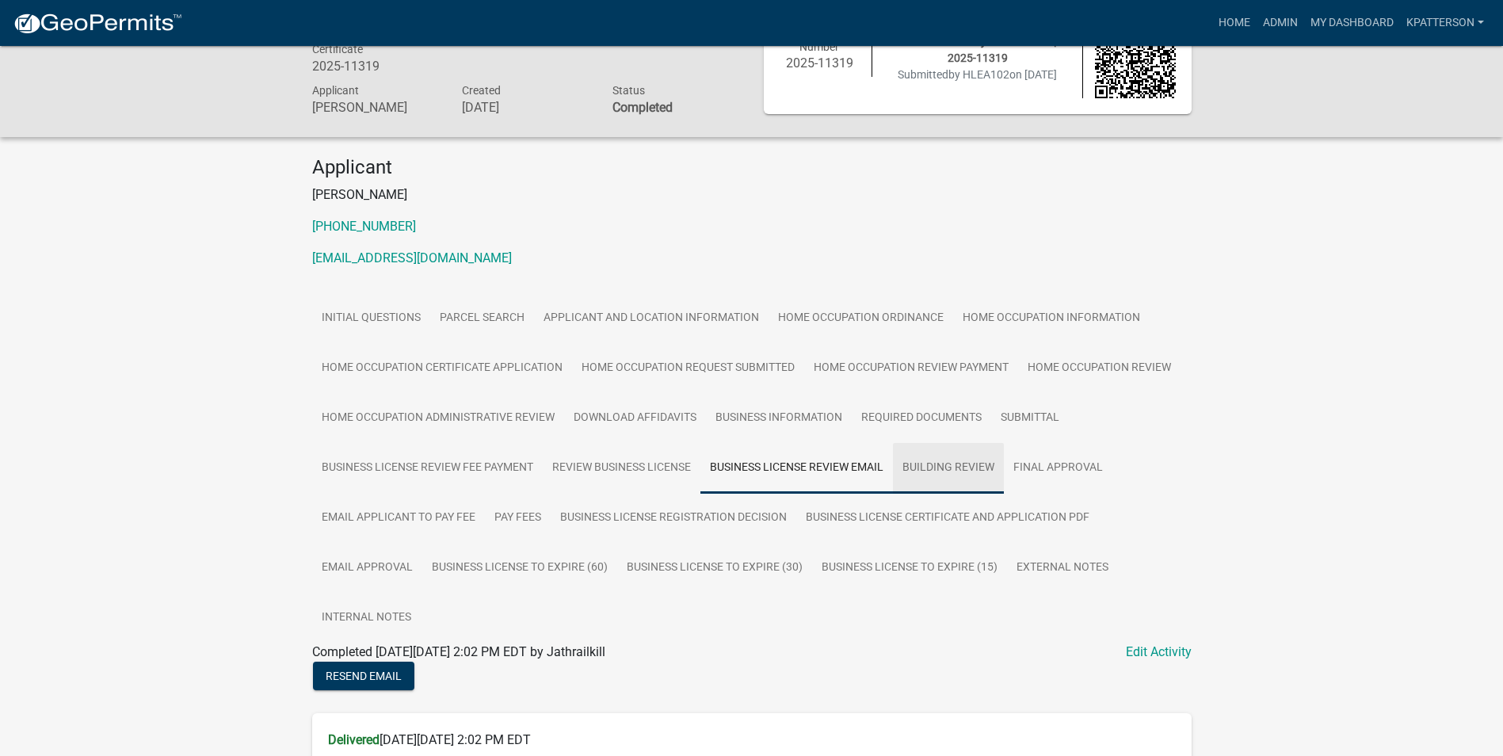
click at [947, 484] on link "Building Review" at bounding box center [948, 468] width 111 height 51
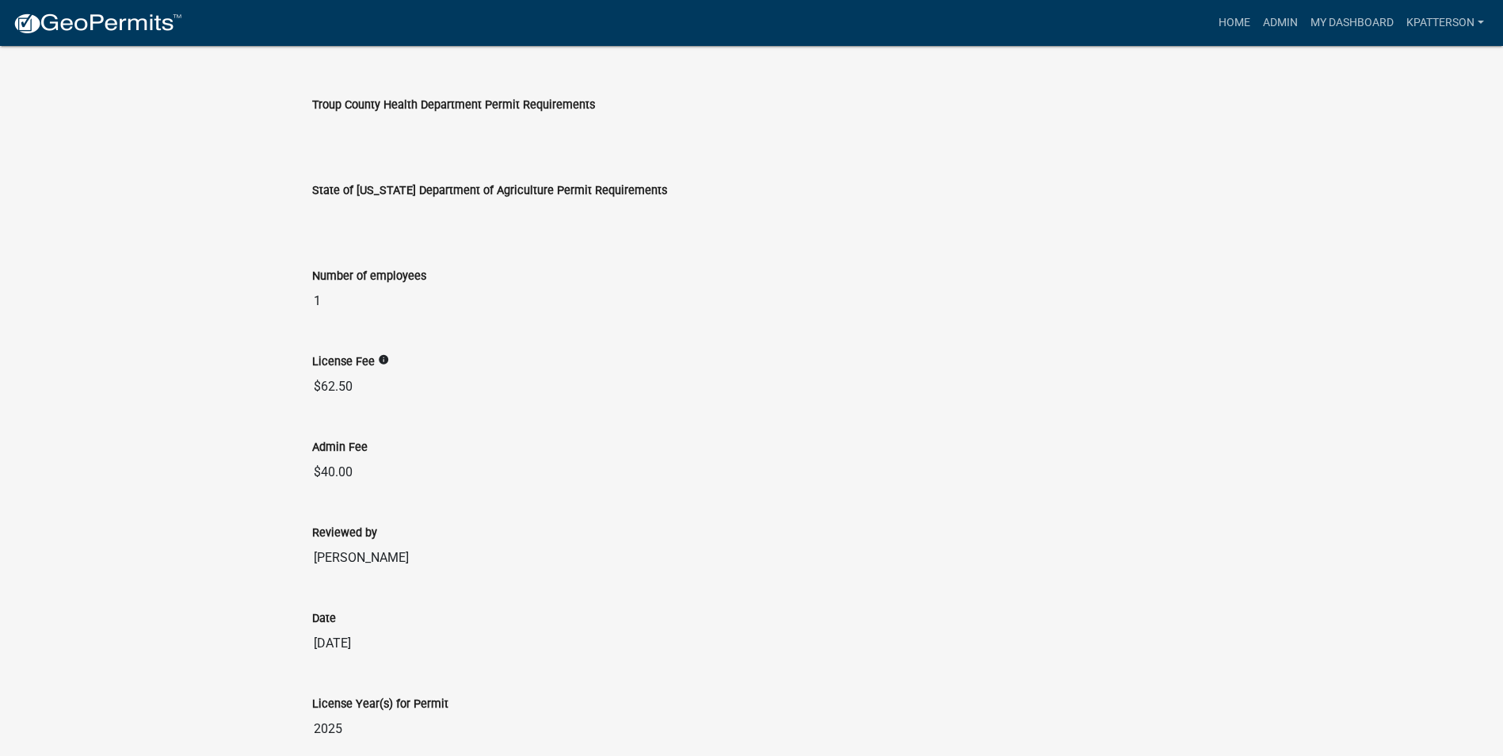
scroll to position [1249, 0]
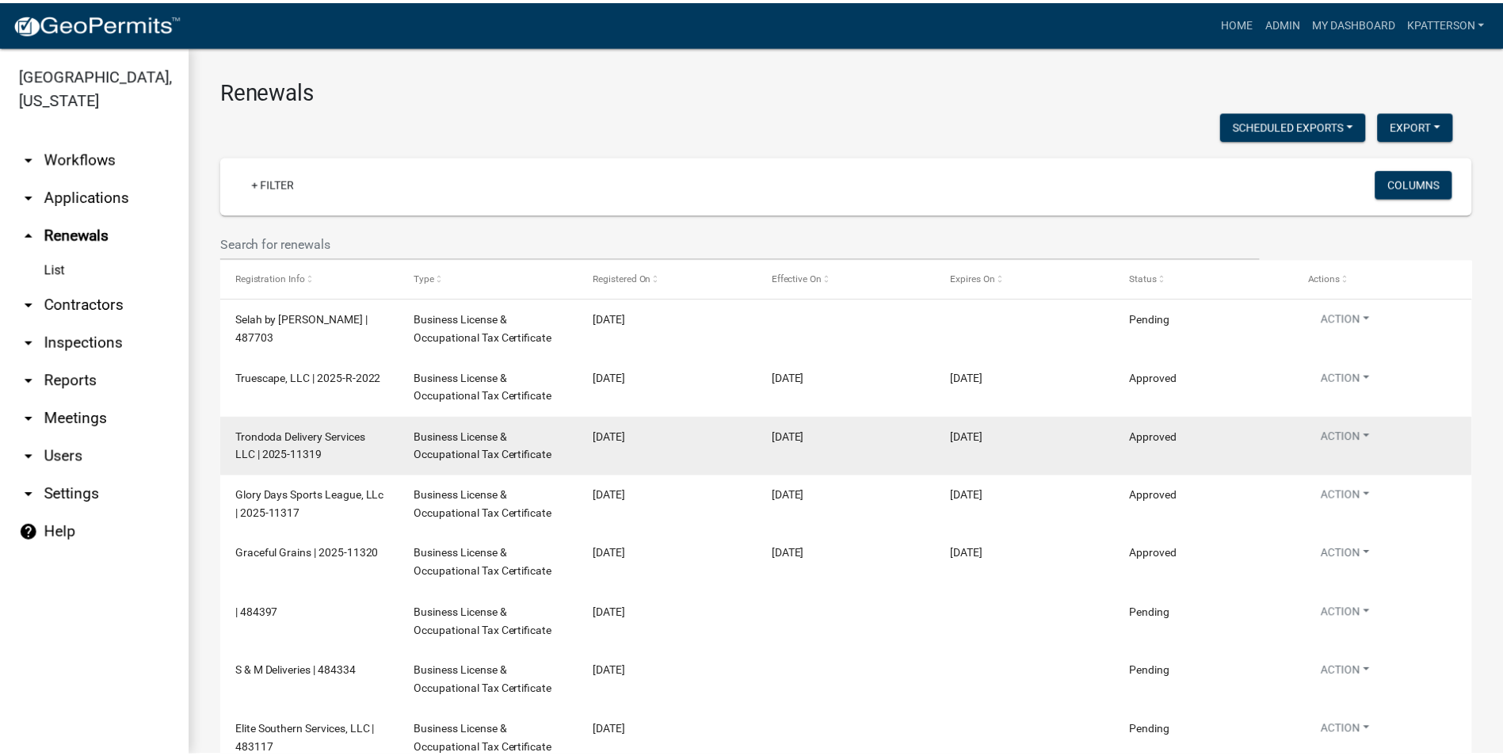
scroll to position [79, 0]
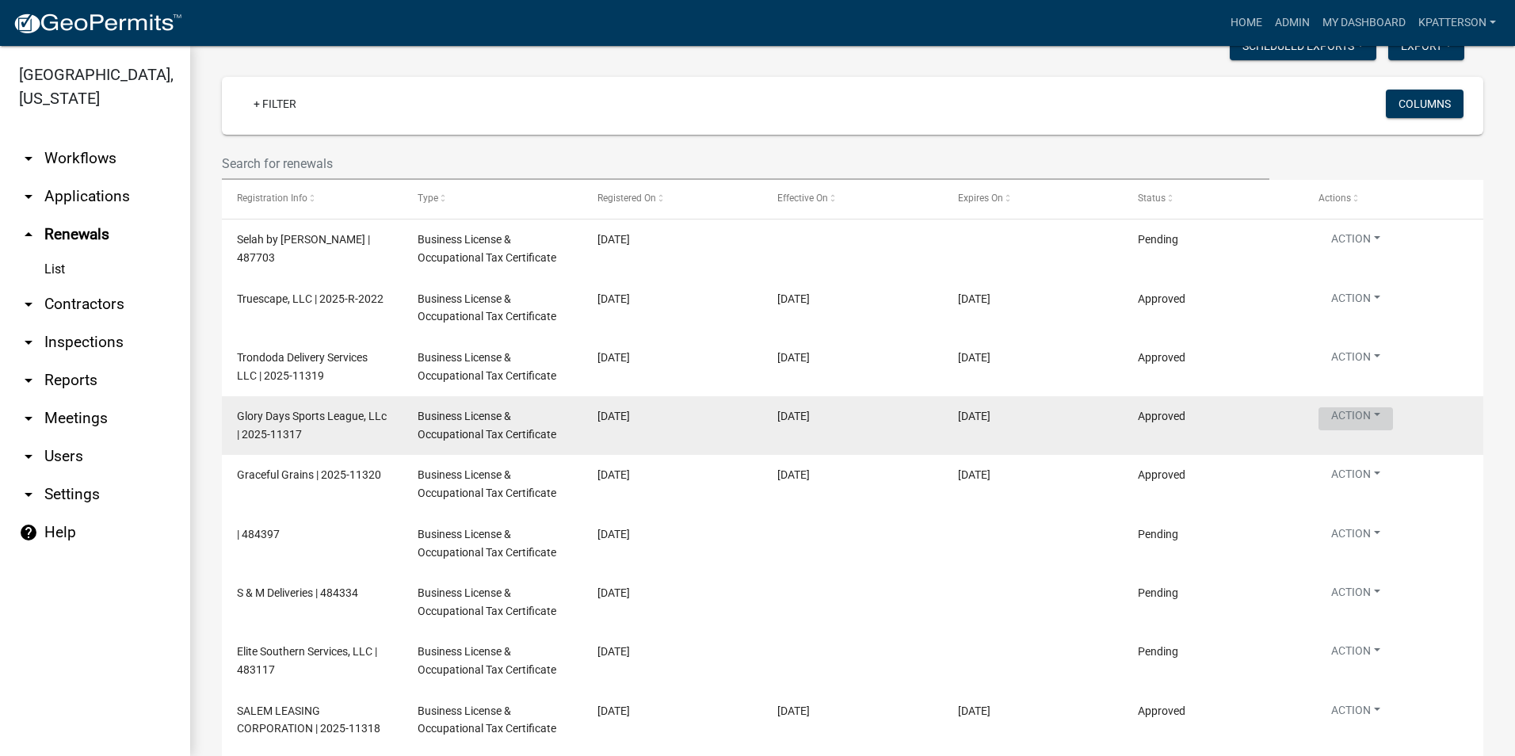
click at [1374, 425] on button "Action" at bounding box center [1355, 418] width 74 height 23
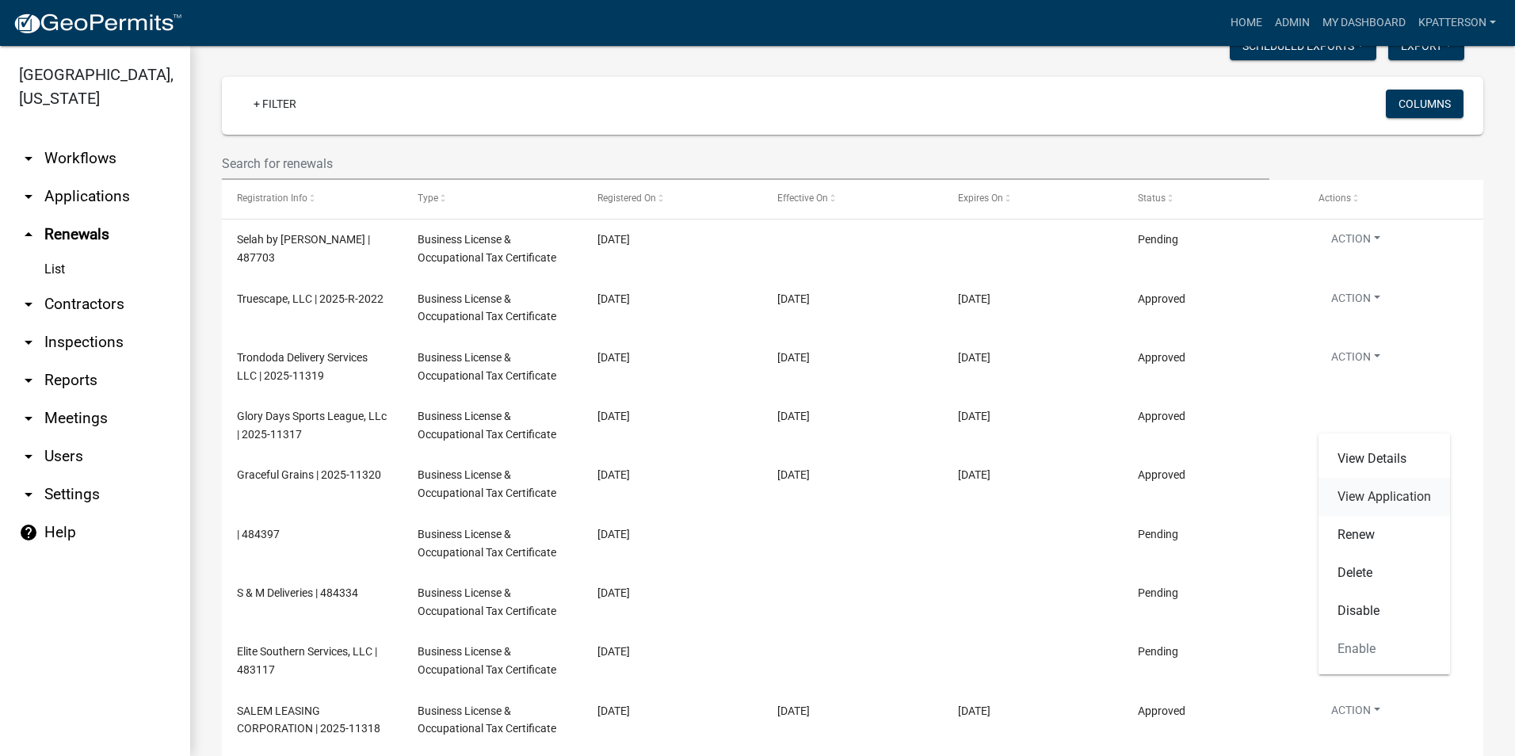
click at [1384, 501] on link "View Application" at bounding box center [1384, 497] width 132 height 38
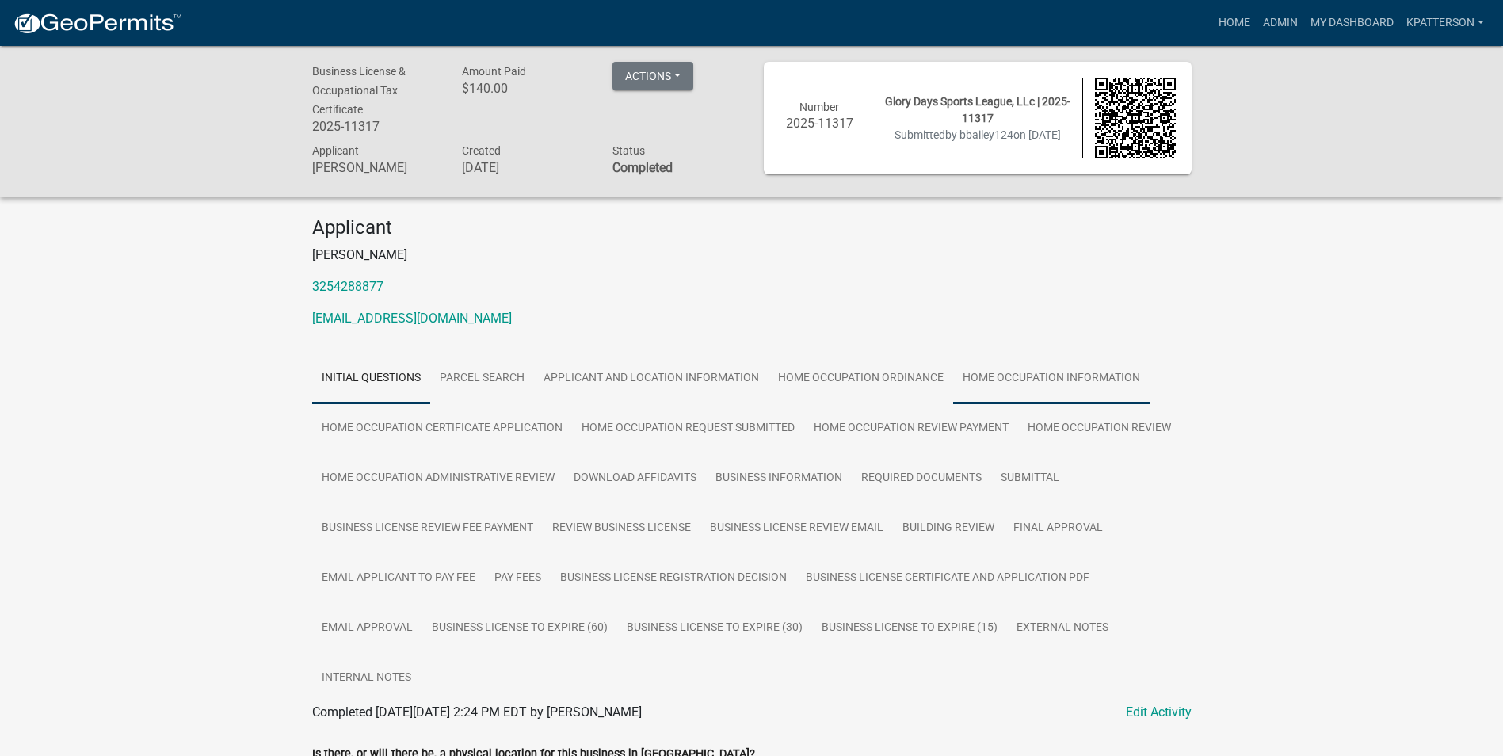
click at [986, 399] on link "Home Occupation Information" at bounding box center [1051, 378] width 196 height 51
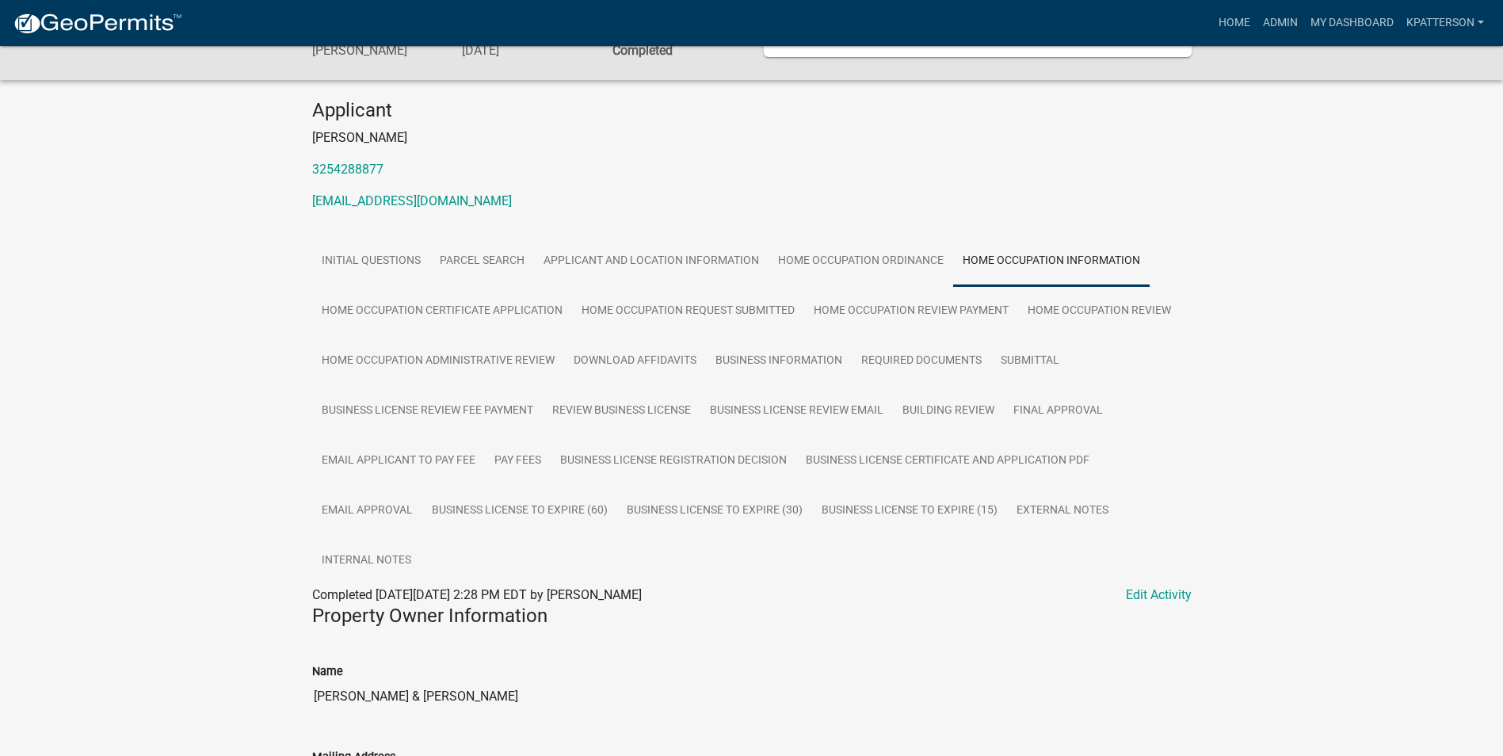
scroll to position [47, 0]
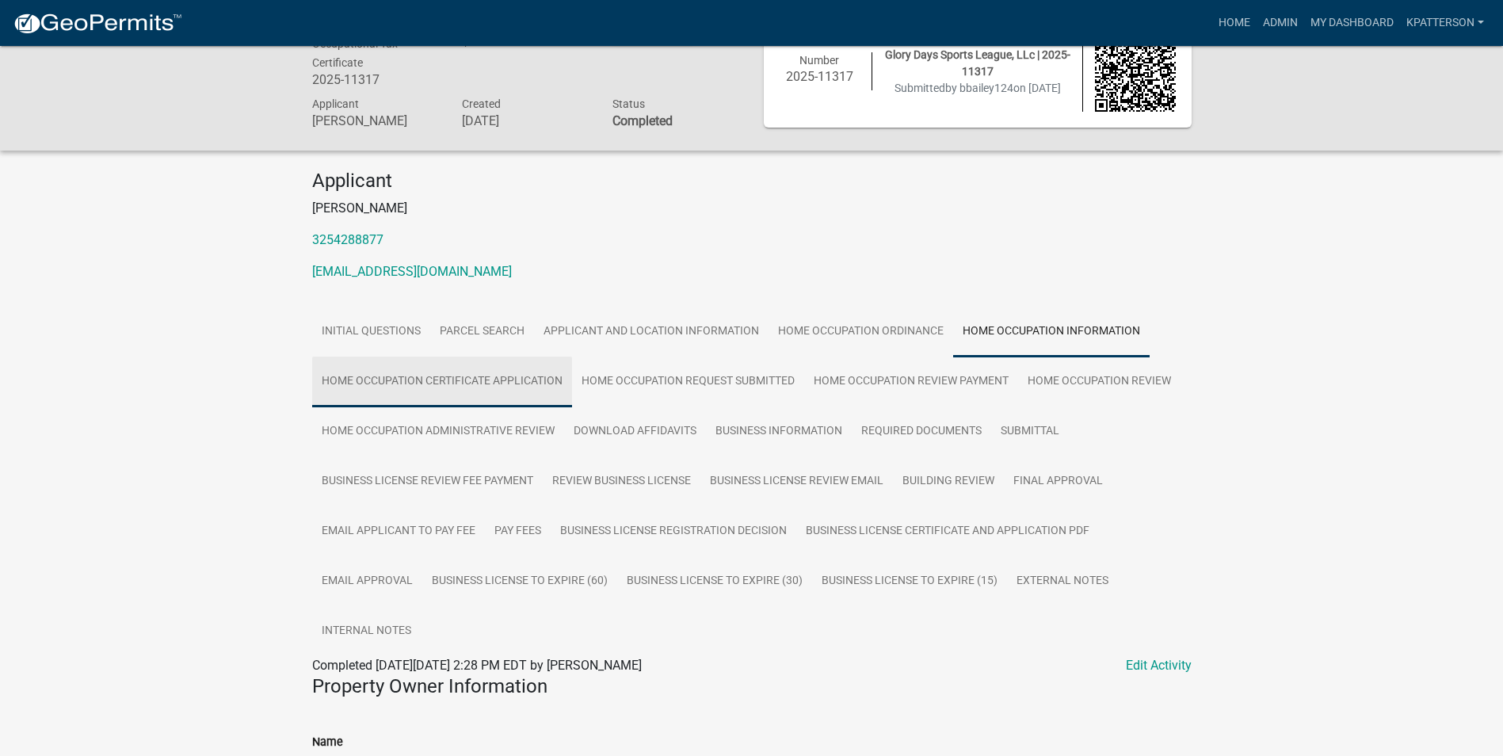
click at [513, 401] on link "Home Occupation Certificate Application" at bounding box center [442, 382] width 260 height 51
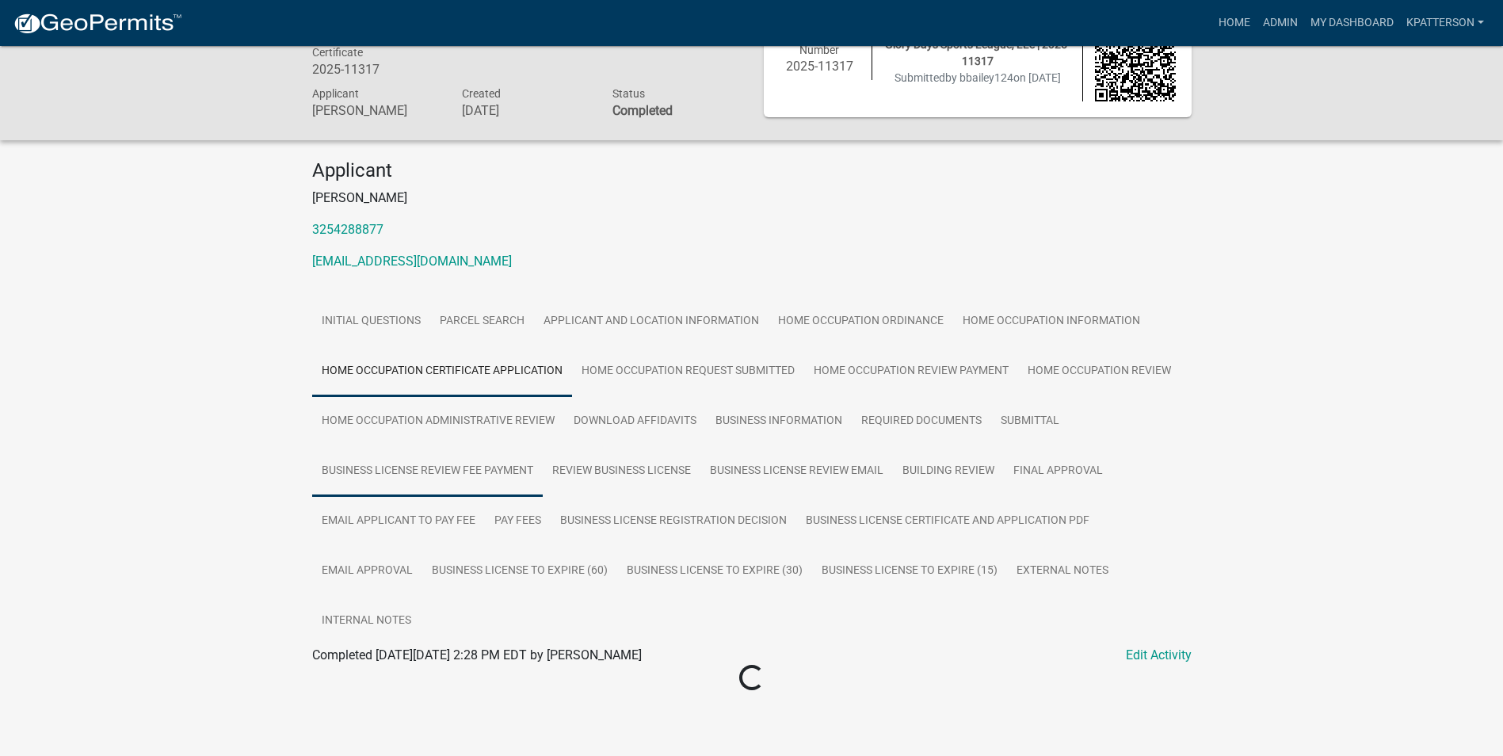
scroll to position [60, 0]
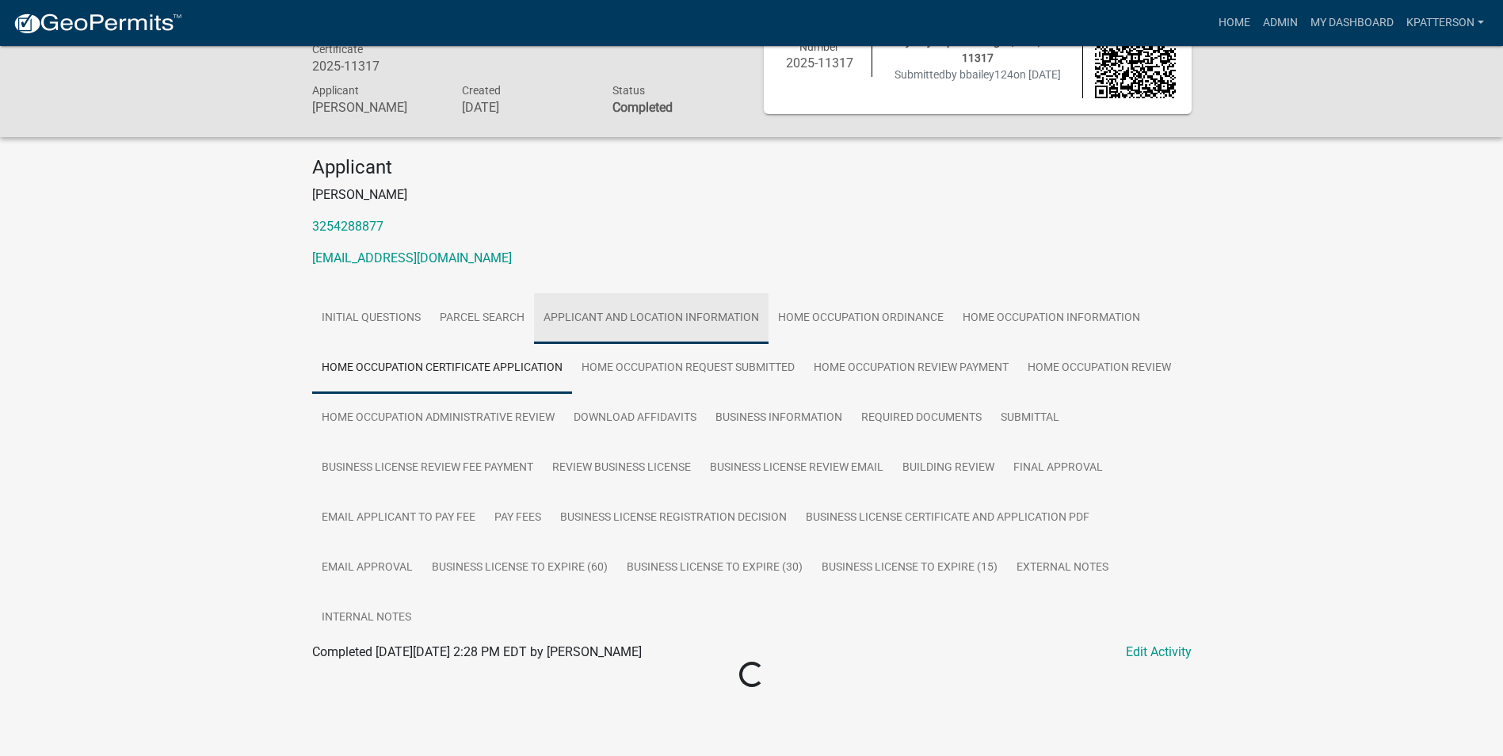
click at [611, 325] on link "Applicant and Location Information" at bounding box center [651, 318] width 235 height 51
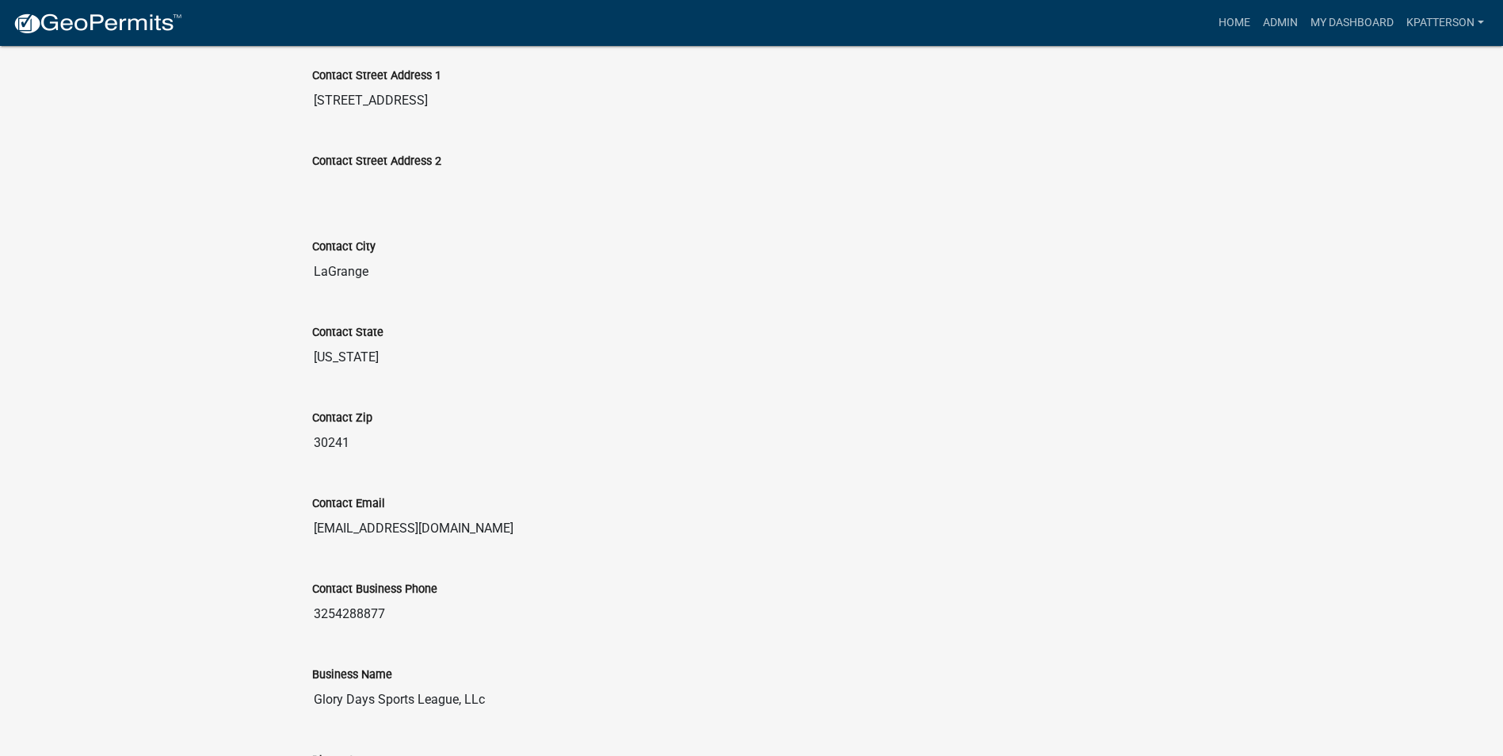
scroll to position [1188, 0]
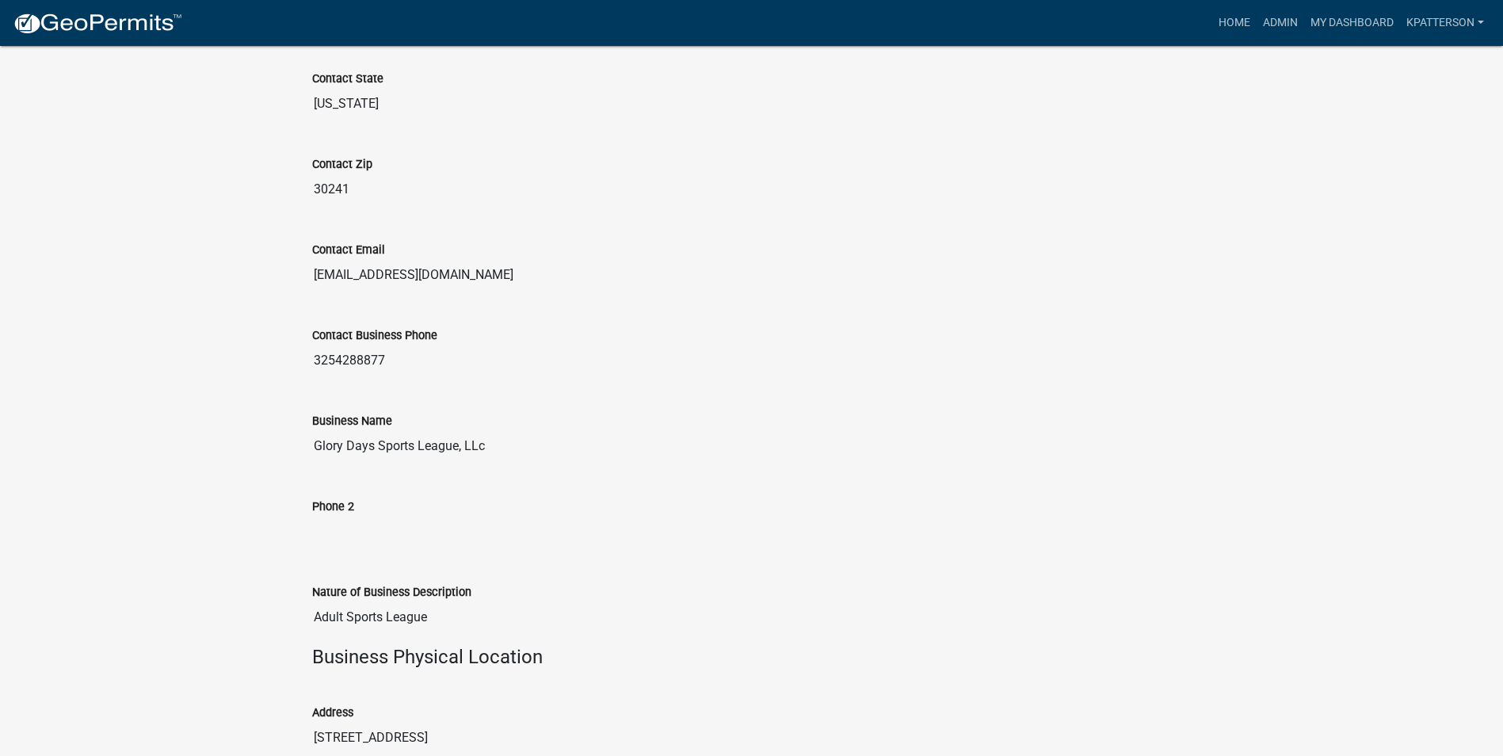
drag, startPoint x: 488, startPoint y: 448, endPoint x: 313, endPoint y: 444, distance: 175.1
click at [313, 444] on input "Glory Days Sports League, LLc" at bounding box center [751, 446] width 879 height 32
drag, startPoint x: 313, startPoint y: 444, endPoint x: 389, endPoint y: 442, distance: 76.1
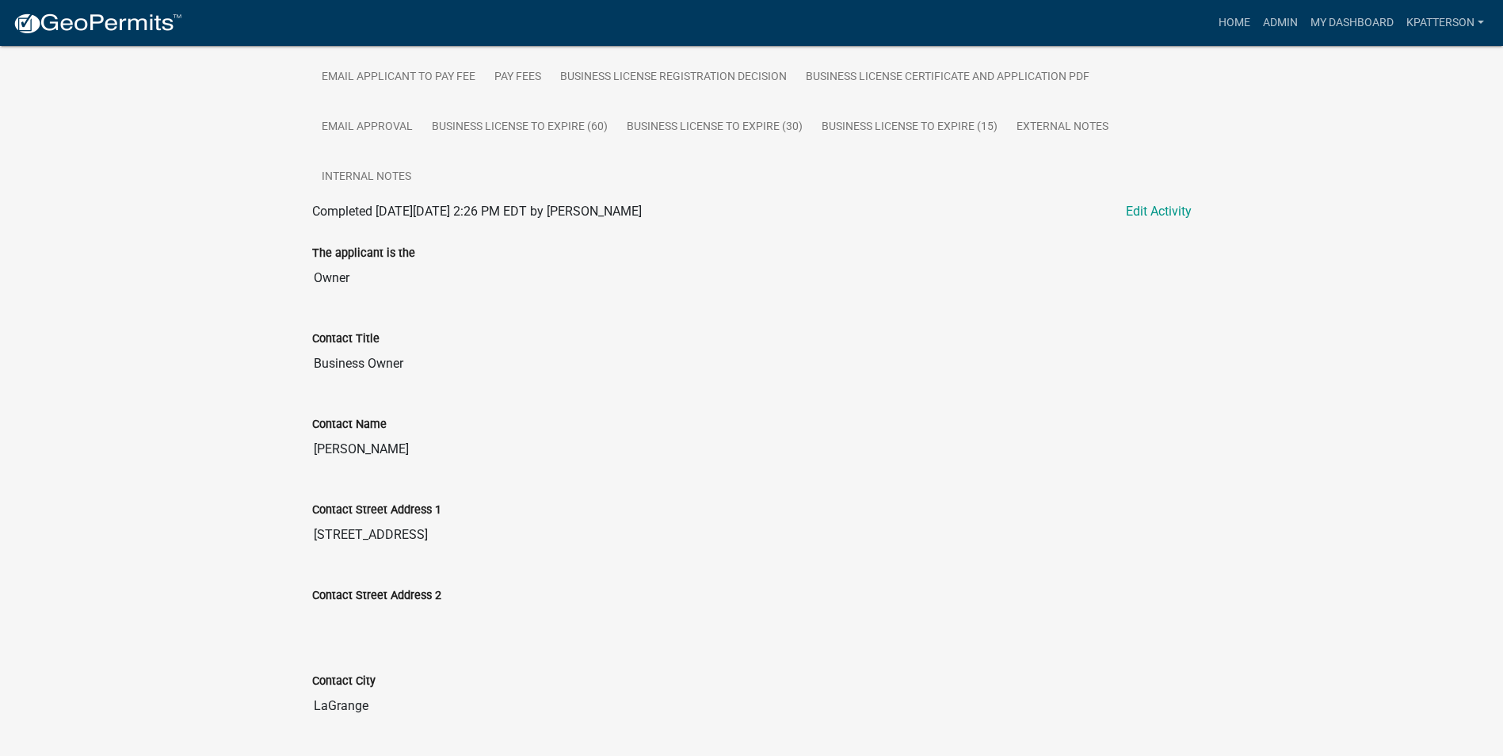
scroll to position [475, 0]
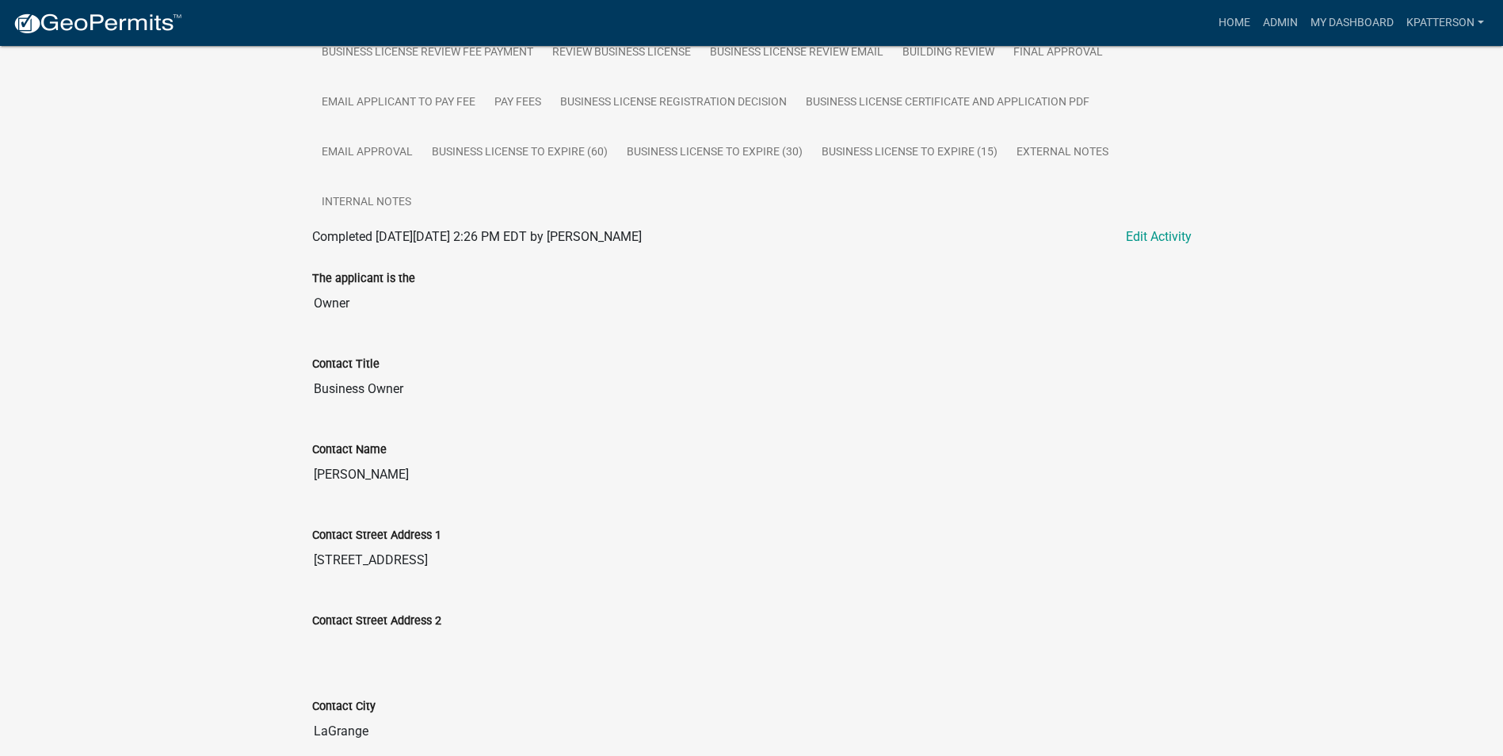
drag, startPoint x: 409, startPoint y: 473, endPoint x: 274, endPoint y: 485, distance: 135.2
drag, startPoint x: 274, startPoint y: 485, endPoint x: 368, endPoint y: 472, distance: 94.3
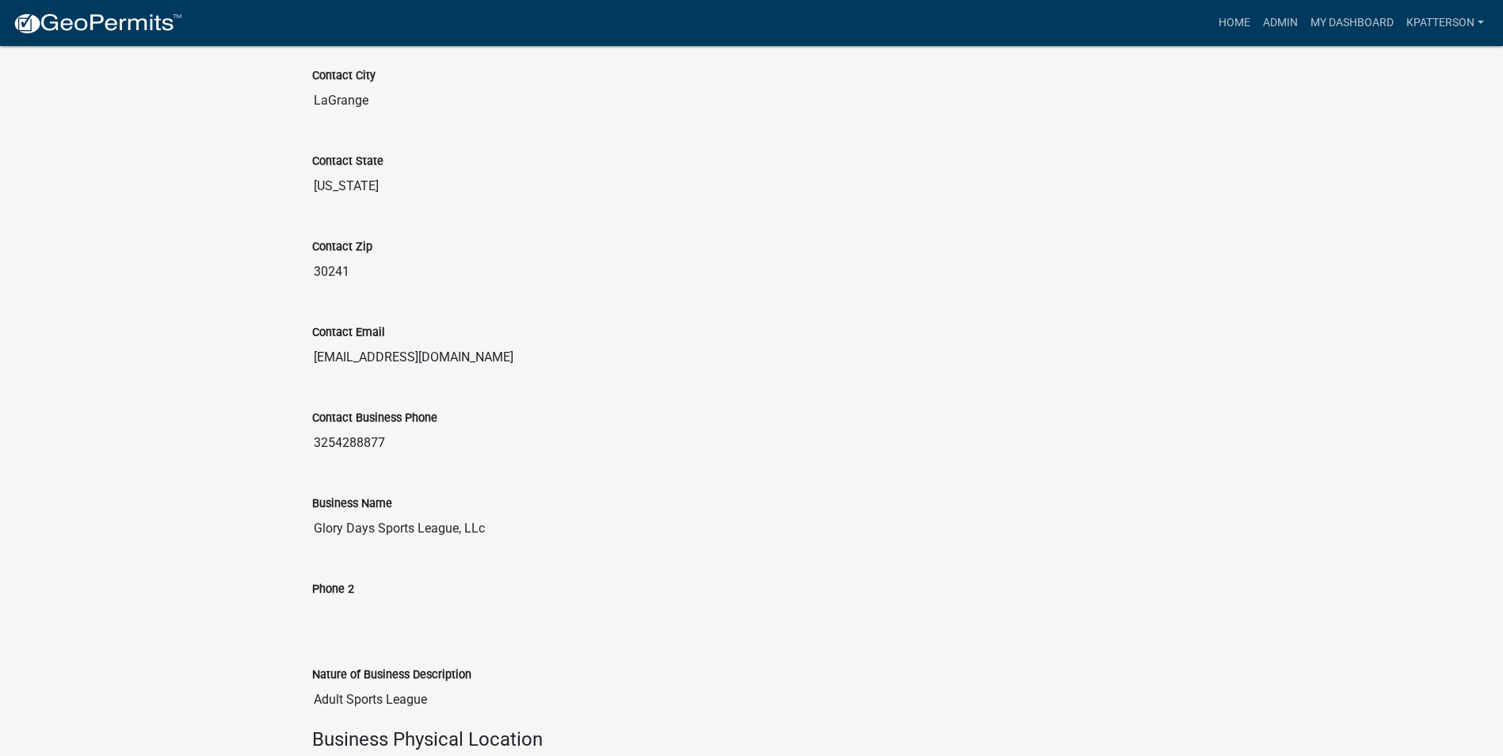
scroll to position [1109, 0]
drag, startPoint x: 485, startPoint y: 353, endPoint x: 299, endPoint y: 380, distance: 188.1
click at [299, 380] on div "Business License & Occupational Tax Certificate 2025-11317 Amount Paid $140.00 …" at bounding box center [751, 489] width 1503 height 3104
drag, startPoint x: 299, startPoint y: 380, endPoint x: 421, endPoint y: 350, distance: 126.3
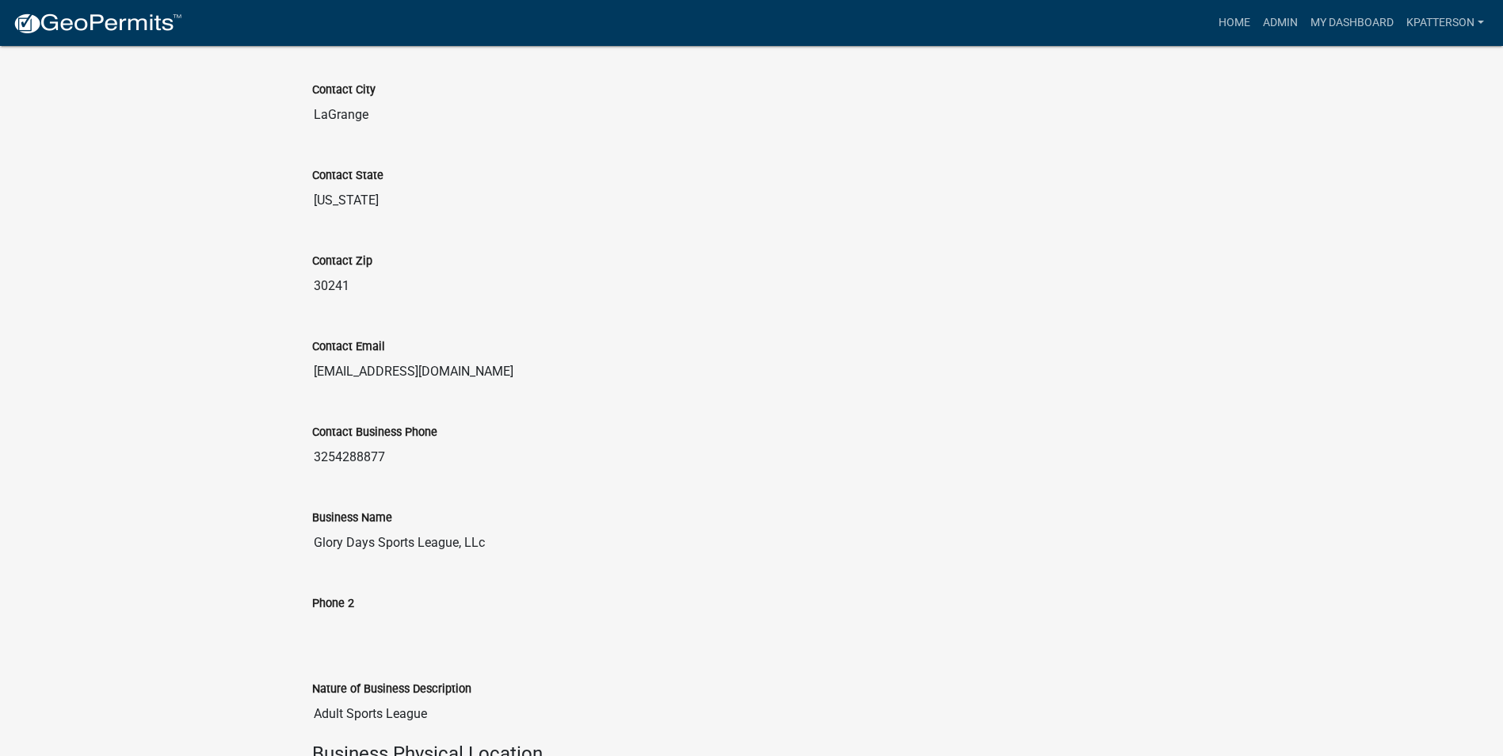
scroll to position [1268, 0]
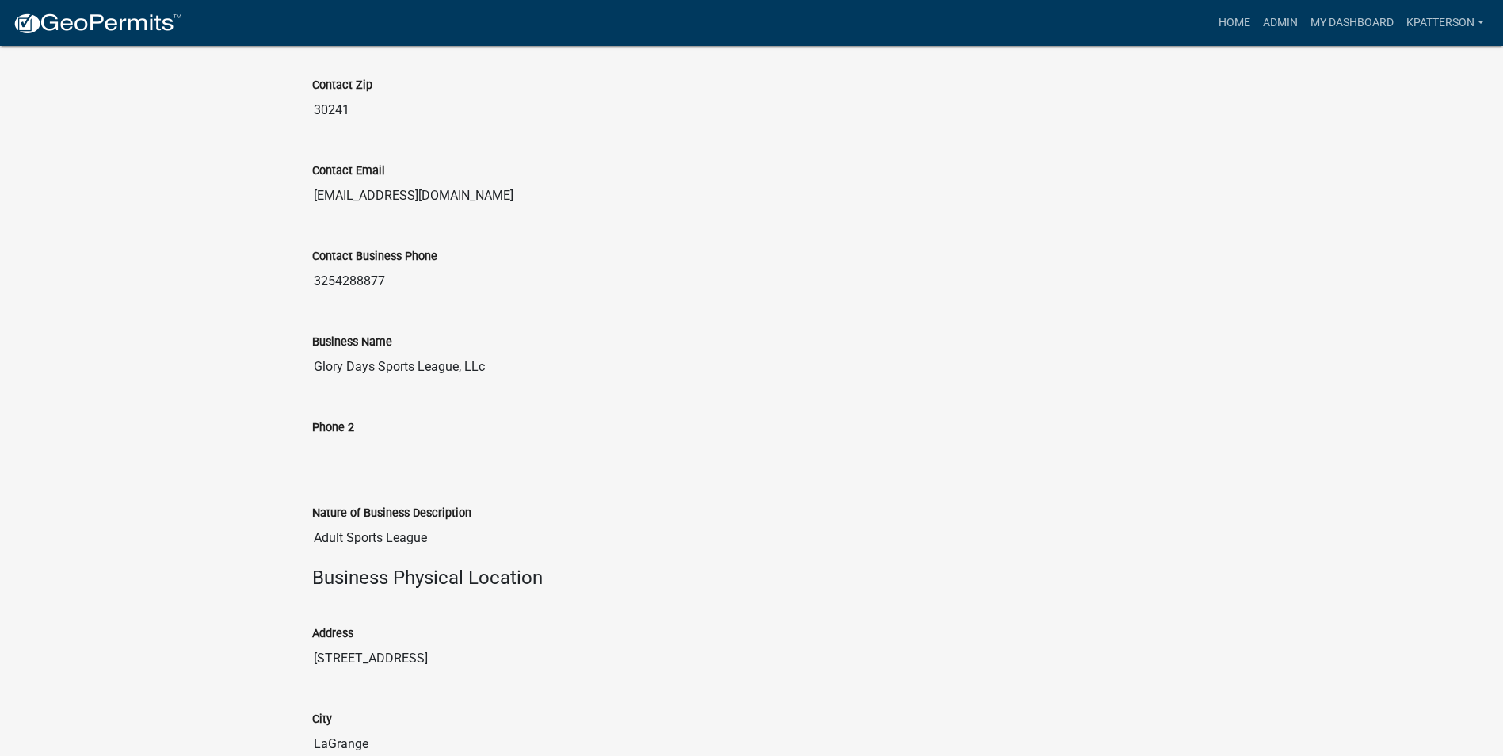
drag, startPoint x: 425, startPoint y: 536, endPoint x: 280, endPoint y: 524, distance: 145.5
click at [280, 524] on div "Business License & Occupational Tax Certificate 2025-11317 Amount Paid $140.00 …" at bounding box center [751, 330] width 1503 height 3104
drag, startPoint x: 280, startPoint y: 524, endPoint x: 370, endPoint y: 536, distance: 91.1
drag, startPoint x: 400, startPoint y: 284, endPoint x: 264, endPoint y: 271, distance: 136.9
click at [264, 271] on div "Business License & Occupational Tax Certificate 2025-11317 Amount Paid $140.00 …" at bounding box center [751, 330] width 1503 height 3104
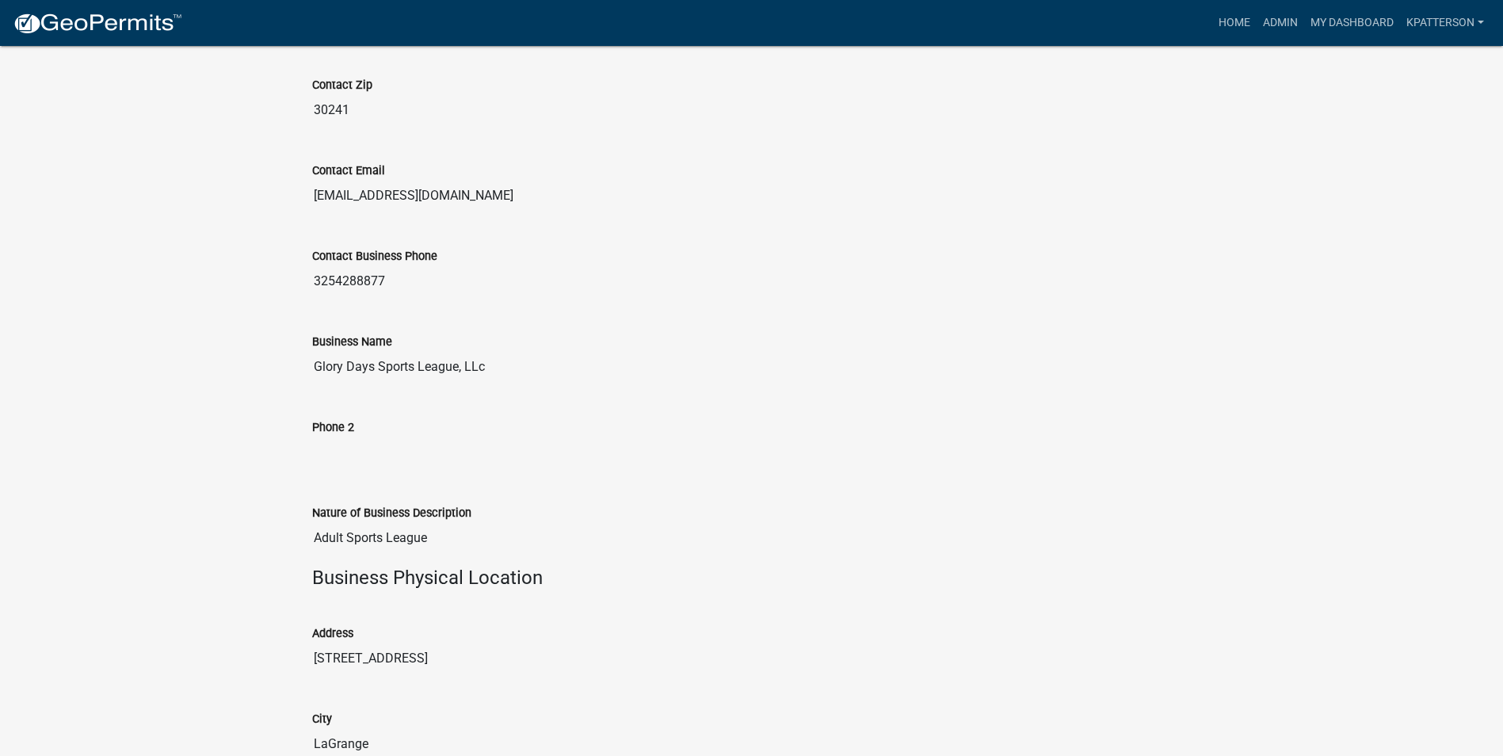
drag, startPoint x: 264, startPoint y: 271, endPoint x: 363, endPoint y: 284, distance: 99.8
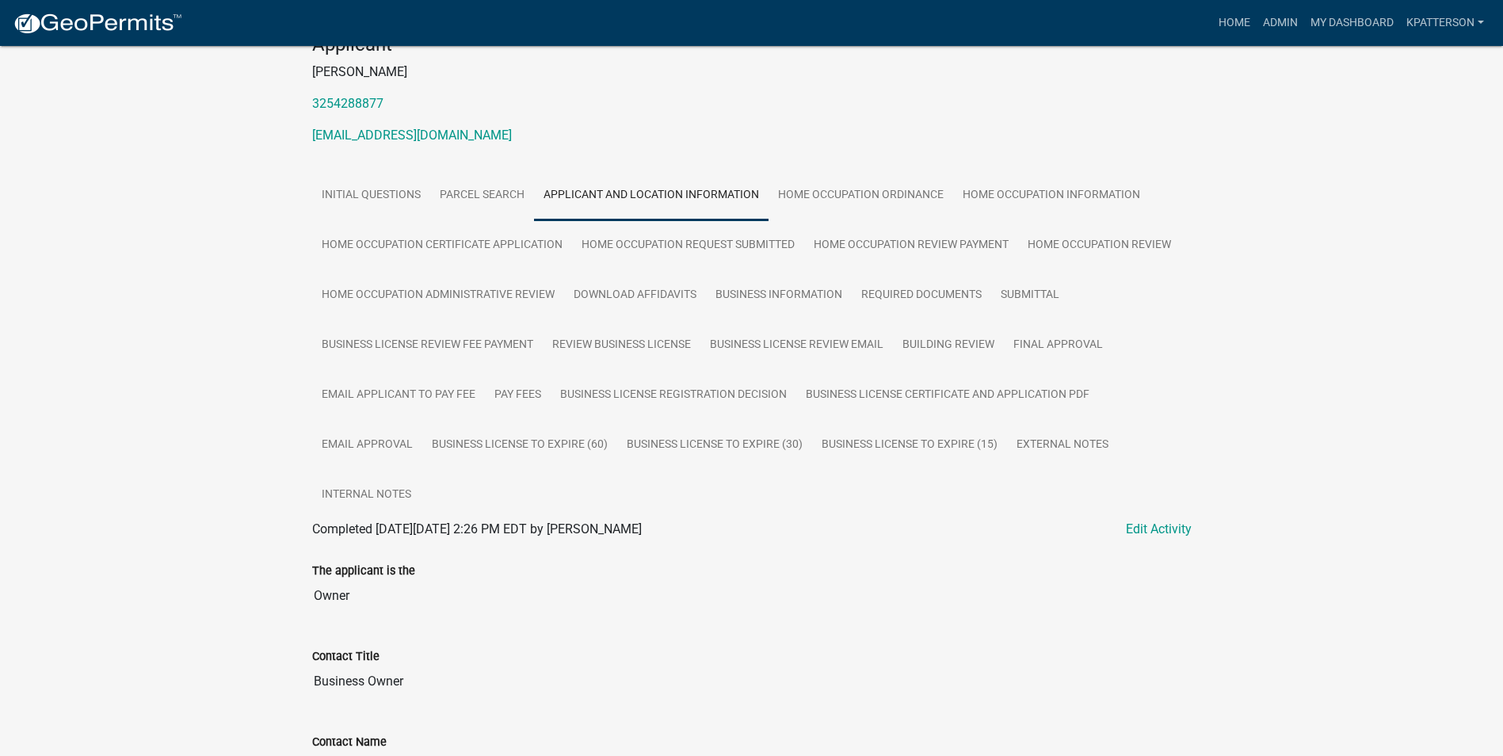
scroll to position [0, 0]
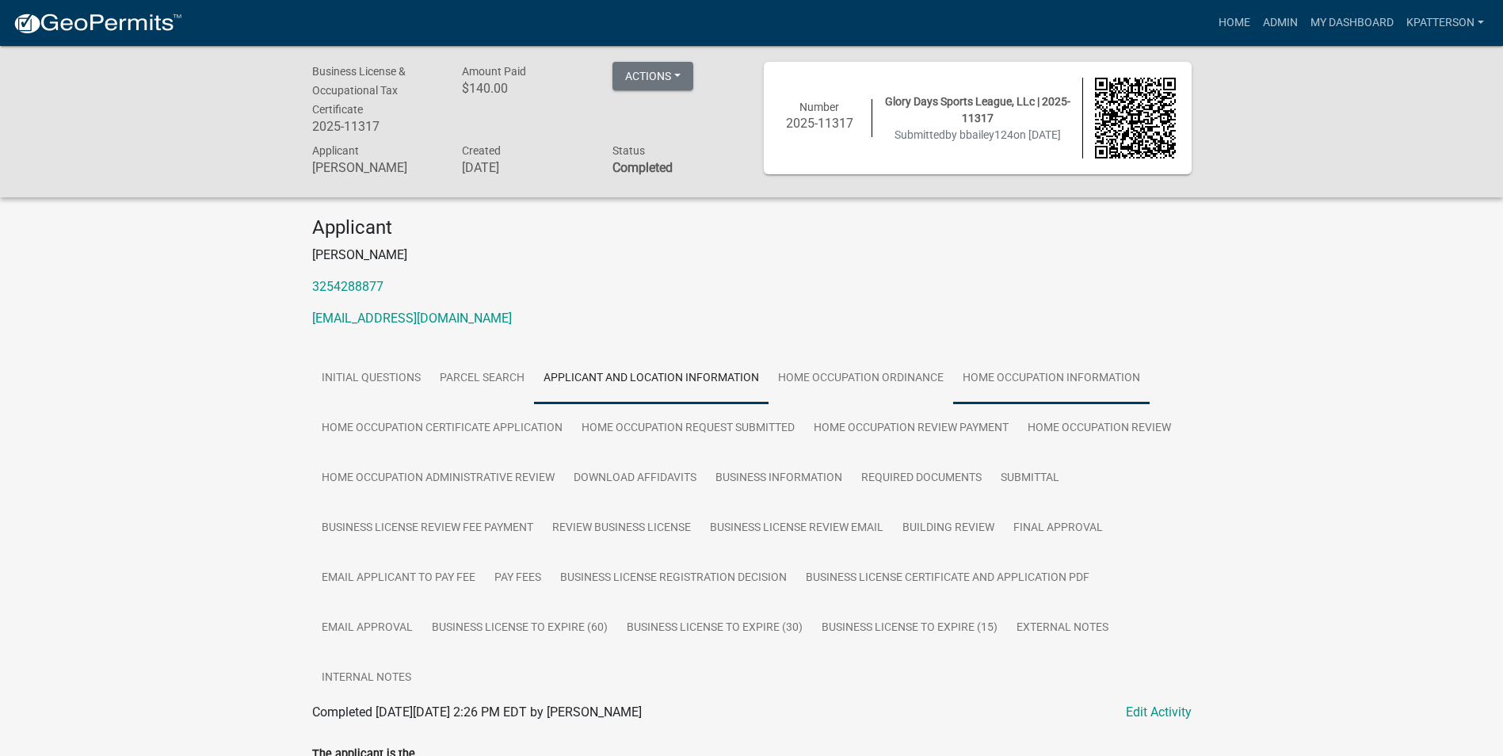
click at [1067, 380] on link "Home Occupation Information" at bounding box center [1051, 378] width 196 height 51
click at [742, 481] on link "Business Information" at bounding box center [779, 478] width 146 height 51
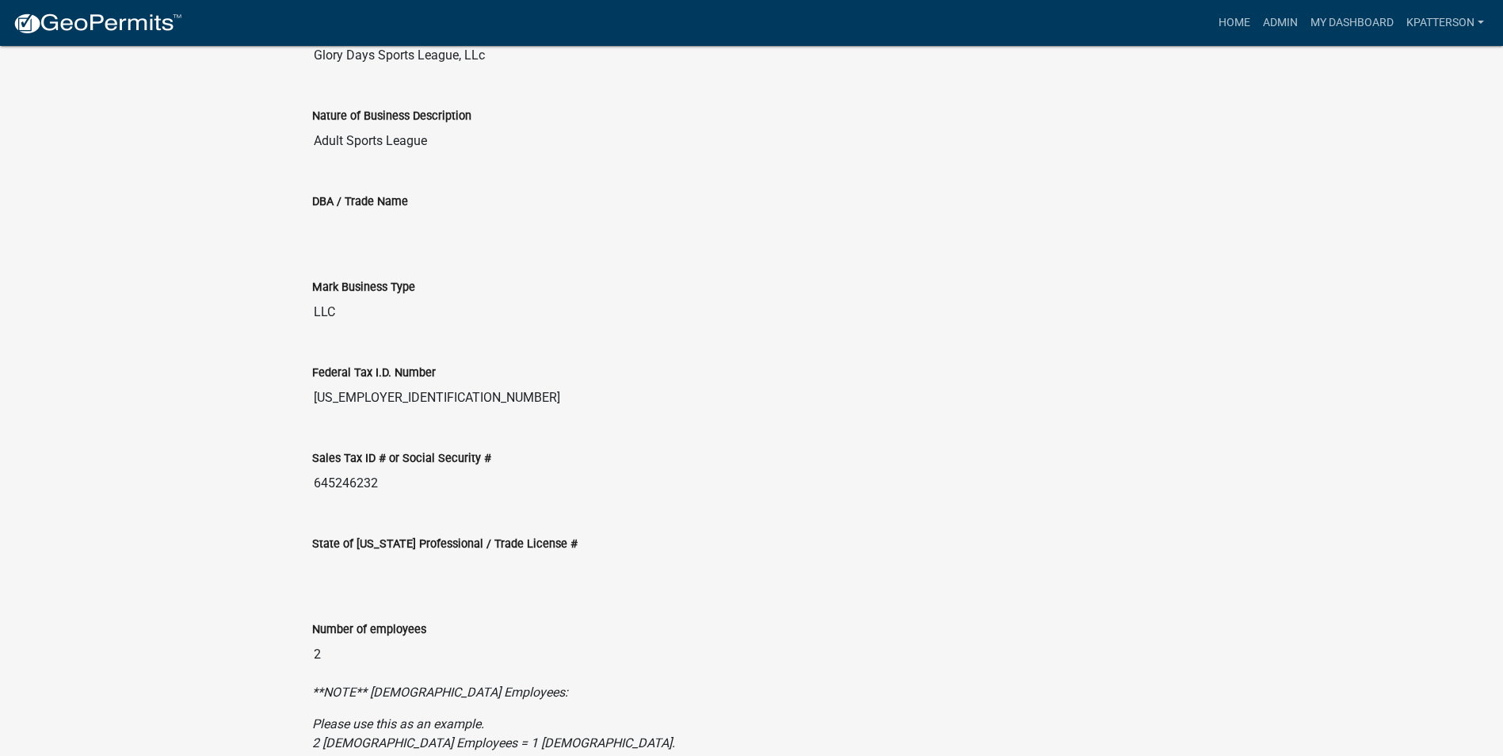
scroll to position [818, 0]
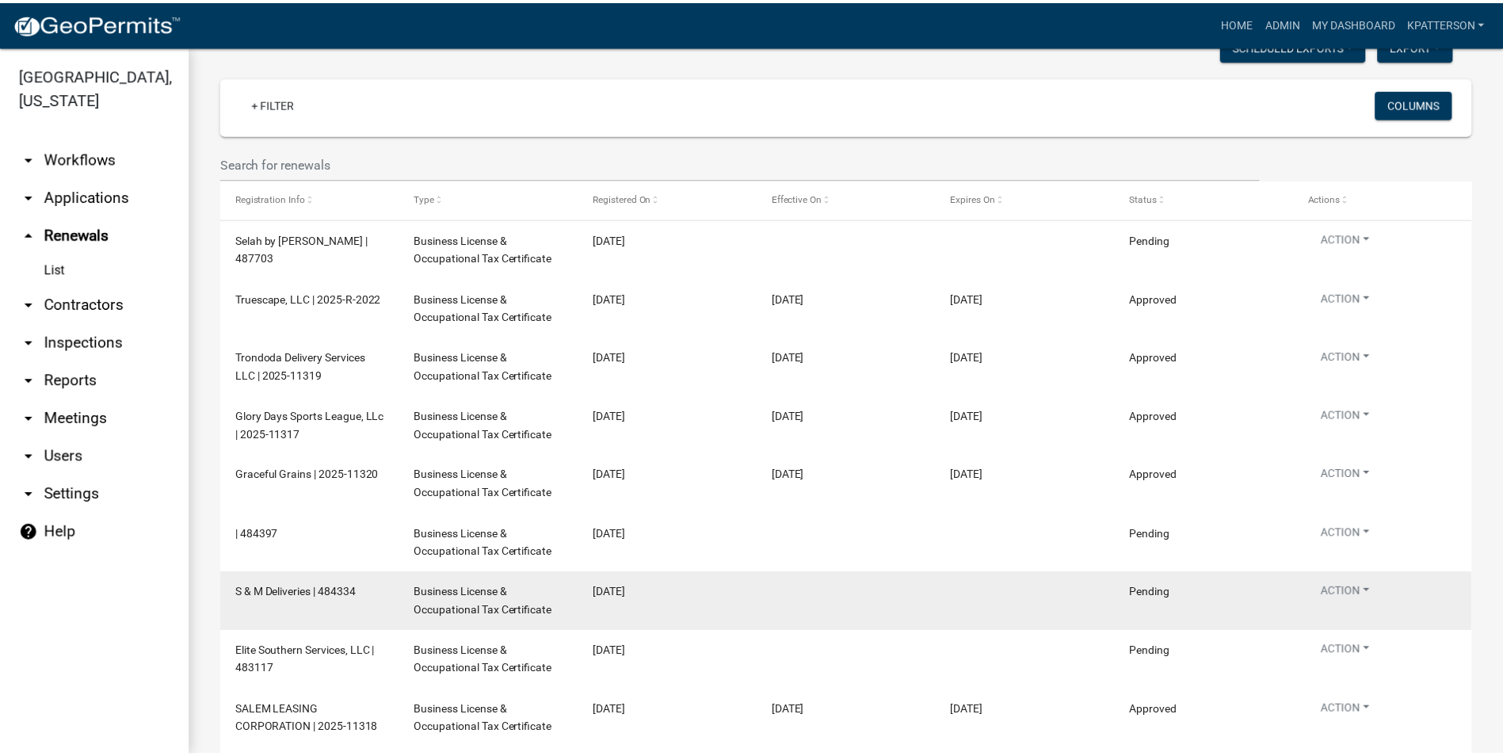
scroll to position [158, 0]
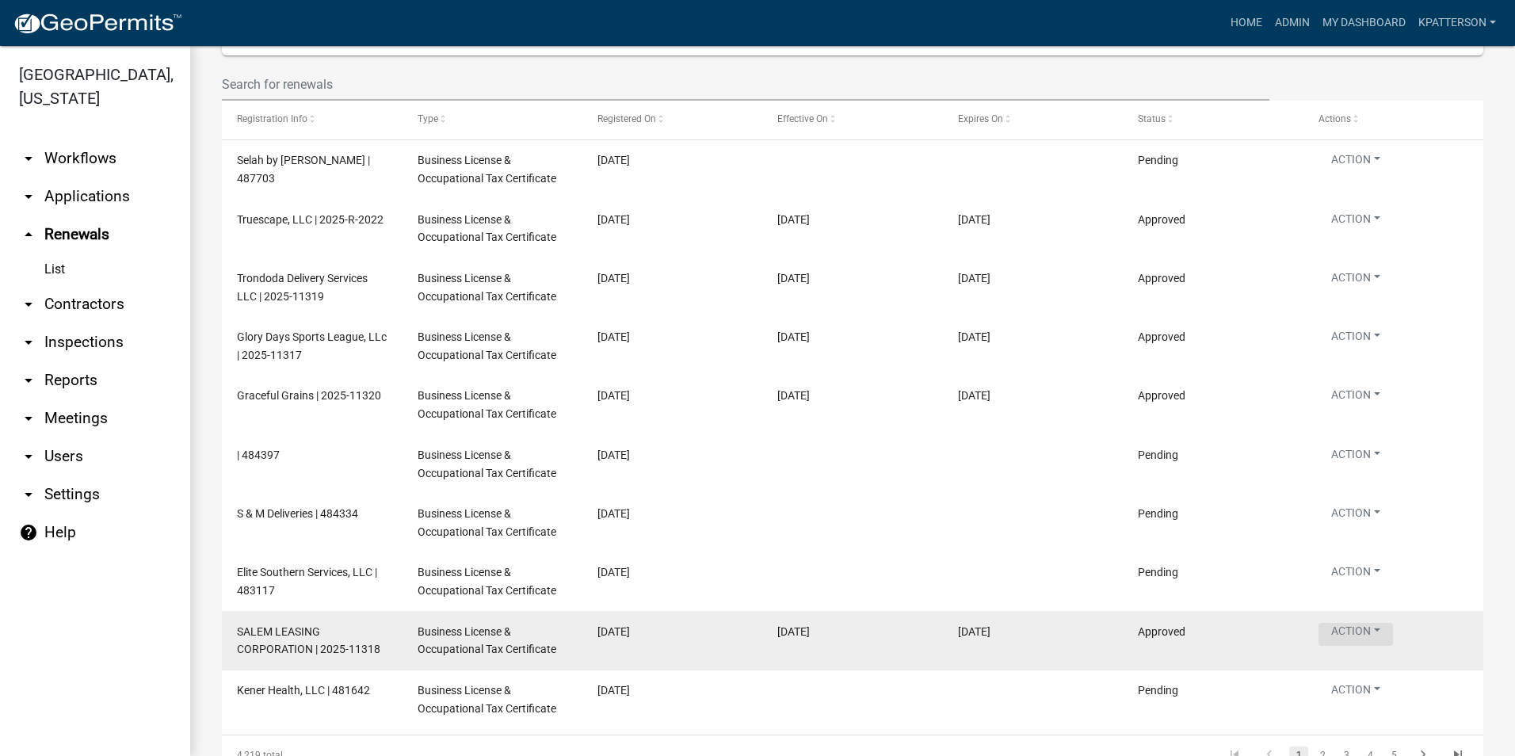
click at [1379, 628] on button "Action" at bounding box center [1355, 634] width 74 height 23
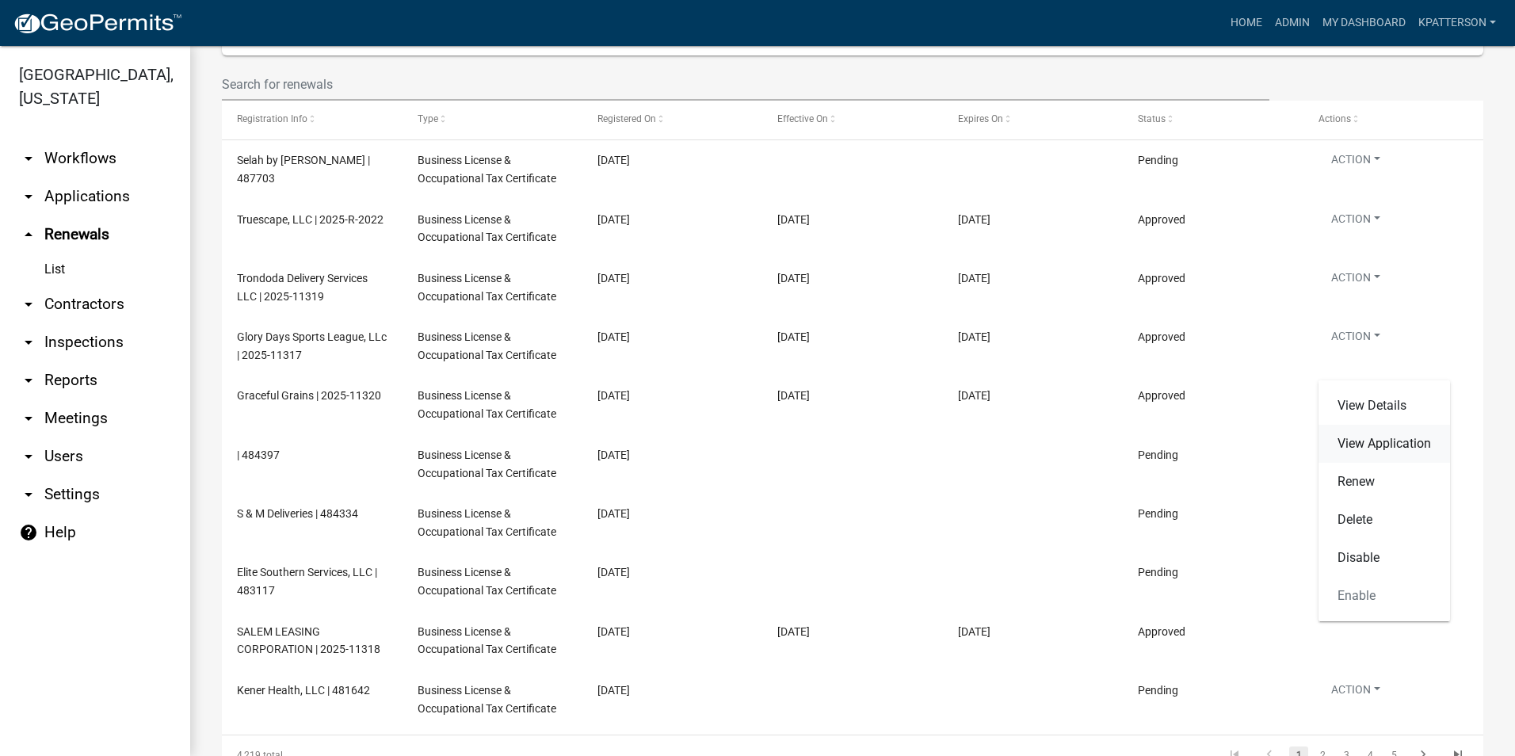
click at [1376, 440] on link "View Application" at bounding box center [1384, 444] width 132 height 38
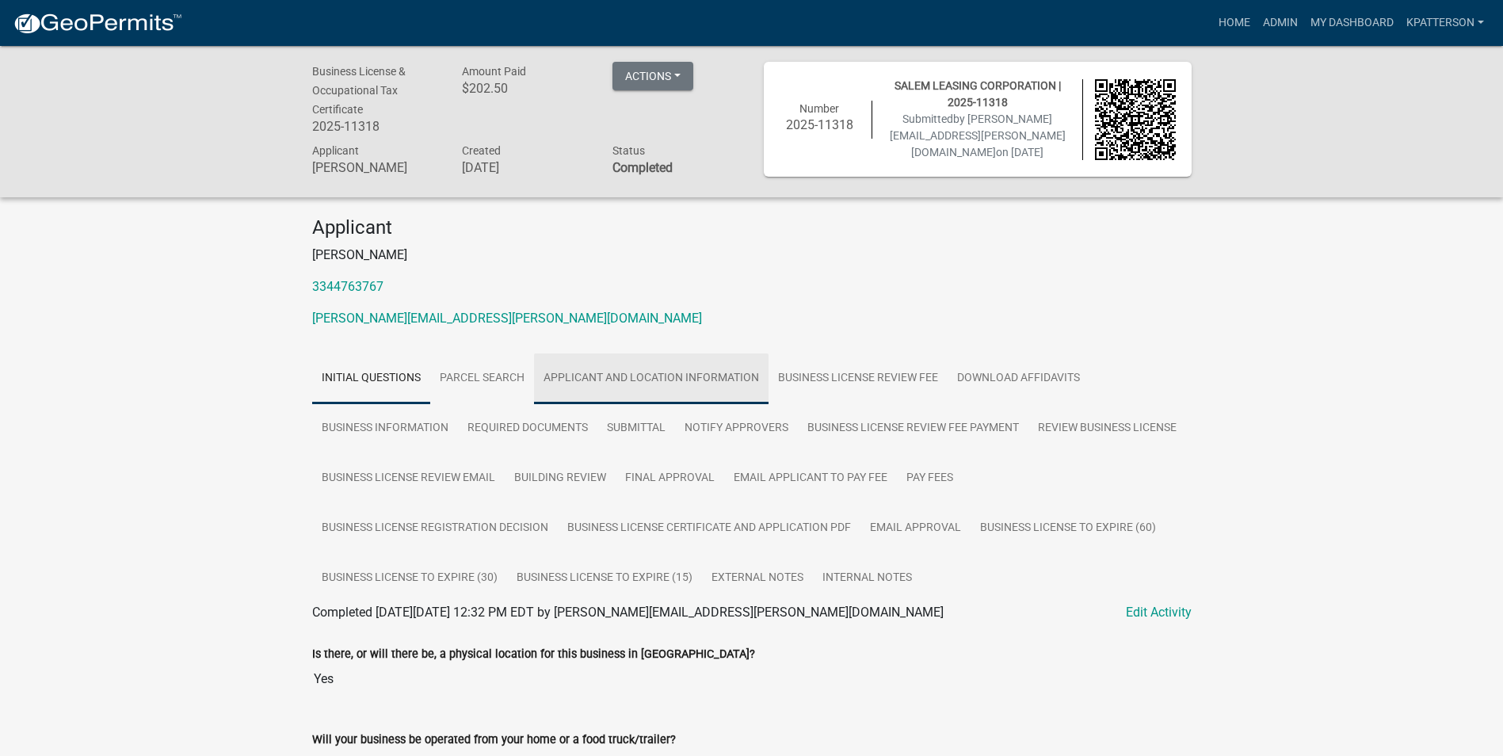
click at [697, 393] on link "Applicant and Location Information" at bounding box center [651, 378] width 235 height 51
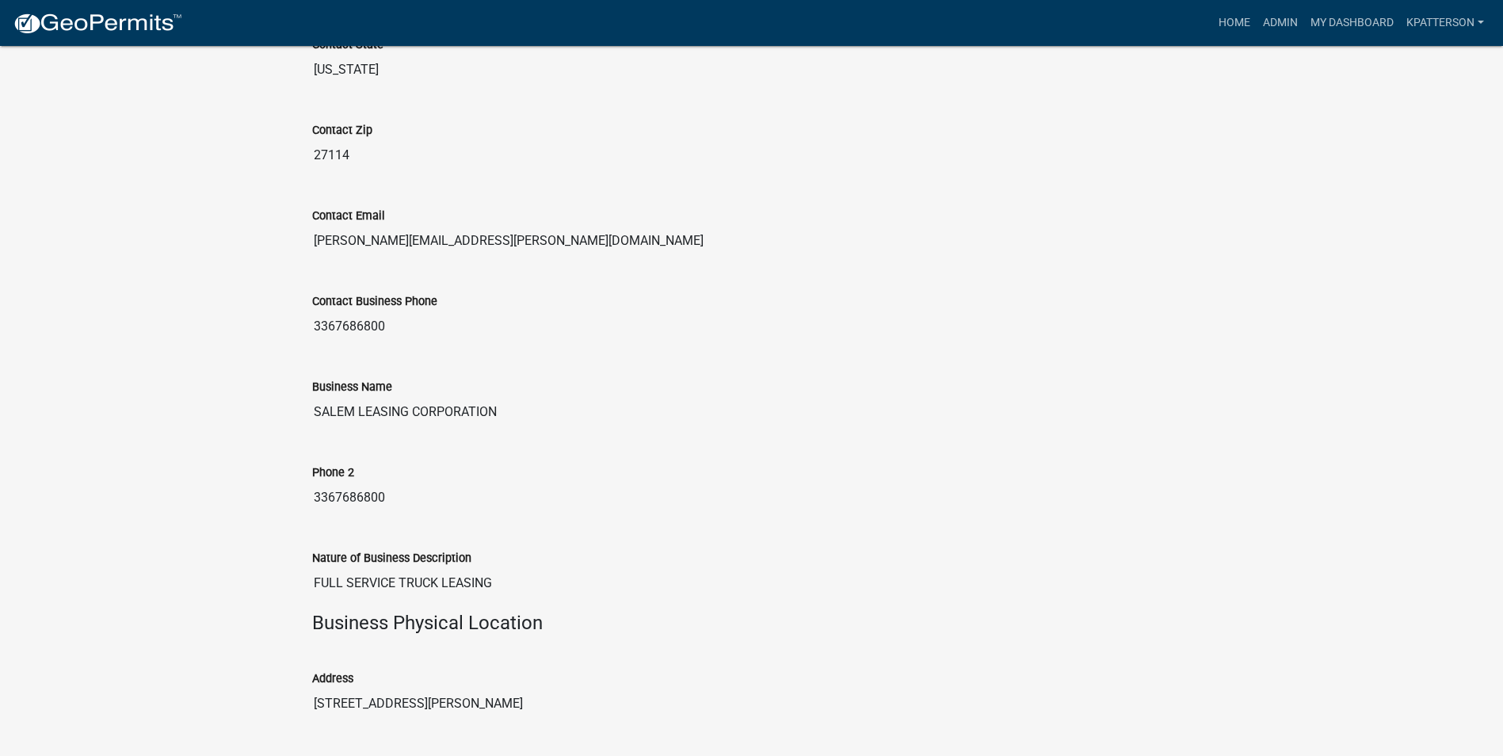
scroll to position [1188, 0]
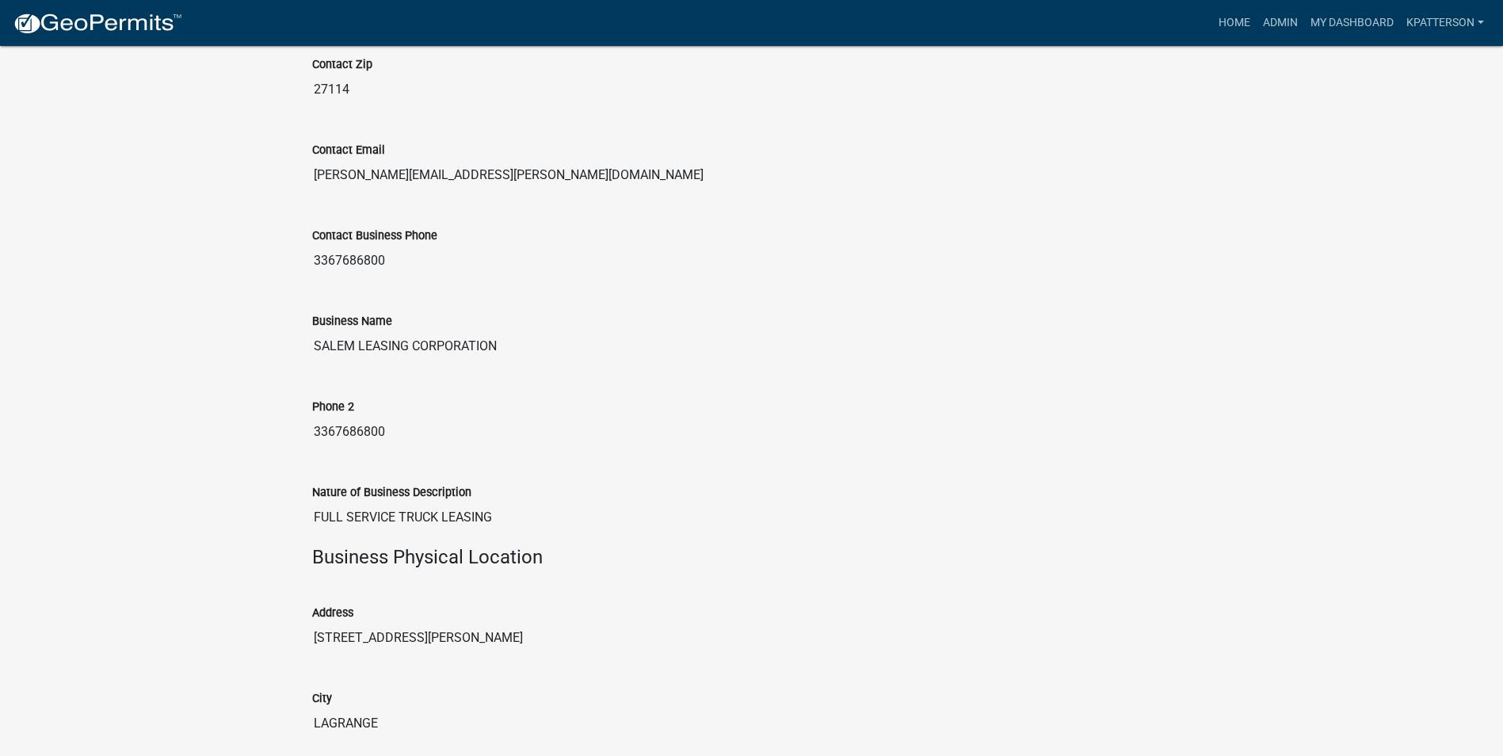
drag, startPoint x: 502, startPoint y: 349, endPoint x: 185, endPoint y: 401, distance: 321.2
click at [185, 401] on div "Business License & Occupational Tax Certificate 2025-11318 Amount Paid $202.50 …" at bounding box center [751, 360] width 1503 height 3004
drag, startPoint x: 185, startPoint y: 401, endPoint x: 397, endPoint y: 338, distance: 220.6
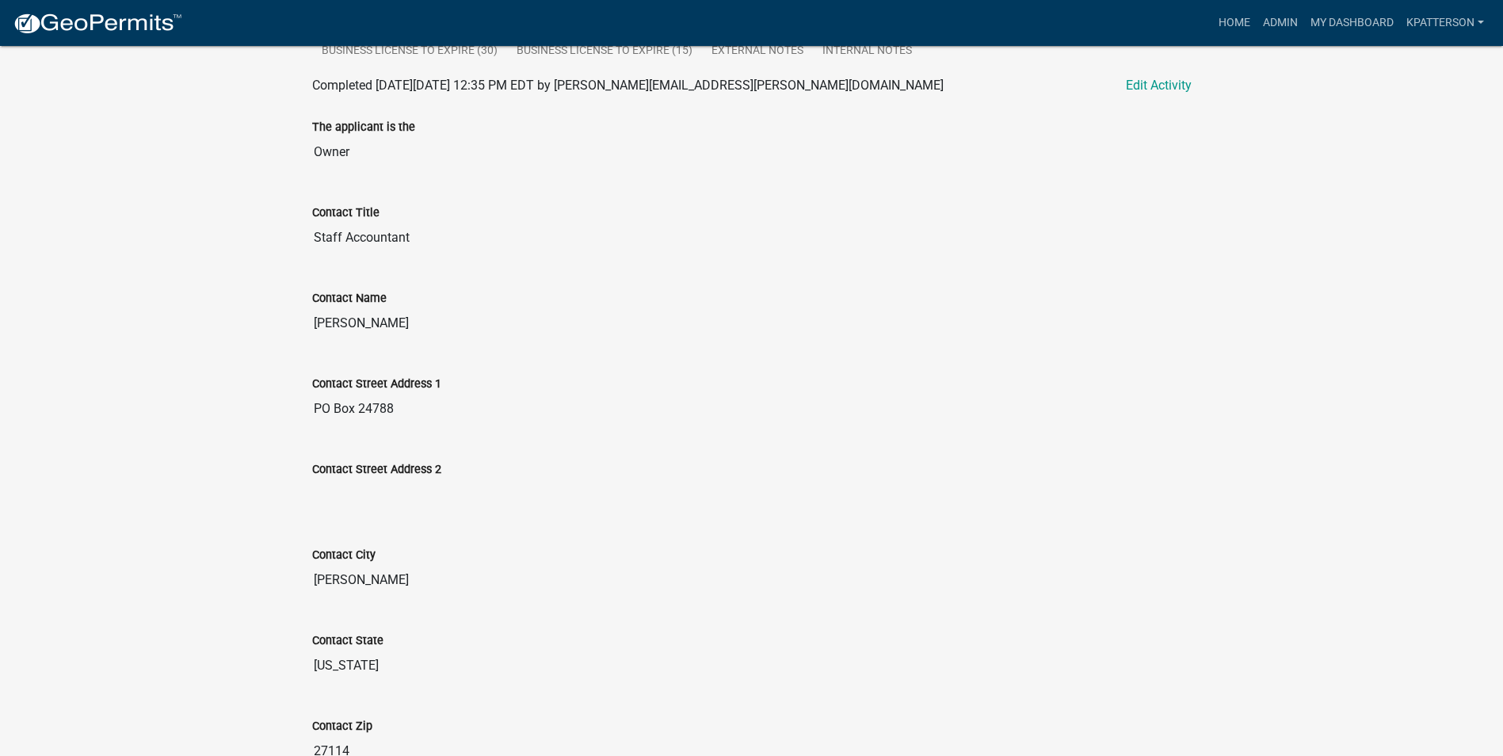
scroll to position [555, 0]
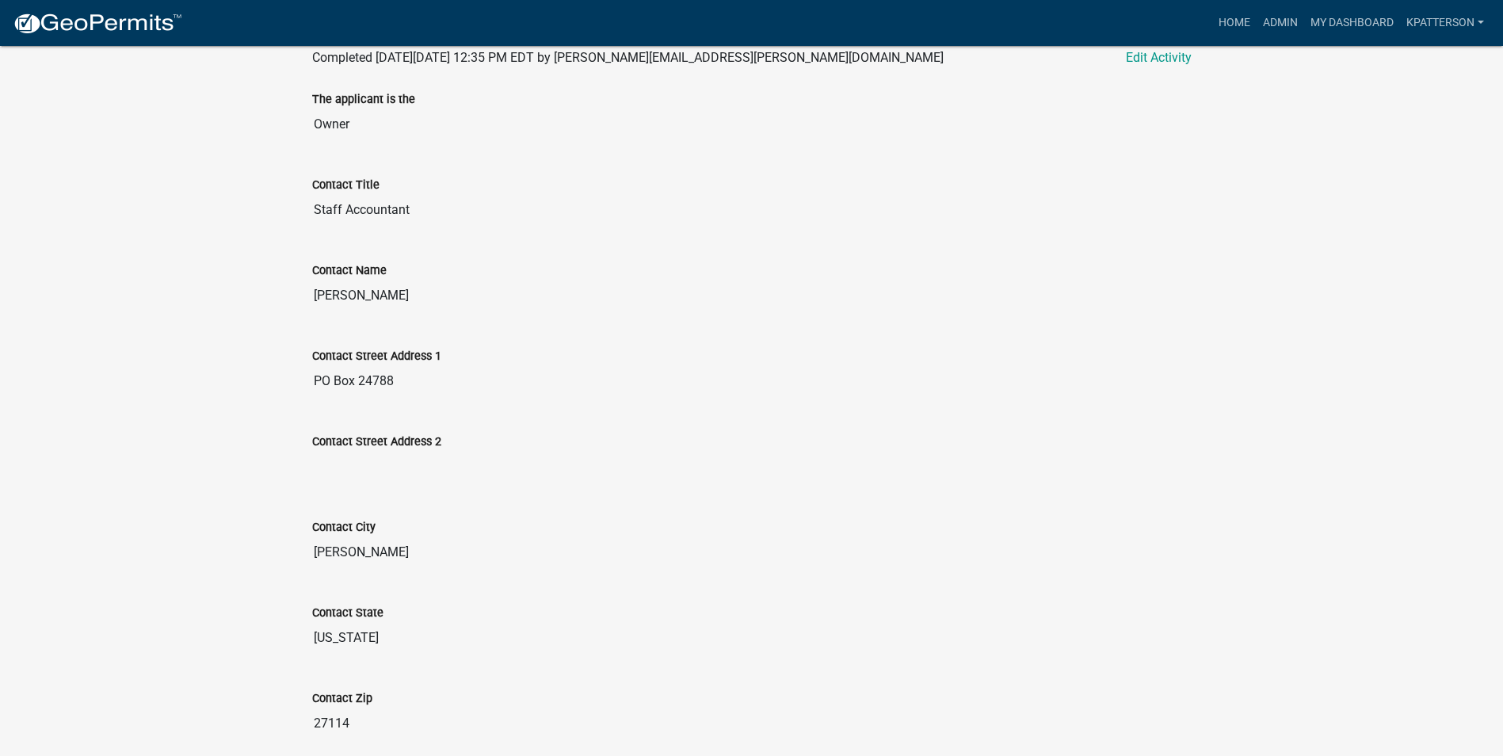
drag, startPoint x: 396, startPoint y: 293, endPoint x: 310, endPoint y: 296, distance: 86.4
click at [310, 296] on div "Contact Name [PERSON_NAME]" at bounding box center [751, 281] width 903 height 86
drag, startPoint x: 310, startPoint y: 296, endPoint x: 379, endPoint y: 295, distance: 68.9
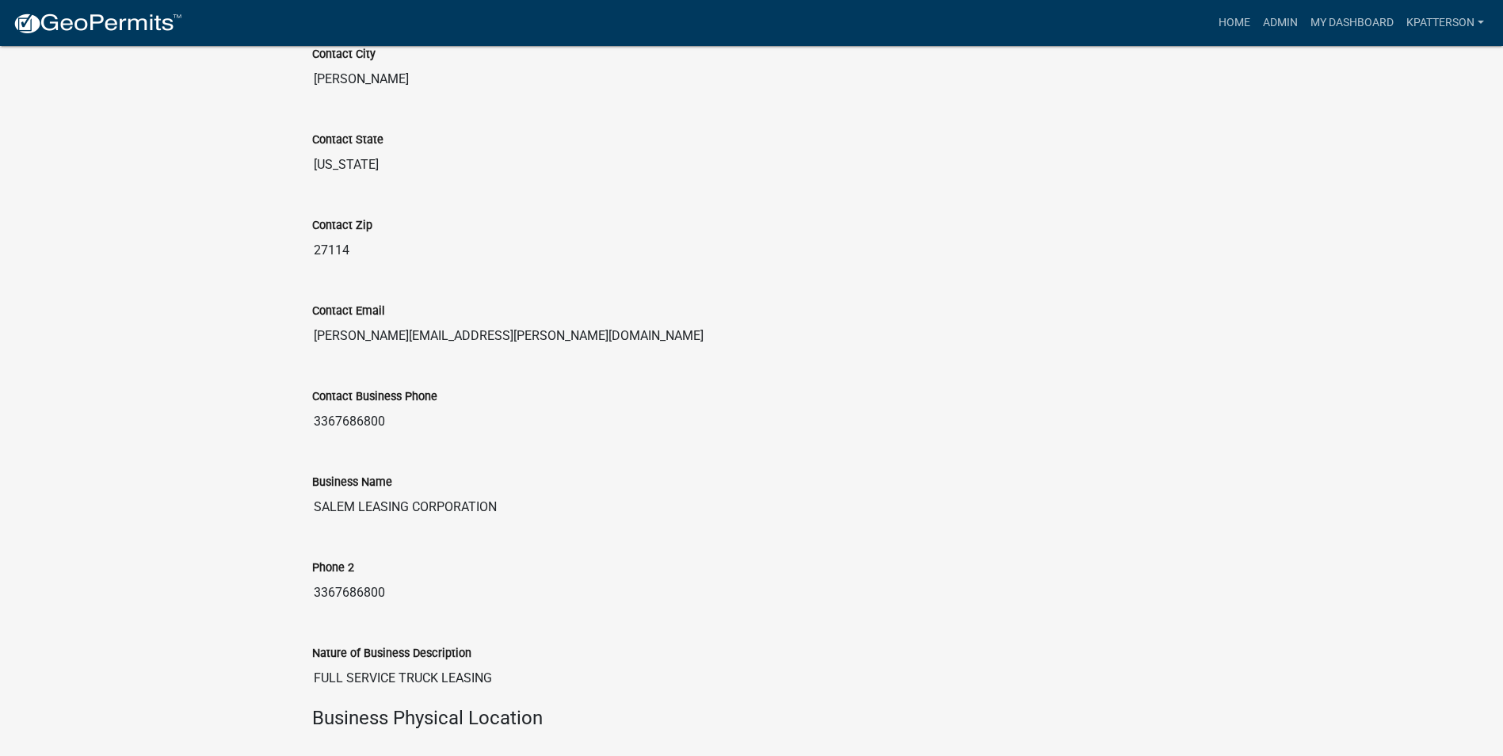
scroll to position [1030, 0]
drag, startPoint x: 508, startPoint y: 328, endPoint x: 281, endPoint y: 336, distance: 226.7
click at [281, 336] on div "Business License & Occupational Tax Certificate 2025-11318 Amount Paid $202.50 …" at bounding box center [751, 518] width 1503 height 3004
drag, startPoint x: 281, startPoint y: 336, endPoint x: 423, endPoint y: 326, distance: 142.2
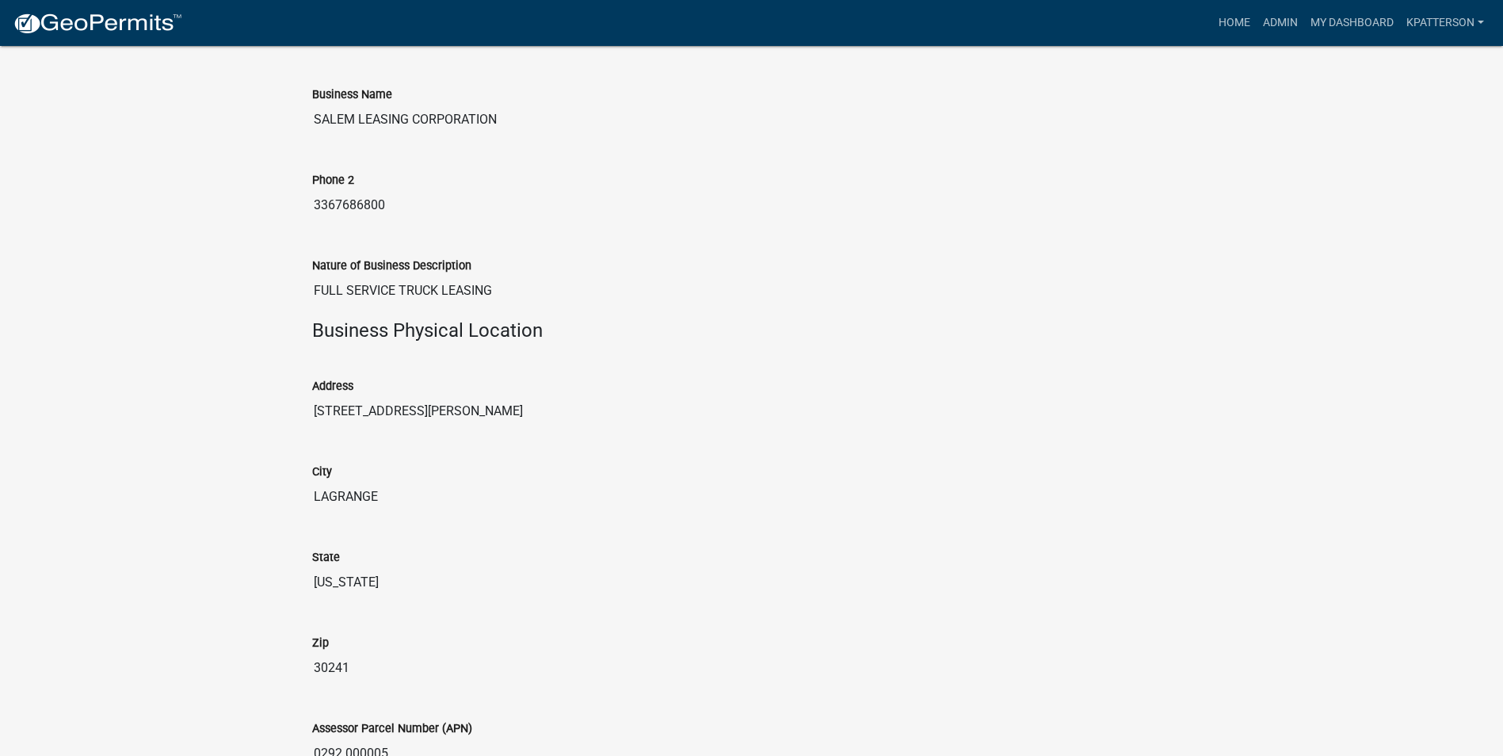
scroll to position [1347, 0]
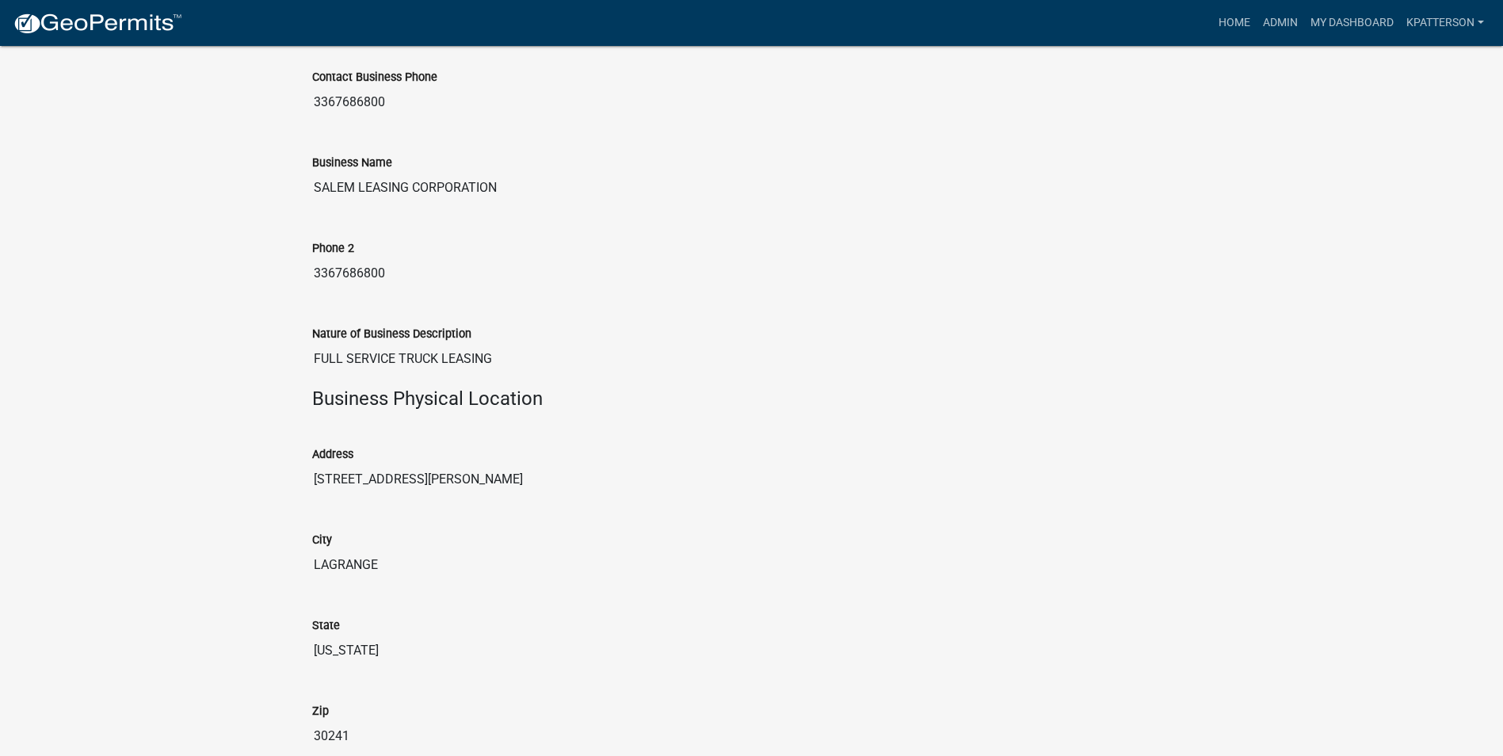
drag, startPoint x: 502, startPoint y: 364, endPoint x: 278, endPoint y: 353, distance: 224.5
click at [278, 353] on div "Business License & Occupational Tax Certificate 2025-11318 Amount Paid $202.50 …" at bounding box center [751, 201] width 1503 height 3004
drag, startPoint x: 278, startPoint y: 353, endPoint x: 435, endPoint y: 353, distance: 156.9
drag, startPoint x: 396, startPoint y: 271, endPoint x: 291, endPoint y: 277, distance: 105.5
click at [291, 277] on div "Business License & Occupational Tax Certificate 2025-11318 Amount Paid $202.50 …" at bounding box center [751, 201] width 1503 height 3004
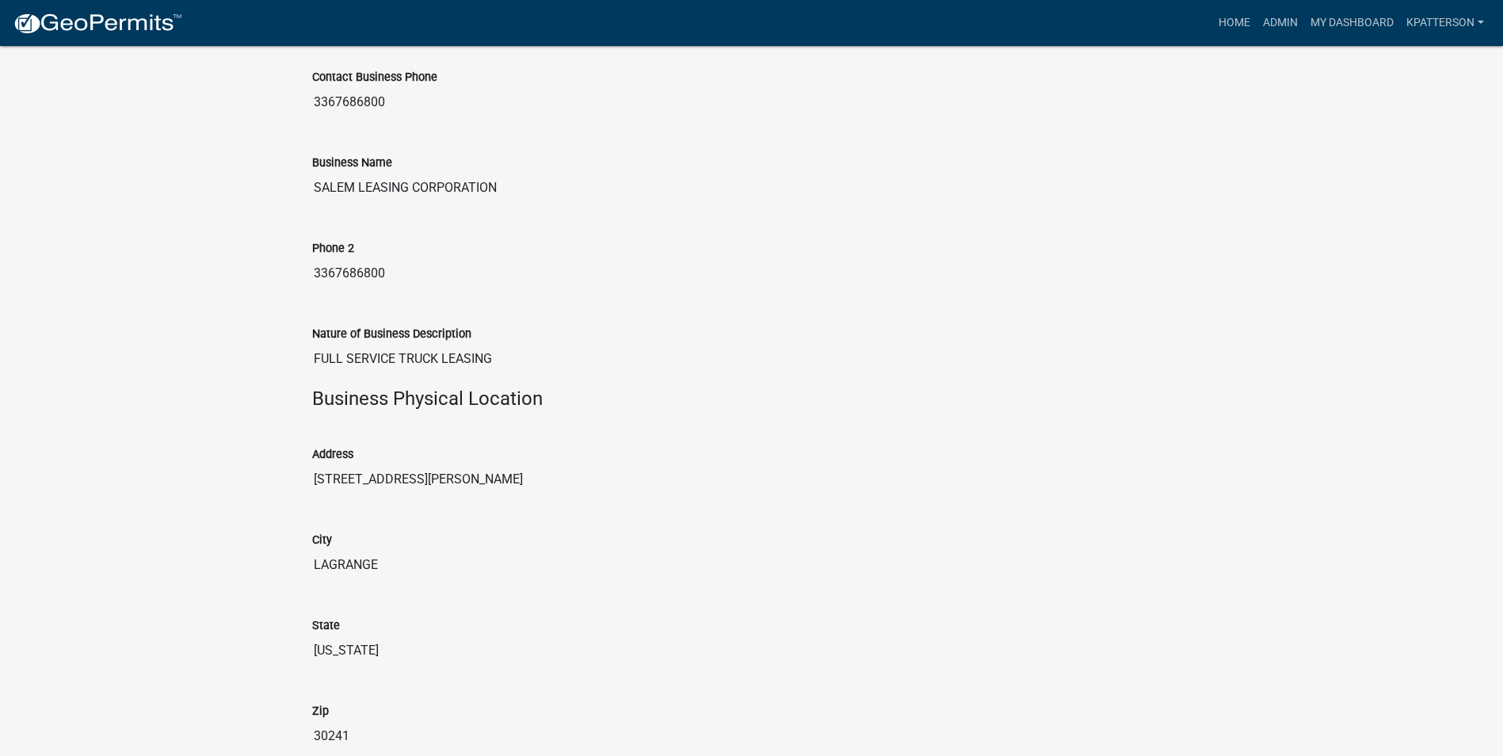
drag, startPoint x: 291, startPoint y: 277, endPoint x: 365, endPoint y: 272, distance: 74.6
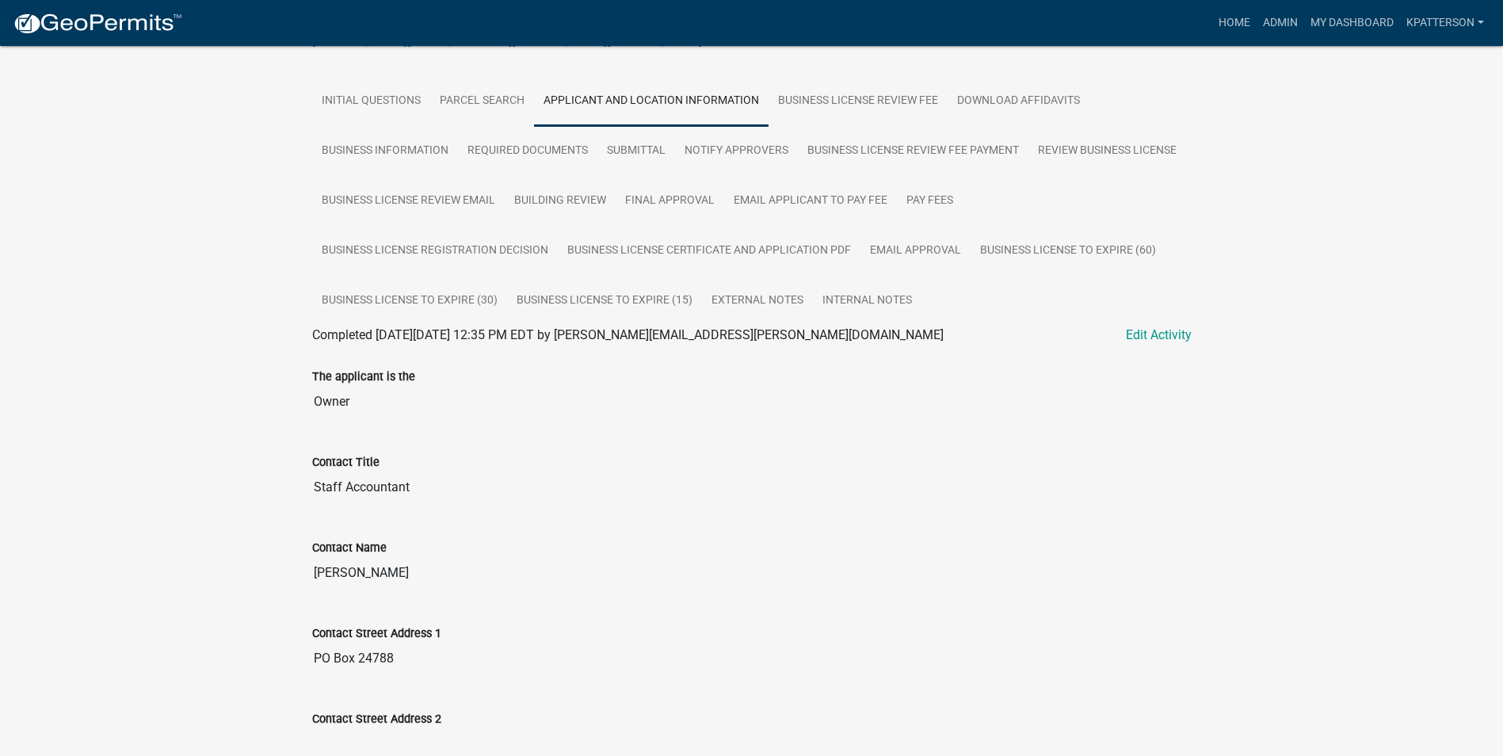
scroll to position [0, 0]
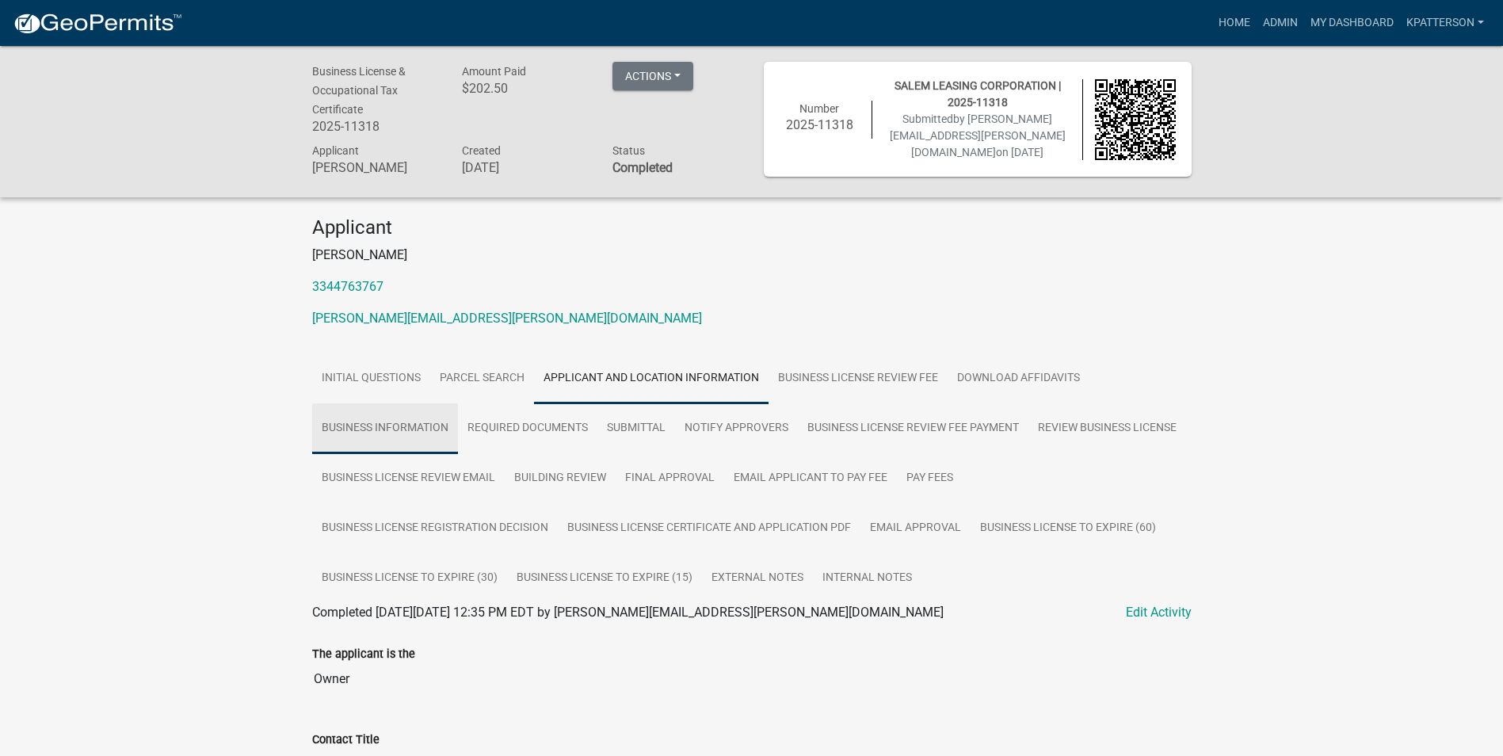
click at [428, 427] on link "Business Information" at bounding box center [385, 428] width 146 height 51
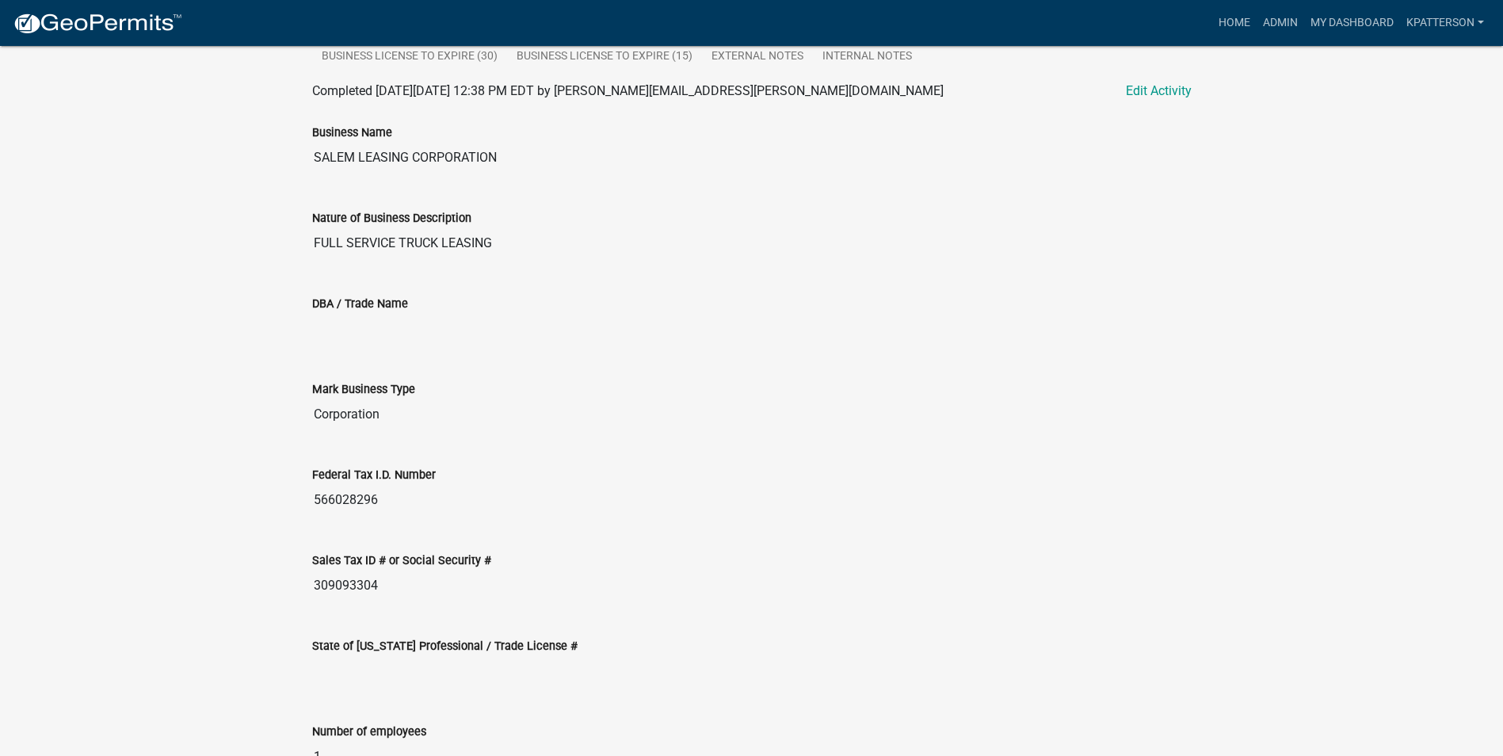
scroll to position [719, 0]
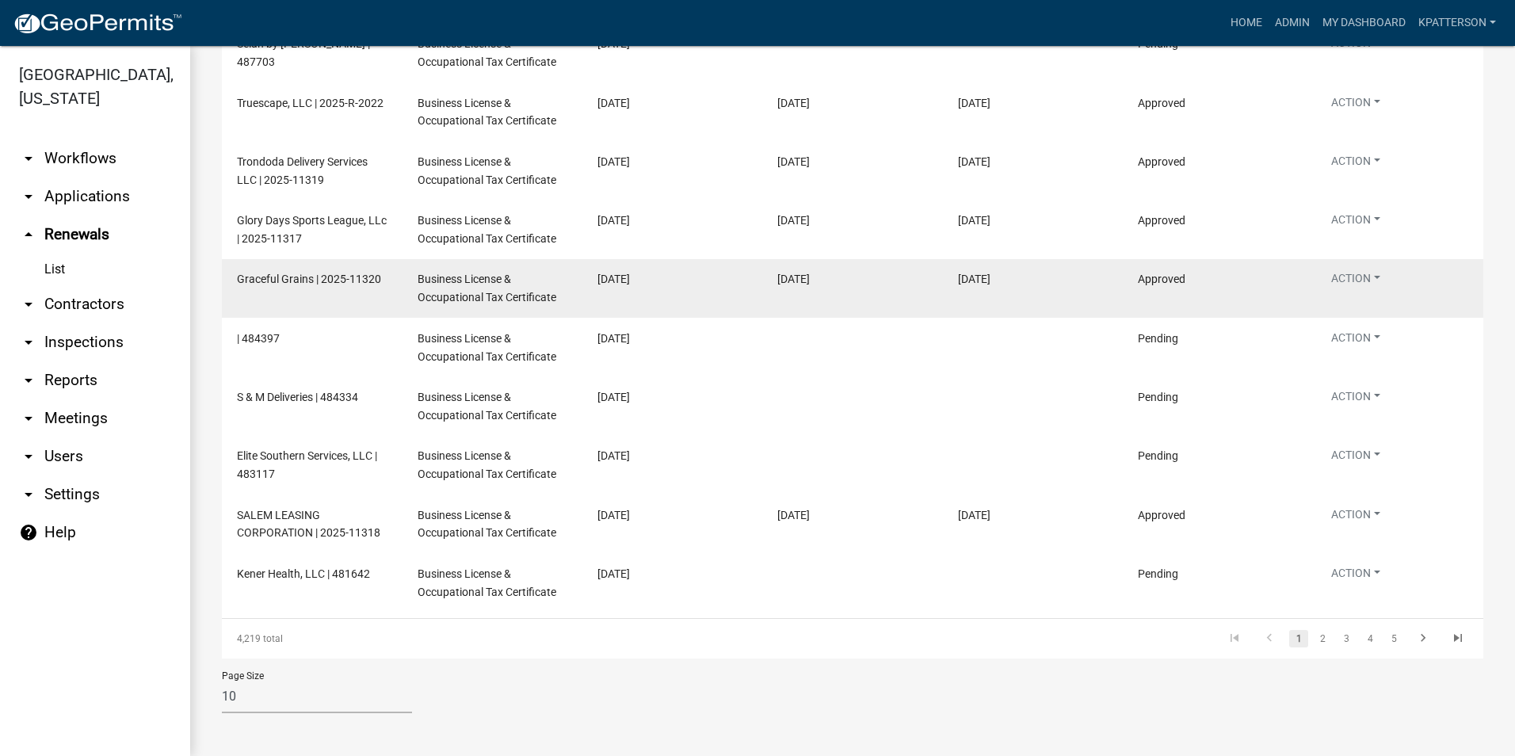
scroll to position [276, 0]
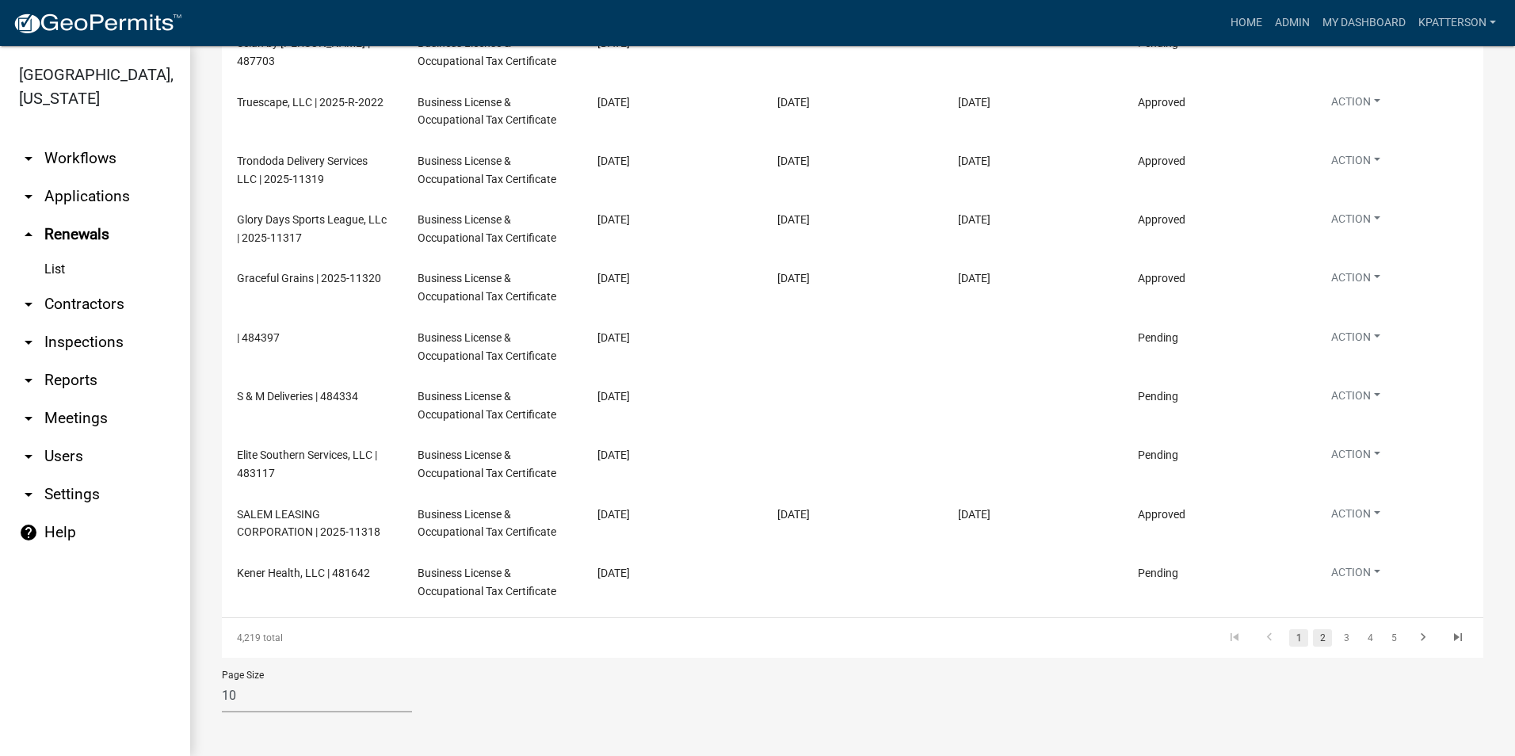
click at [1313, 642] on link "2" at bounding box center [1322, 637] width 19 height 17
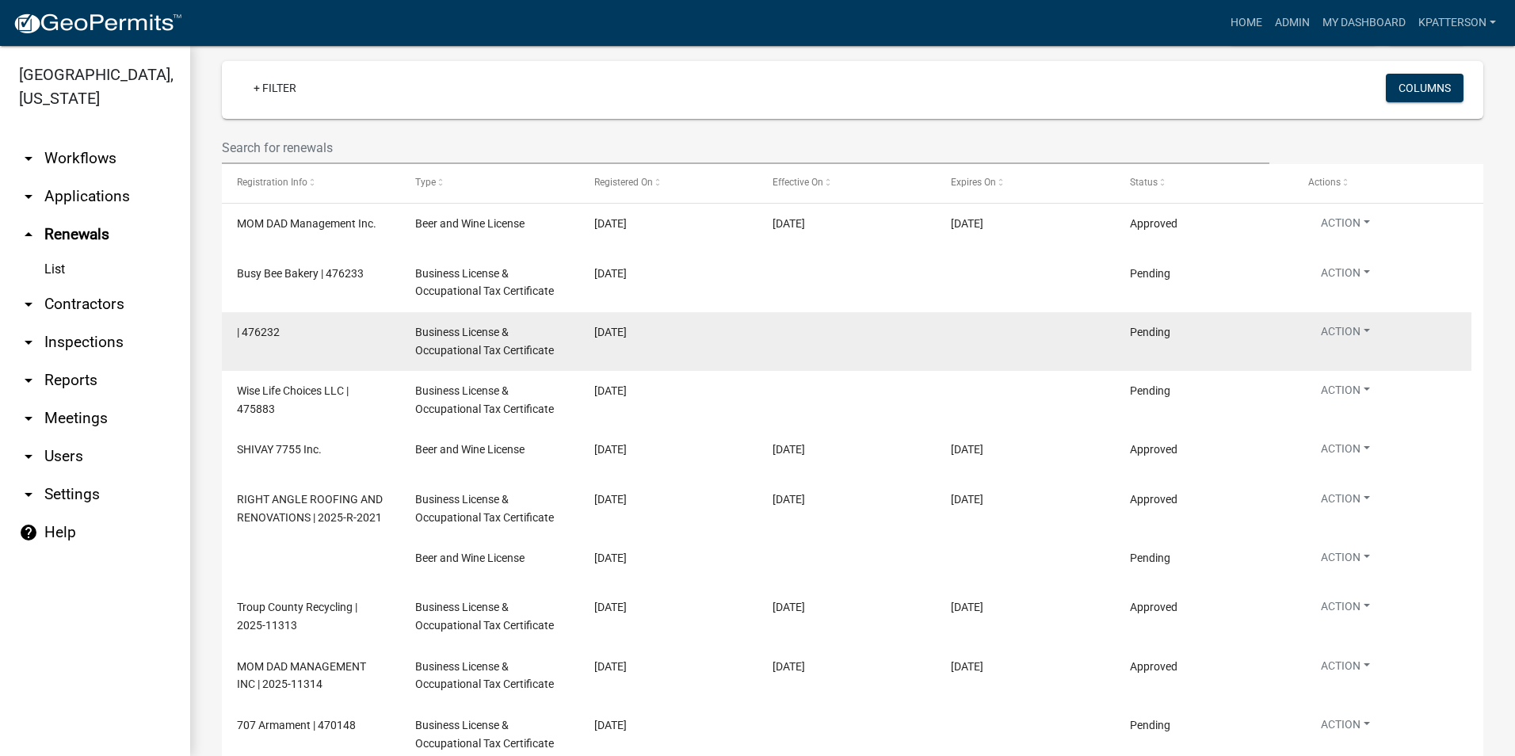
scroll to position [89, 0]
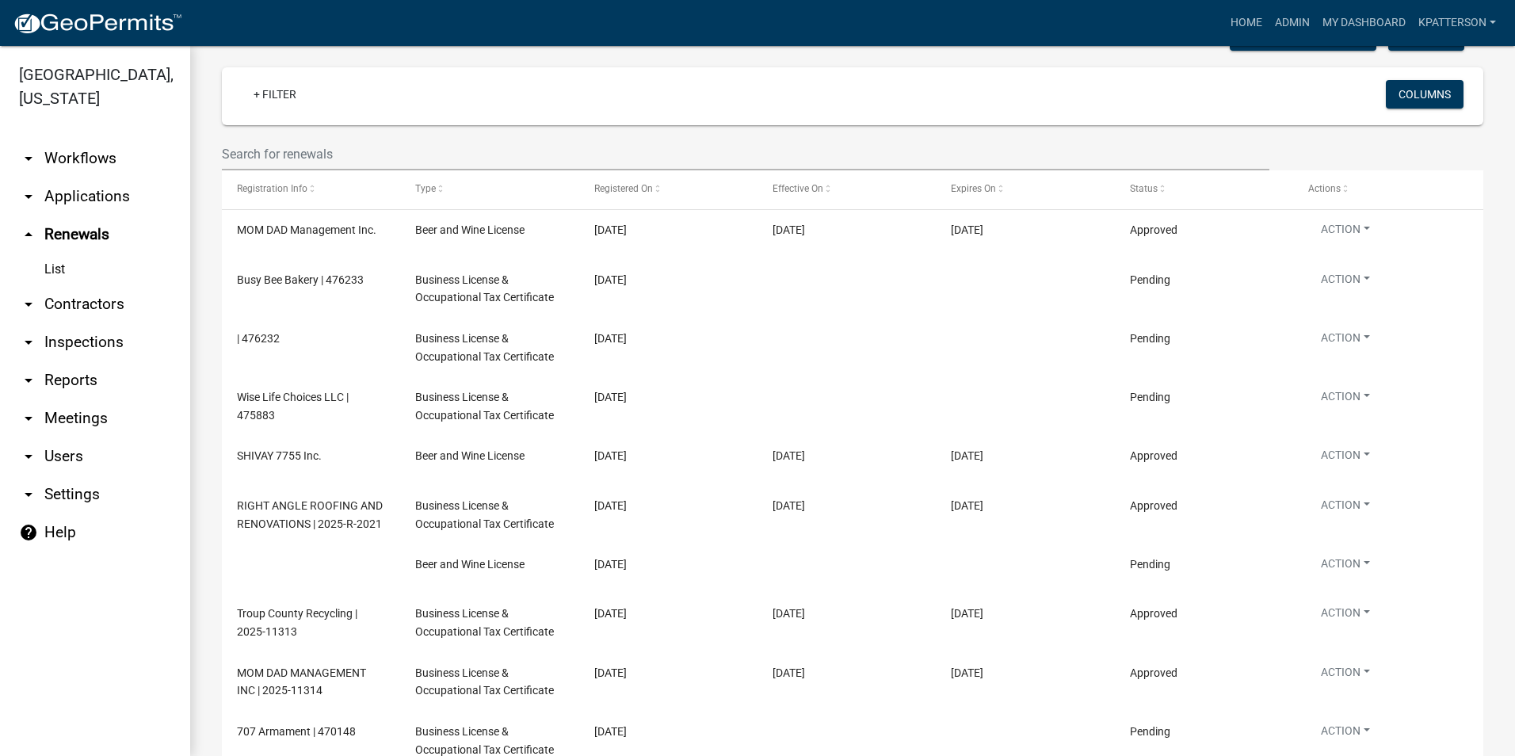
click at [101, 180] on link "arrow_drop_down Applications" at bounding box center [95, 196] width 190 height 38
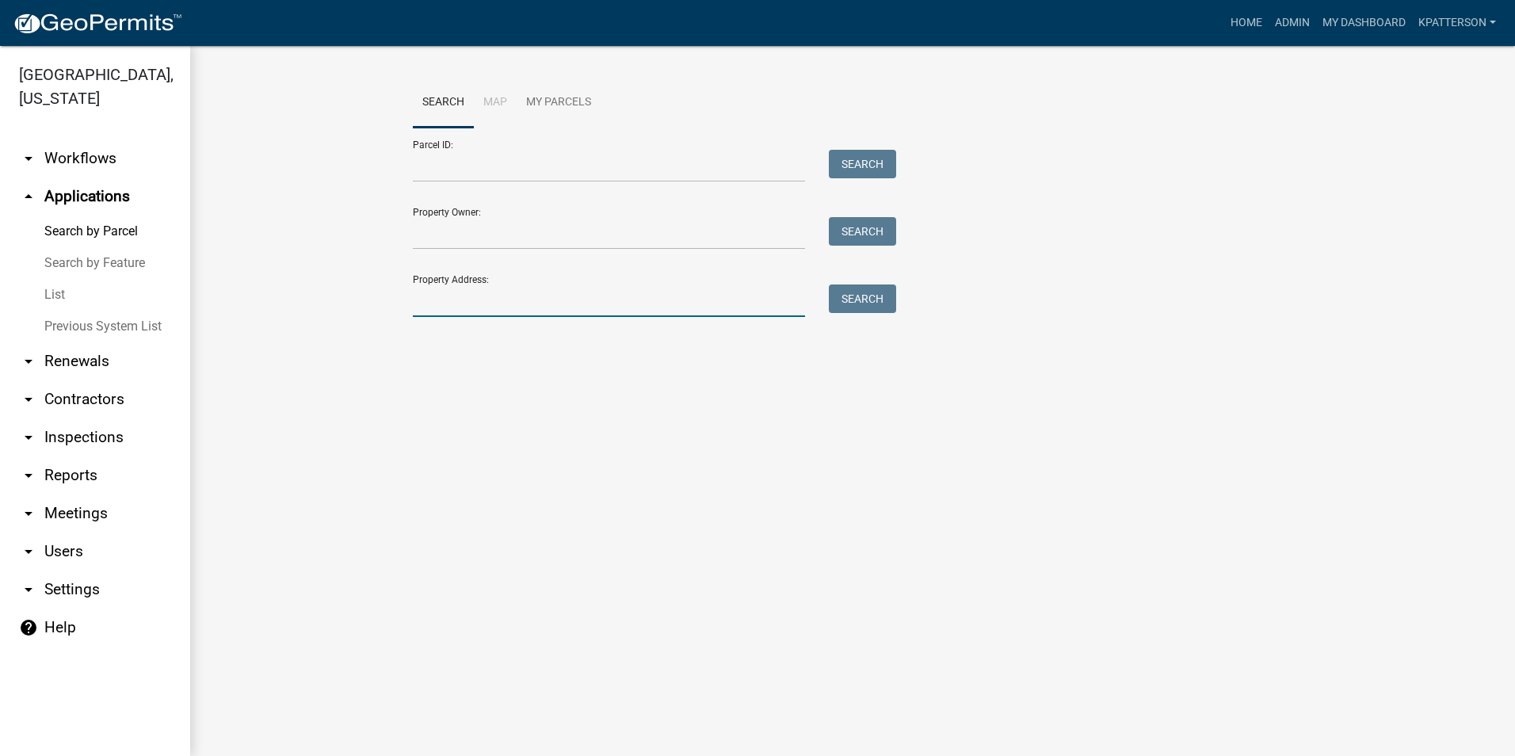
click at [582, 314] on input "Property Address:" at bounding box center [609, 300] width 392 height 32
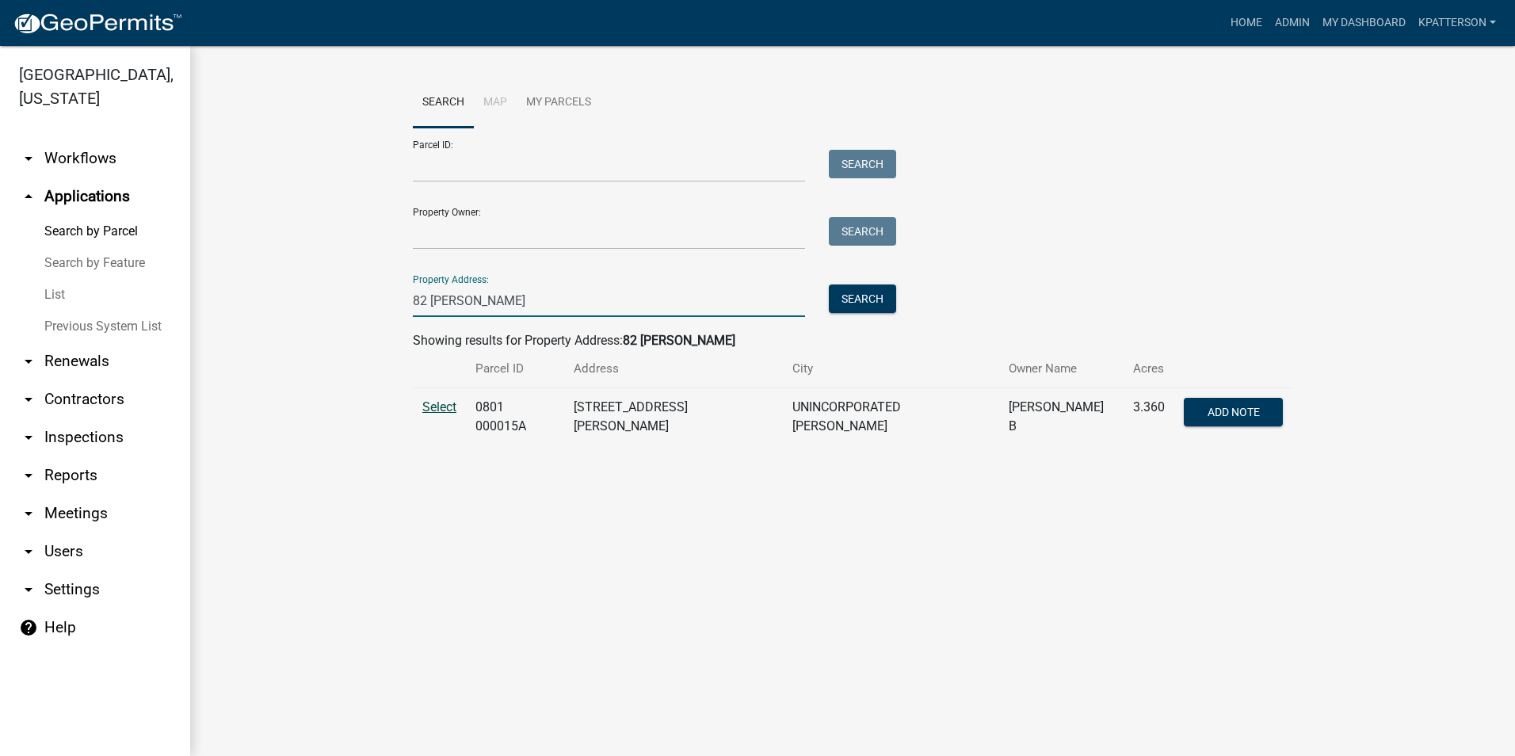
type input "82 [PERSON_NAME]"
click at [433, 414] on span "Select" at bounding box center [439, 406] width 34 height 15
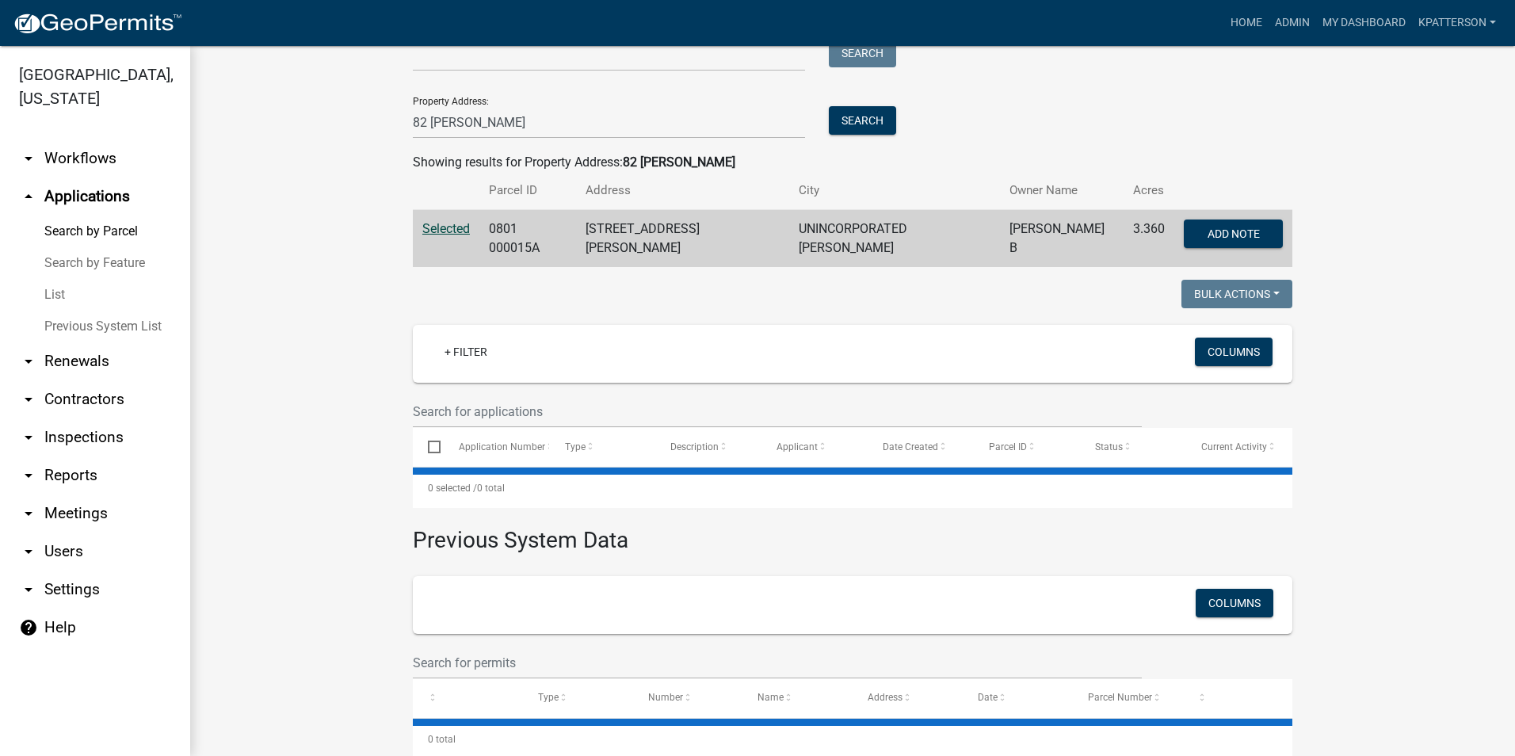
scroll to position [207, 0]
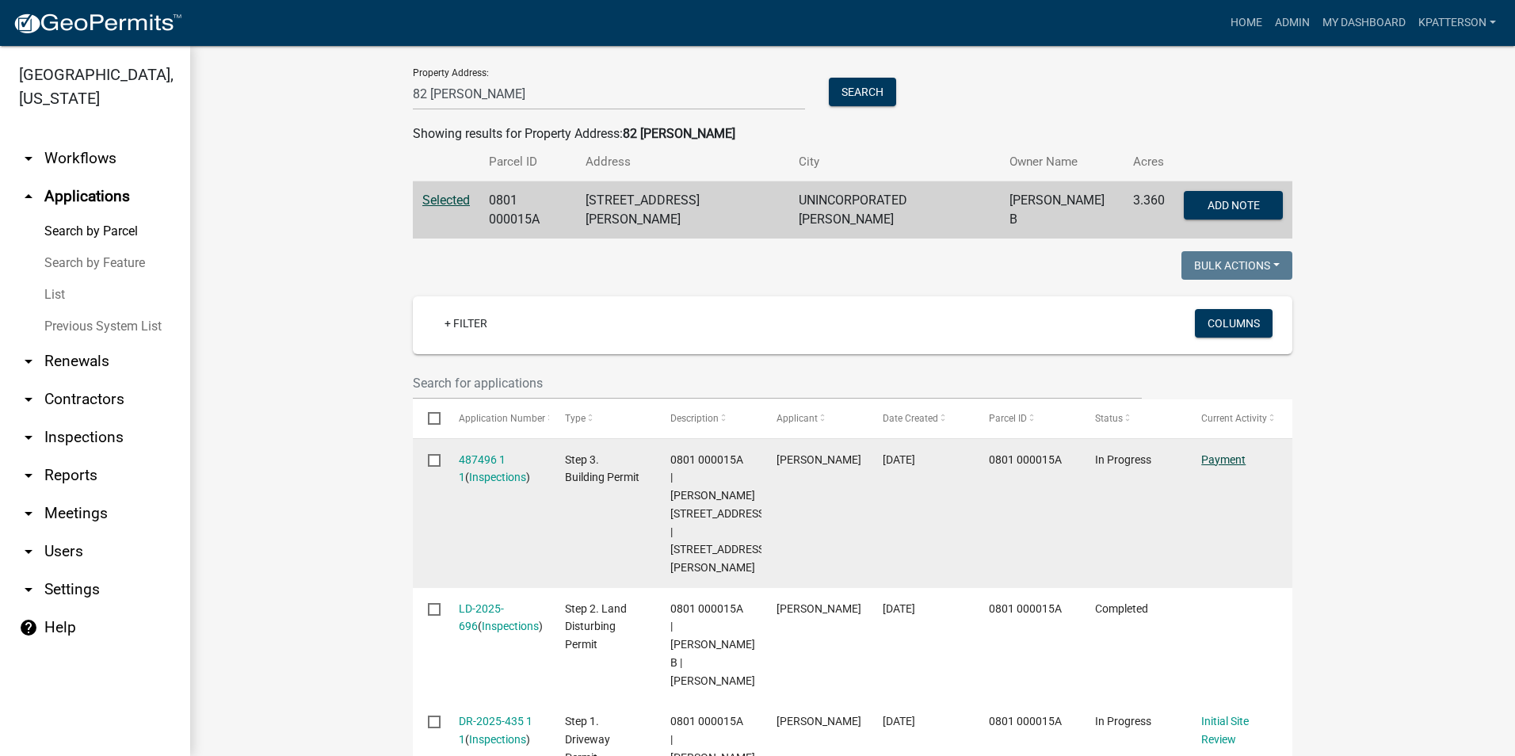
click at [1221, 453] on link "Payment" at bounding box center [1223, 459] width 44 height 13
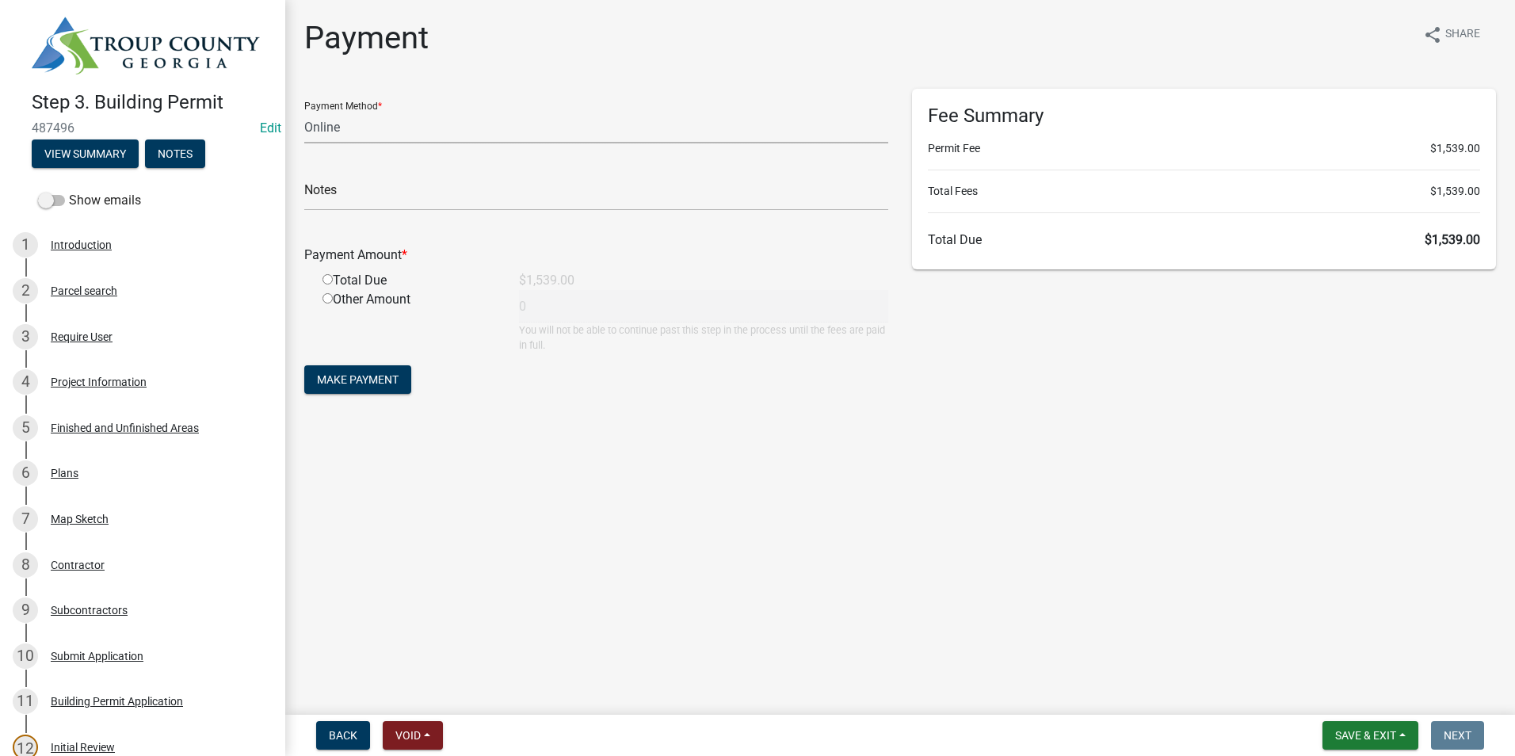
click at [425, 131] on select "Credit Card POS Check Cash Online" at bounding box center [596, 127] width 584 height 32
select select "1: 0"
click at [304, 111] on select "Credit Card POS Check Cash Online" at bounding box center [596, 127] width 584 height 32
click at [383, 201] on input "text" at bounding box center [596, 194] width 584 height 32
click at [351, 189] on input "text" at bounding box center [596, 194] width 584 height 32
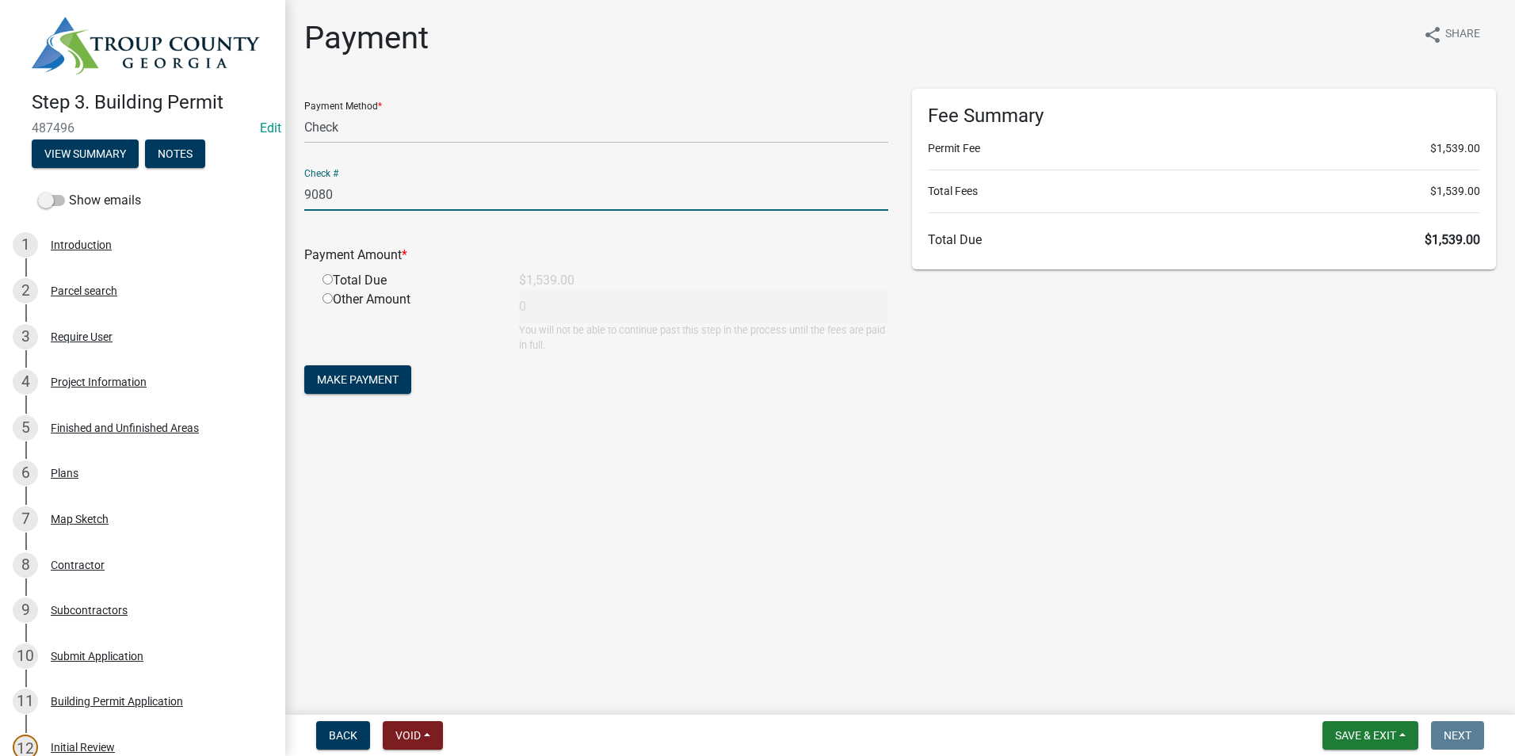
type input "9080"
click at [326, 275] on input "radio" at bounding box center [327, 279] width 10 height 10
radio input "true"
type input "1539"
click at [349, 377] on span "Make Payment" at bounding box center [358, 379] width 82 height 13
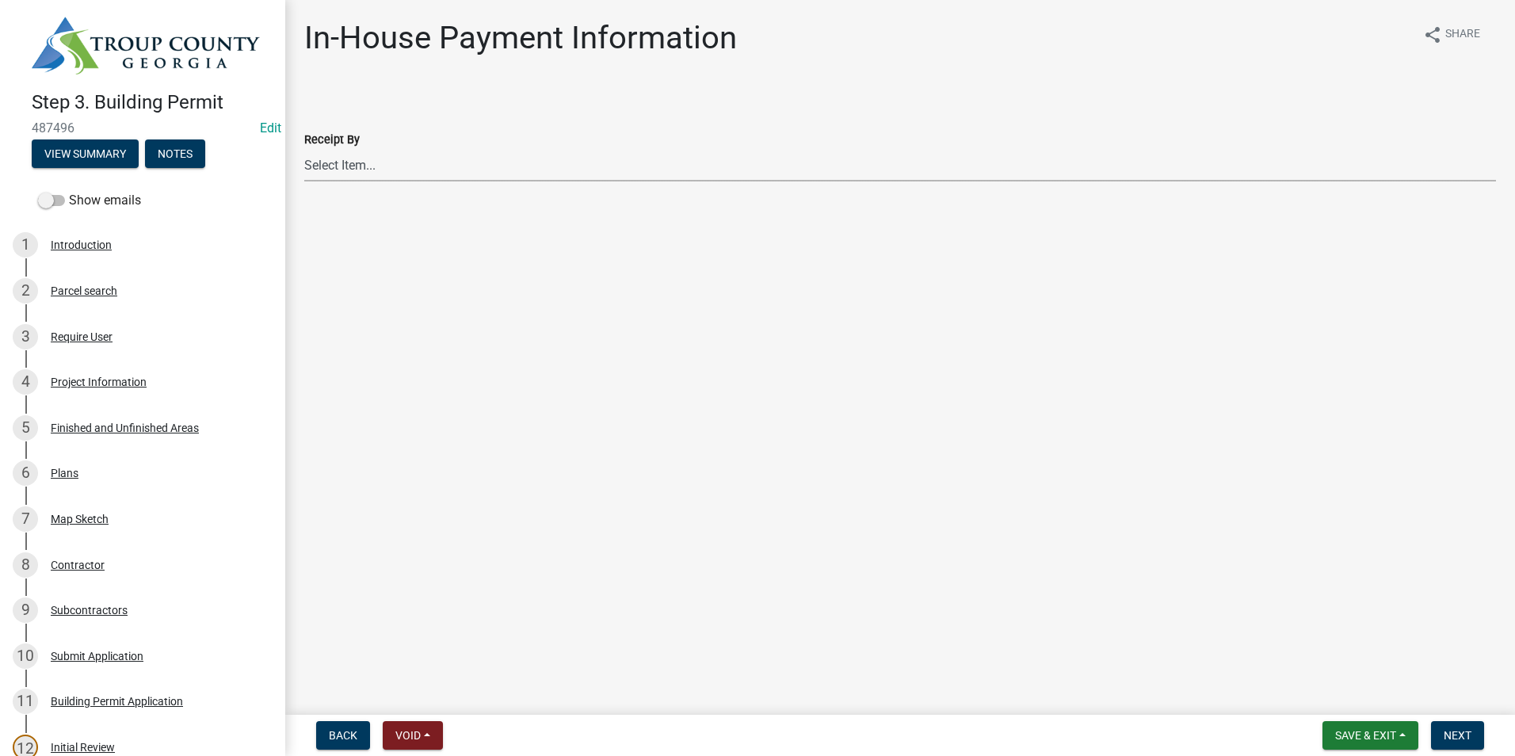
click at [354, 169] on select "Select Item... [PERSON_NAME] [PERSON_NAME] [PERSON_NAME] [PERSON_NAME]" at bounding box center [900, 165] width 1192 height 32
click at [304, 149] on select "Select Item... [PERSON_NAME] [PERSON_NAME] [PERSON_NAME] [PERSON_NAME]" at bounding box center [900, 165] width 1192 height 32
select select "2b86b0c4-e8a1-45ee-90a7-b8d4cb5b2682"
click at [1448, 734] on span "Next" at bounding box center [1458, 735] width 28 height 13
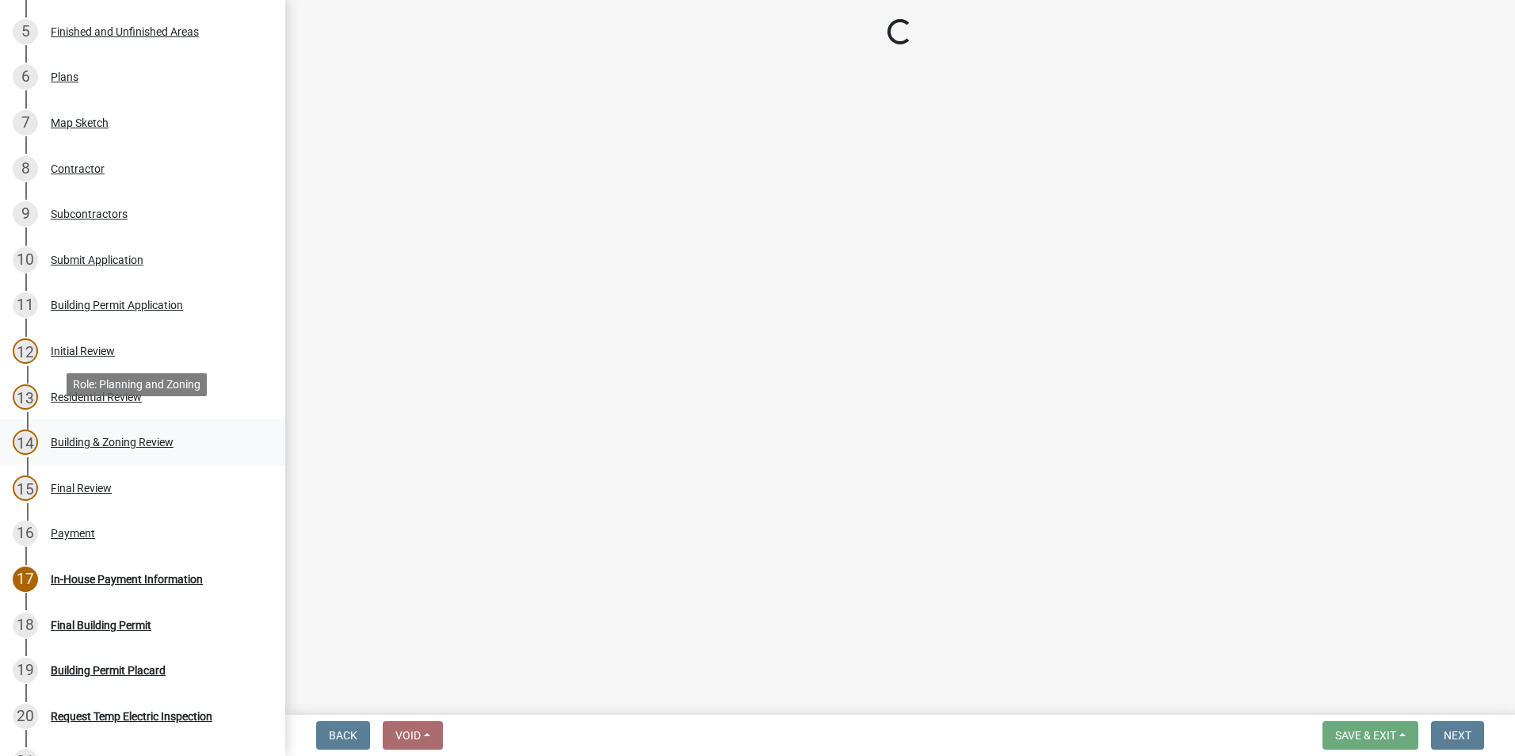
scroll to position [713, 0]
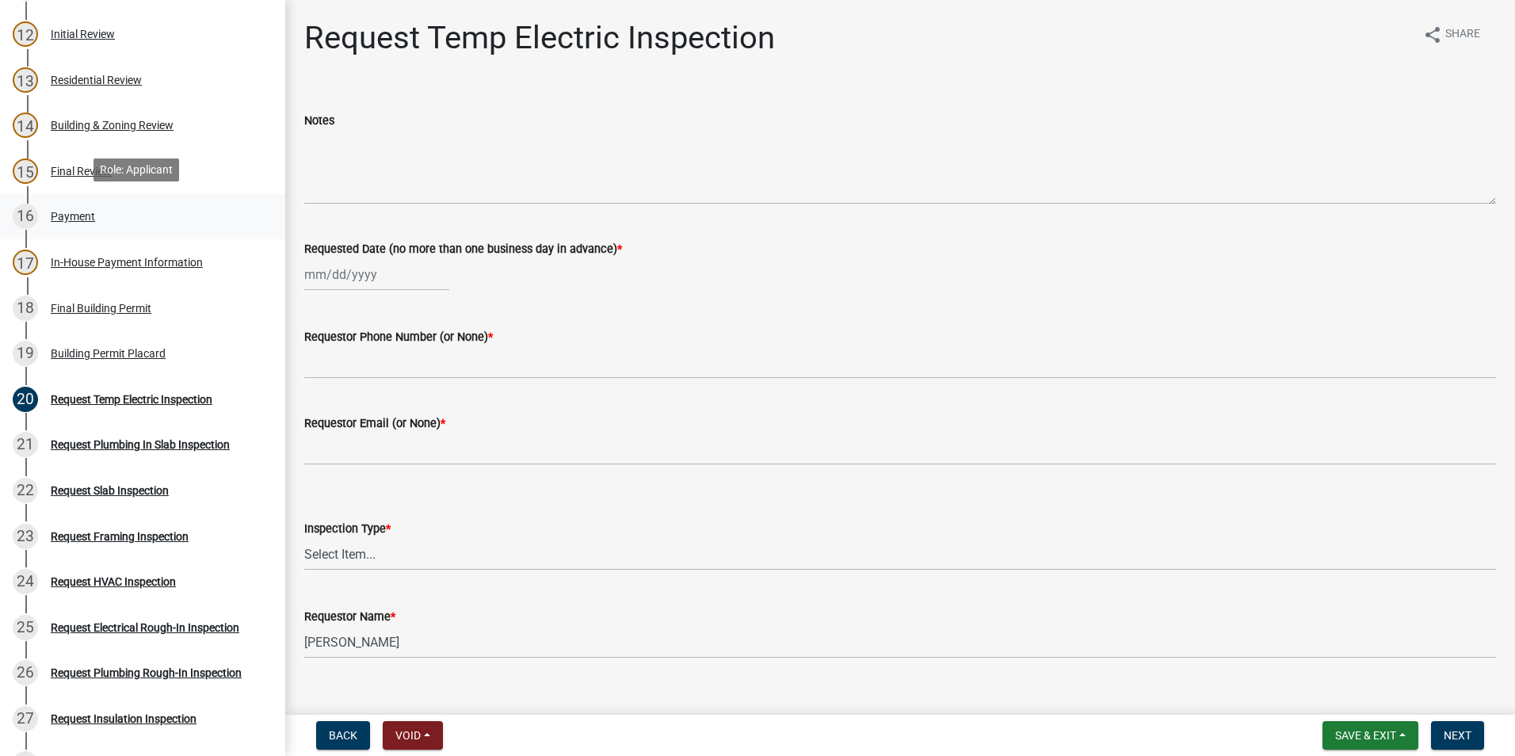
click at [113, 198] on link "16 Payment" at bounding box center [142, 217] width 285 height 46
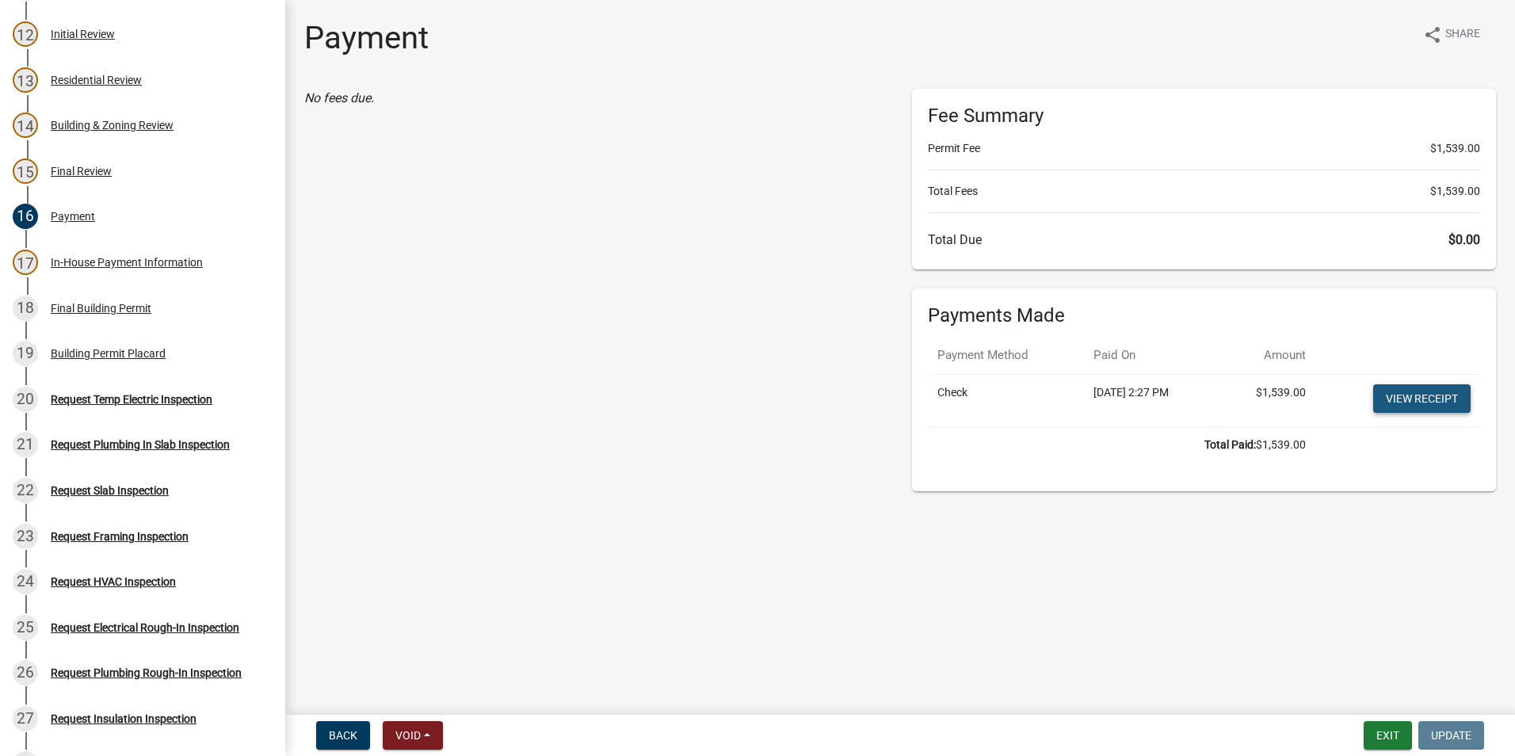
click at [1419, 396] on link "View receipt" at bounding box center [1421, 398] width 97 height 29
click at [147, 348] on div "Building Permit Placard" at bounding box center [108, 353] width 115 height 11
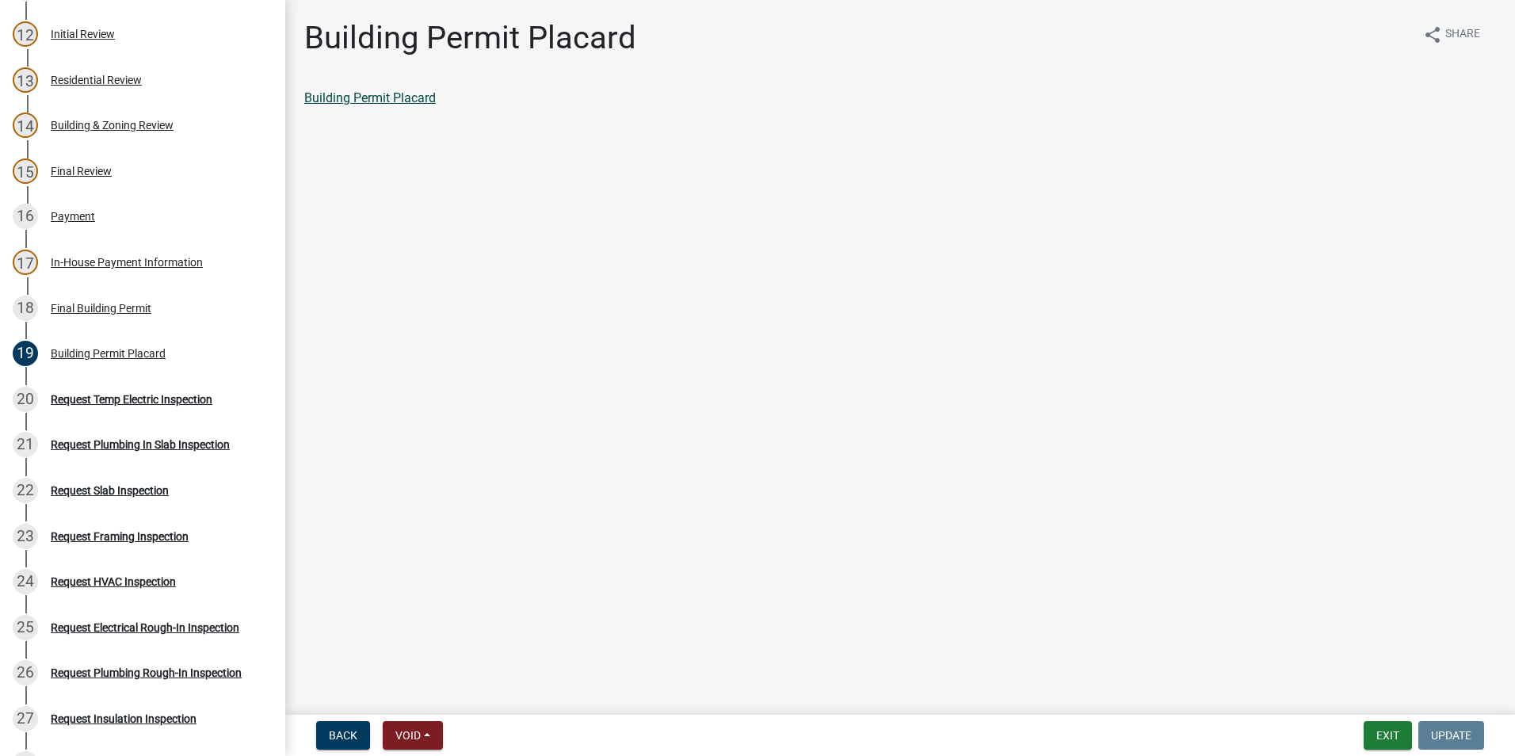
click at [364, 101] on link "Building Permit Placard" at bounding box center [370, 97] width 132 height 15
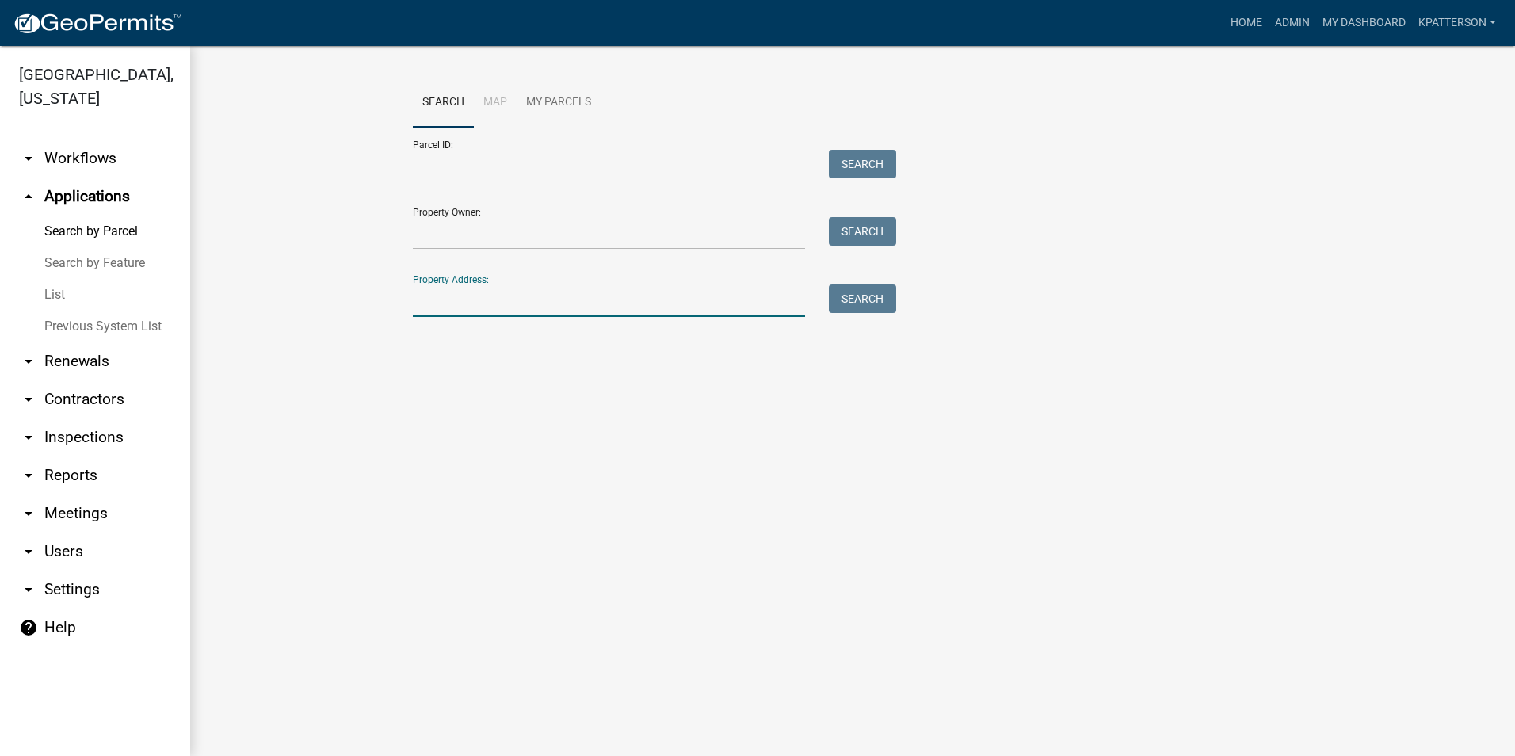
click at [557, 314] on input "Property Address:" at bounding box center [609, 300] width 392 height 32
type input "715 corinth"
click at [877, 303] on button "Search" at bounding box center [862, 298] width 67 height 29
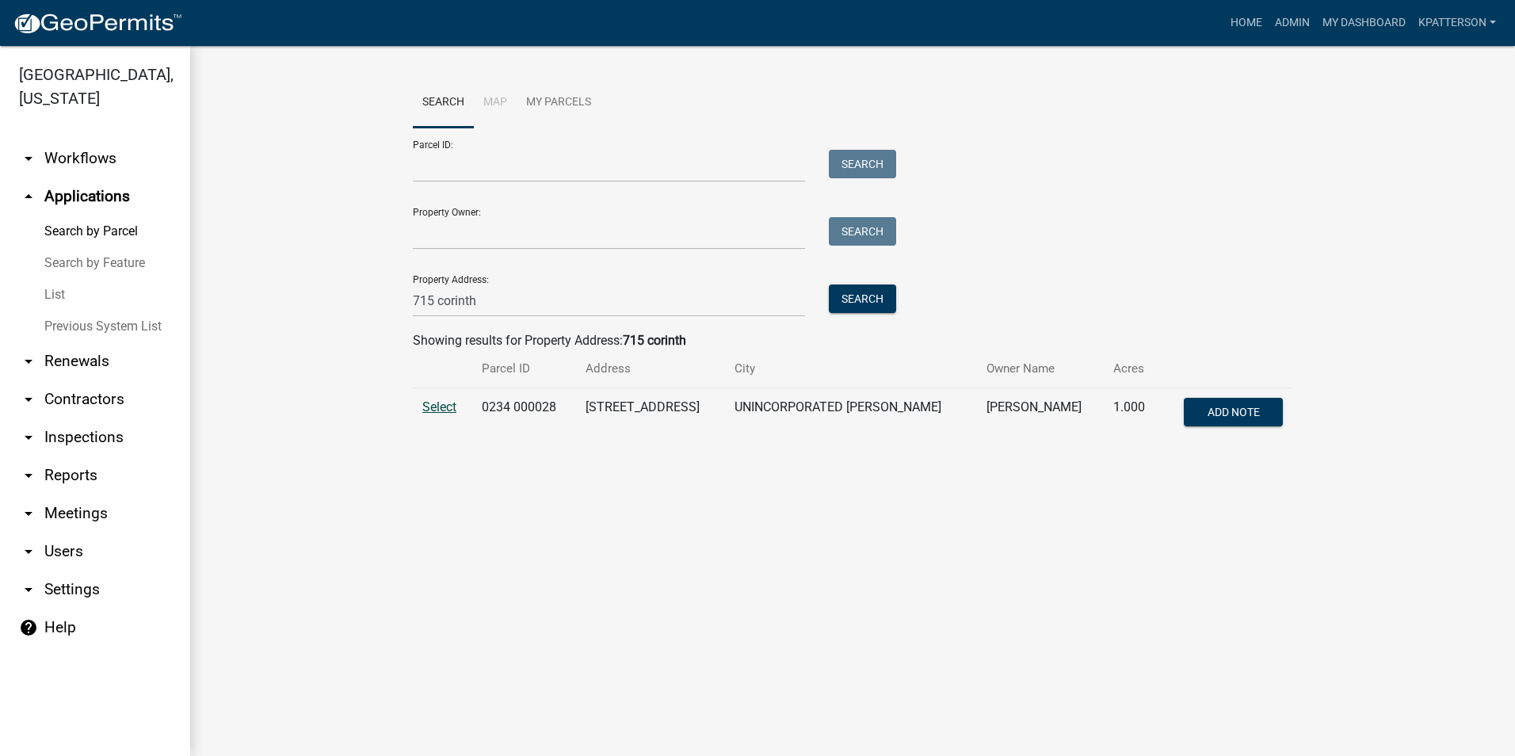
click at [438, 400] on span "Select" at bounding box center [439, 406] width 34 height 15
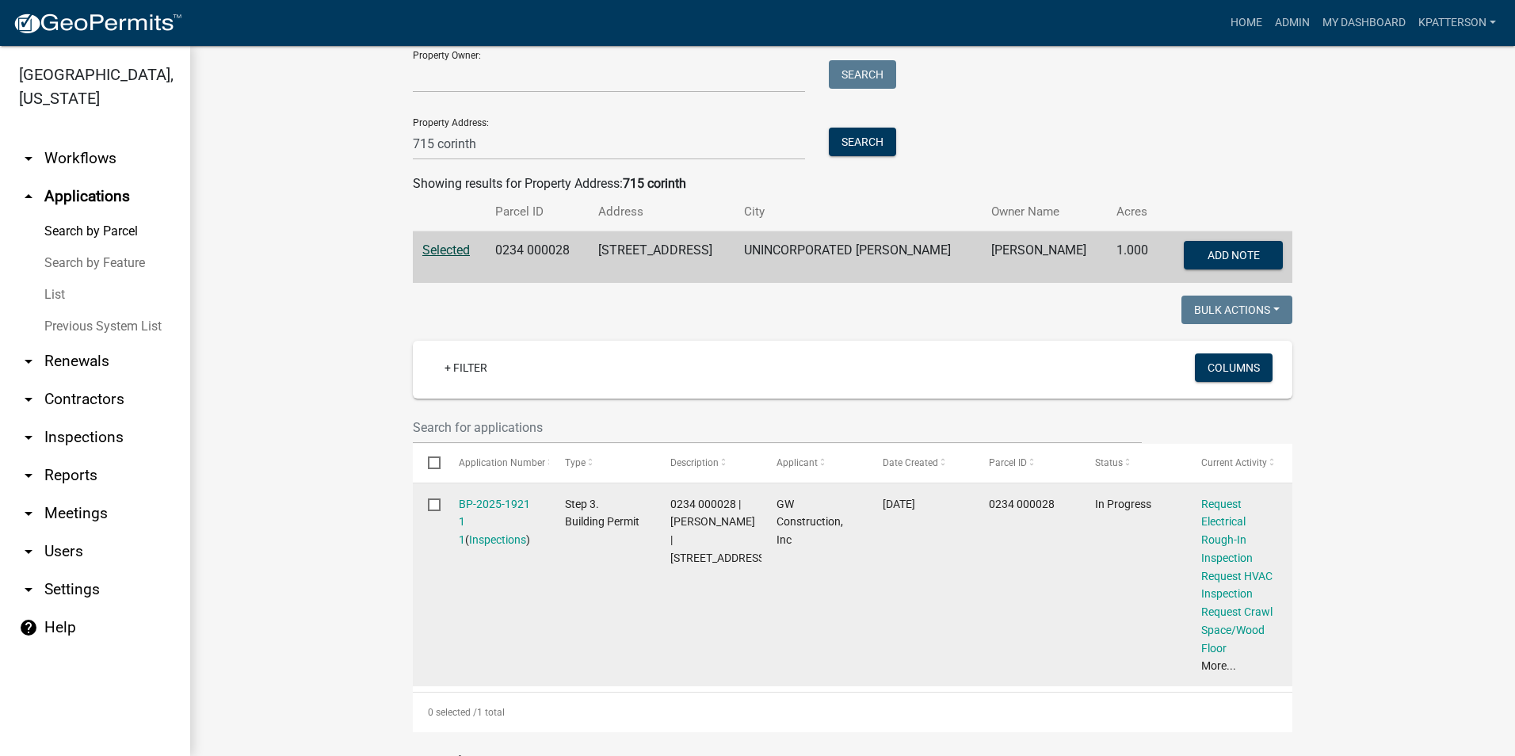
scroll to position [158, 0]
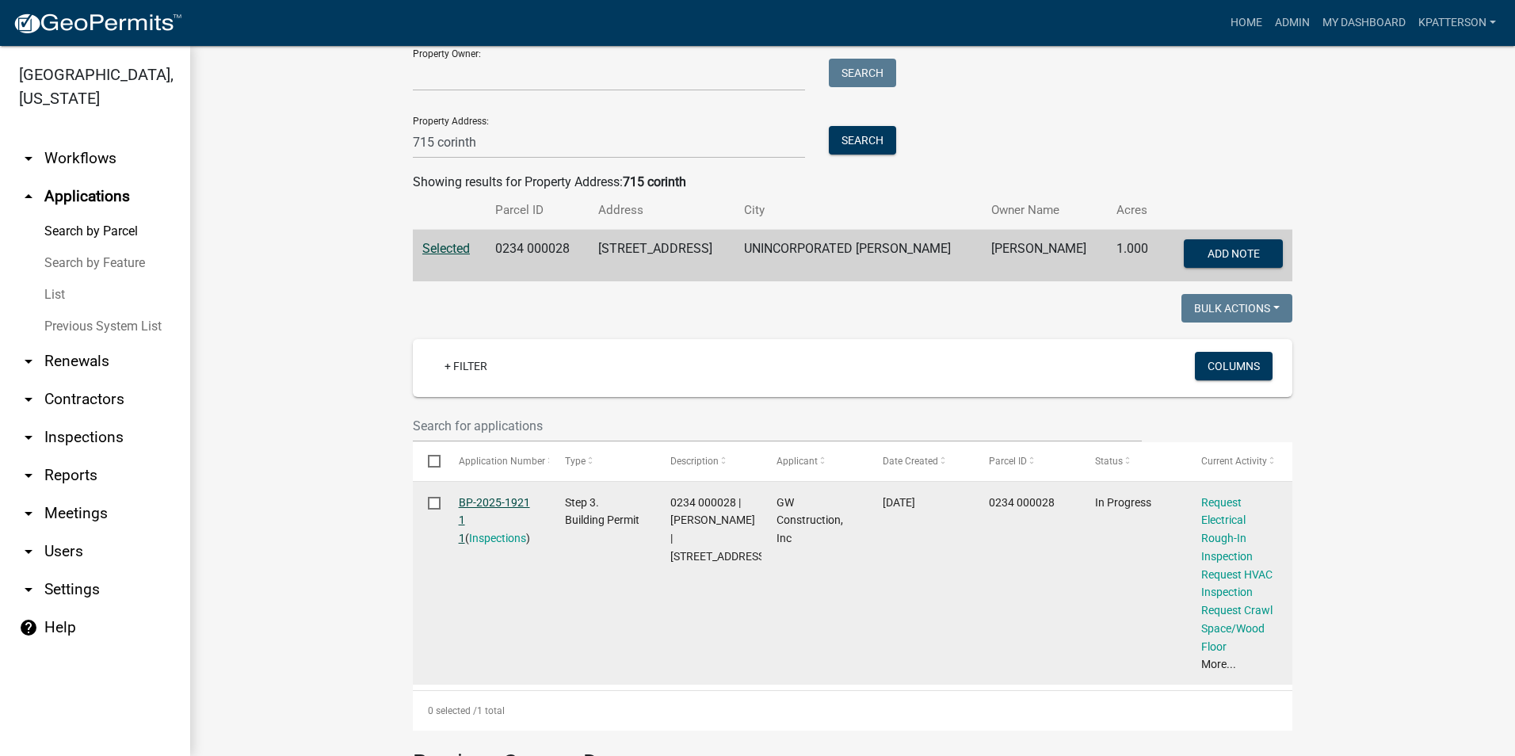
click at [482, 497] on link "BP-2025-1921 1 1" at bounding box center [494, 520] width 71 height 49
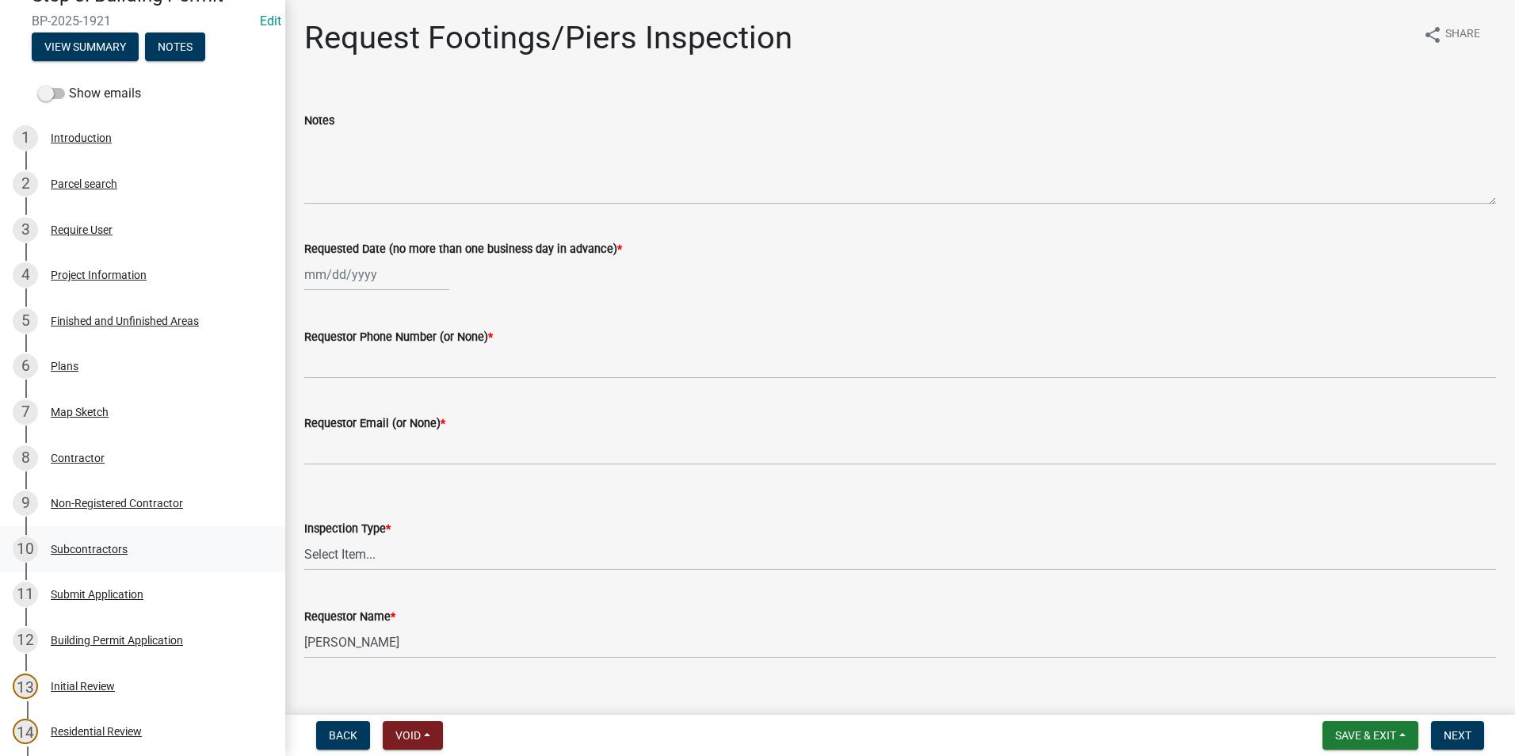
scroll to position [79, 0]
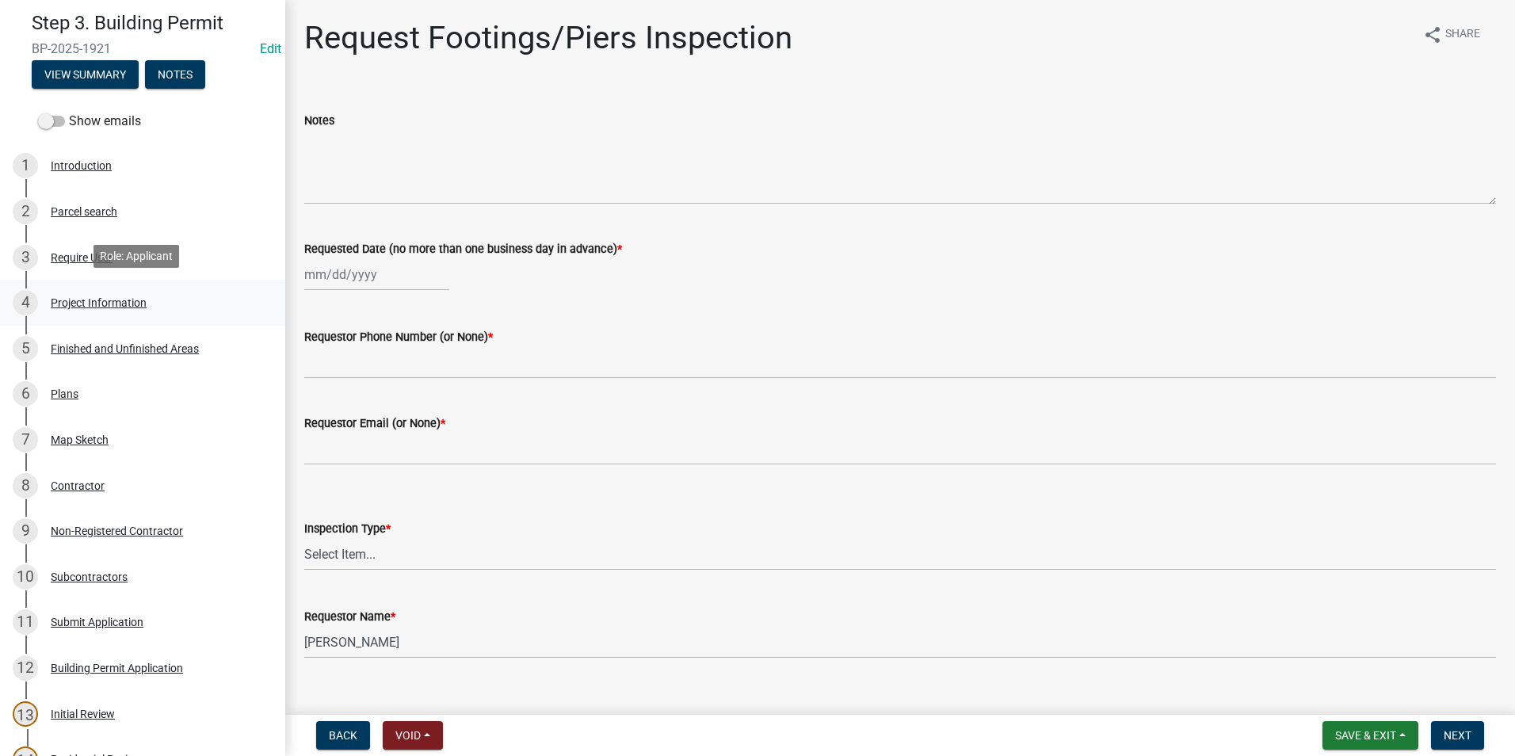
click at [108, 297] on div "Project Information" at bounding box center [99, 302] width 96 height 11
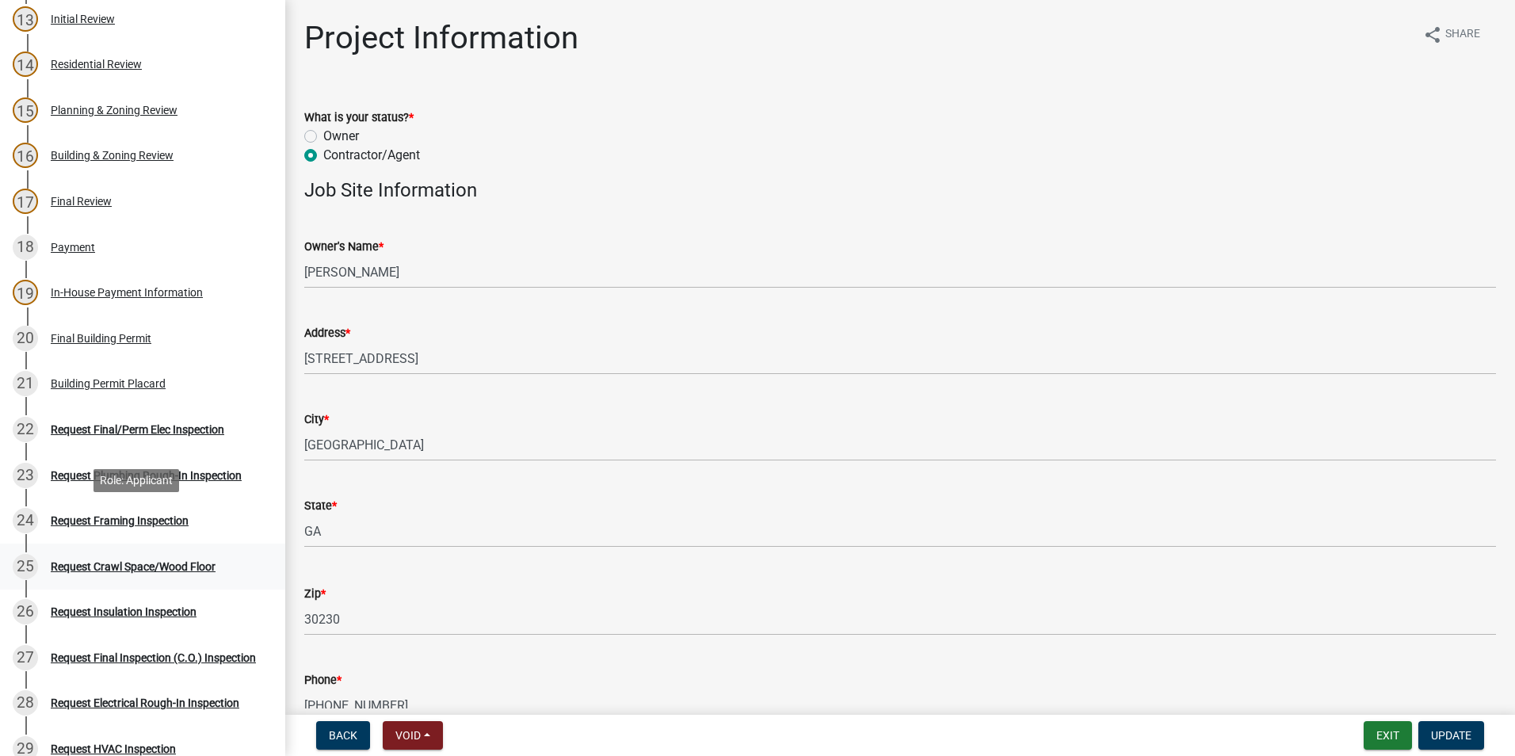
scroll to position [872, 0]
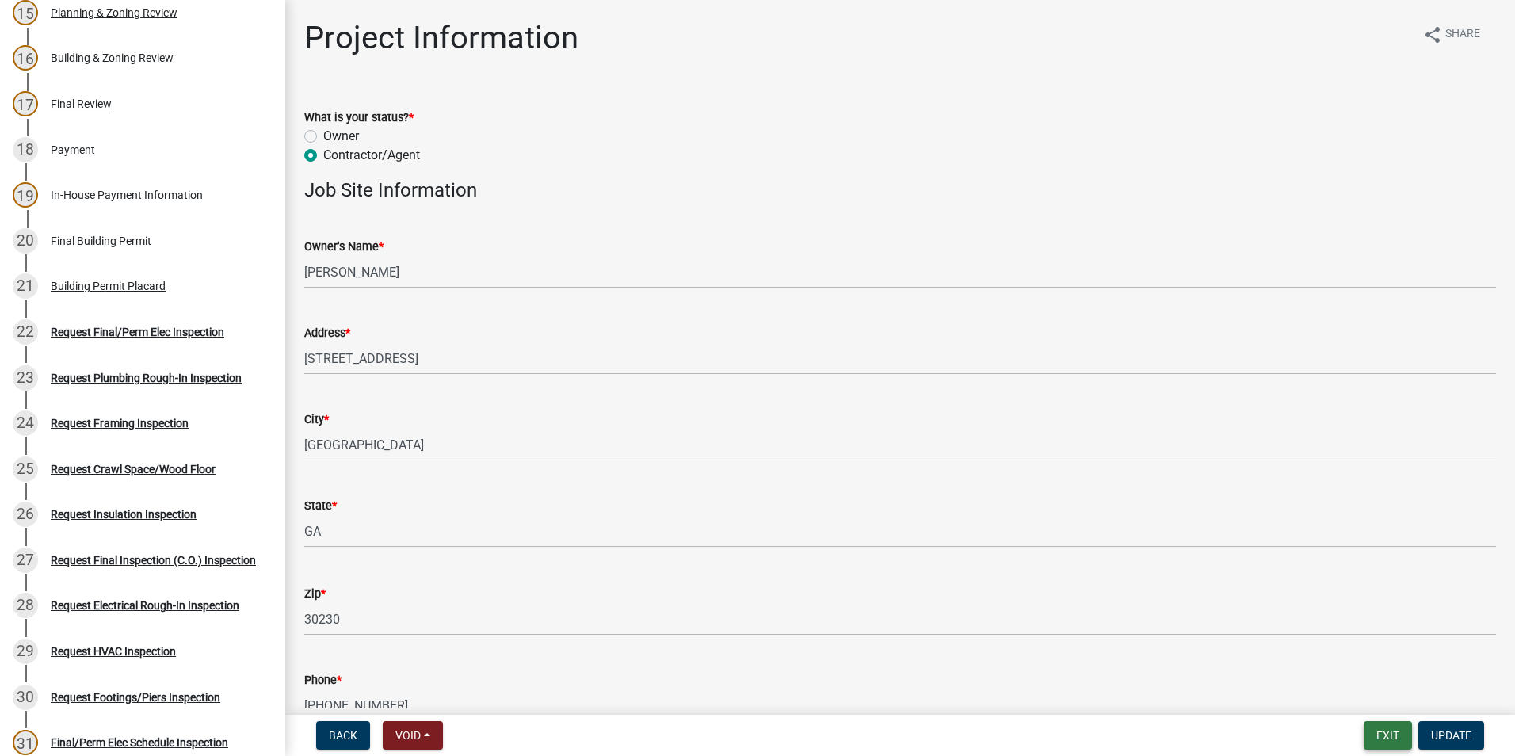
click at [1380, 734] on button "Exit" at bounding box center [1388, 735] width 48 height 29
